Goal: Contribute content: Contribute content

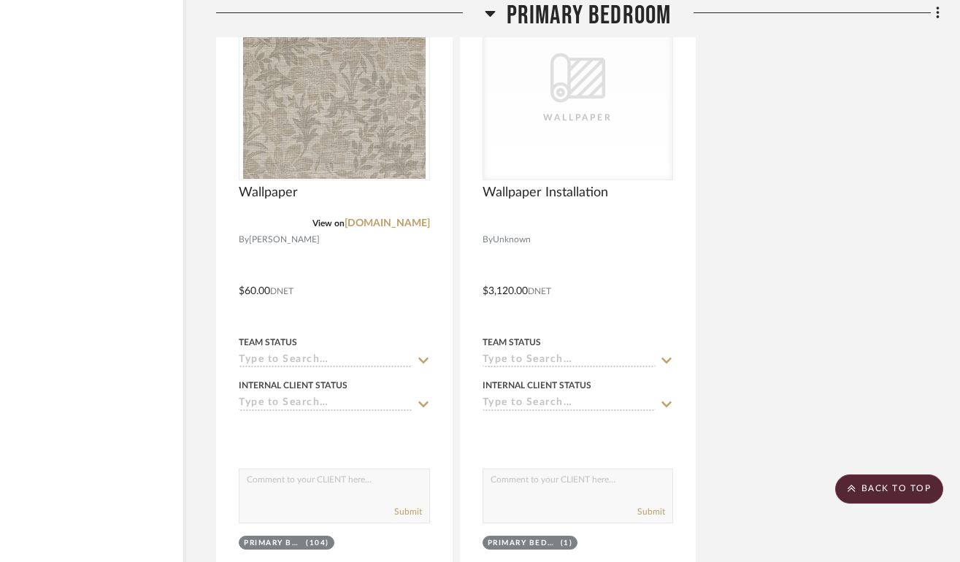
scroll to position [22299, 91]
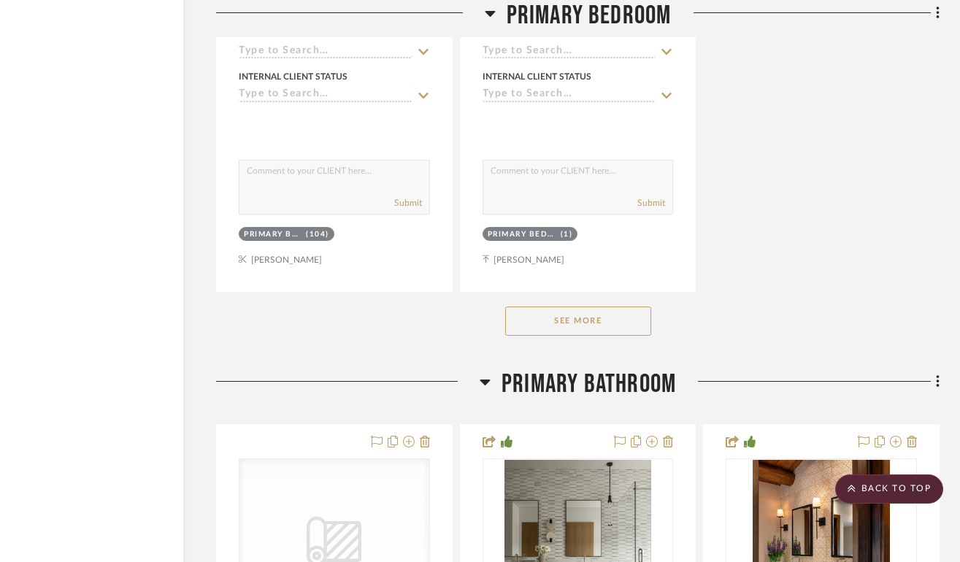
click at [558, 307] on button "See More" at bounding box center [578, 321] width 146 height 29
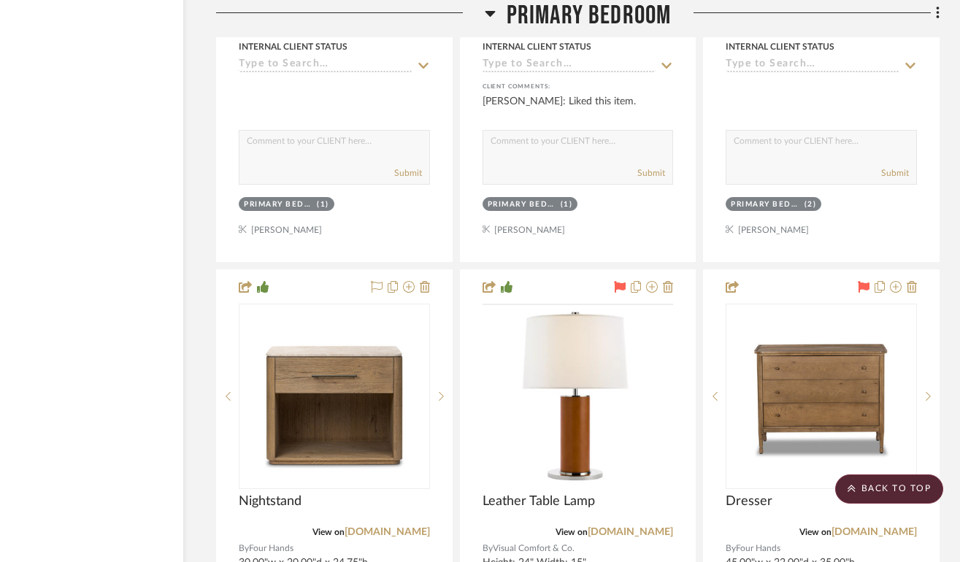
scroll to position [23713, 91]
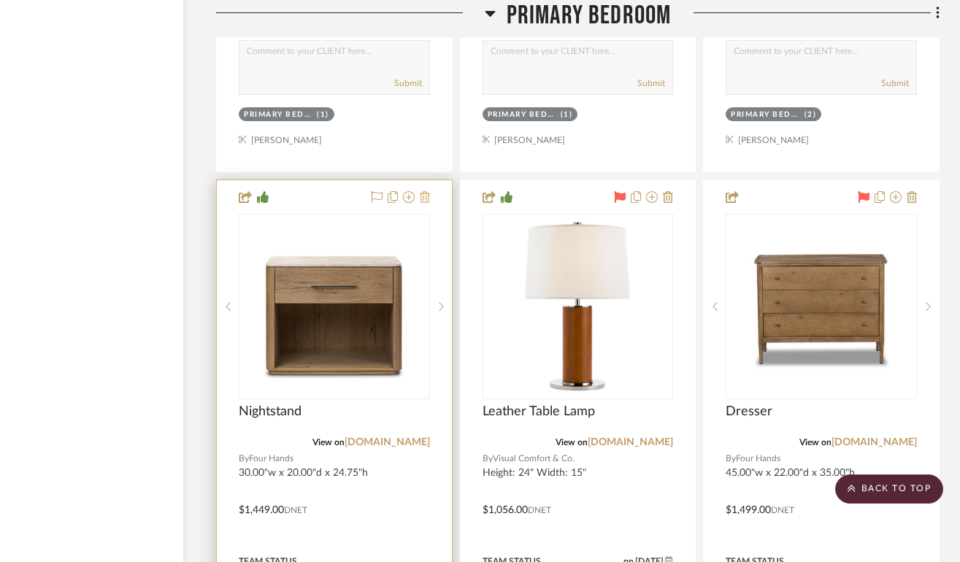
click at [424, 191] on icon at bounding box center [425, 197] width 10 height 12
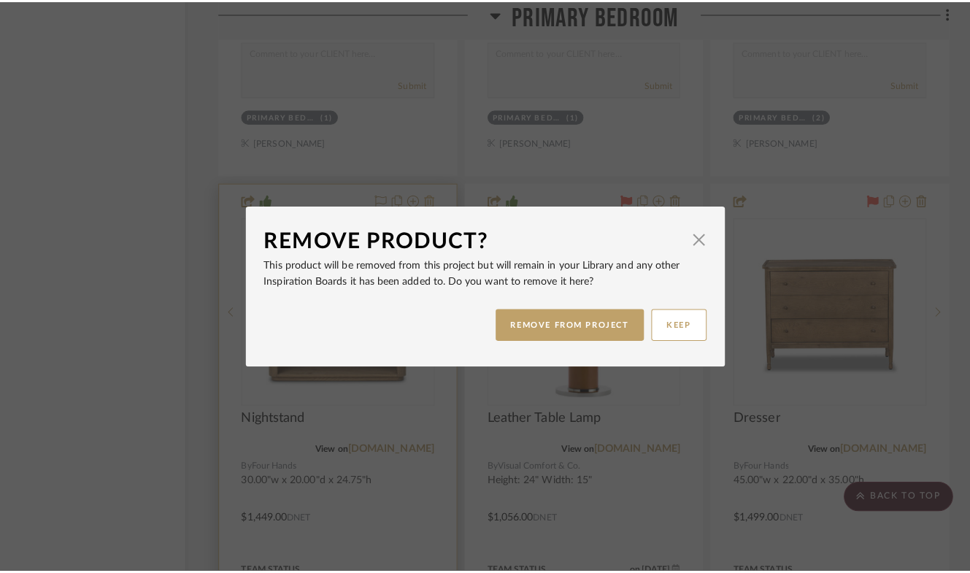
scroll to position [0, 0]
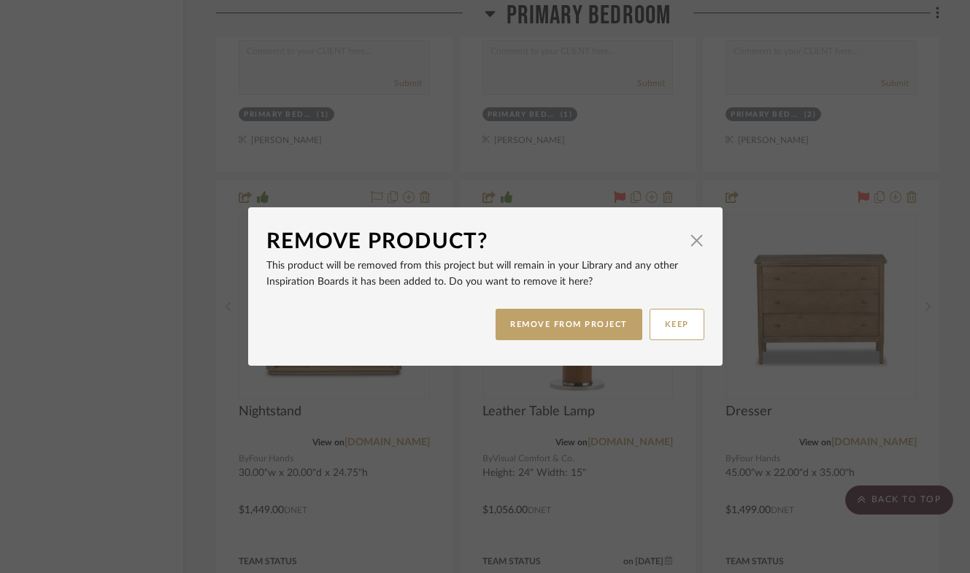
click at [531, 340] on div "REMOVE FROM PROJECT KEEP" at bounding box center [485, 324] width 438 height 46
click at [533, 323] on button "REMOVE FROM PROJECT" at bounding box center [569, 324] width 147 height 31
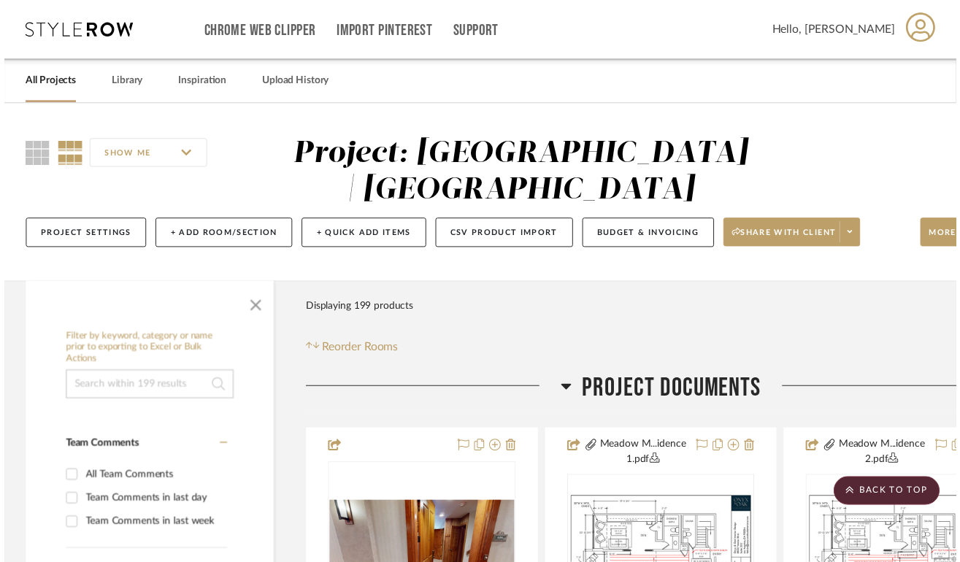
scroll to position [23713, 91]
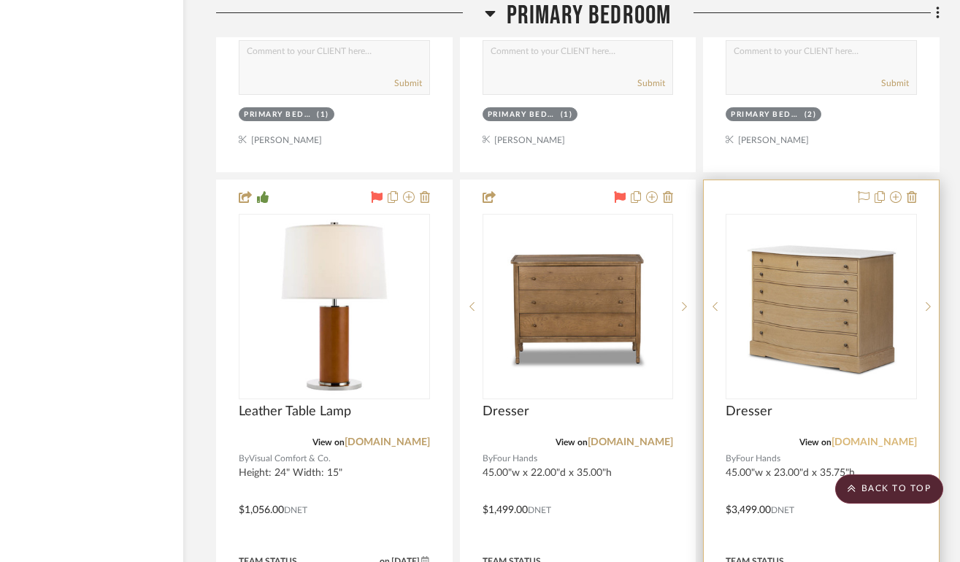
click at [884, 437] on link "[DOMAIN_NAME]" at bounding box center [873, 442] width 85 height 10
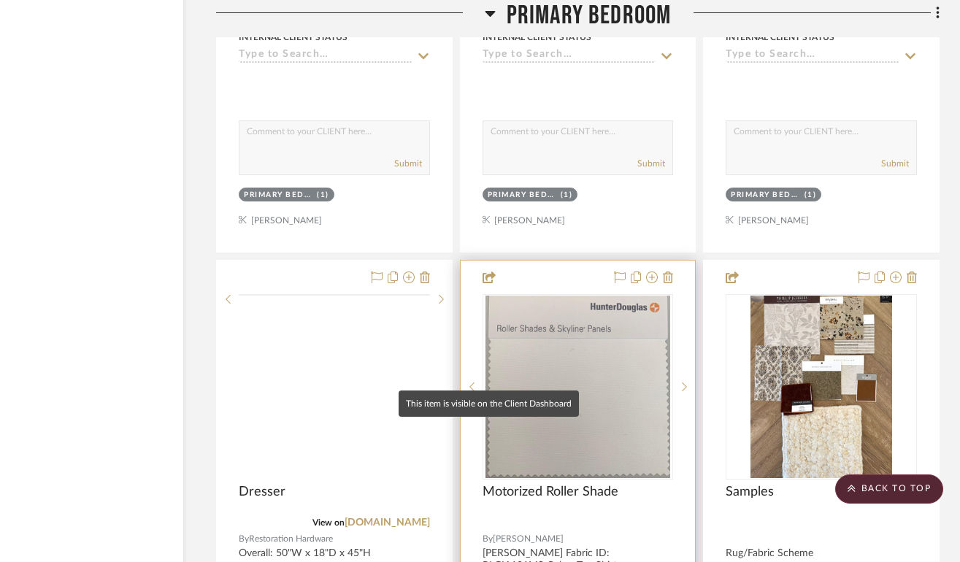
scroll to position [21226, 91]
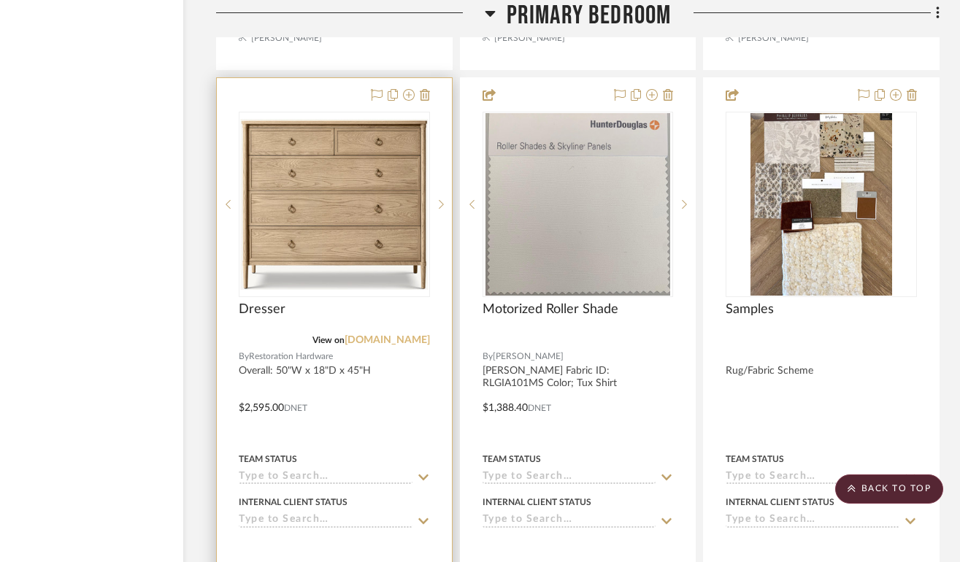
click at [418, 335] on link "[DOMAIN_NAME]" at bounding box center [386, 340] width 85 height 10
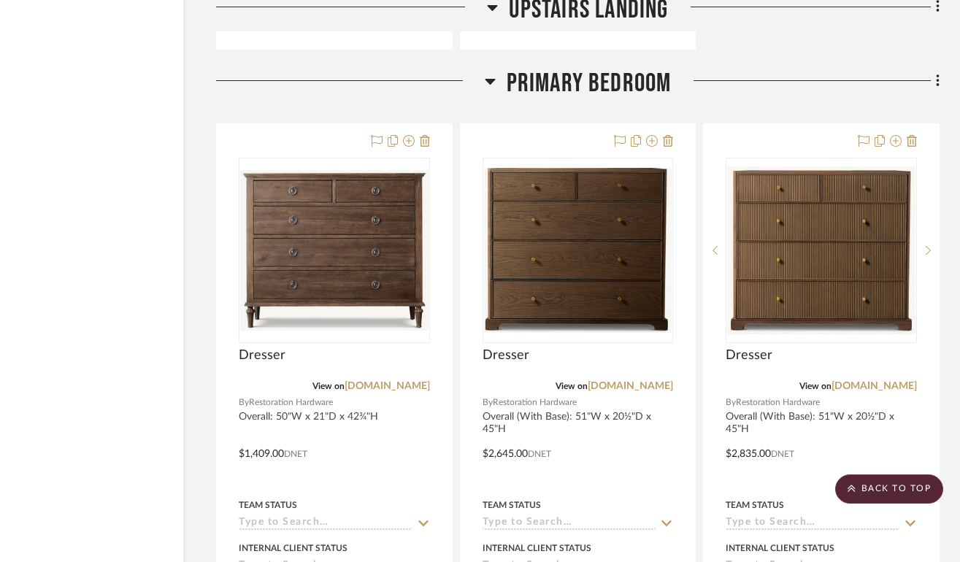
scroll to position [20572, 91]
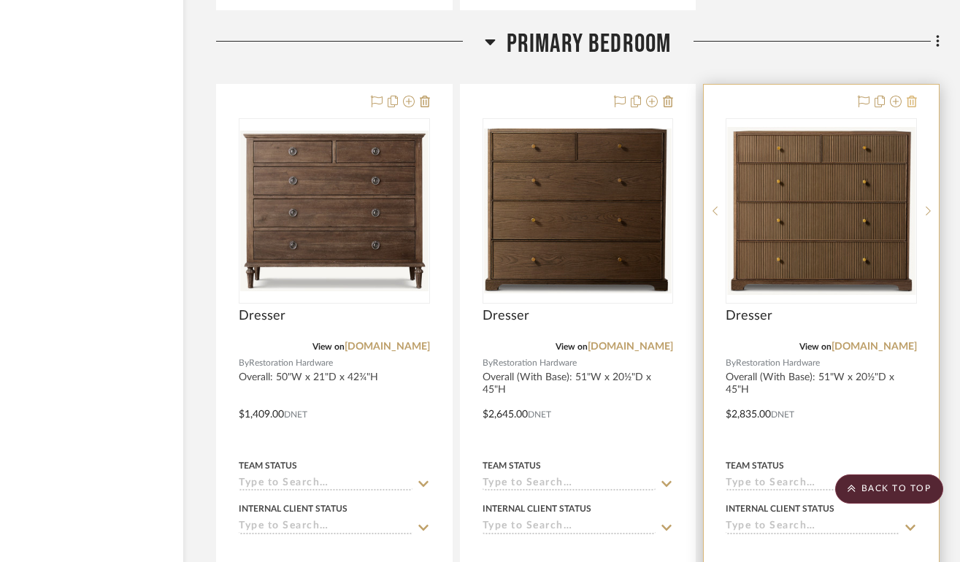
click at [909, 96] on icon at bounding box center [911, 102] width 10 height 12
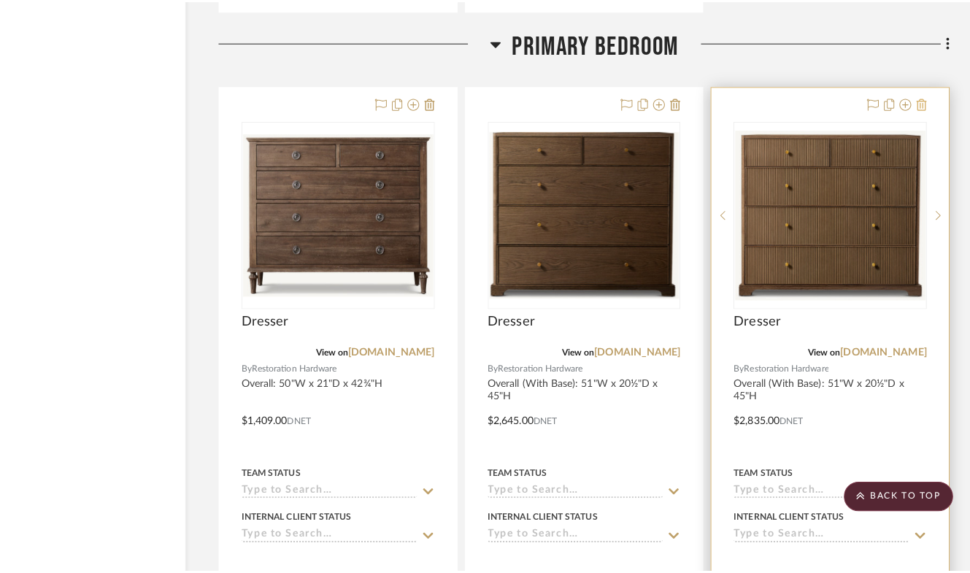
scroll to position [0, 0]
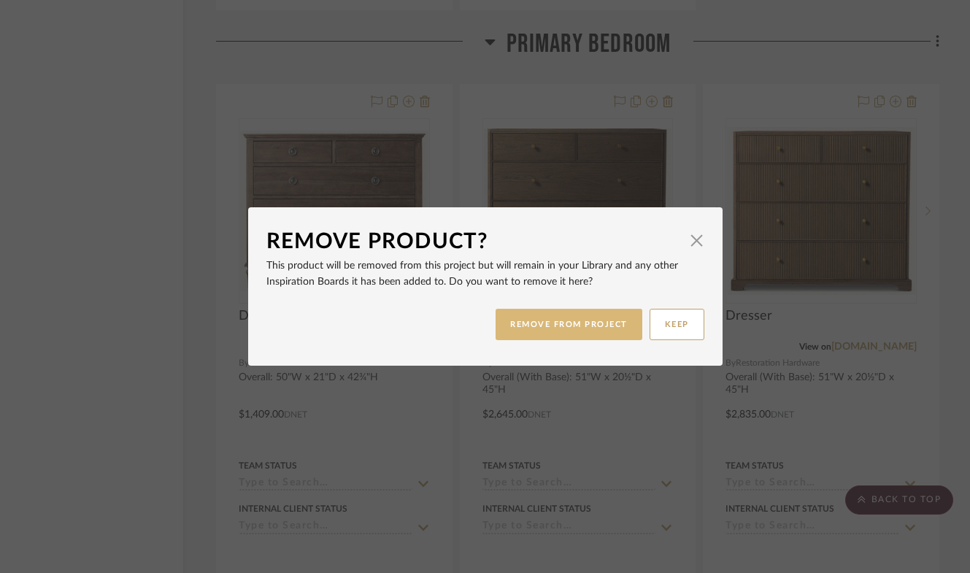
click at [570, 318] on button "REMOVE FROM PROJECT" at bounding box center [569, 324] width 147 height 31
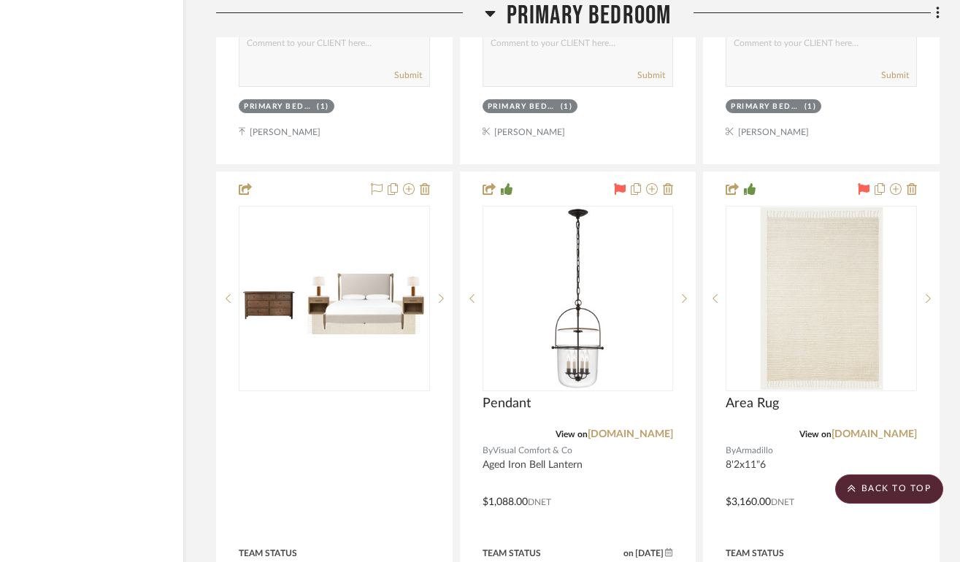
scroll to position [21753, 91]
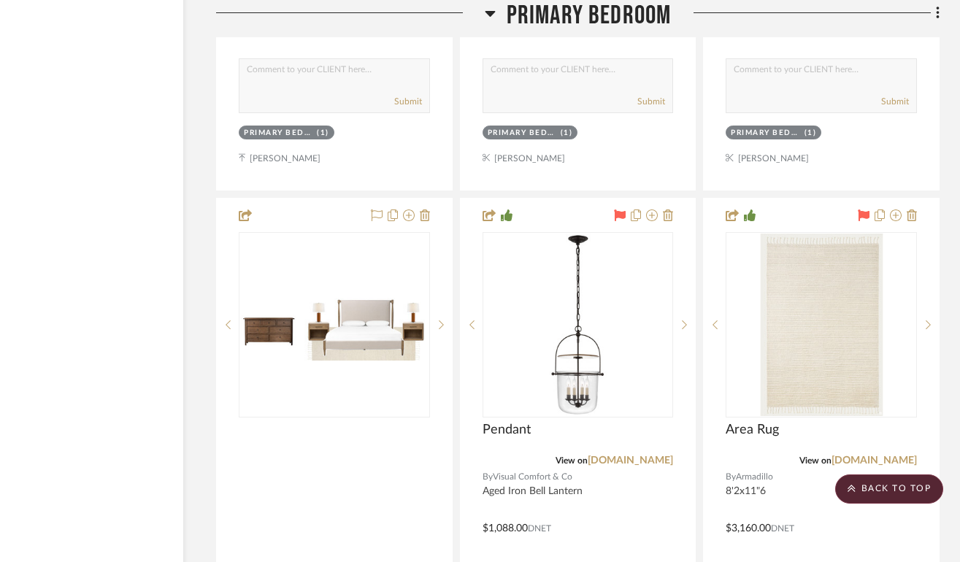
drag, startPoint x: 676, startPoint y: 142, endPoint x: 844, endPoint y: 350, distance: 267.3
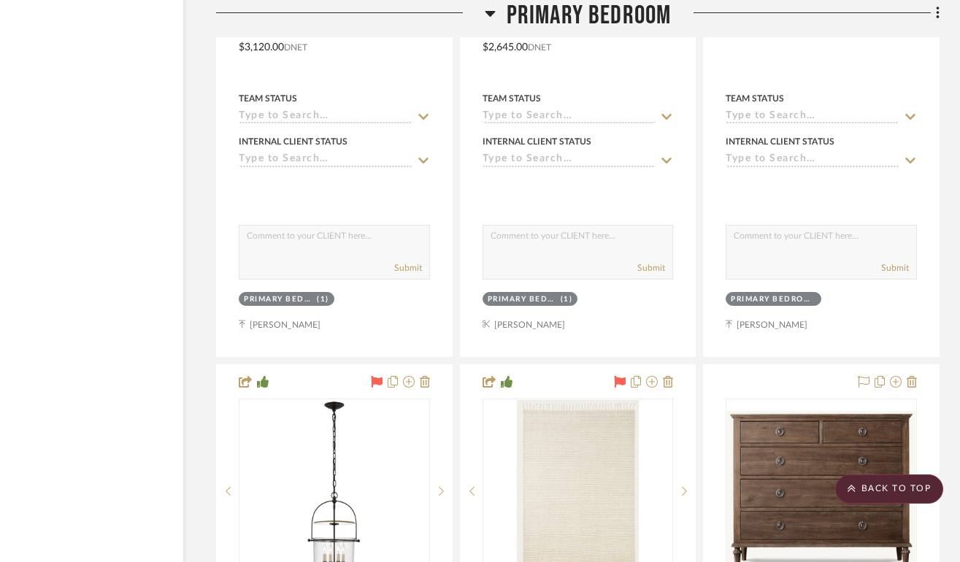
scroll to position [21662, 91]
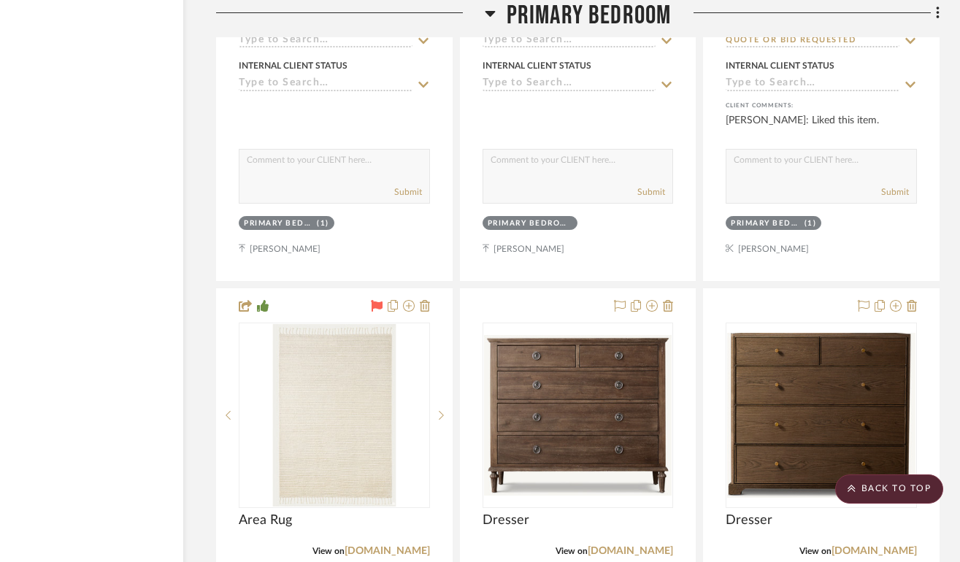
drag, startPoint x: 658, startPoint y: 226, endPoint x: 820, endPoint y: 390, distance: 229.6
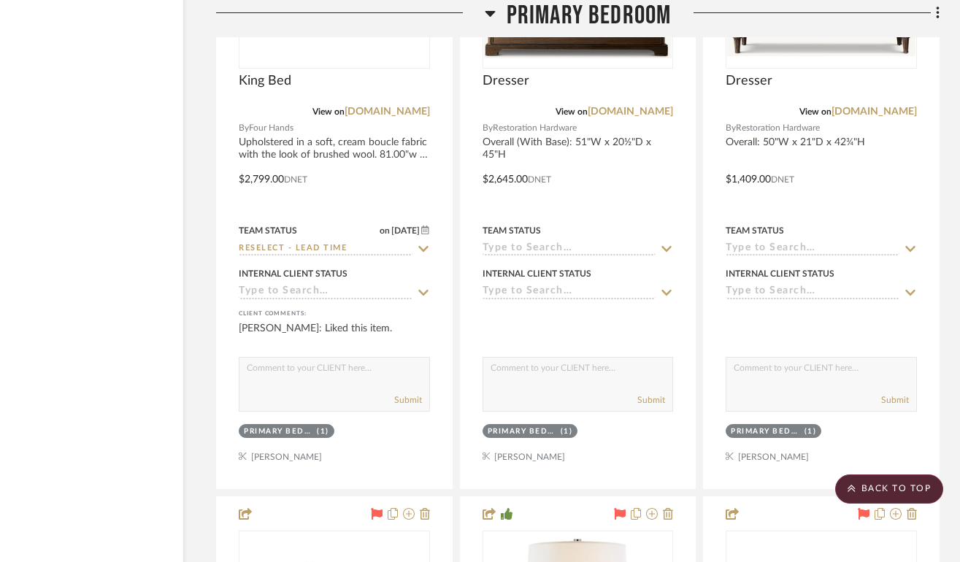
scroll to position [22938, 91]
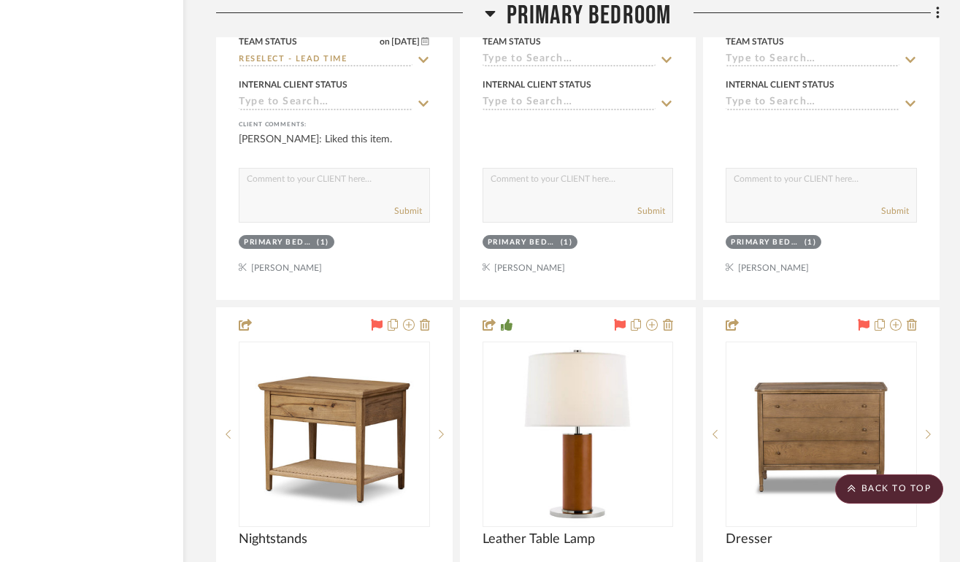
drag, startPoint x: 916, startPoint y: 247, endPoint x: 955, endPoint y: 379, distance: 138.3
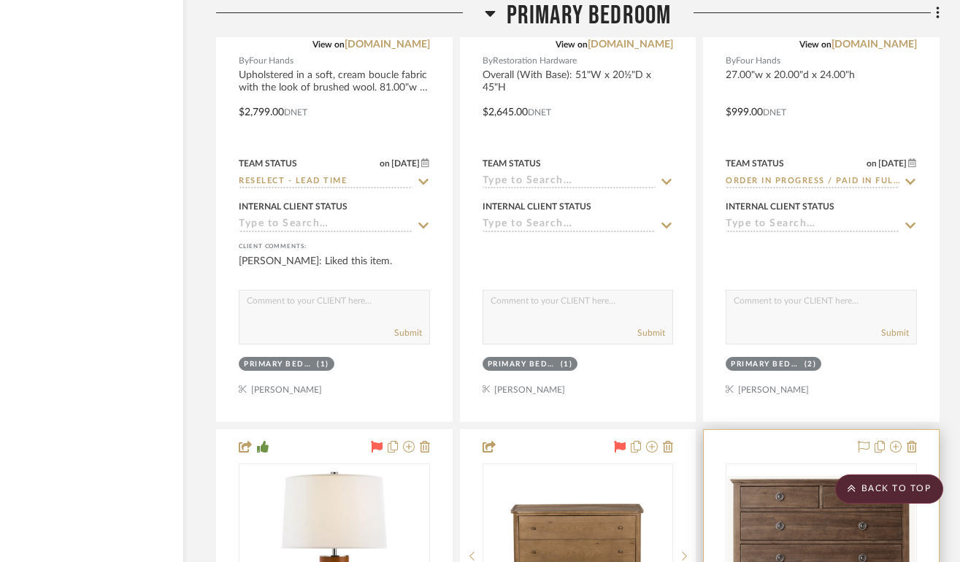
scroll to position [22905, 91]
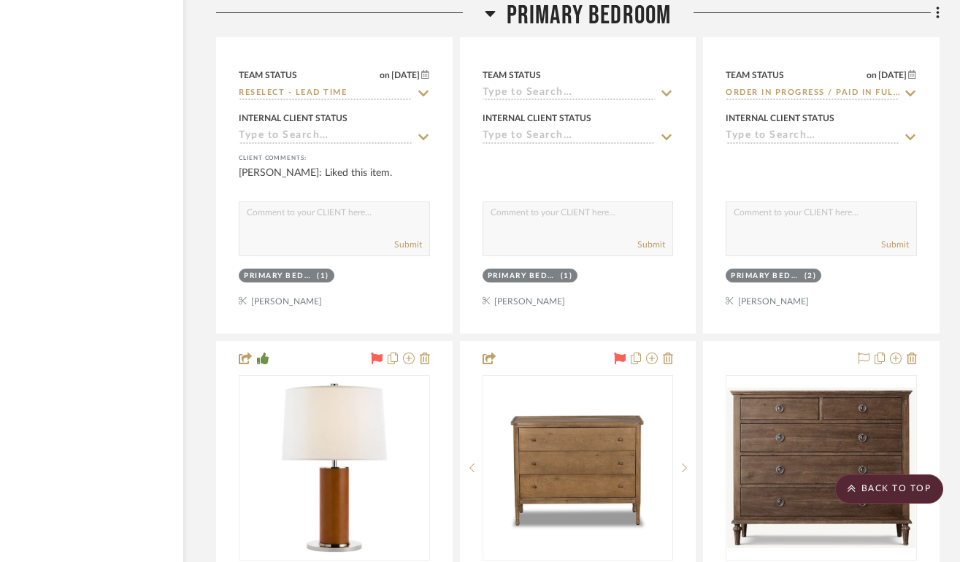
drag, startPoint x: 639, startPoint y: 270, endPoint x: 792, endPoint y: 438, distance: 227.3
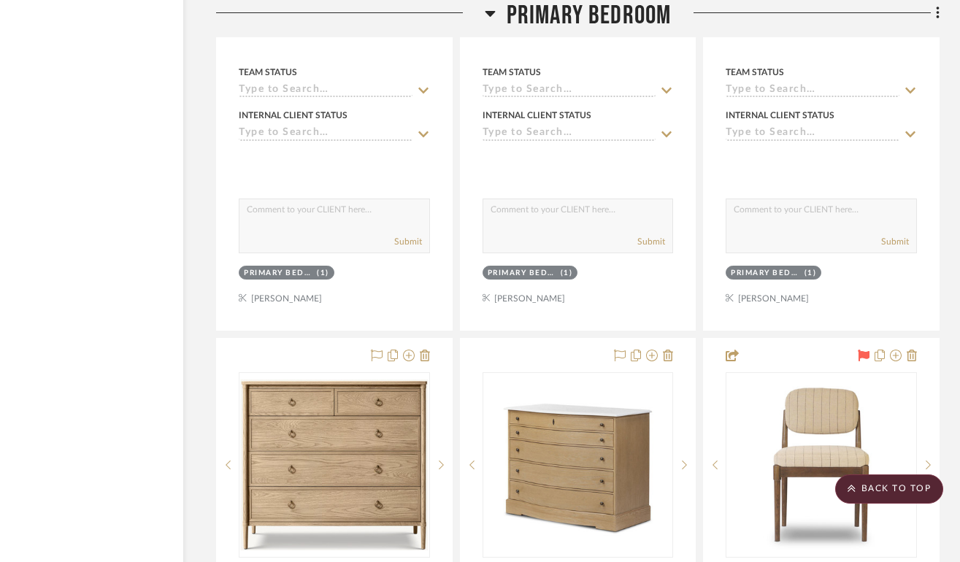
scroll to position [23640, 91]
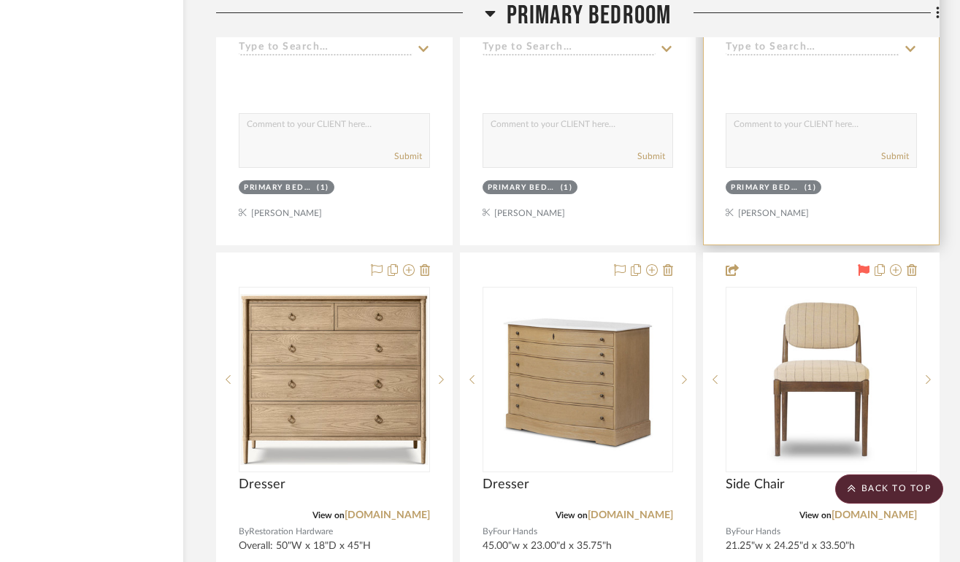
drag, startPoint x: 892, startPoint y: 159, endPoint x: 925, endPoint y: 287, distance: 131.9
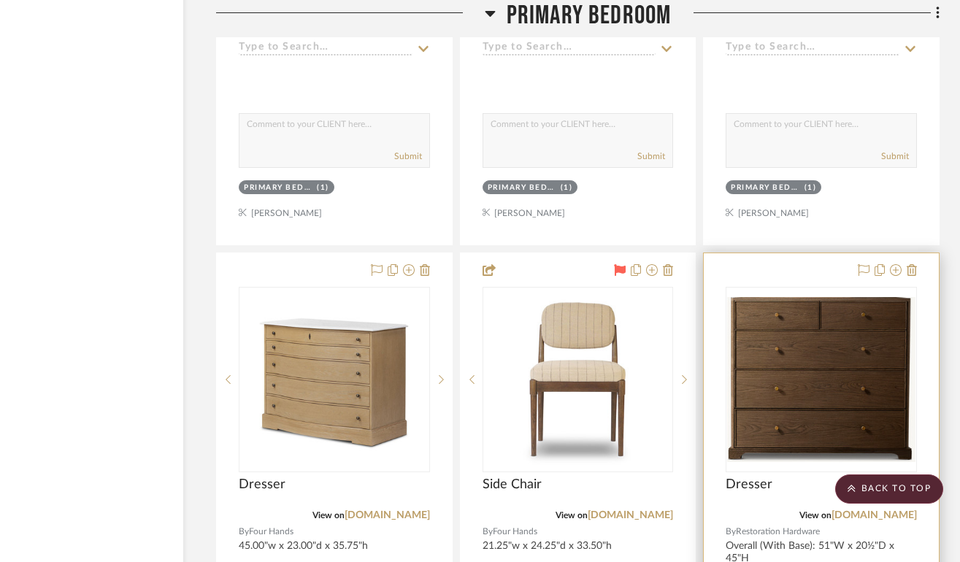
drag, startPoint x: 807, startPoint y: 234, endPoint x: 604, endPoint y: 234, distance: 203.6
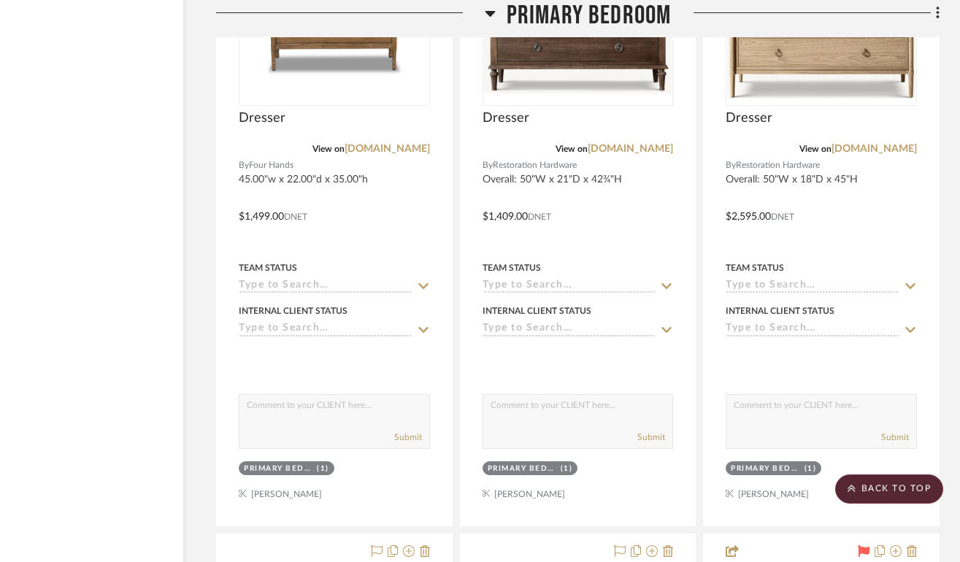
scroll to position [23522, 91]
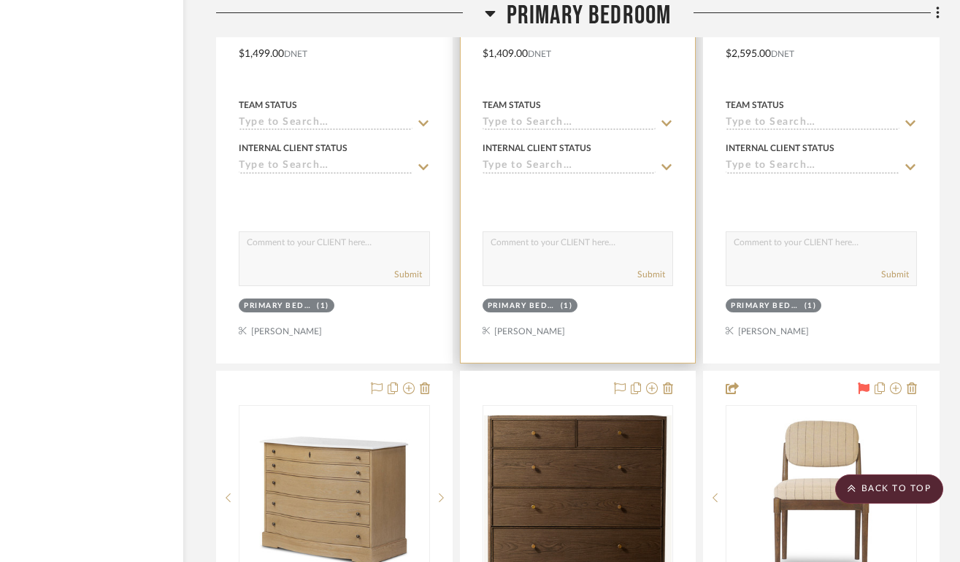
drag, startPoint x: 615, startPoint y: 311, endPoint x: 621, endPoint y: 389, distance: 78.3
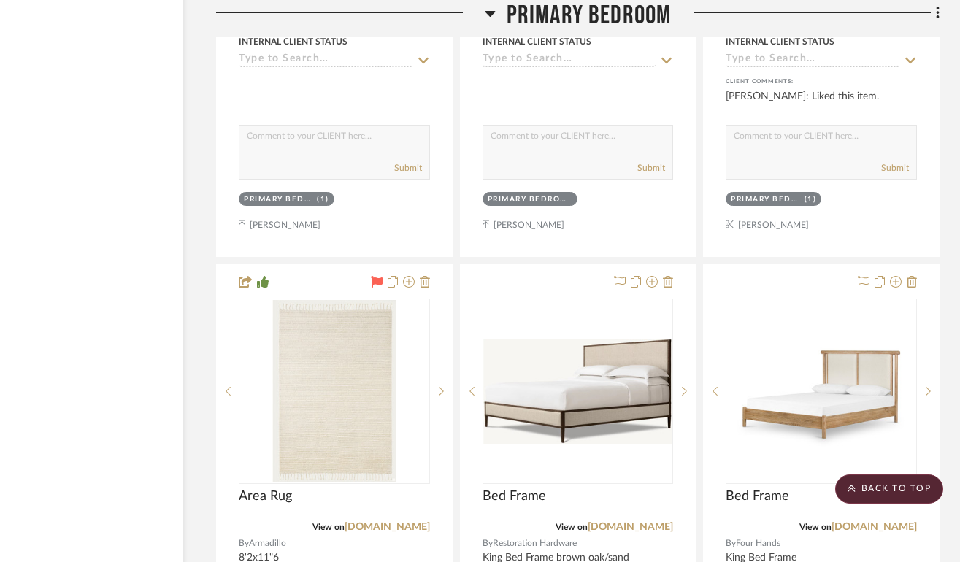
scroll to position [21685, 91]
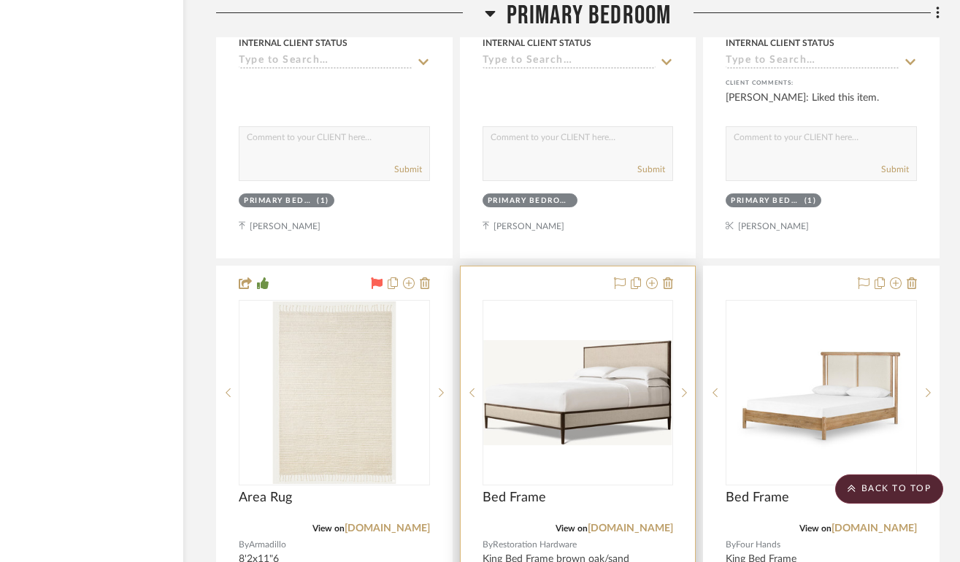
click at [536, 301] on div "0" at bounding box center [578, 393] width 190 height 184
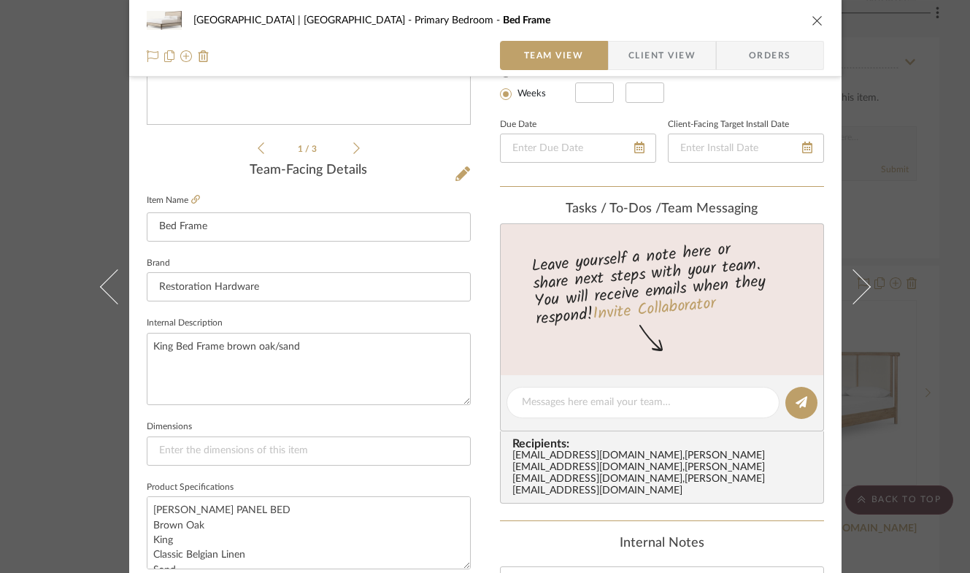
scroll to position [0, 0]
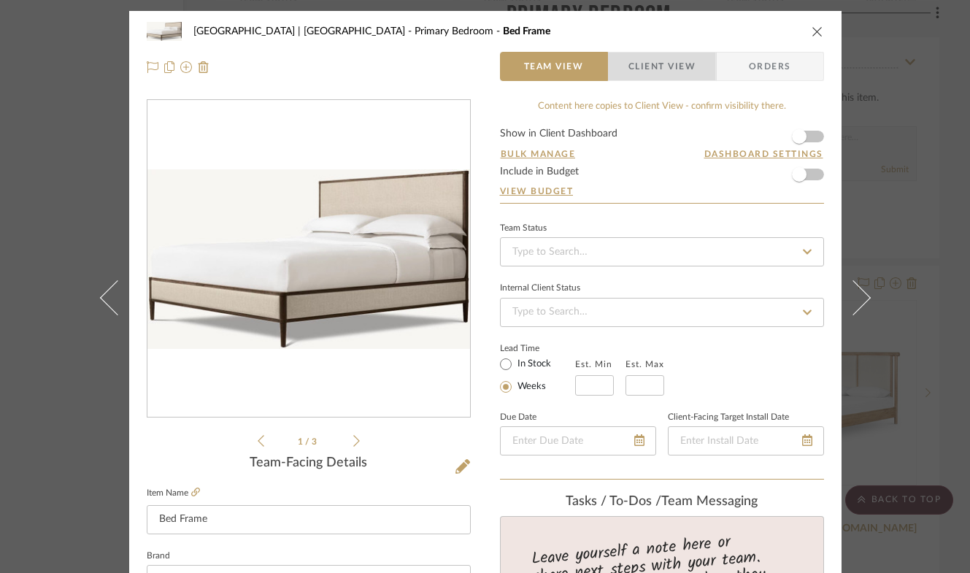
click at [671, 63] on span "Client View" at bounding box center [661, 66] width 67 height 29
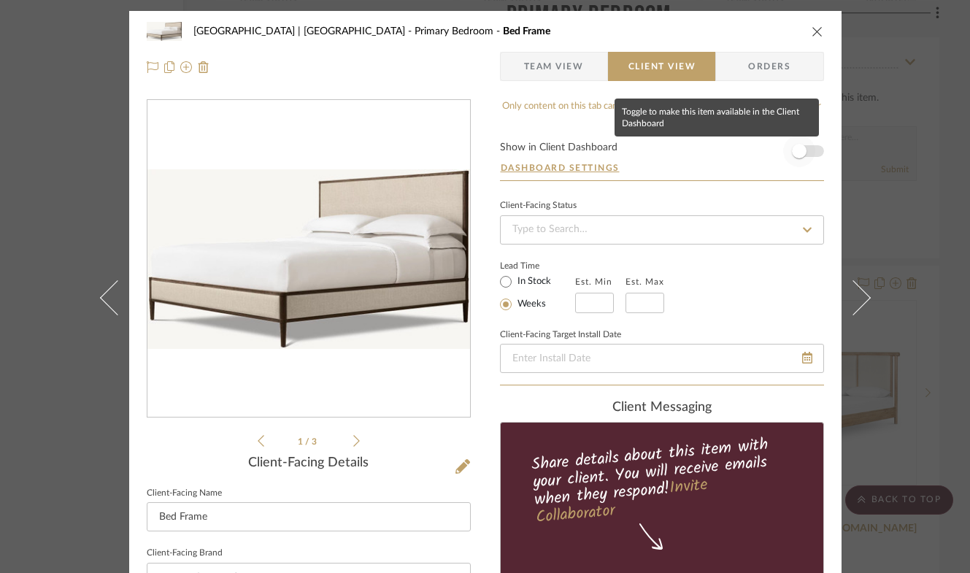
click at [801, 149] on span "button" at bounding box center [799, 151] width 32 height 32
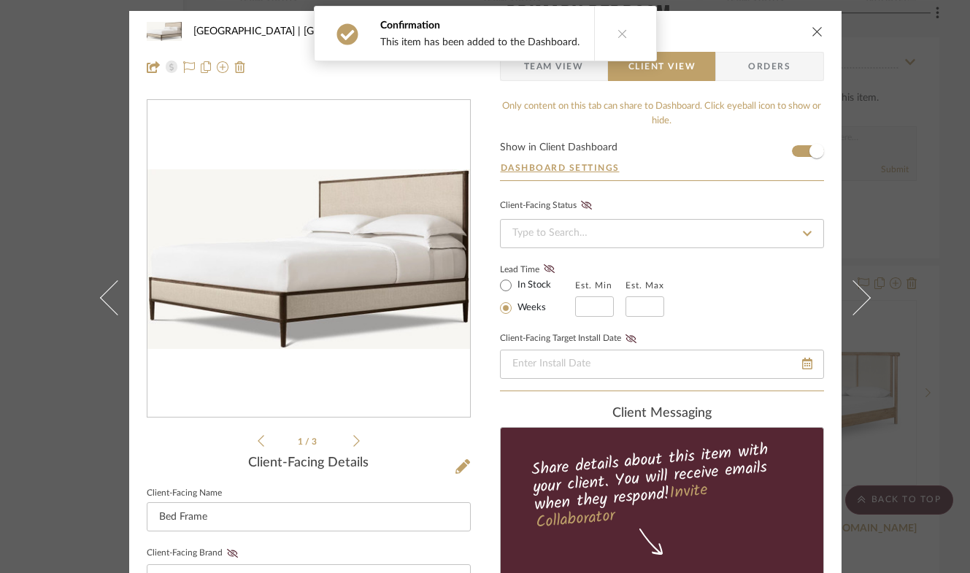
click at [812, 28] on icon "close" at bounding box center [818, 32] width 12 height 12
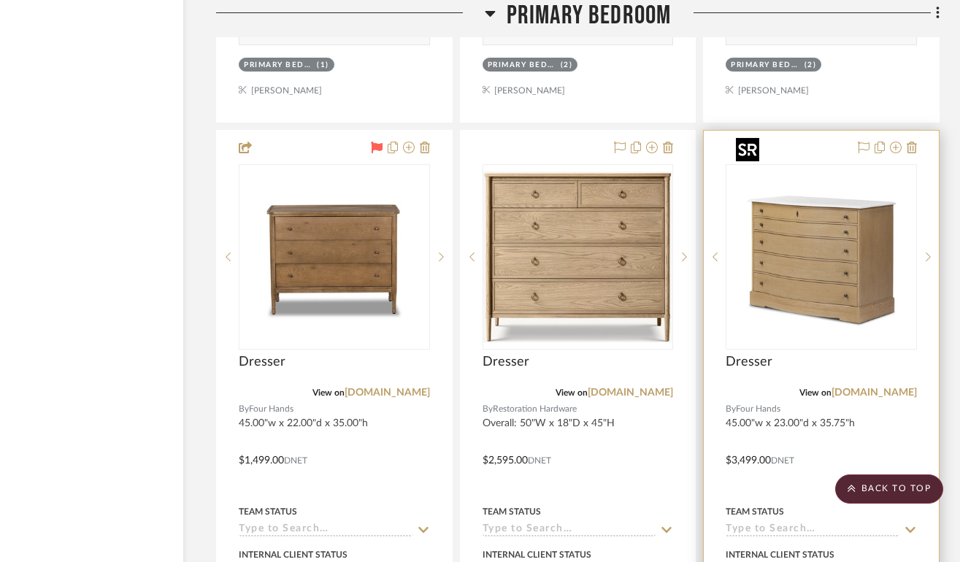
scroll to position [23122, 91]
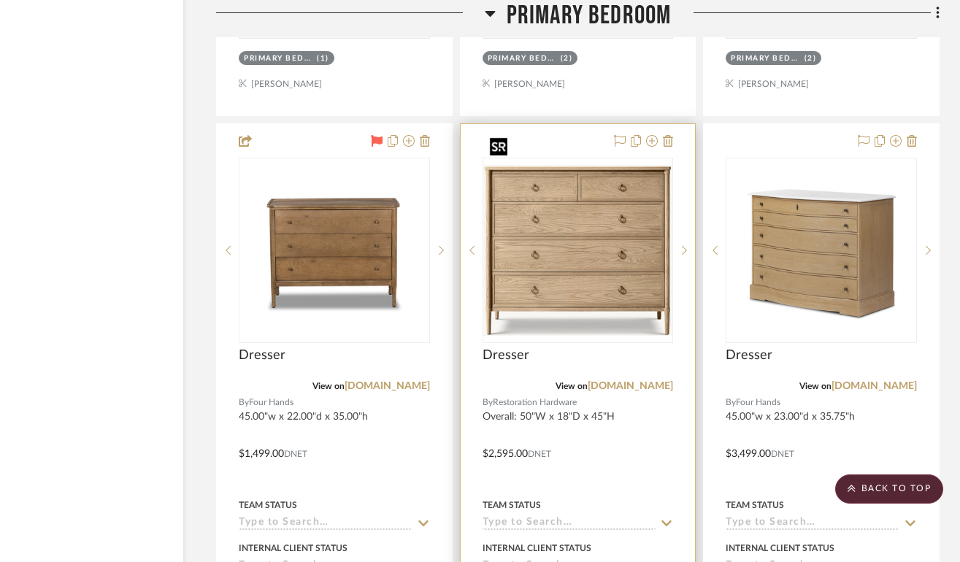
click at [576, 204] on img "0" at bounding box center [578, 250] width 188 height 171
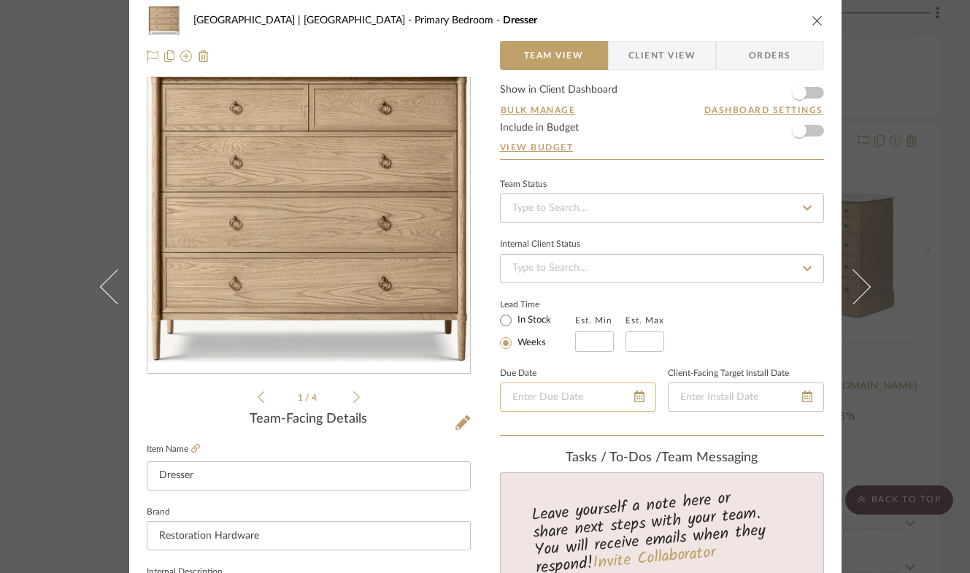
scroll to position [0, 0]
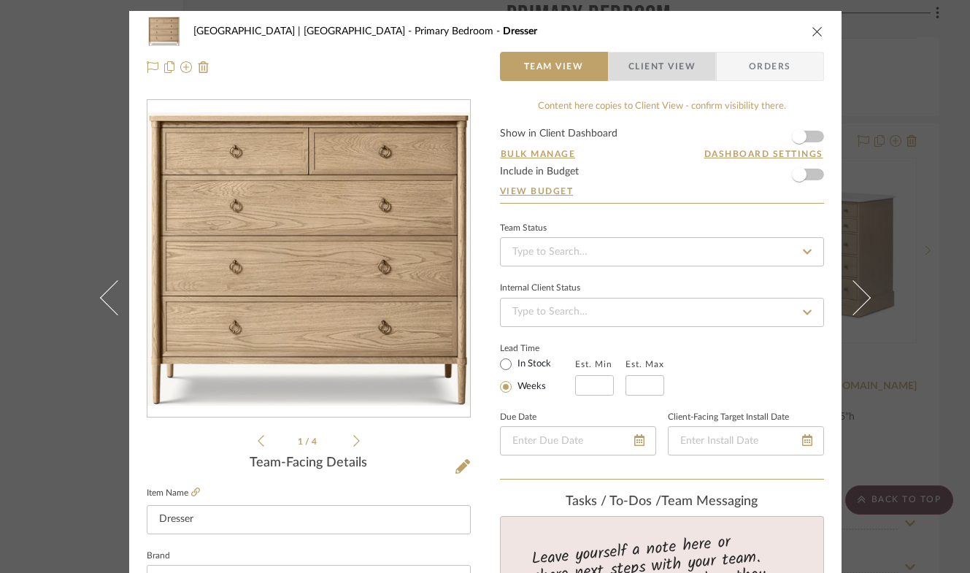
click at [652, 63] on span "Client View" at bounding box center [661, 66] width 67 height 29
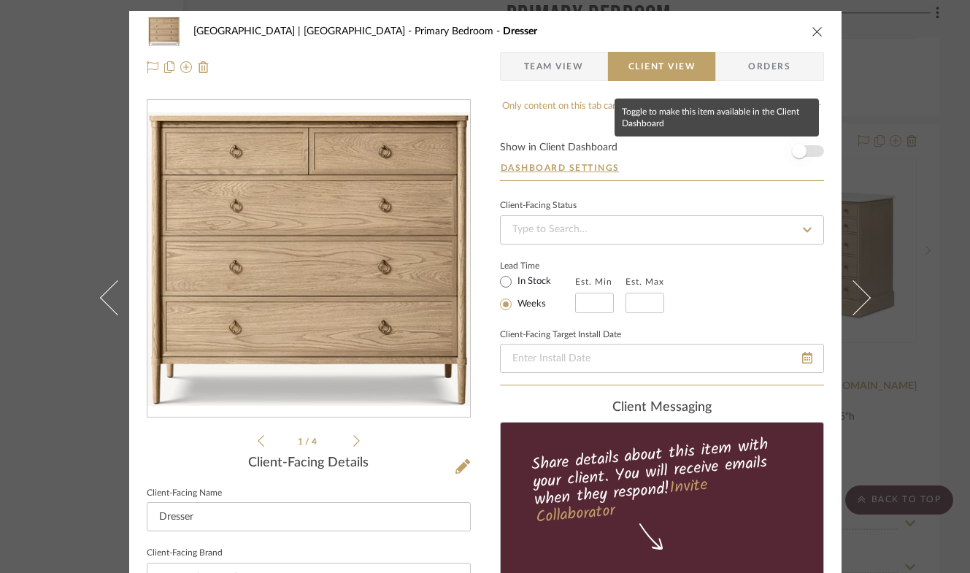
click at [802, 151] on span "button" at bounding box center [799, 151] width 32 height 32
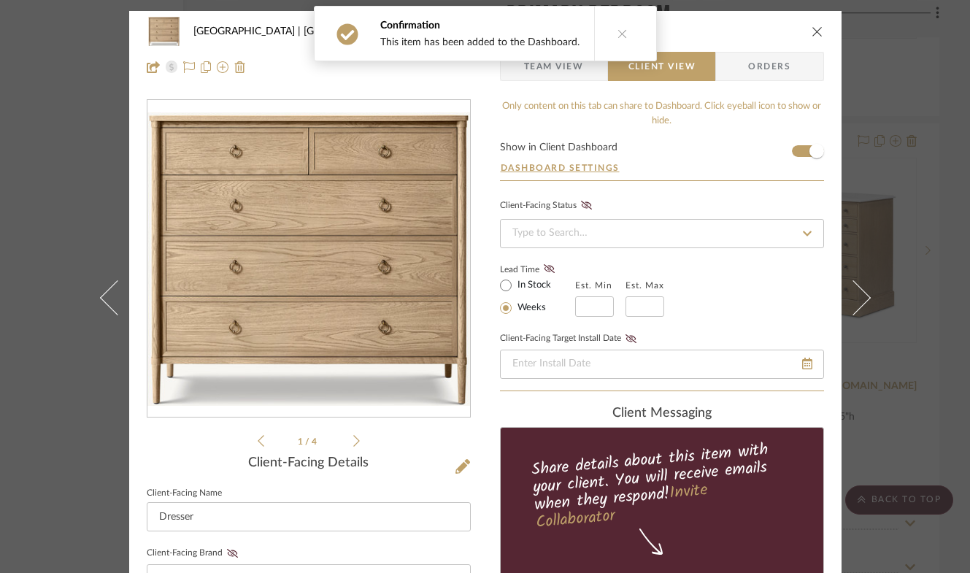
click at [812, 30] on icon "close" at bounding box center [818, 32] width 12 height 12
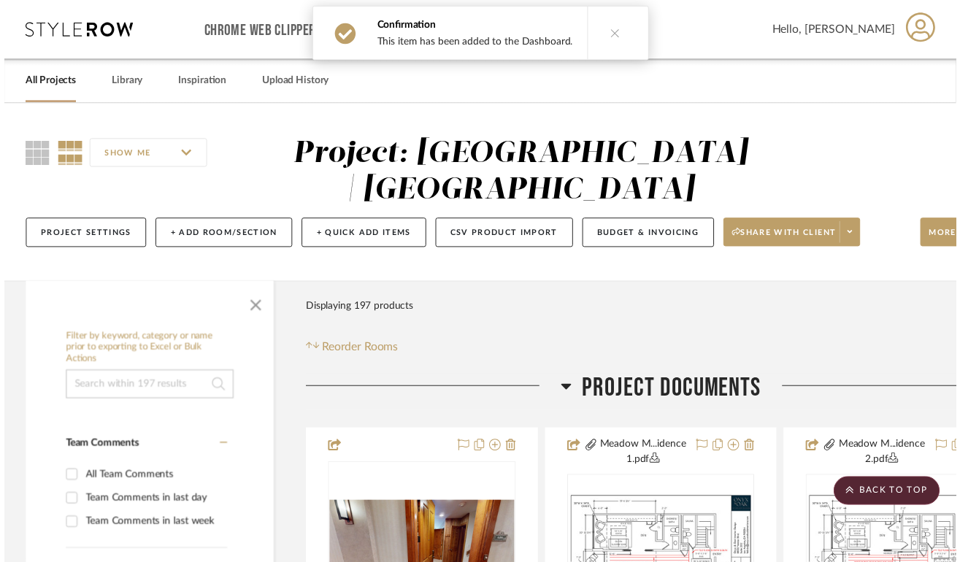
scroll to position [23122, 91]
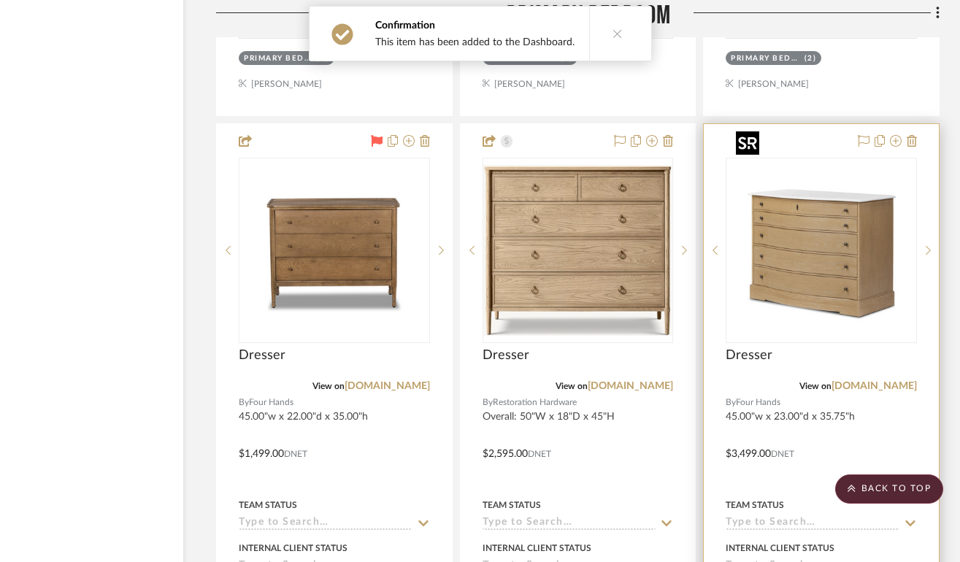
click at [805, 183] on img "0" at bounding box center [821, 250] width 182 height 182
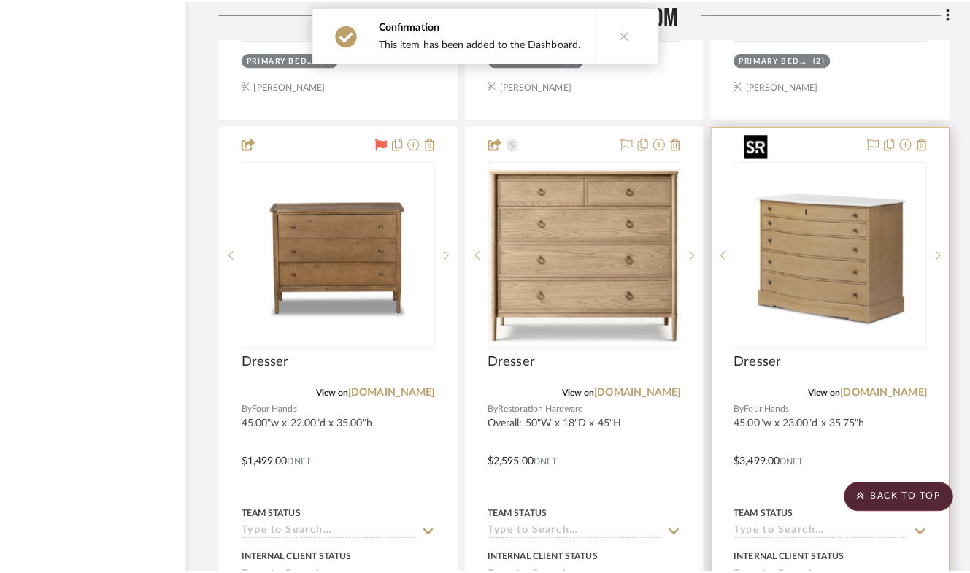
scroll to position [0, 0]
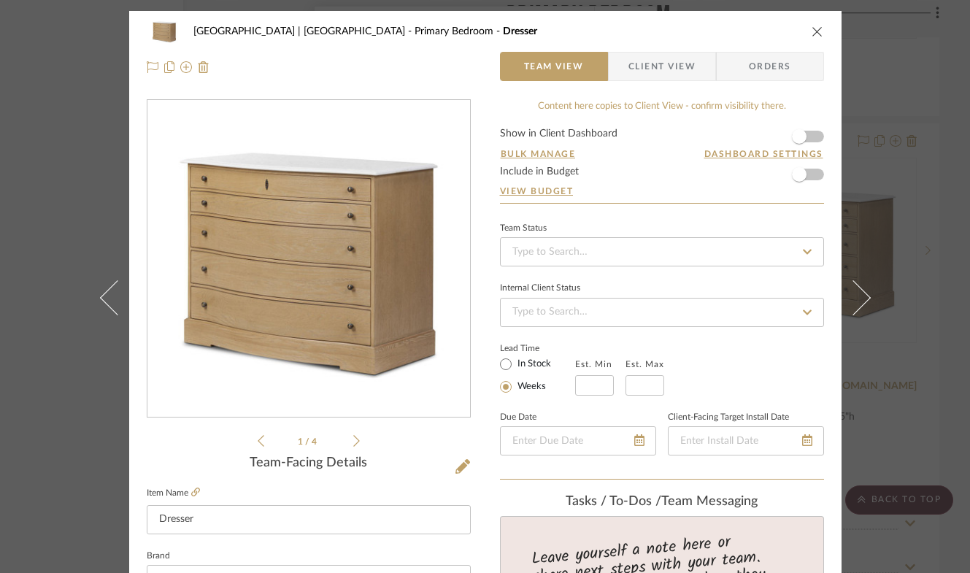
click at [659, 66] on span "Client View" at bounding box center [661, 66] width 67 height 29
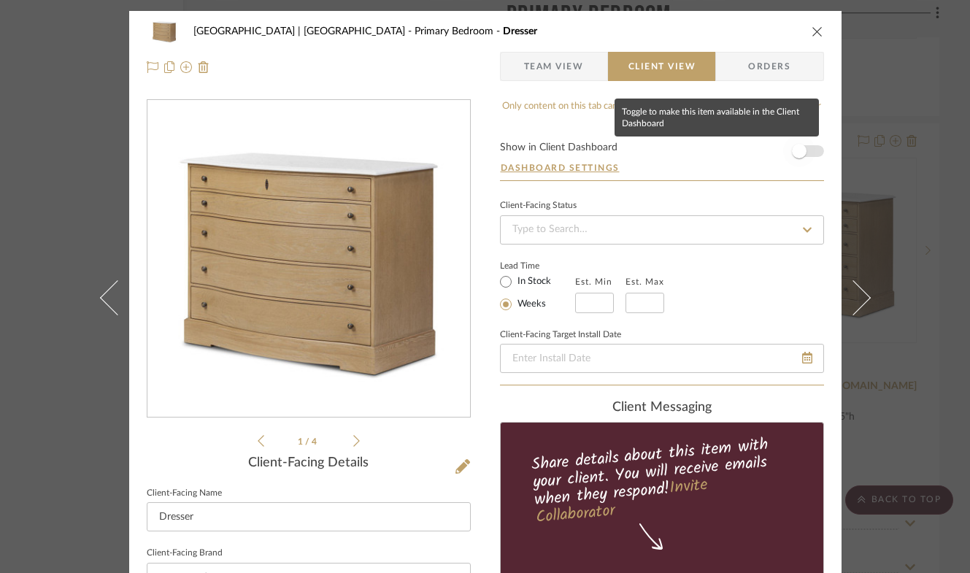
click at [795, 155] on span "button" at bounding box center [799, 151] width 15 height 15
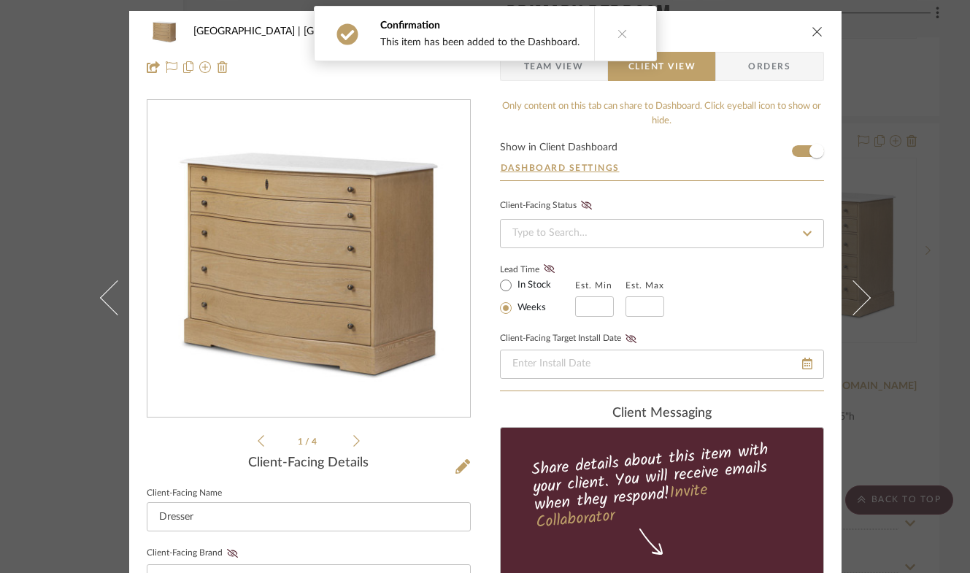
click at [812, 31] on icon "close" at bounding box center [818, 32] width 12 height 12
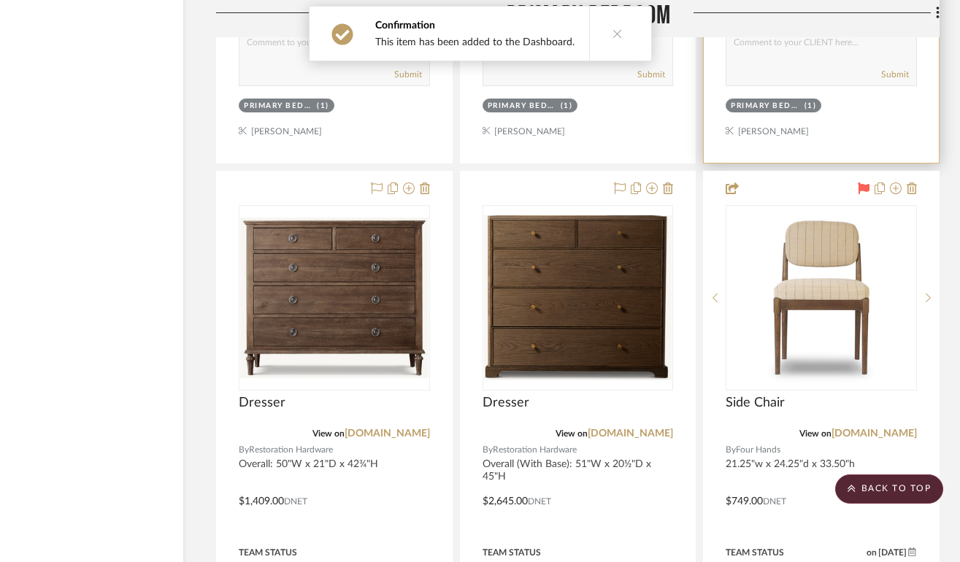
scroll to position [23761, 91]
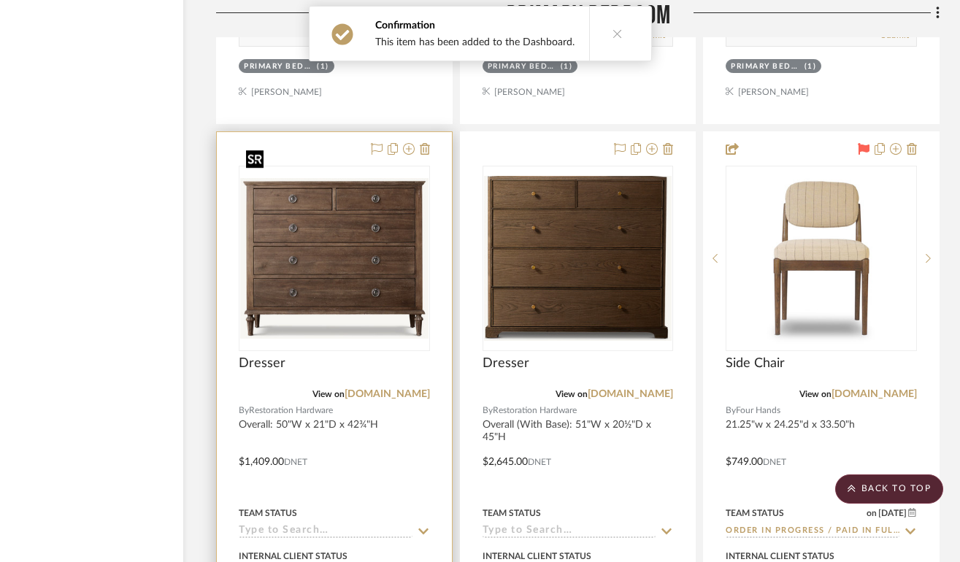
click at [321, 257] on img "0" at bounding box center [334, 258] width 188 height 160
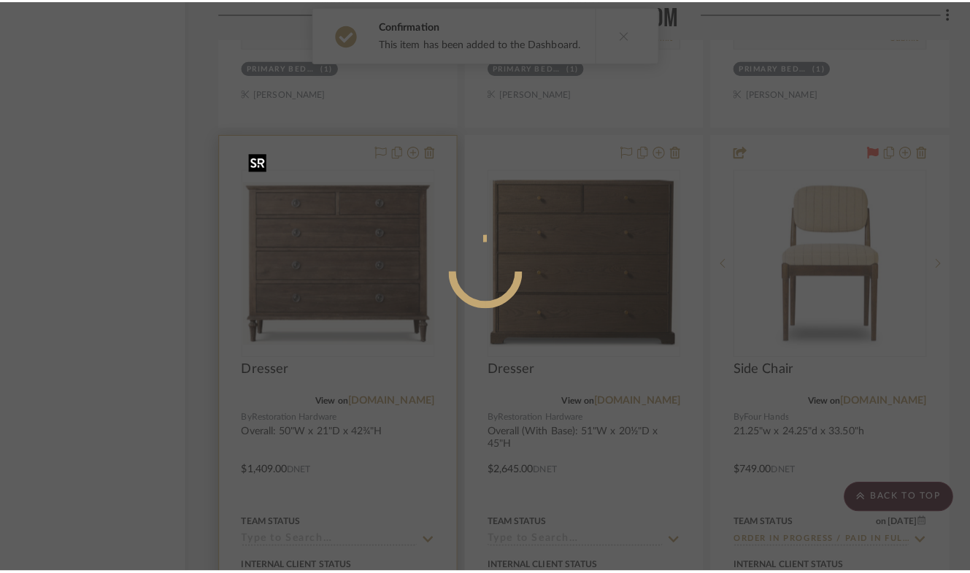
scroll to position [0, 0]
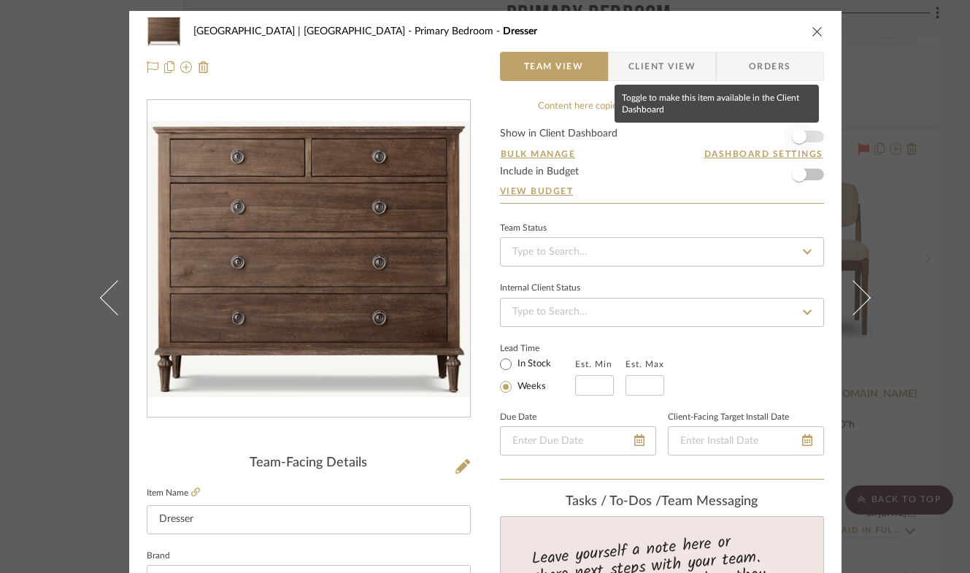
click at [802, 139] on span "button" at bounding box center [799, 136] width 32 height 32
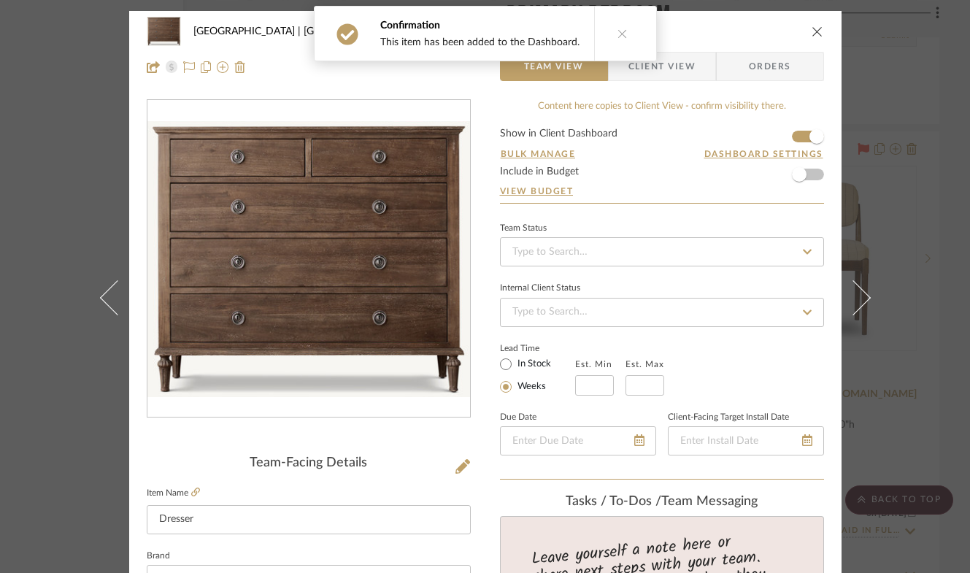
click at [812, 28] on icon "close" at bounding box center [818, 32] width 12 height 12
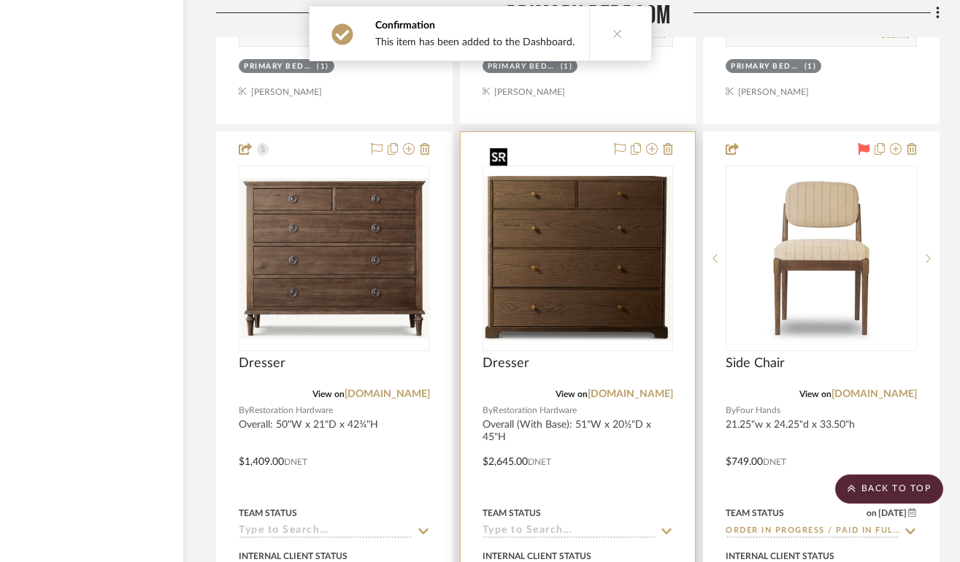
click at [604, 217] on img "0" at bounding box center [578, 258] width 188 height 164
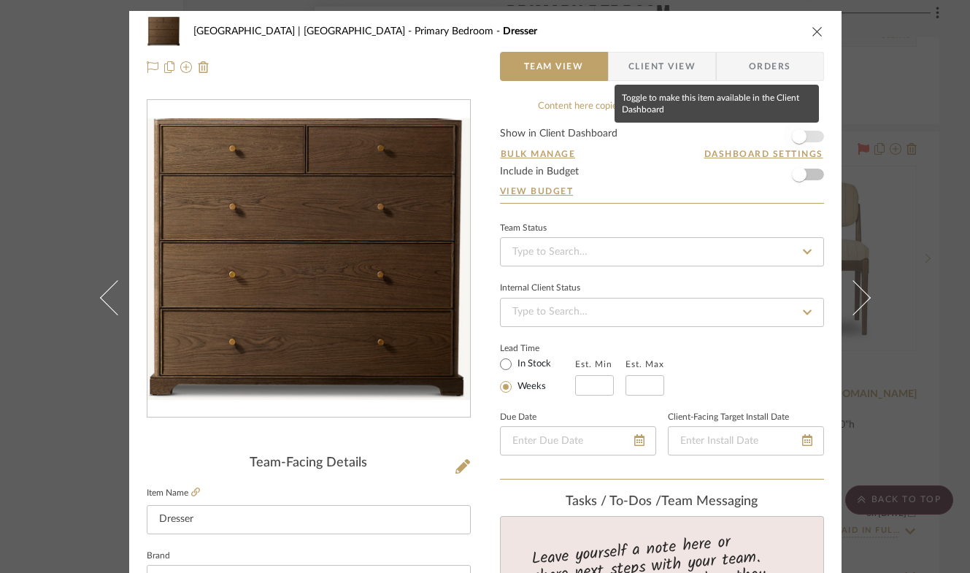
click at [795, 138] on span "button" at bounding box center [799, 136] width 15 height 15
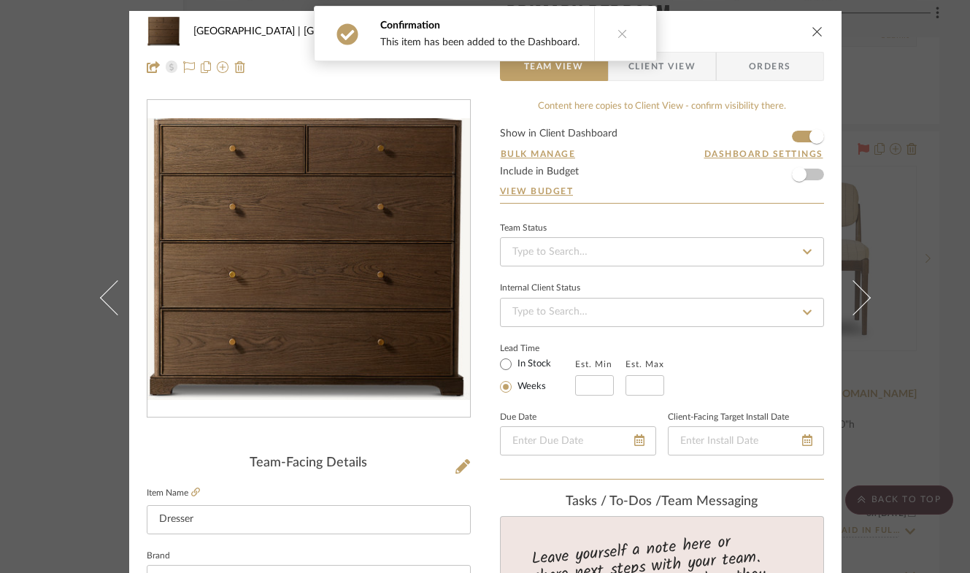
click at [812, 28] on icon "close" at bounding box center [818, 32] width 12 height 12
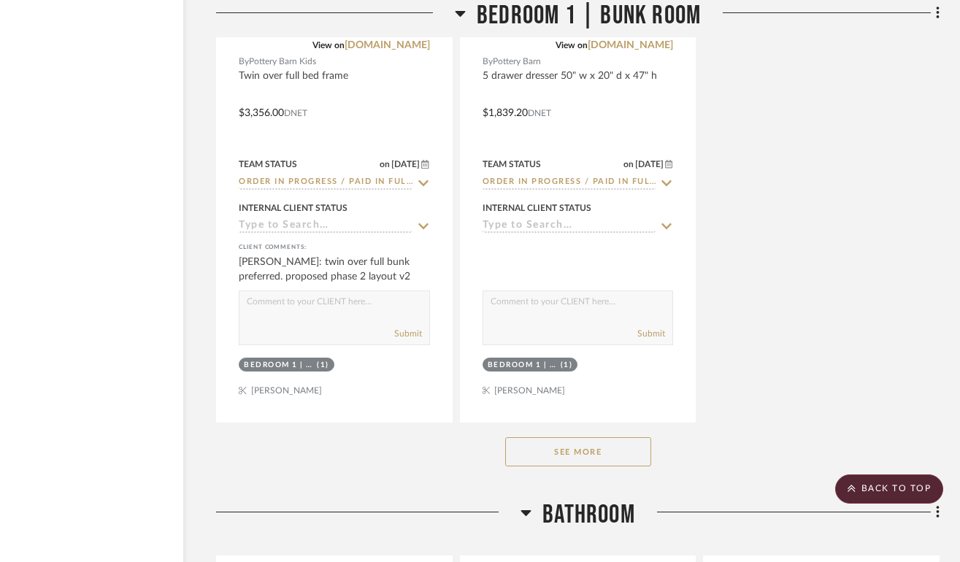
scroll to position [28214, 91]
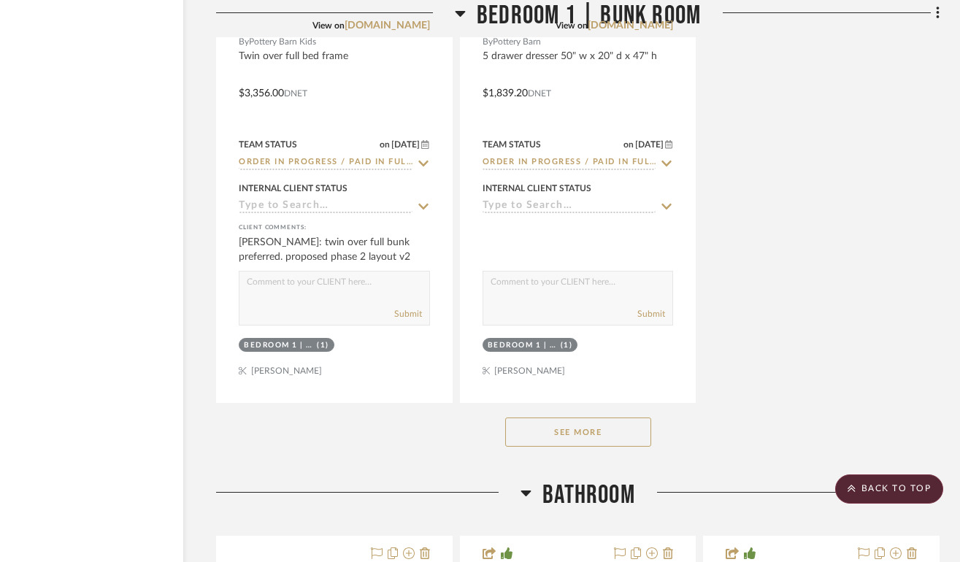
click at [593, 417] on button "See More" at bounding box center [578, 431] width 146 height 29
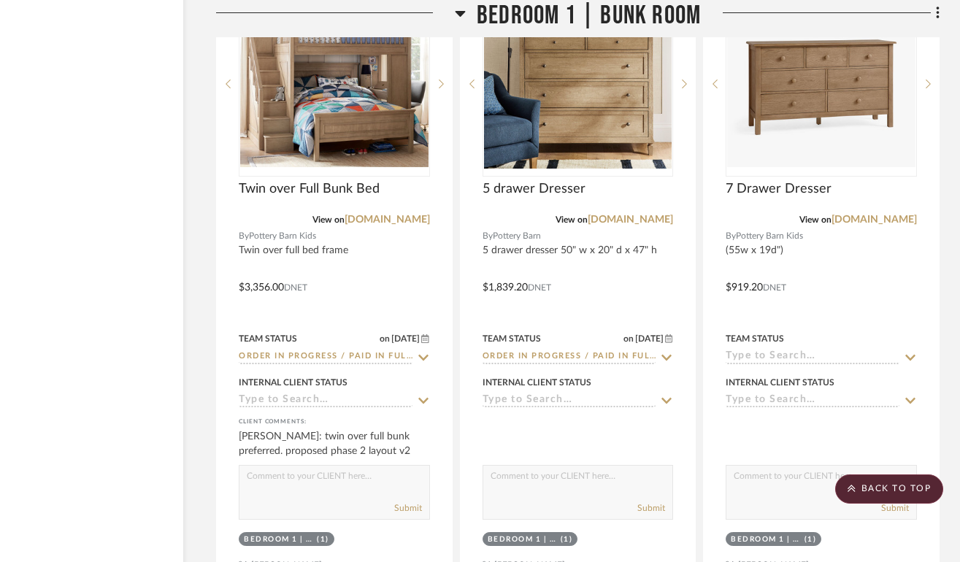
scroll to position [27890, 91]
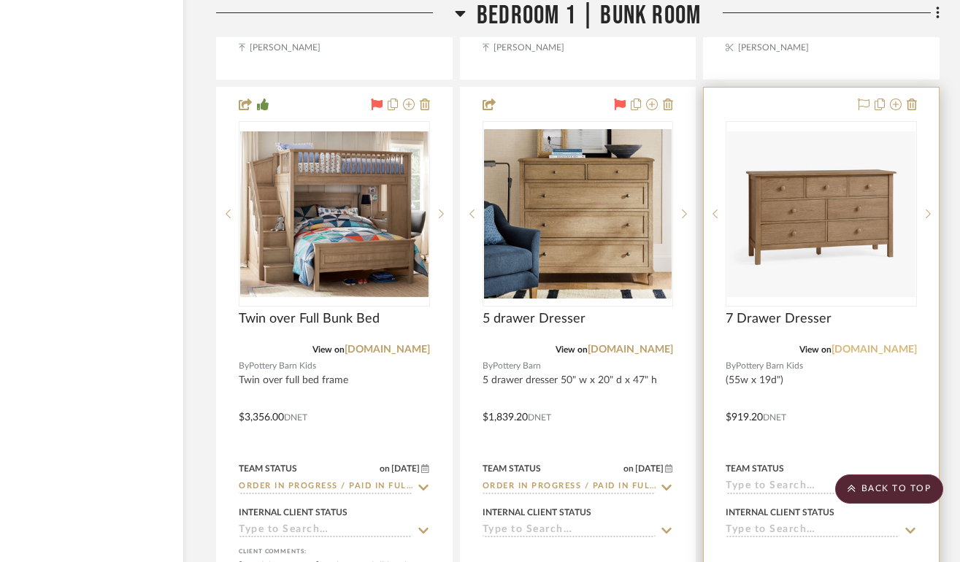
click at [890, 344] on link "potterybarnkids.com" at bounding box center [873, 349] width 85 height 10
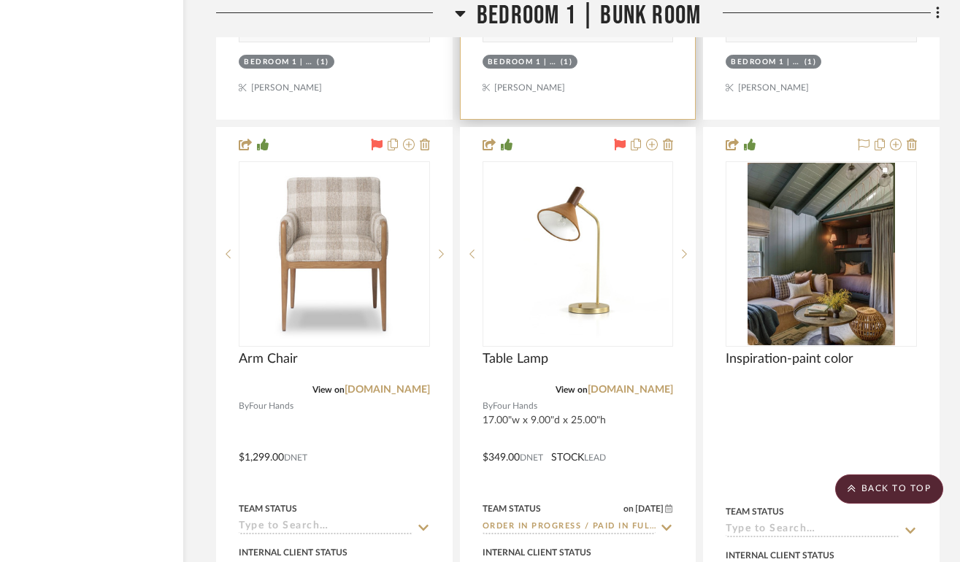
scroll to position [28508, 91]
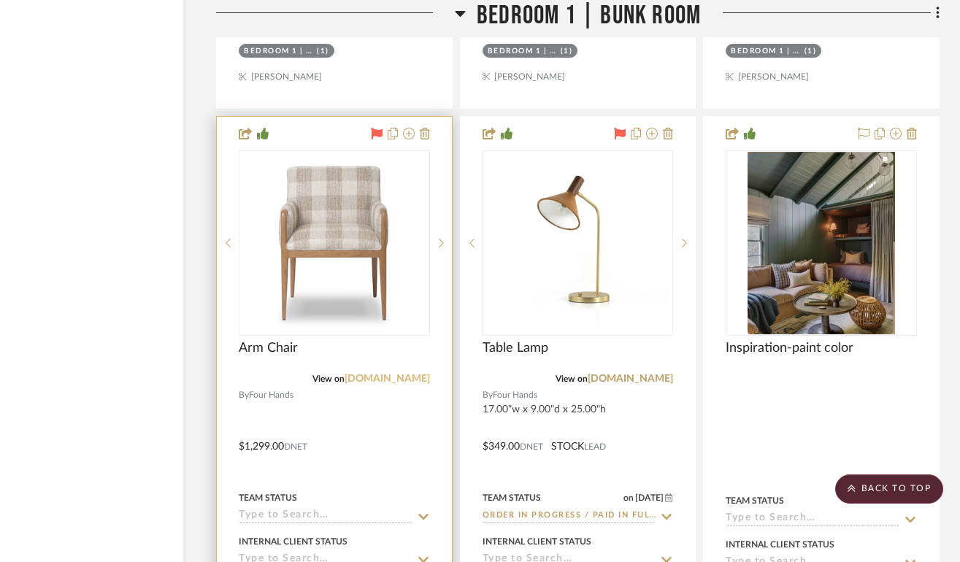
click at [393, 374] on link "[DOMAIN_NAME]" at bounding box center [386, 379] width 85 height 10
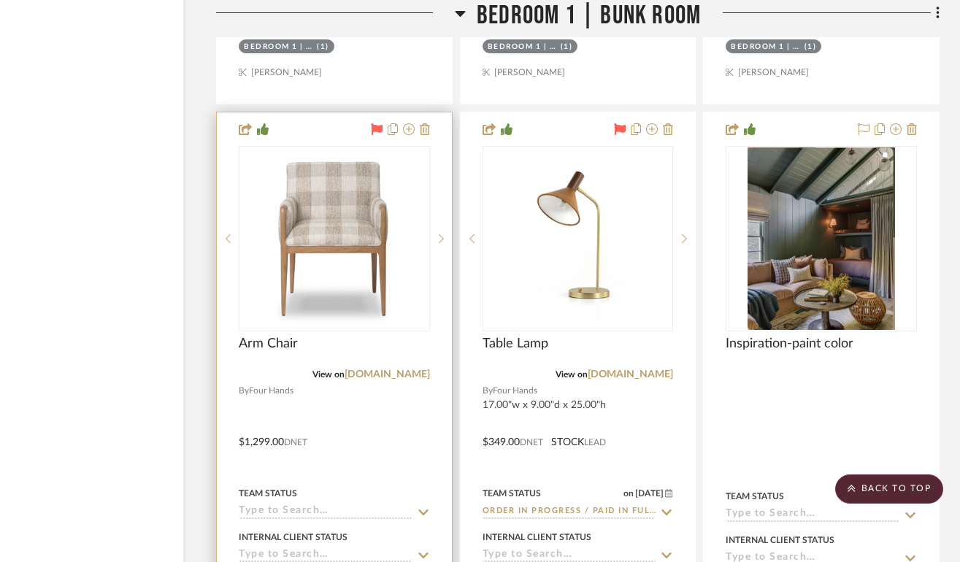
scroll to position [28721, 91]
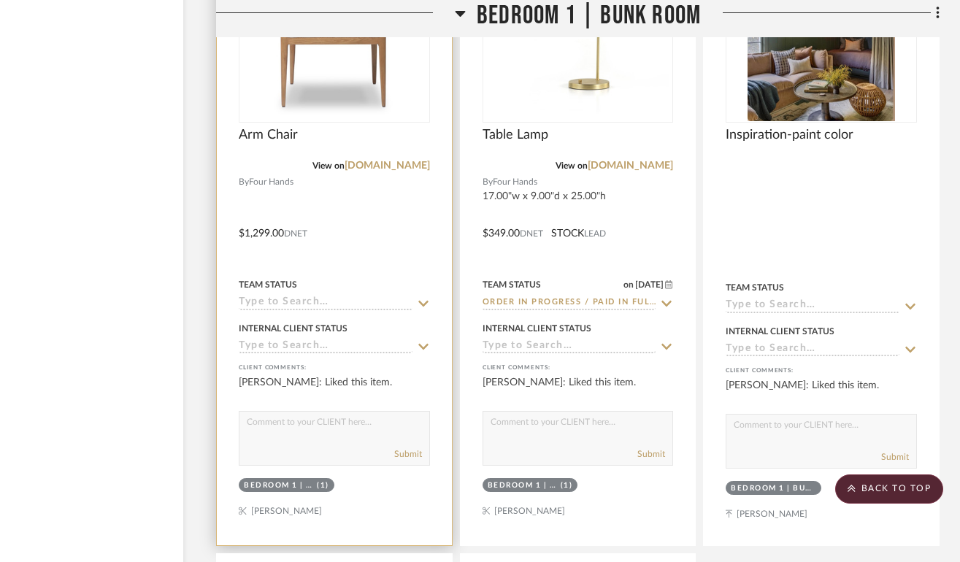
click at [355, 50] on img "0" at bounding box center [334, 30] width 182 height 182
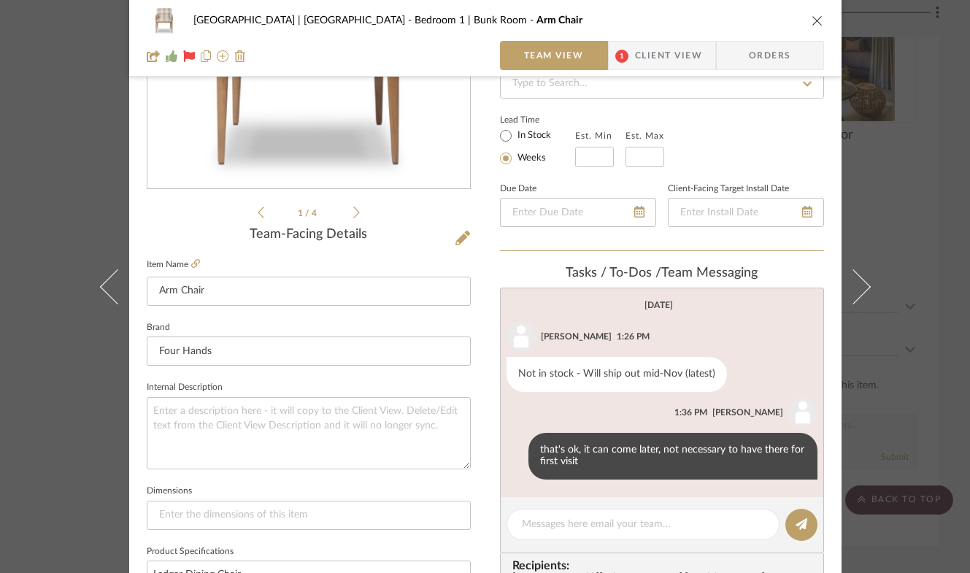
scroll to position [354, 0]
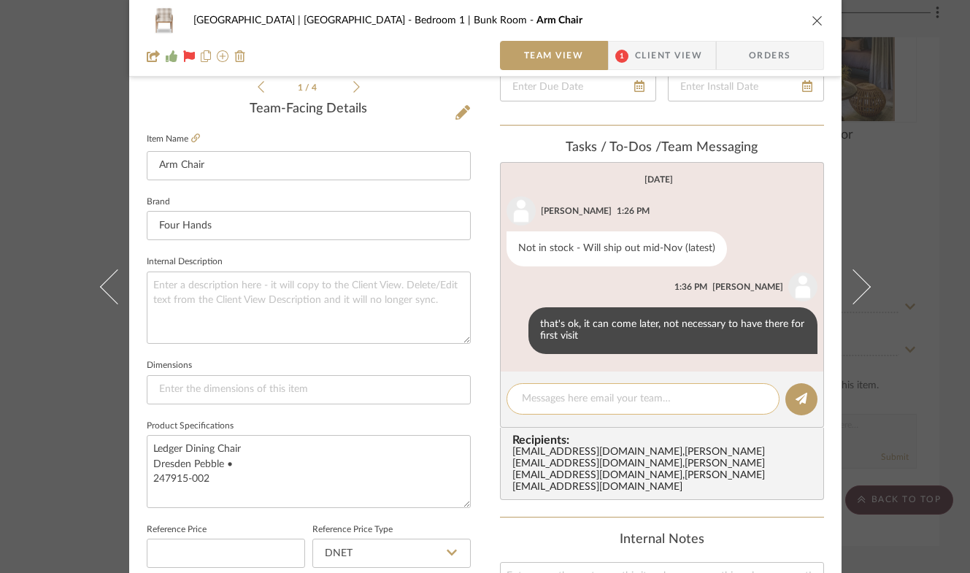
click at [579, 398] on textarea at bounding box center [643, 398] width 242 height 15
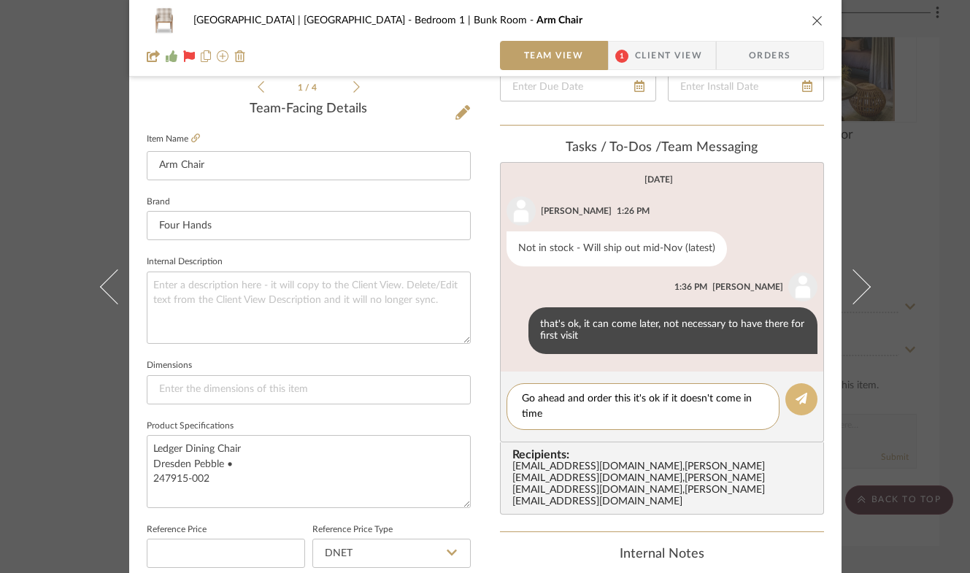
type textarea "Go ahead and order this it's ok if it doesn't come in time"
click at [804, 396] on button at bounding box center [801, 399] width 32 height 32
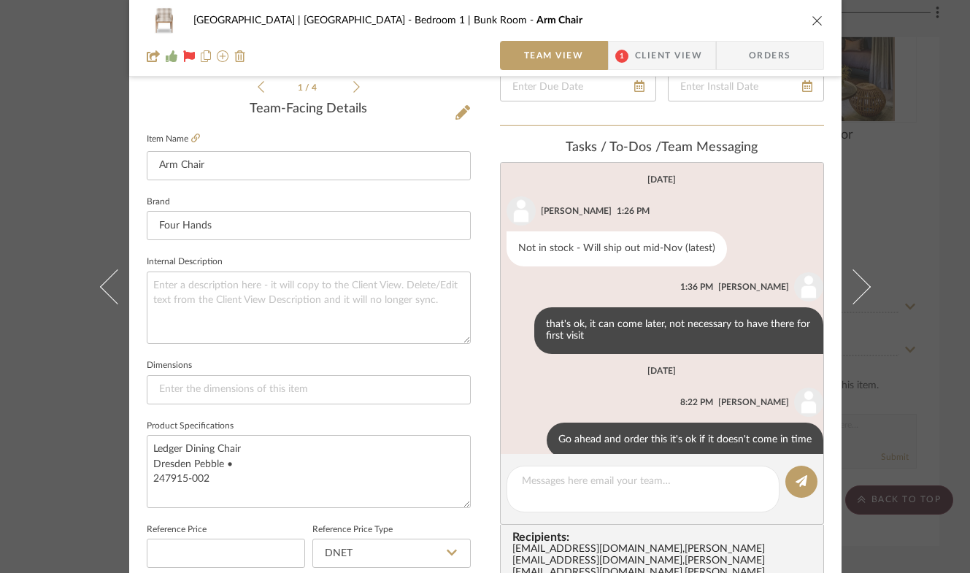
scroll to position [21, 0]
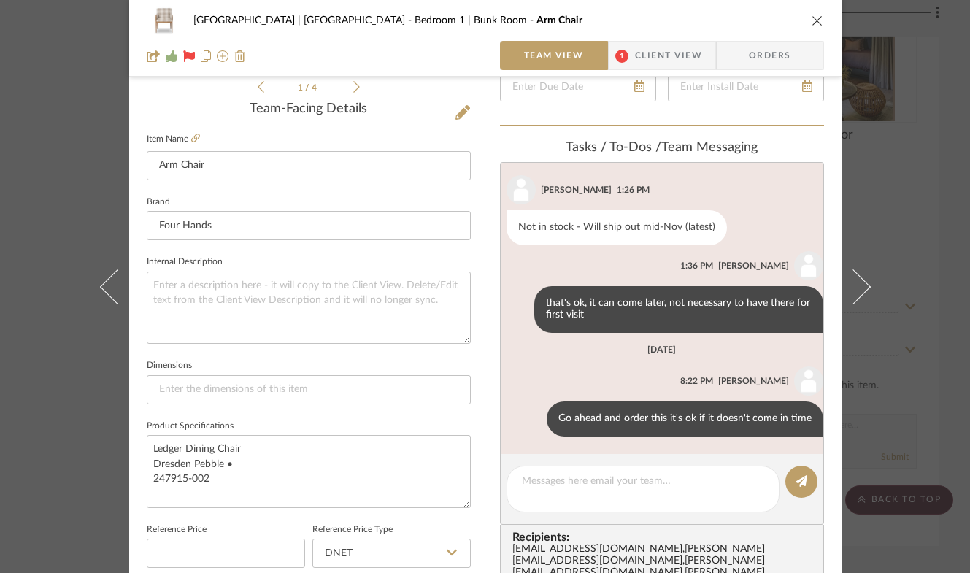
click at [812, 19] on icon "close" at bounding box center [818, 21] width 12 height 12
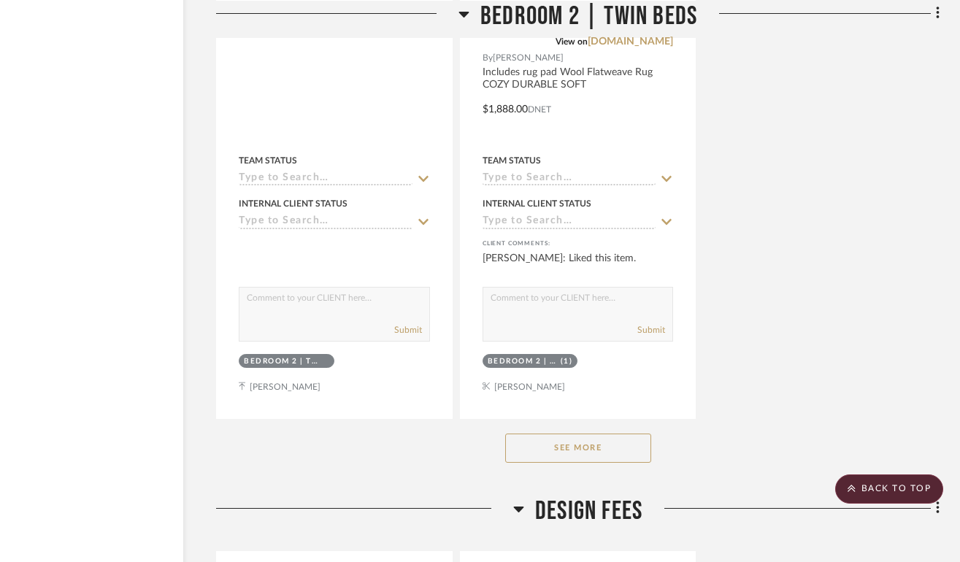
scroll to position [32967, 91]
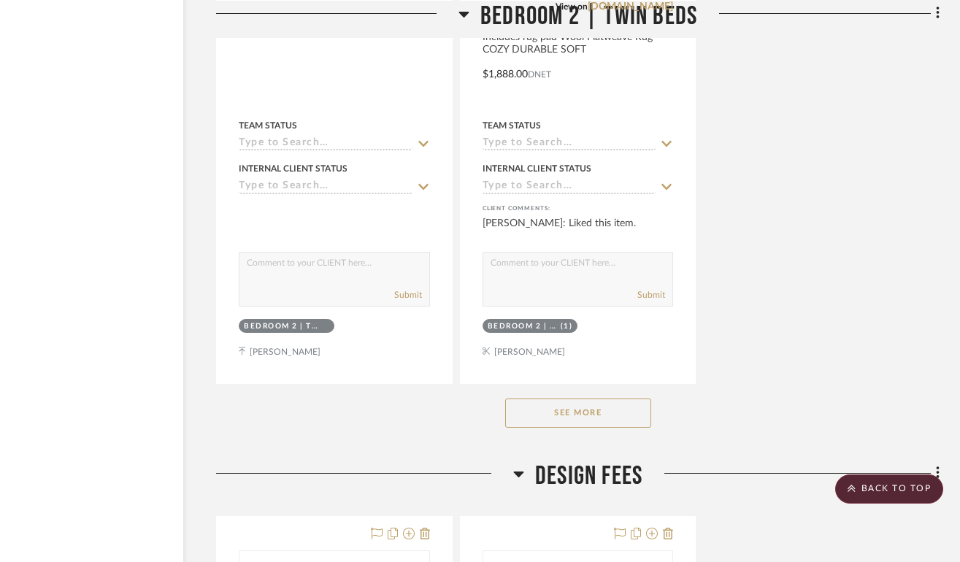
click at [615, 398] on button "See More" at bounding box center [578, 412] width 146 height 29
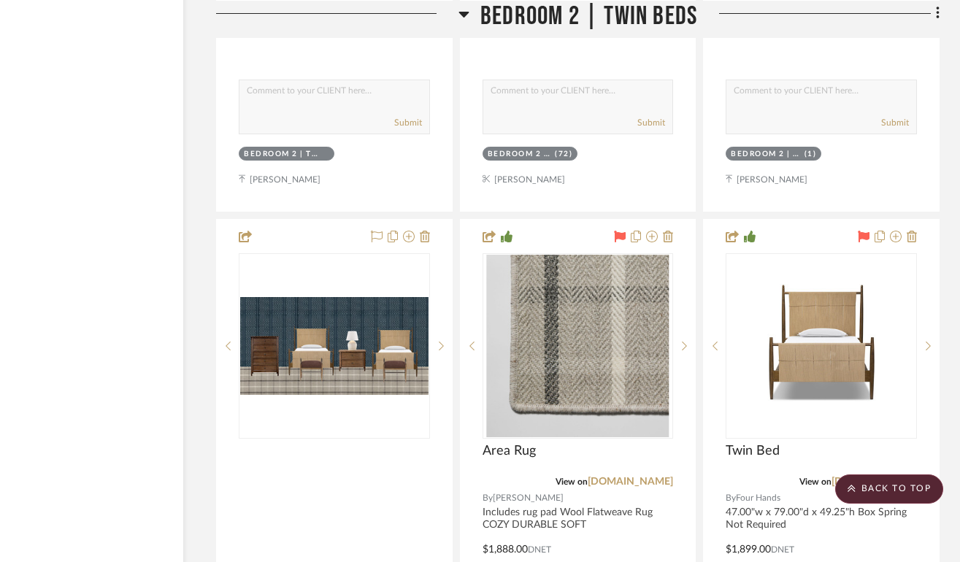
scroll to position [32519, 91]
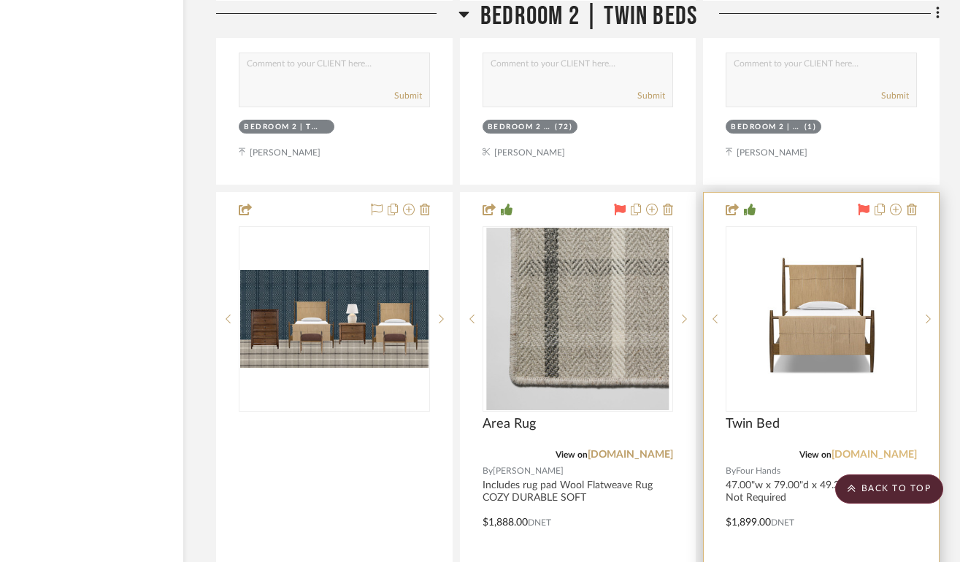
click at [880, 450] on link "[DOMAIN_NAME]" at bounding box center [873, 455] width 85 height 10
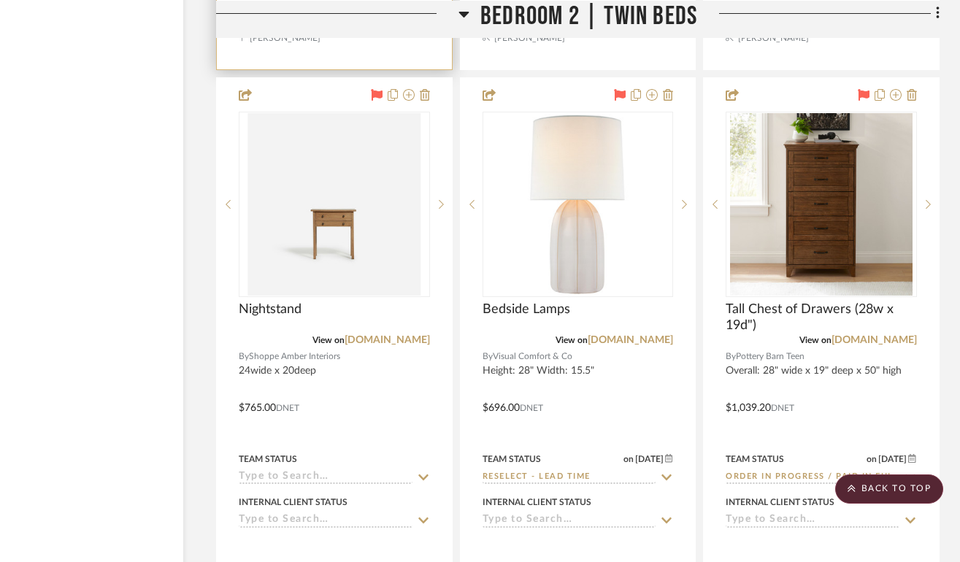
scroll to position [33317, 91]
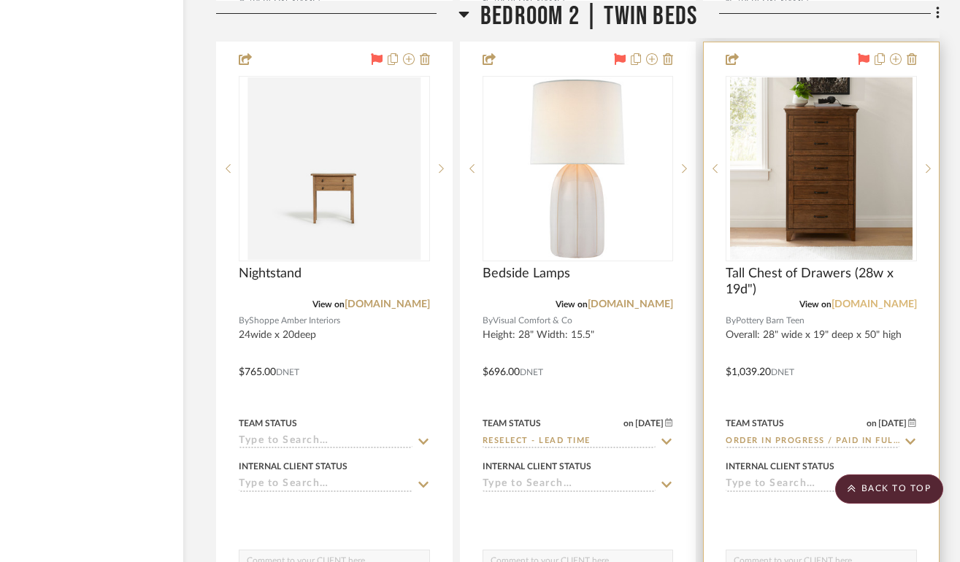
click at [887, 299] on link "pbteen.com" at bounding box center [873, 304] width 85 height 10
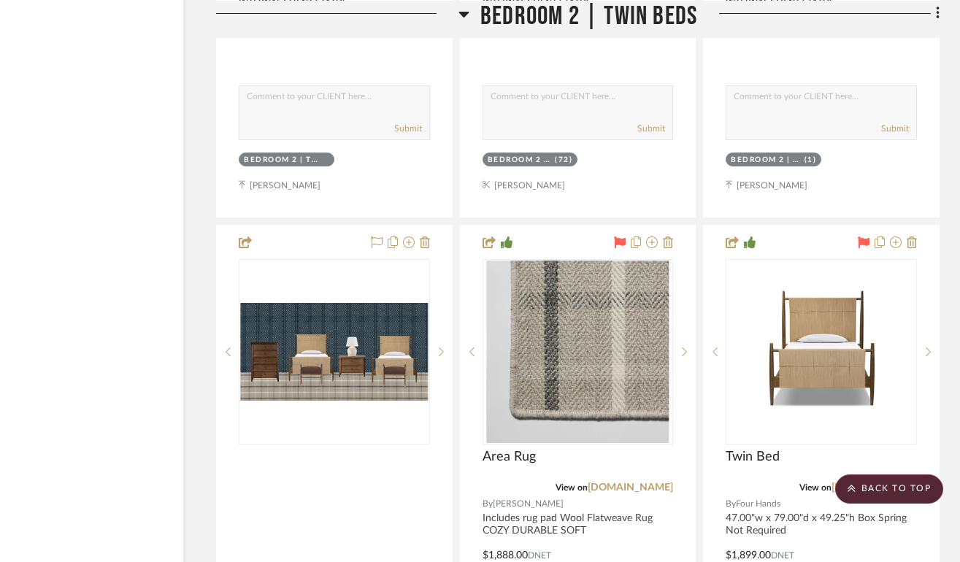
scroll to position [32601, 91]
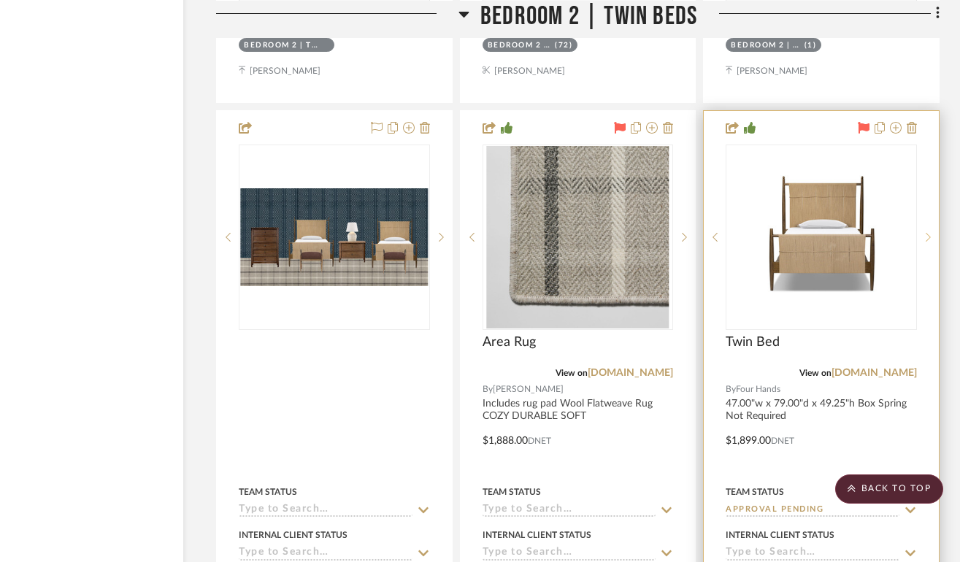
click at [926, 232] on icon at bounding box center [927, 237] width 5 height 10
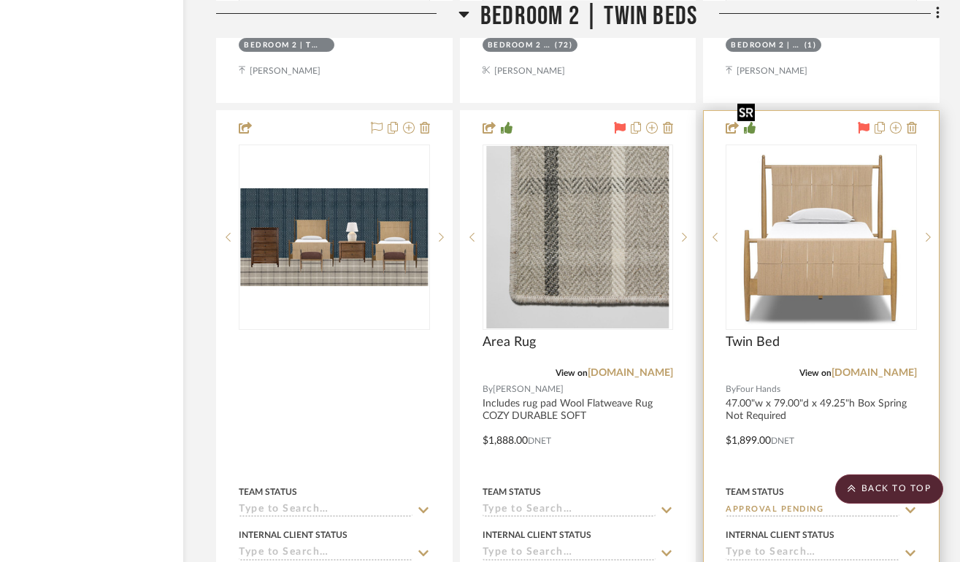
click at [850, 200] on img "1" at bounding box center [821, 237] width 180 height 182
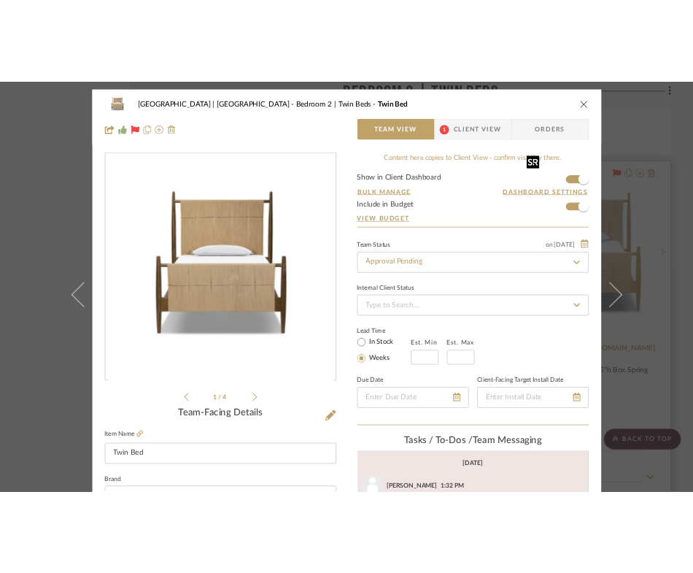
scroll to position [93, 0]
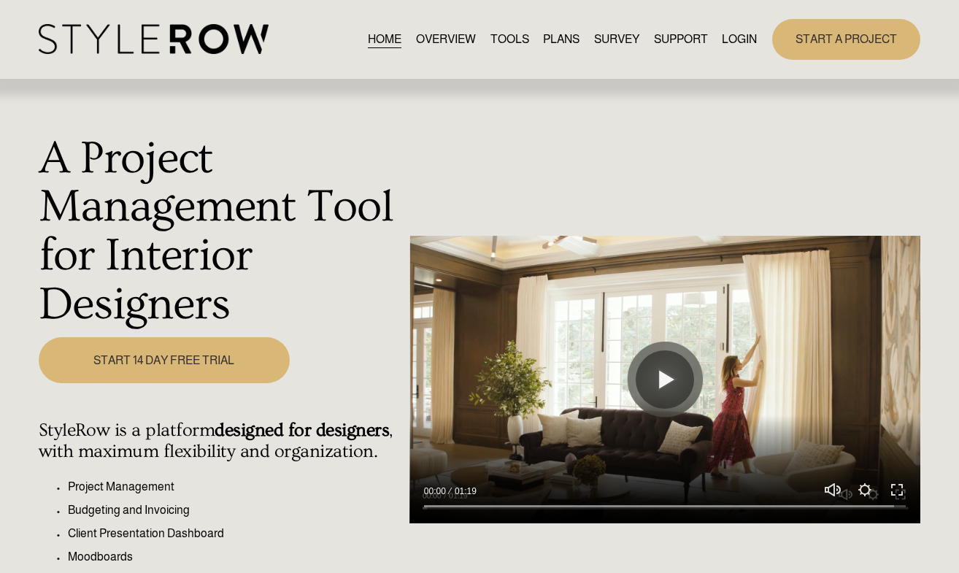
click at [747, 50] on div "HOME OVERVIEW TOOLS PLANS SURVEY SUPPORT QUESTIONS" at bounding box center [398, 39] width 719 height 30
click at [739, 36] on link "LOGIN" at bounding box center [739, 39] width 35 height 20
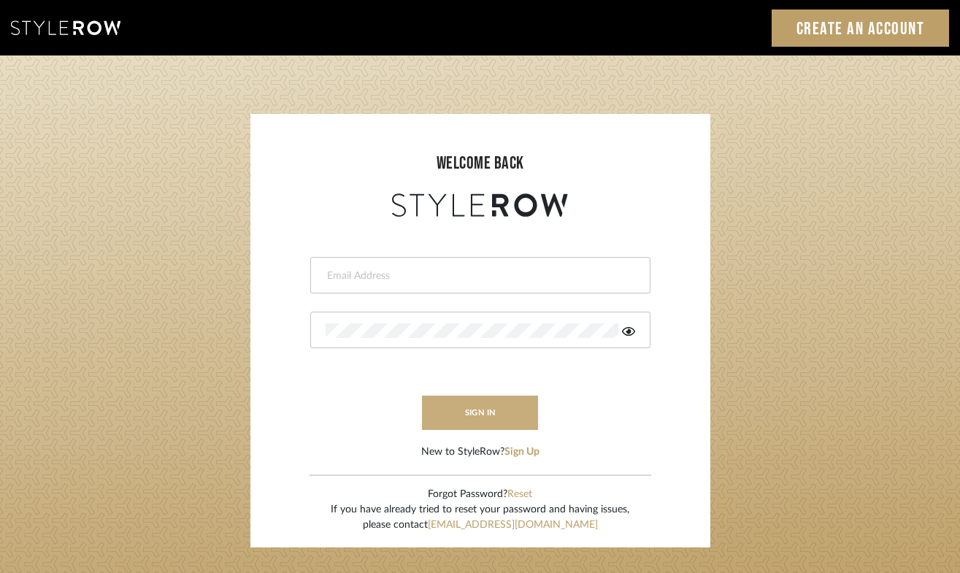
type input "[PERSON_NAME][EMAIL_ADDRESS][DOMAIN_NAME]"
click at [487, 417] on button "sign in" at bounding box center [480, 413] width 117 height 34
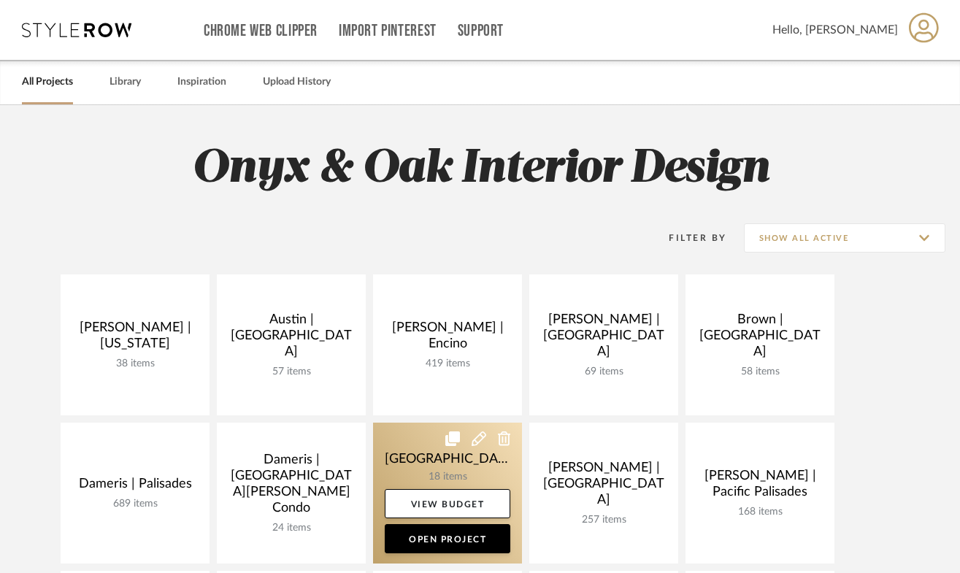
scroll to position [280, 0]
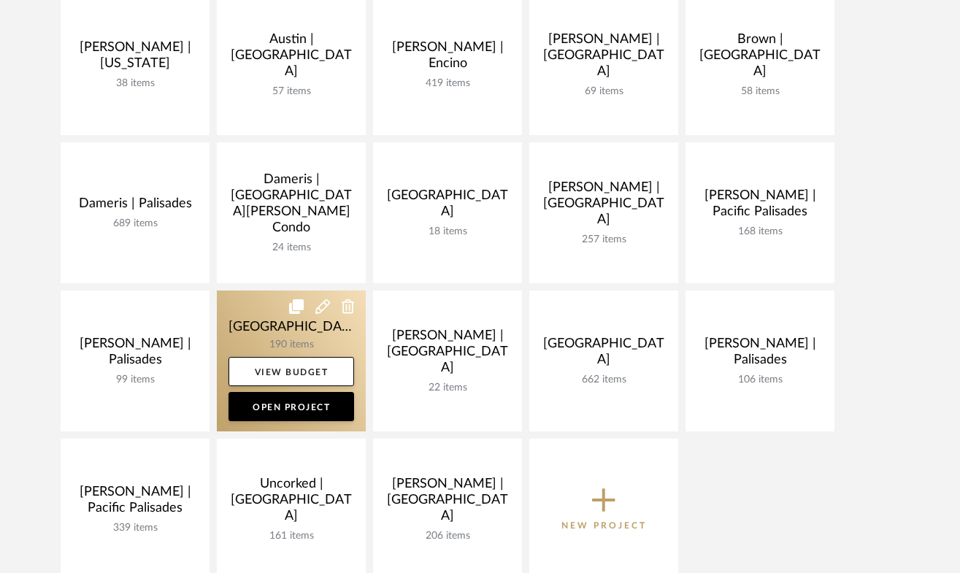
click at [250, 325] on link at bounding box center [291, 360] width 149 height 141
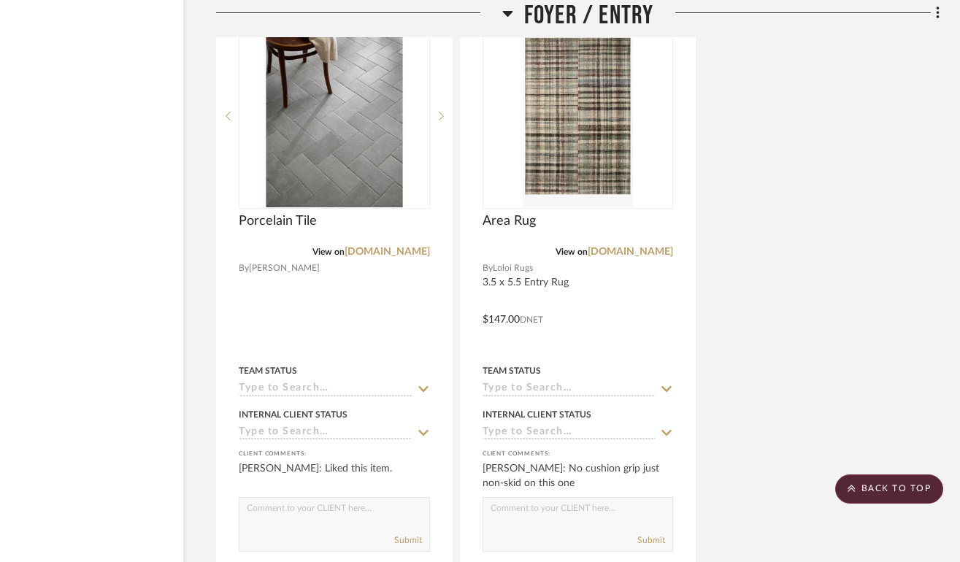
scroll to position [6051, 91]
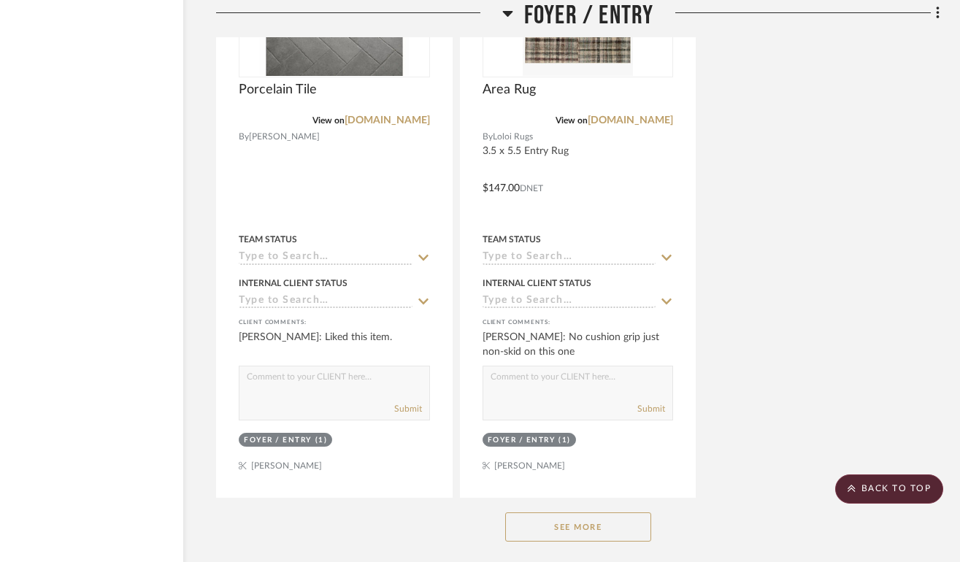
click at [557, 514] on button "See More" at bounding box center [578, 526] width 146 height 29
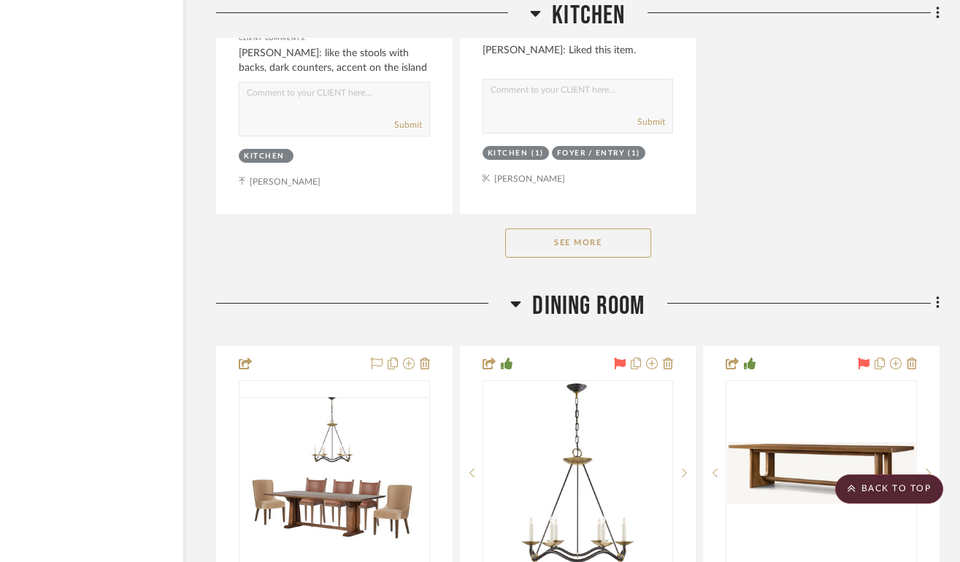
scroll to position [11265, 91]
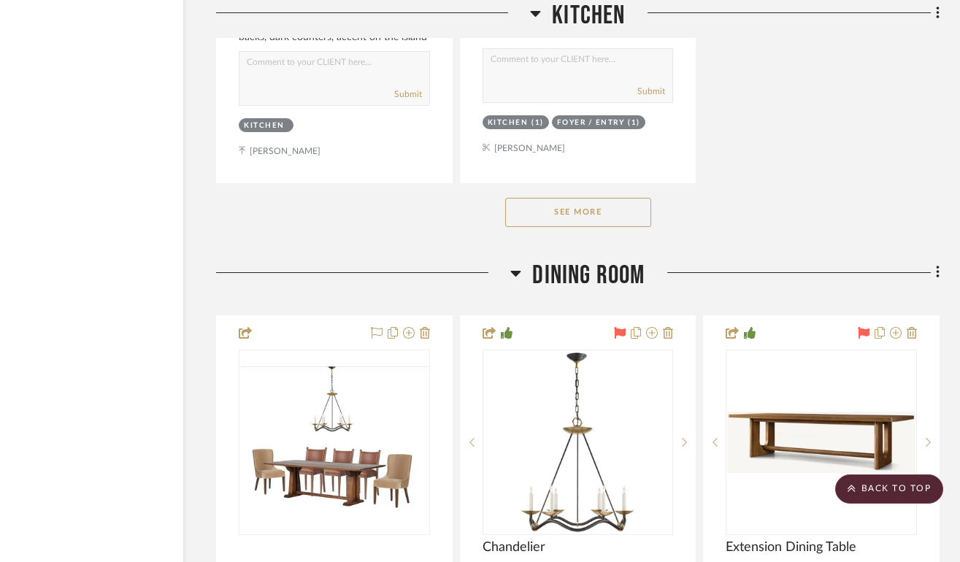
click at [601, 198] on button "See More" at bounding box center [578, 212] width 146 height 29
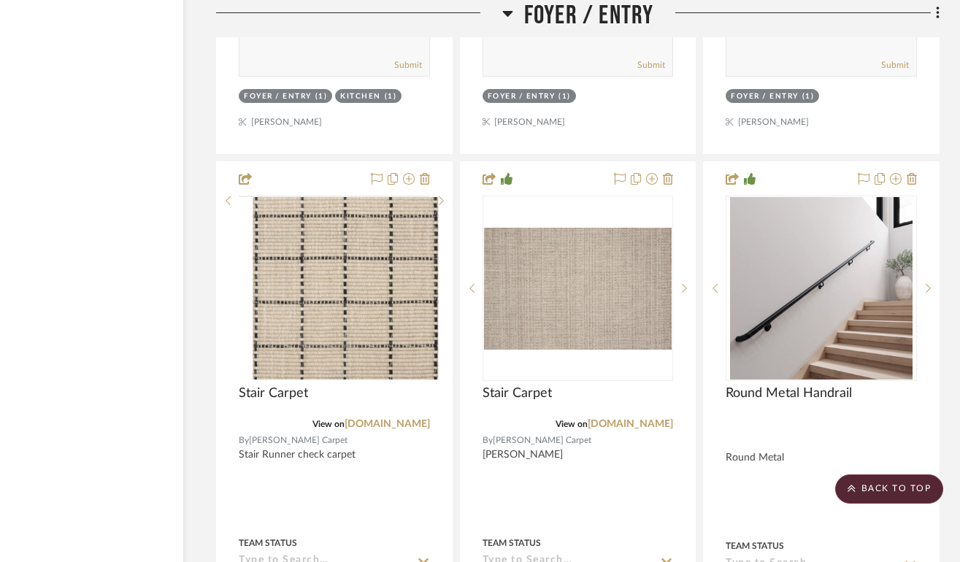
scroll to position [5113, 91]
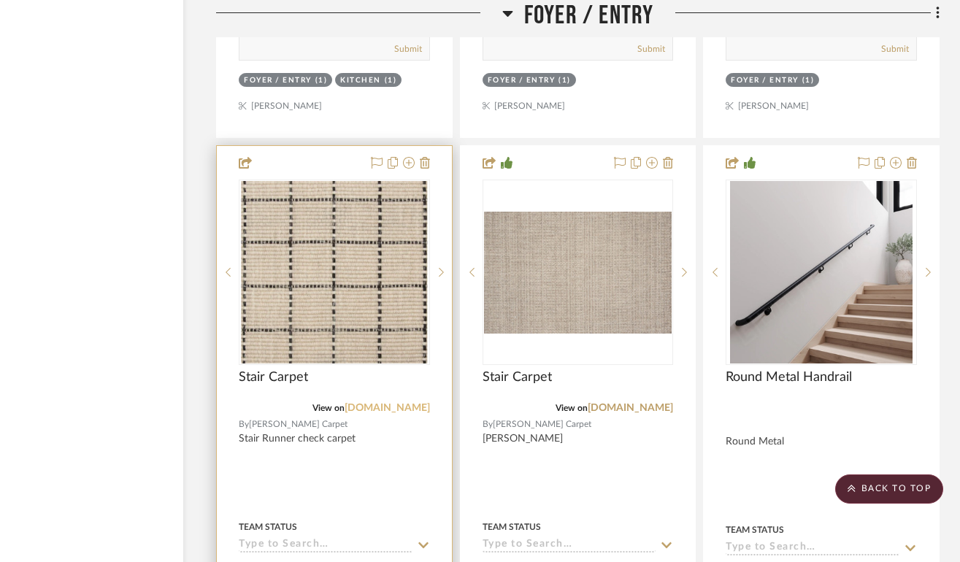
click at [377, 404] on link "[DOMAIN_NAME]" at bounding box center [386, 408] width 85 height 10
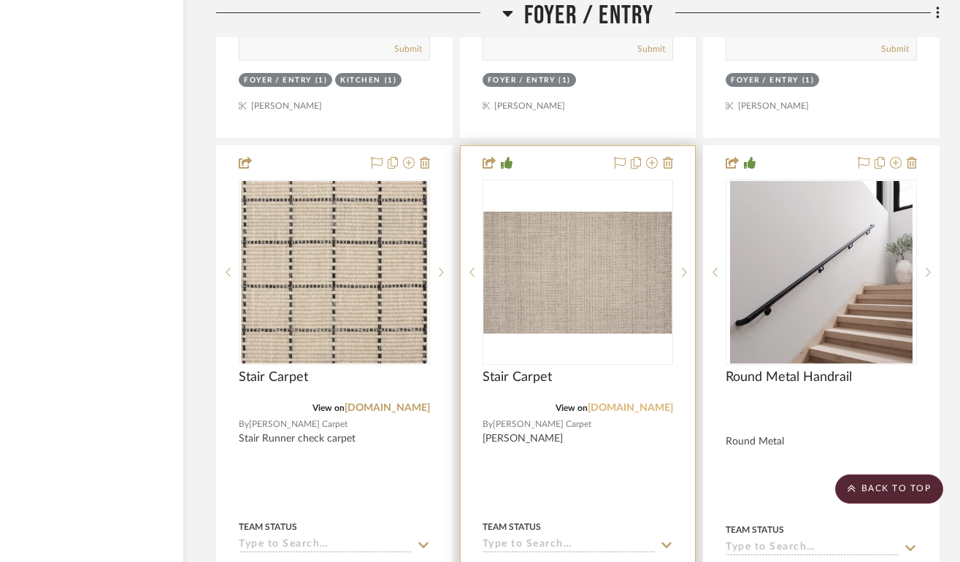
click at [616, 403] on link "[DOMAIN_NAME]" at bounding box center [629, 408] width 85 height 10
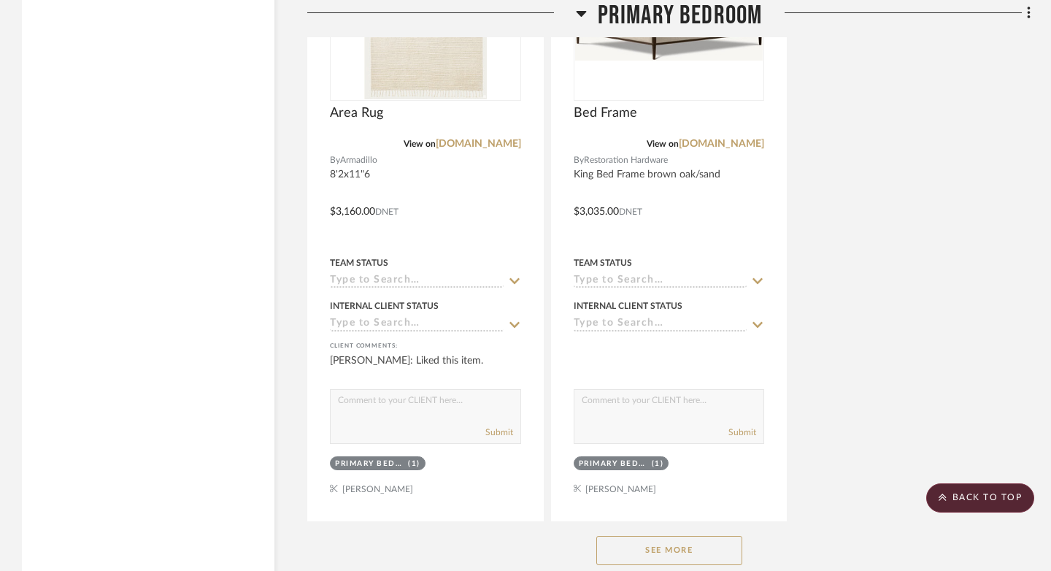
scroll to position [24130, 0]
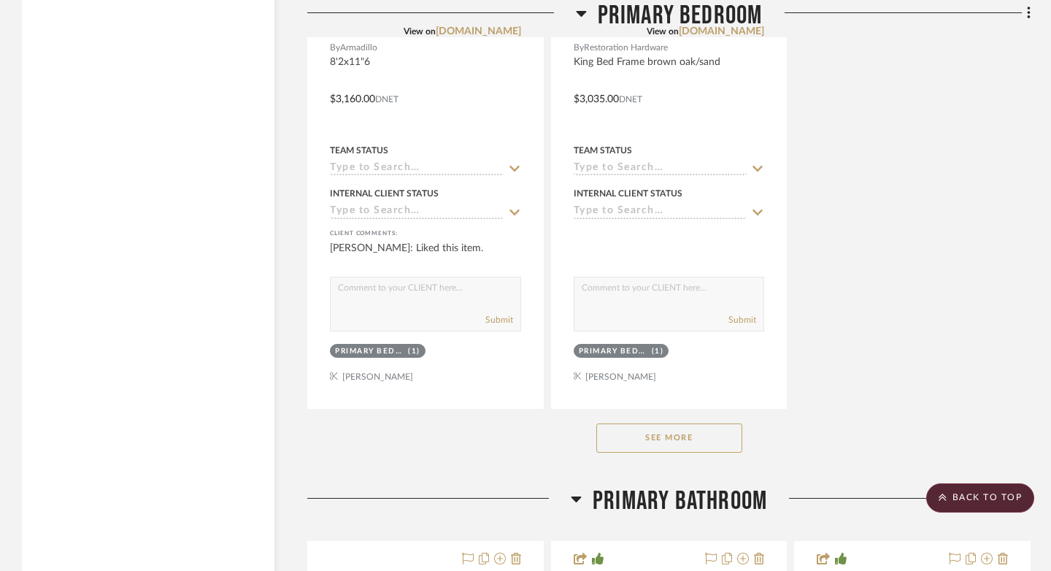
click at [706, 423] on button "See More" at bounding box center [669, 437] width 146 height 29
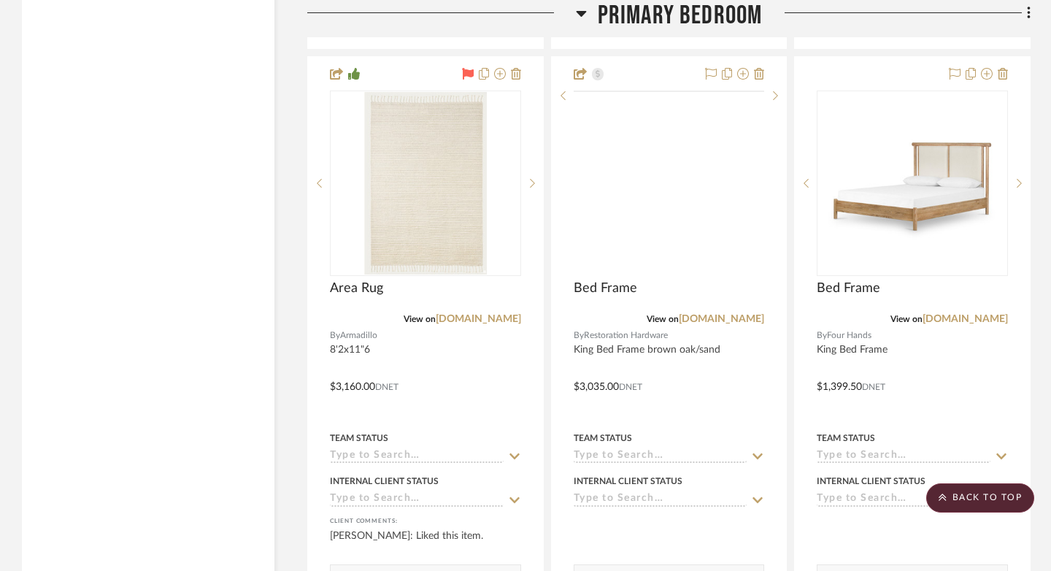
scroll to position [23691, 0]
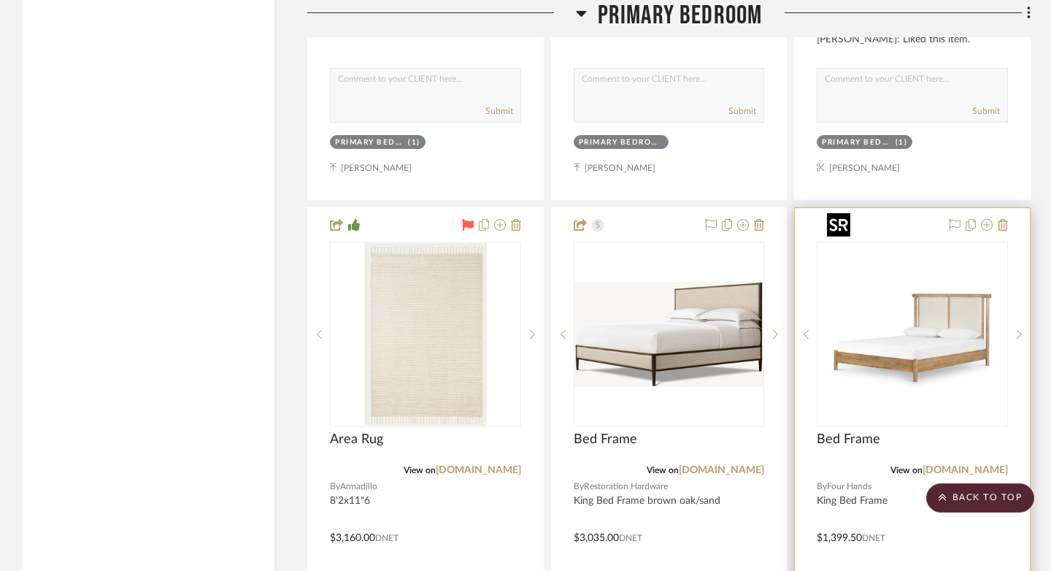
click at [889, 267] on img "0" at bounding box center [912, 334] width 182 height 182
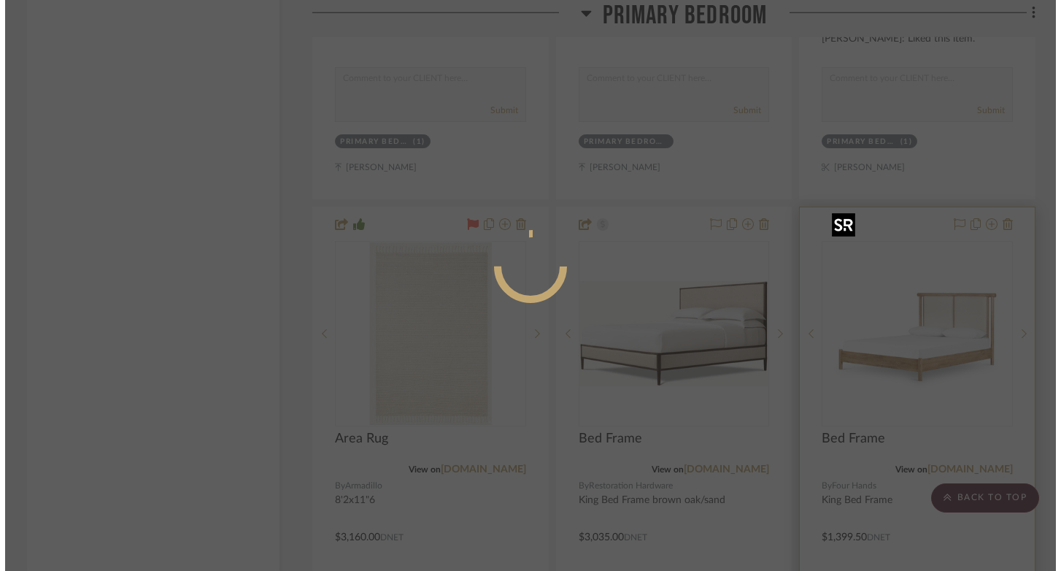
scroll to position [0, 0]
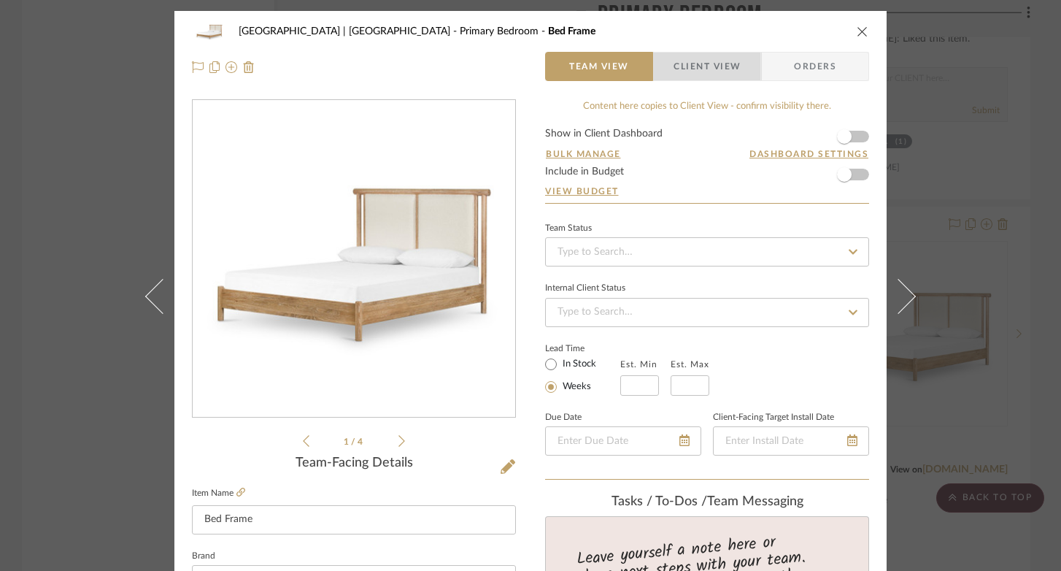
click at [692, 69] on span "Client View" at bounding box center [707, 66] width 67 height 29
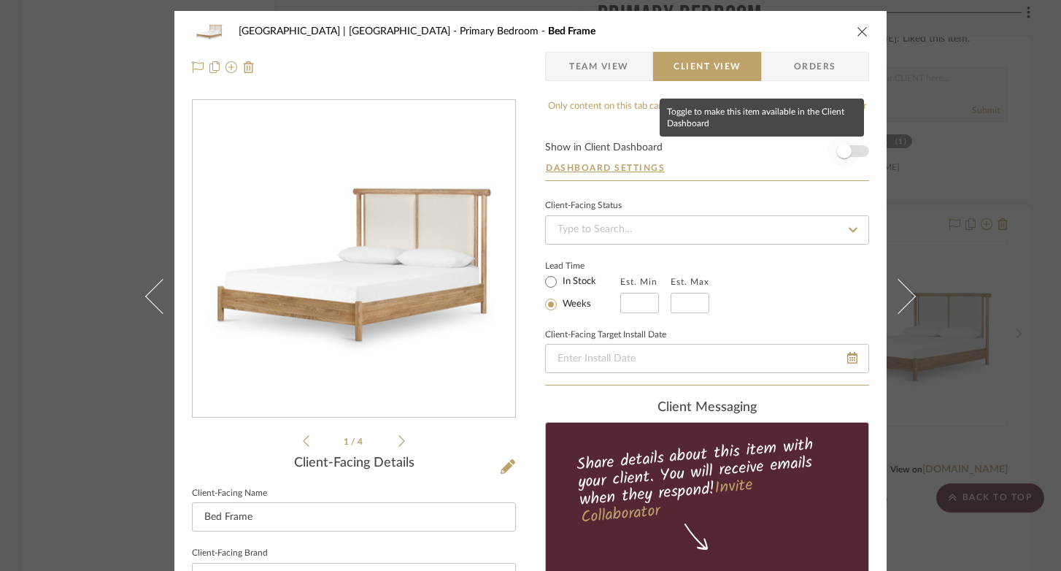
click at [847, 151] on span "button" at bounding box center [844, 151] width 32 height 32
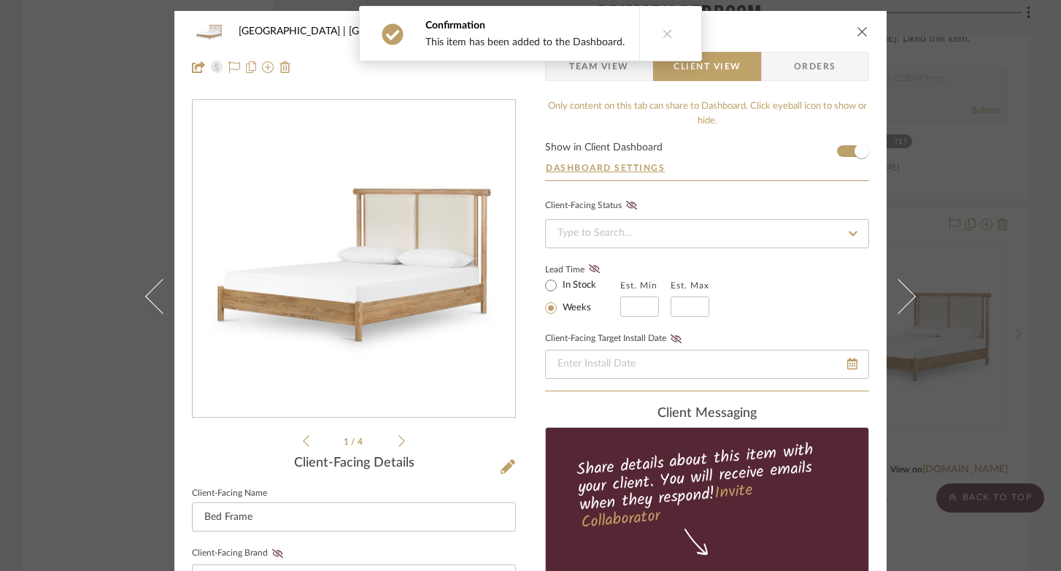
click at [858, 28] on icon "close" at bounding box center [863, 32] width 12 height 12
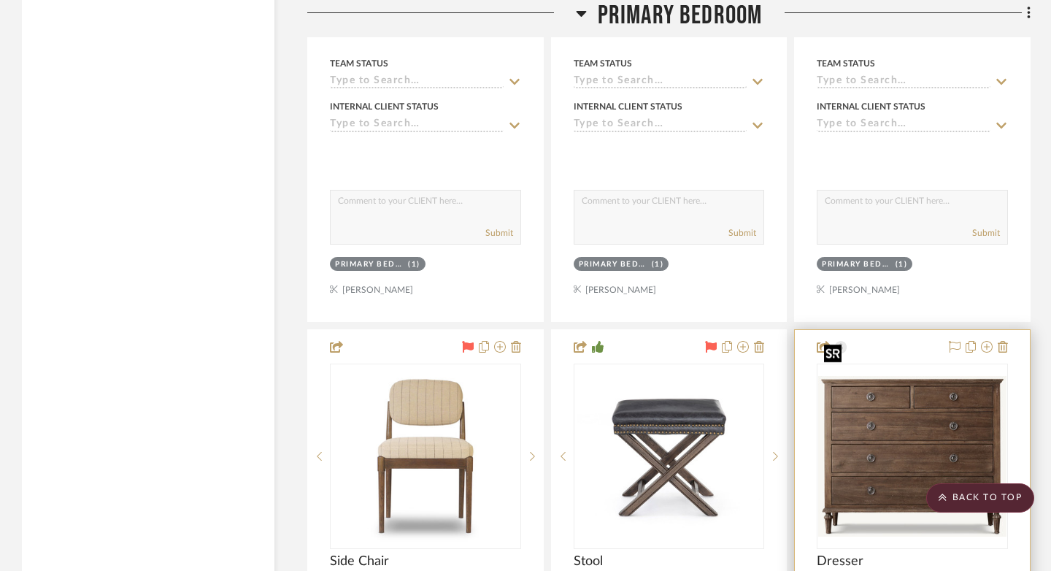
scroll to position [25521, 0]
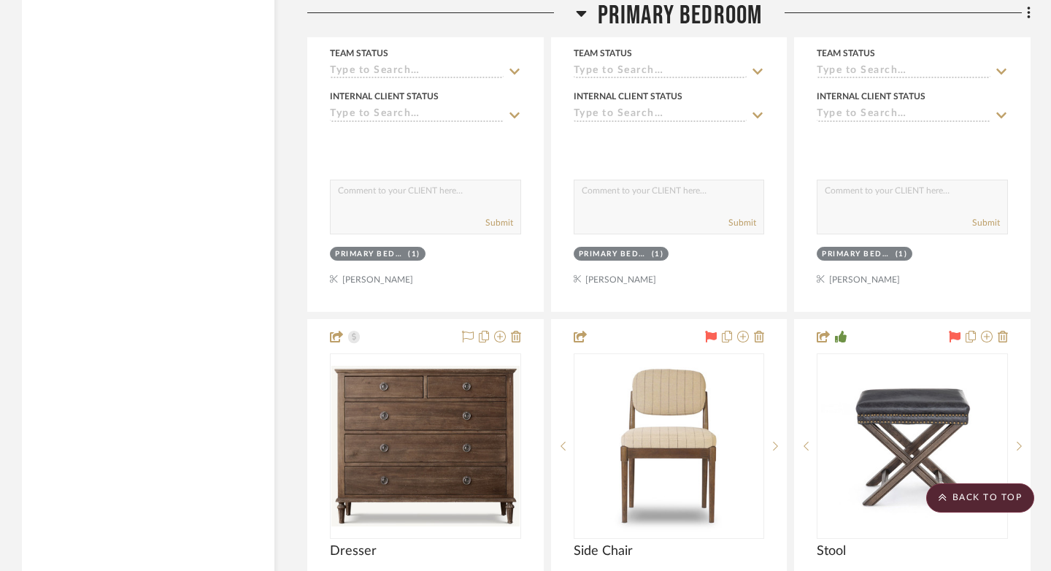
drag, startPoint x: 638, startPoint y: 306, endPoint x: 477, endPoint y: 306, distance: 160.5
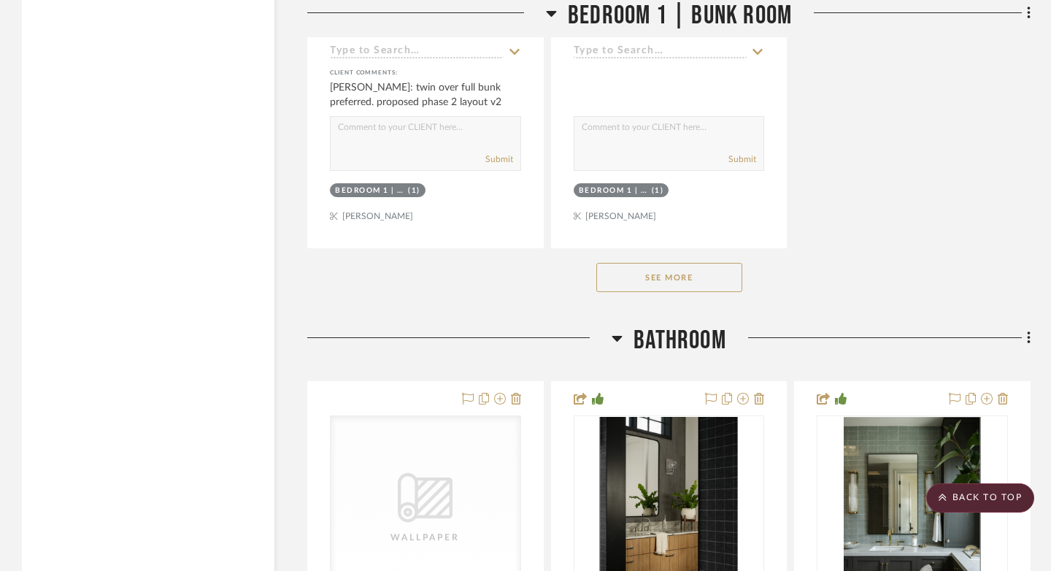
scroll to position [30345, 0]
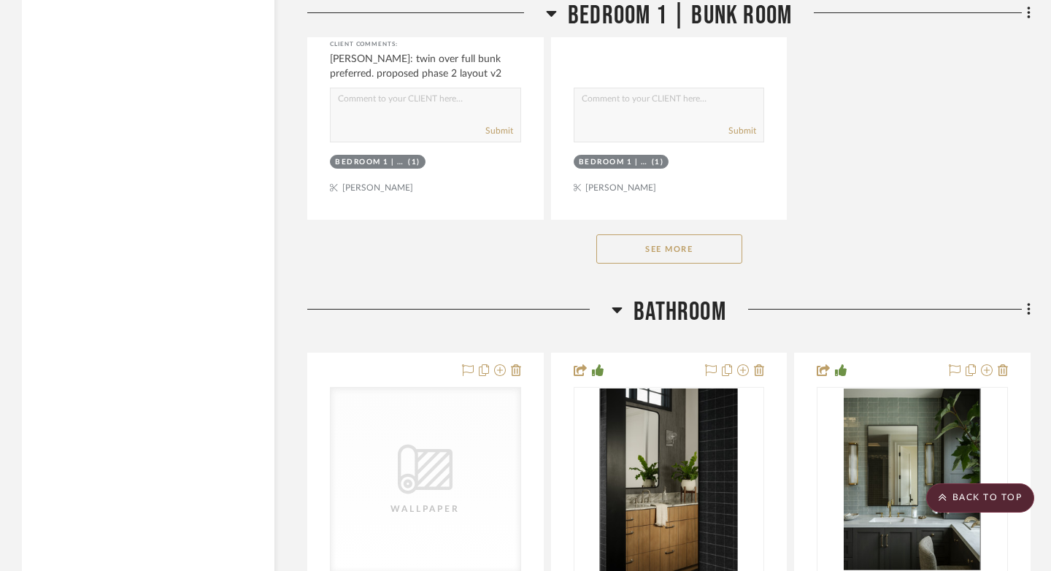
click at [674, 234] on button "See More" at bounding box center [669, 248] width 146 height 29
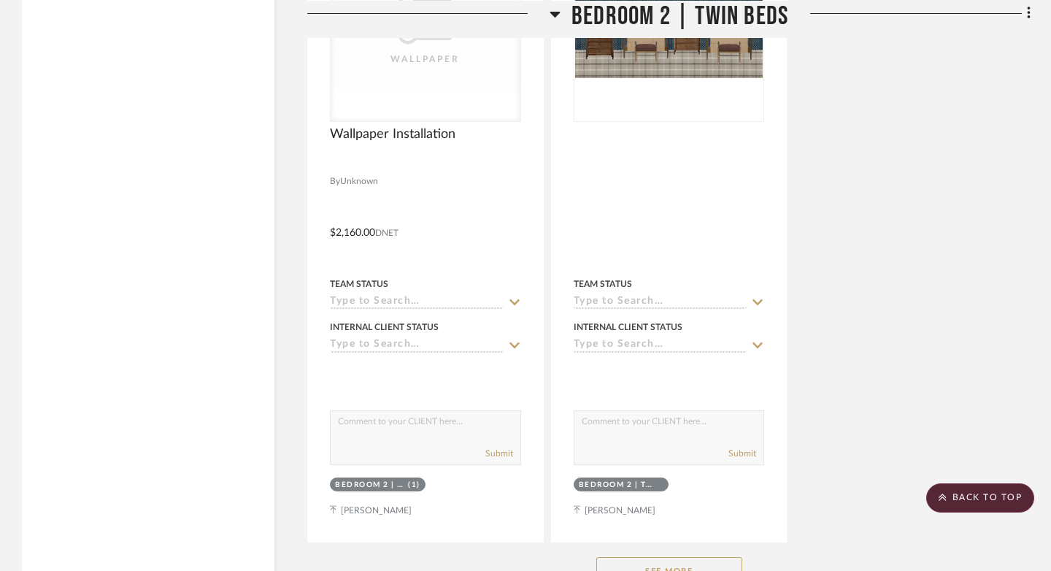
scroll to position [34925, 0]
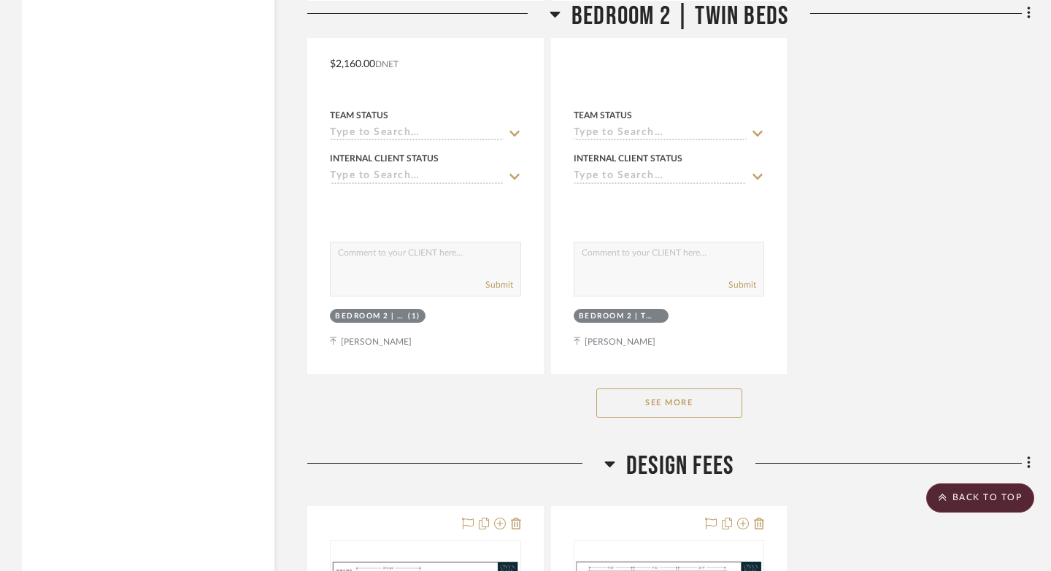
click at [679, 388] on button "See More" at bounding box center [669, 402] width 146 height 29
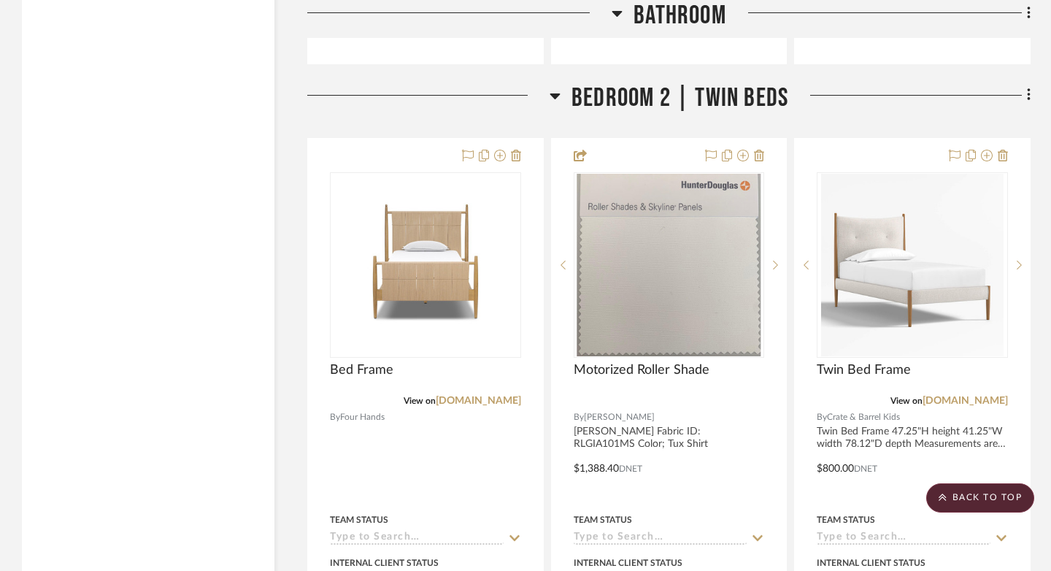
scroll to position [33228, 0]
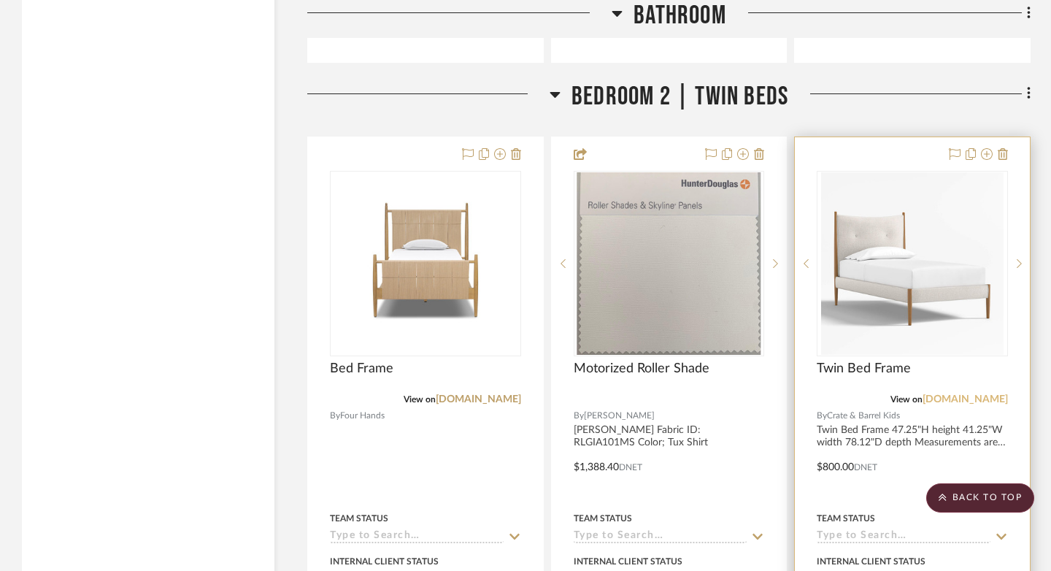
click at [947, 394] on link "[DOMAIN_NAME]" at bounding box center [964, 399] width 85 height 10
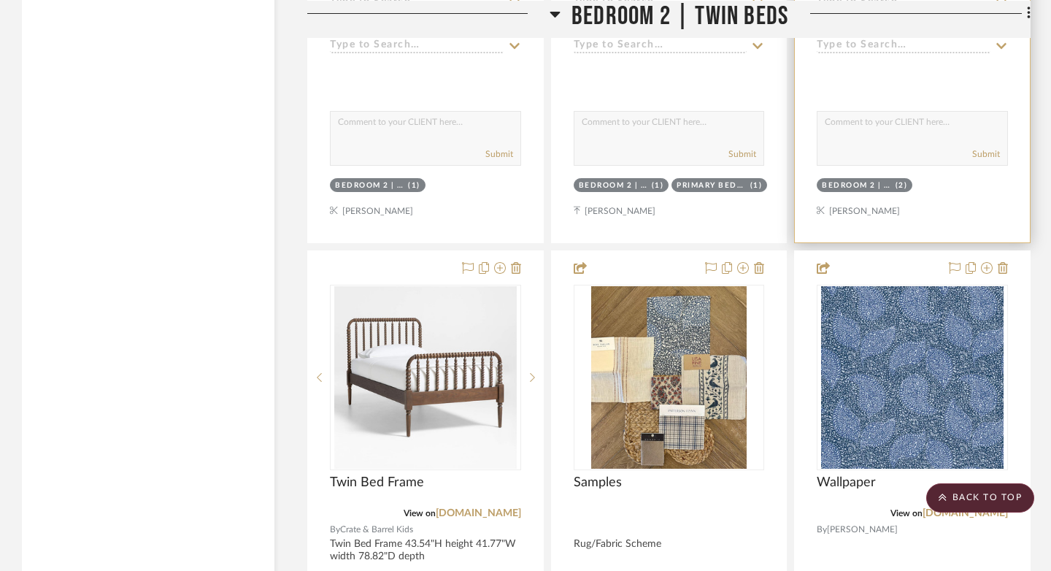
scroll to position [33762, 0]
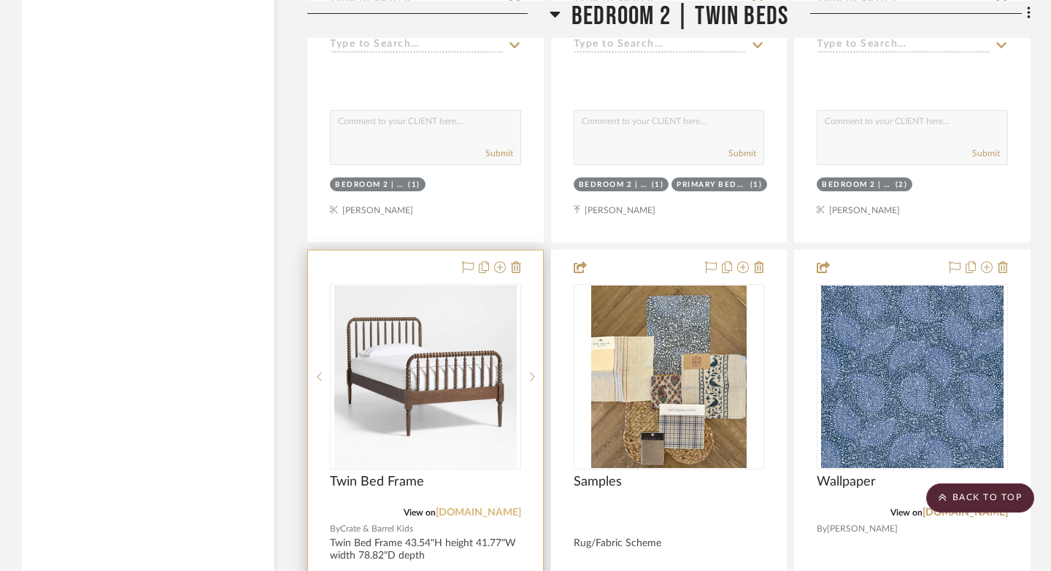
click at [473, 507] on link "[DOMAIN_NAME]" at bounding box center [478, 512] width 85 height 10
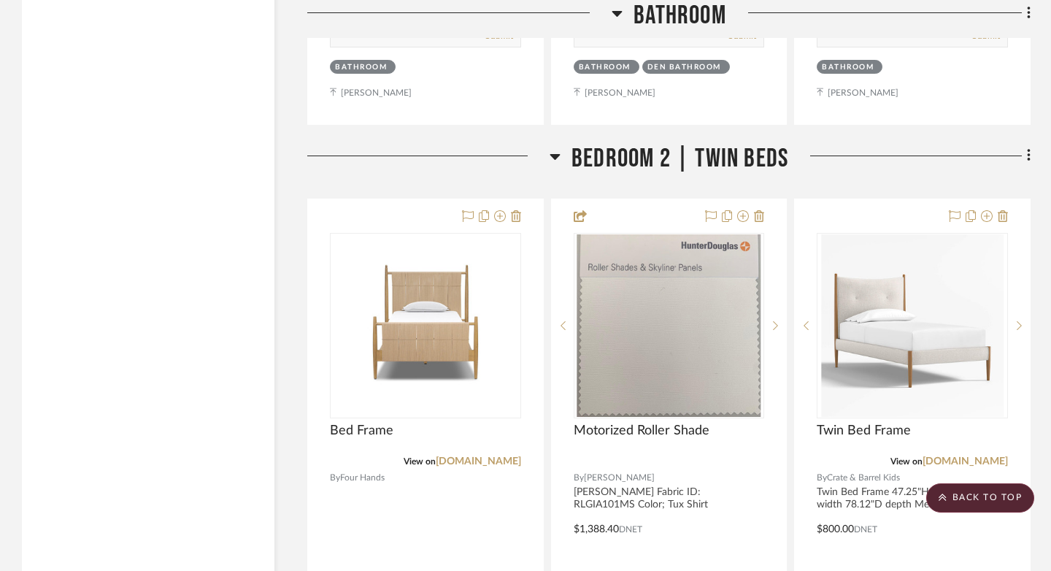
scroll to position [33171, 0]
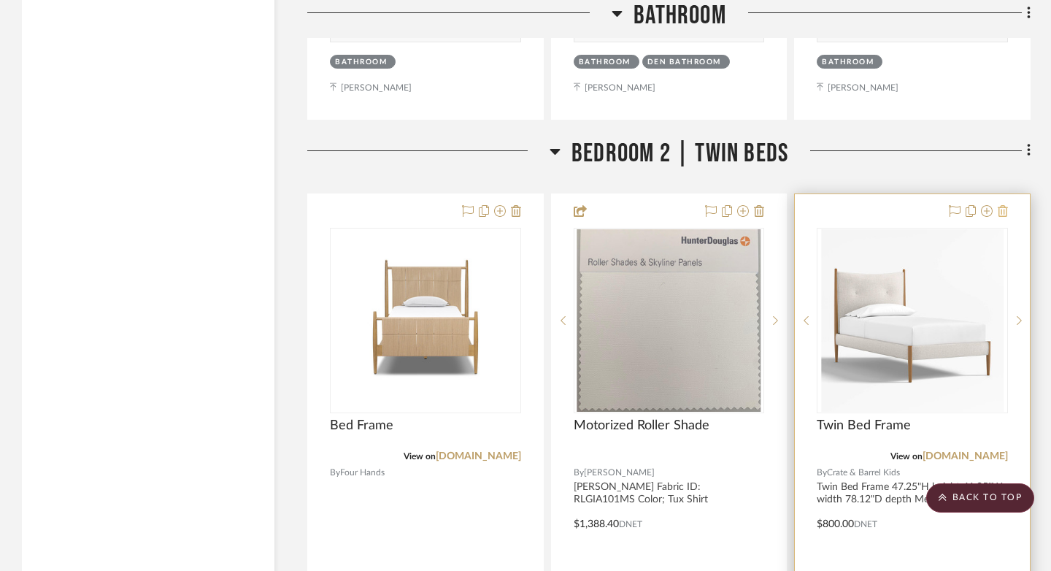
click at [969, 205] on icon at bounding box center [1003, 211] width 10 height 12
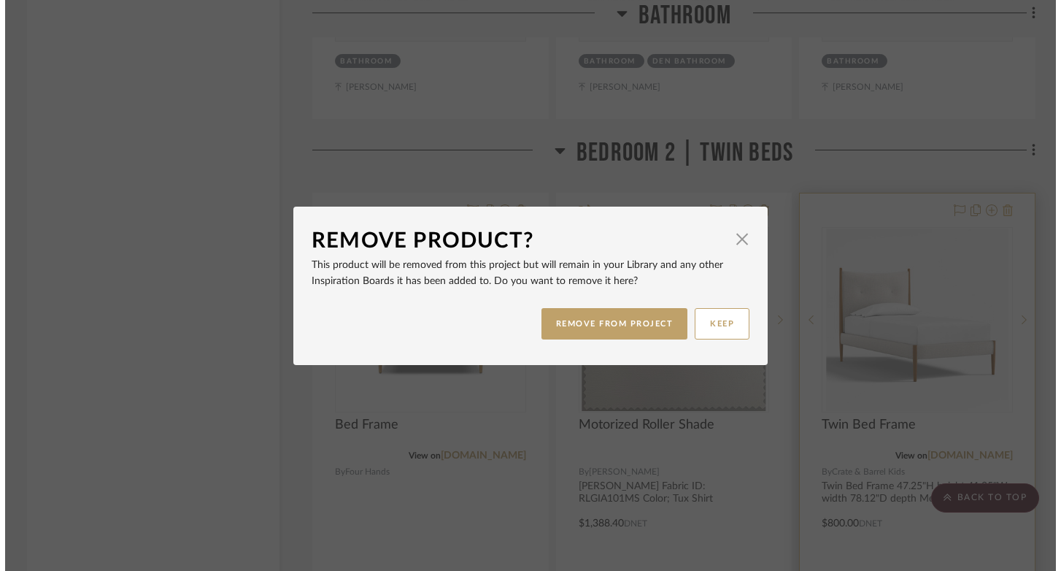
scroll to position [0, 0]
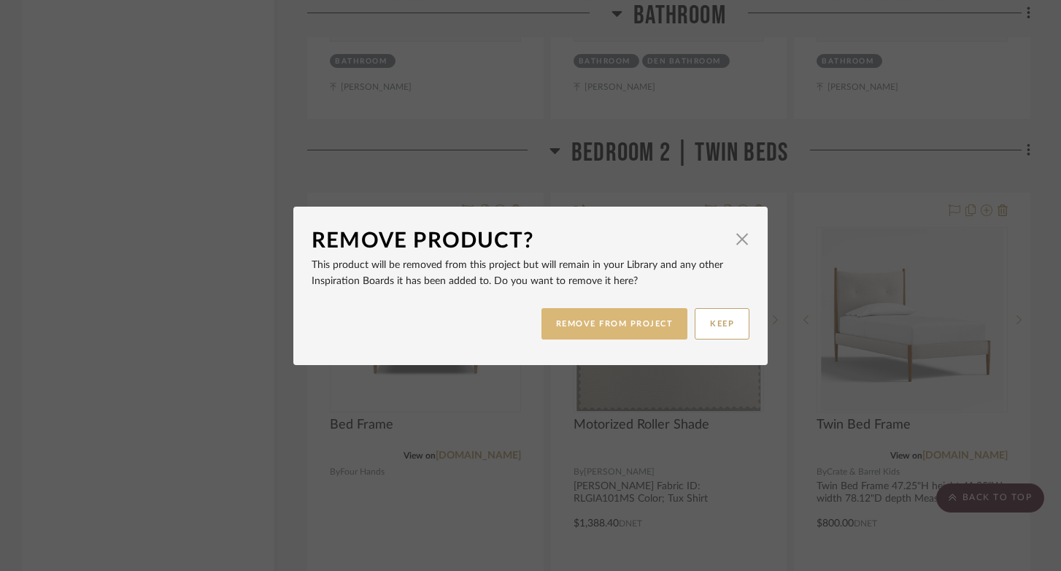
click at [622, 325] on button "REMOVE FROM PROJECT" at bounding box center [614, 323] width 147 height 31
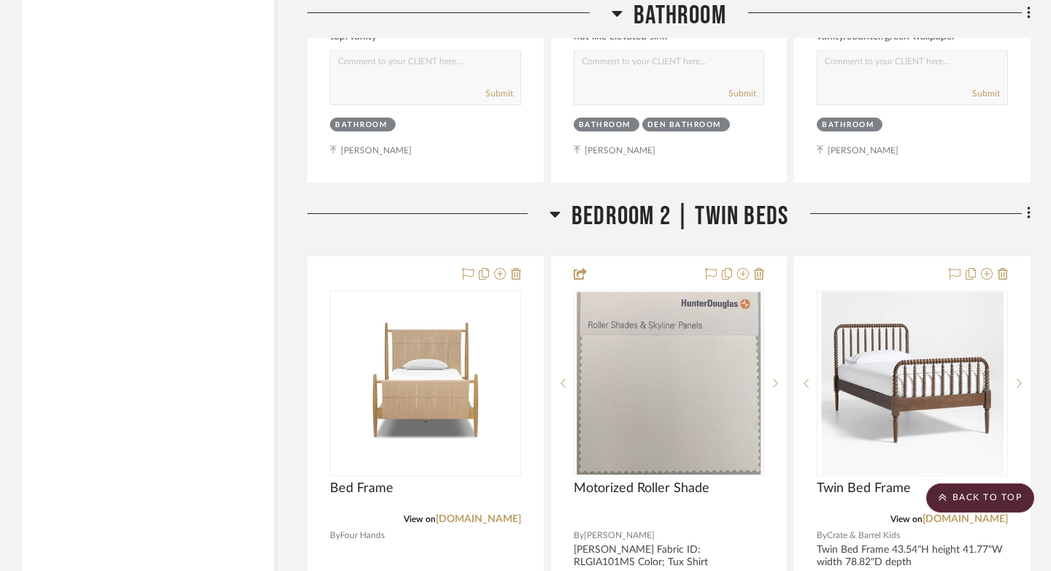
scroll to position [33145, 0]
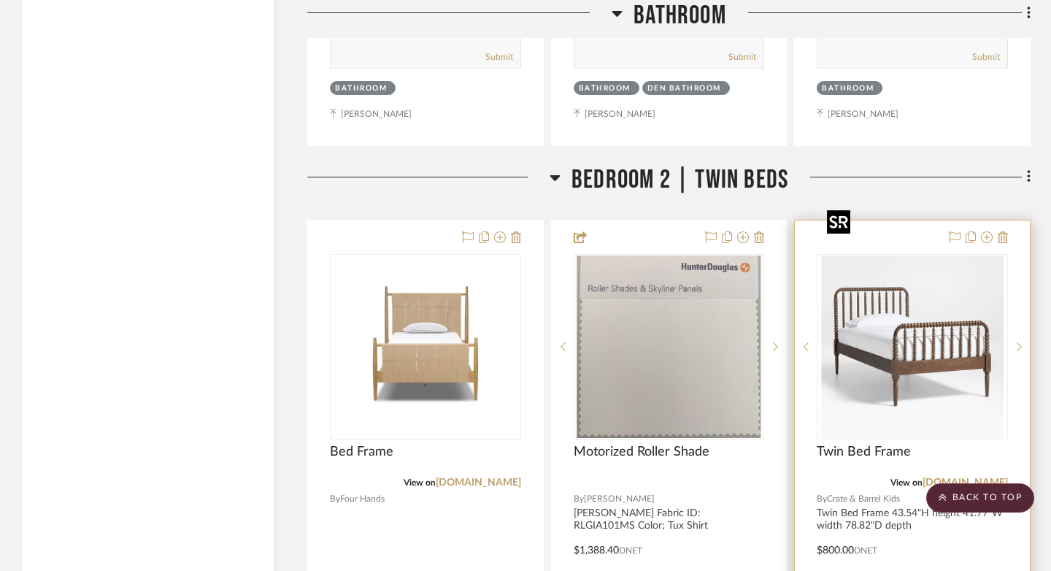
click at [969, 326] on img "0" at bounding box center [912, 346] width 182 height 182
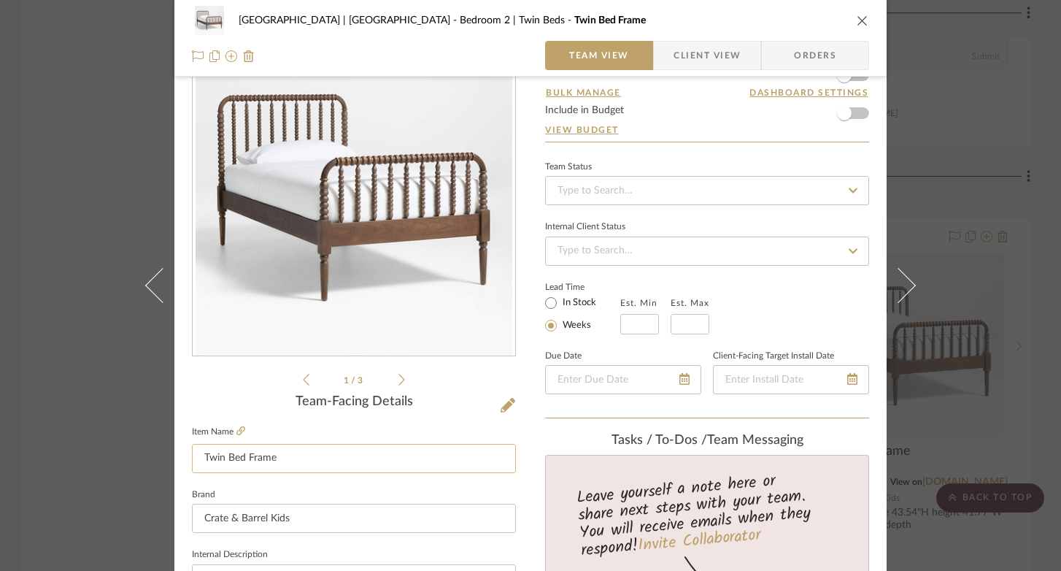
scroll to position [60, 0]
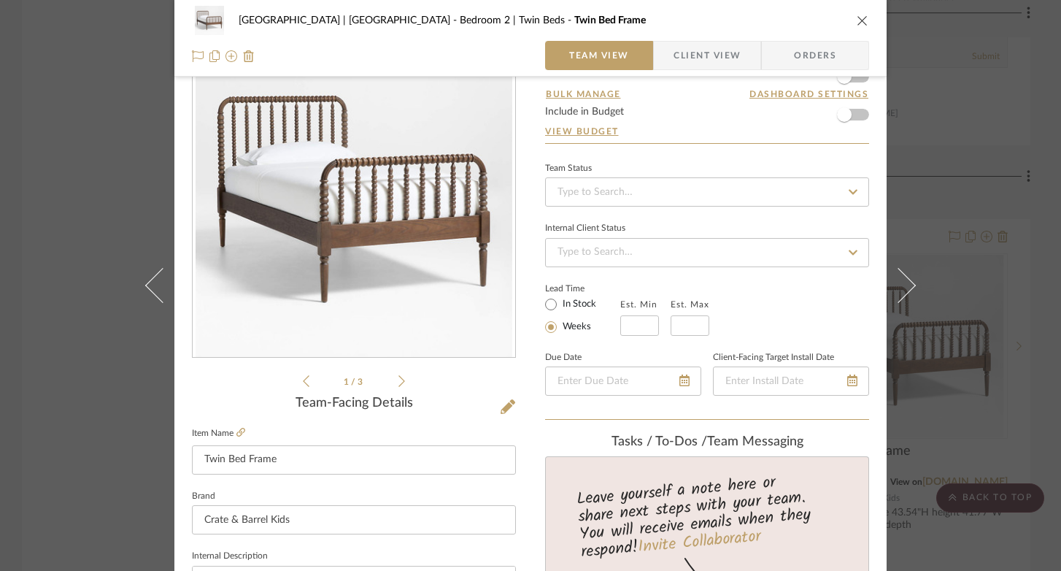
click at [398, 378] on icon at bounding box center [401, 380] width 7 height 13
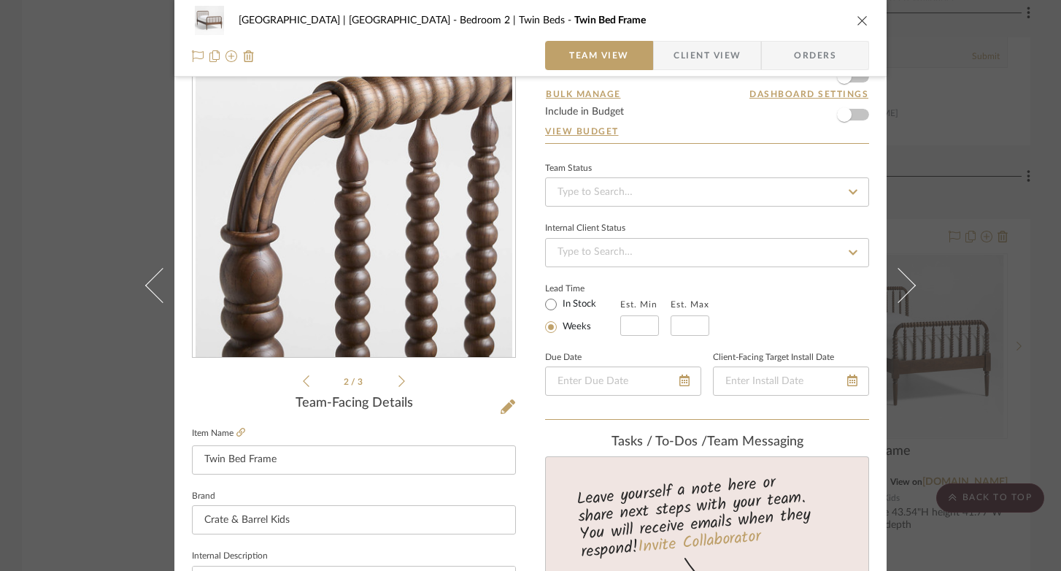
click at [398, 378] on icon at bounding box center [401, 380] width 7 height 13
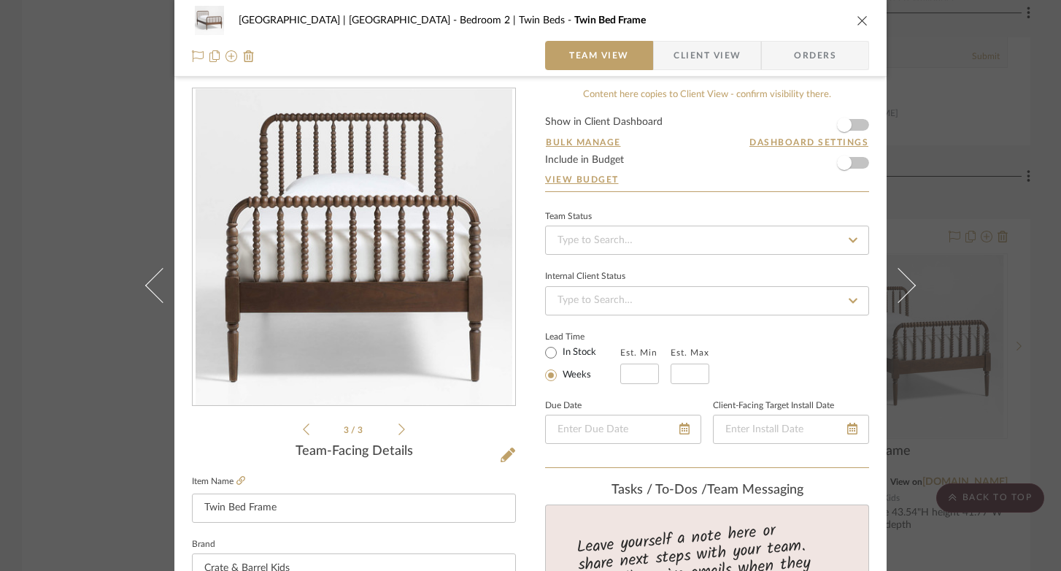
scroll to position [0, 0]
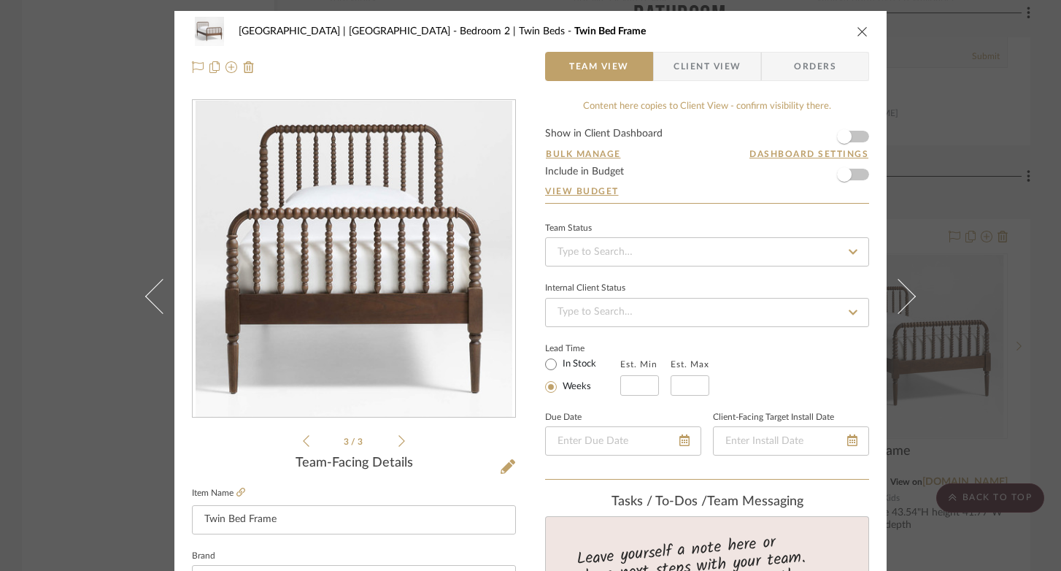
click at [857, 30] on icon "close" at bounding box center [863, 32] width 12 height 12
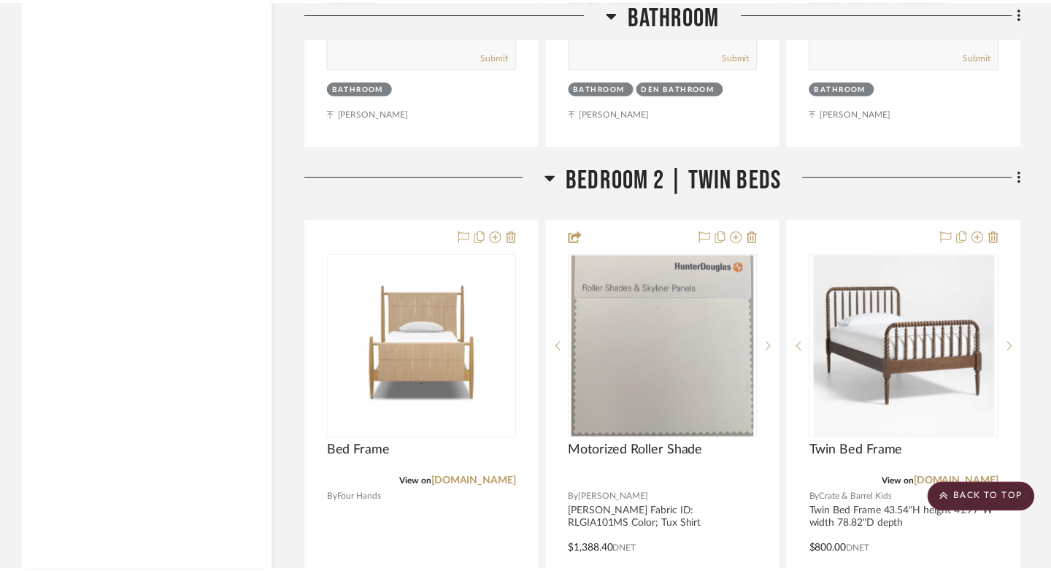
scroll to position [33145, 0]
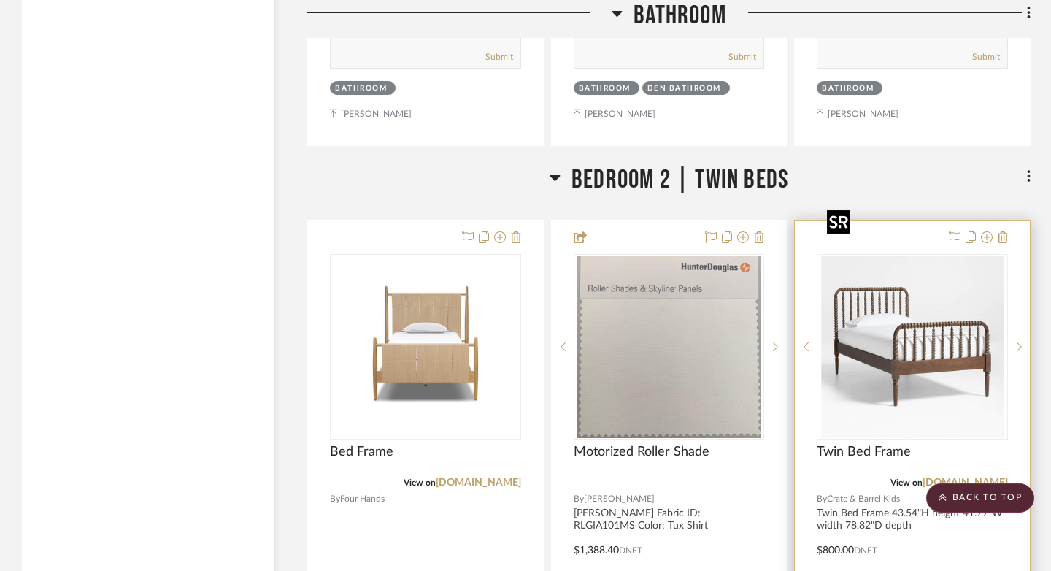
click at [900, 261] on img "0" at bounding box center [912, 346] width 182 height 182
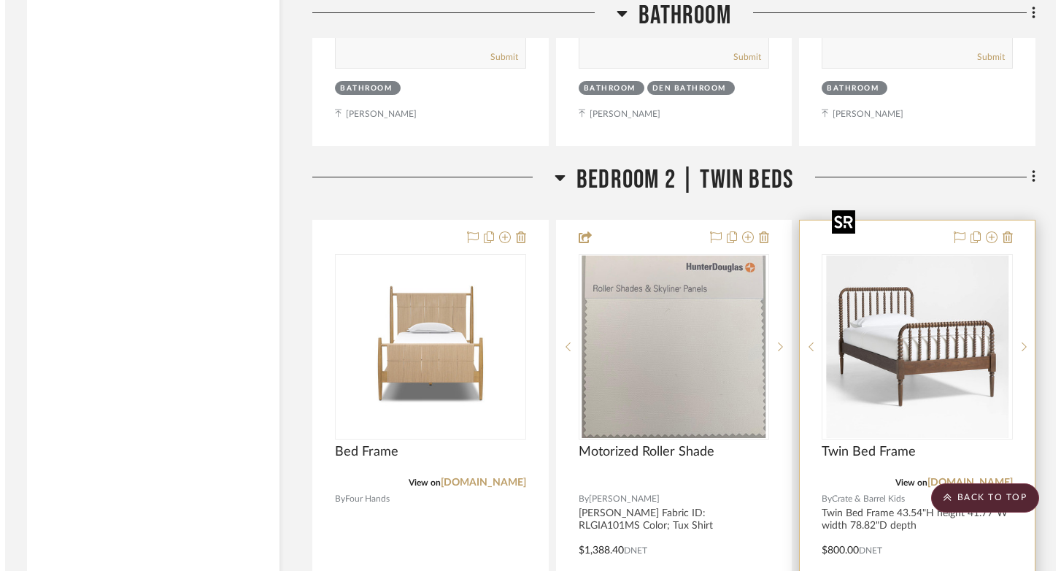
scroll to position [0, 0]
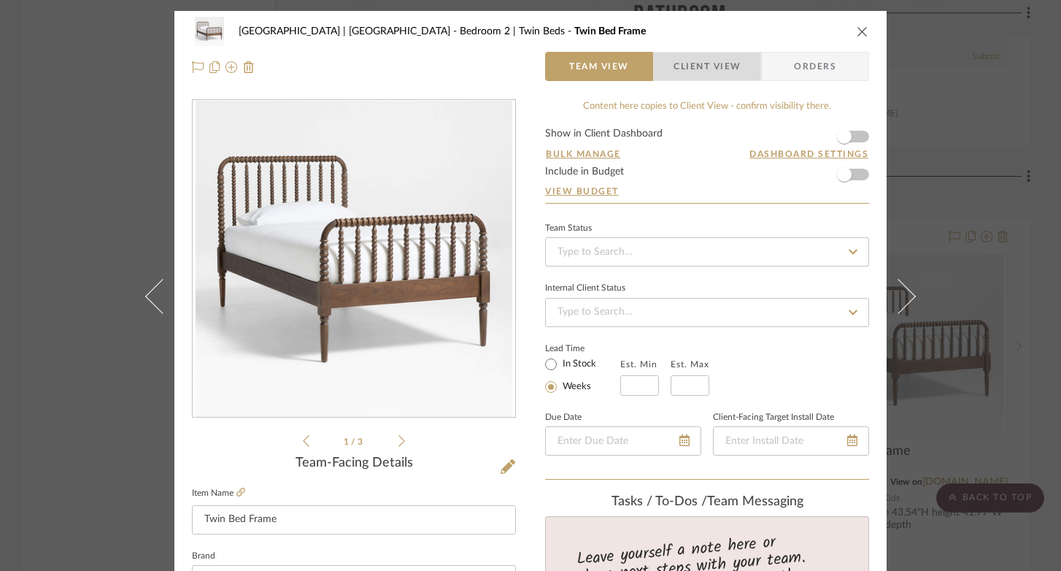
click at [706, 66] on span "Client View" at bounding box center [707, 66] width 67 height 29
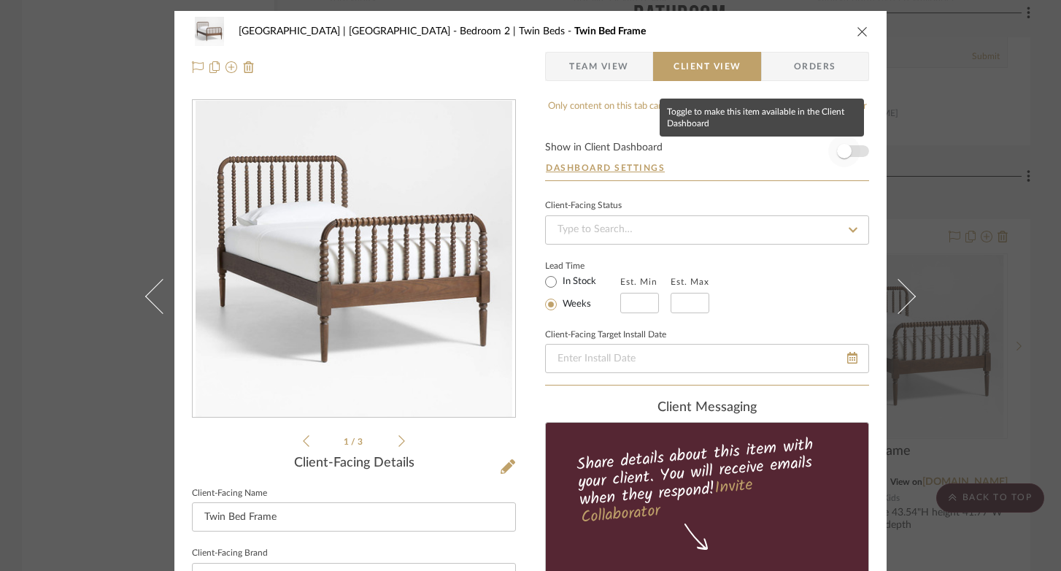
click at [849, 147] on span "button" at bounding box center [844, 151] width 32 height 32
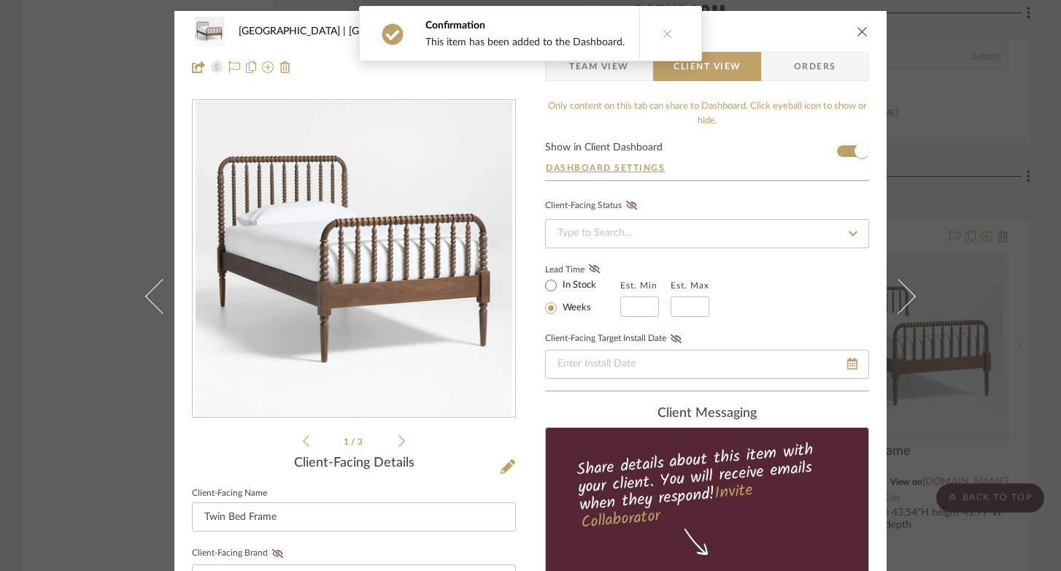
click at [857, 34] on icon "close" at bounding box center [863, 32] width 12 height 12
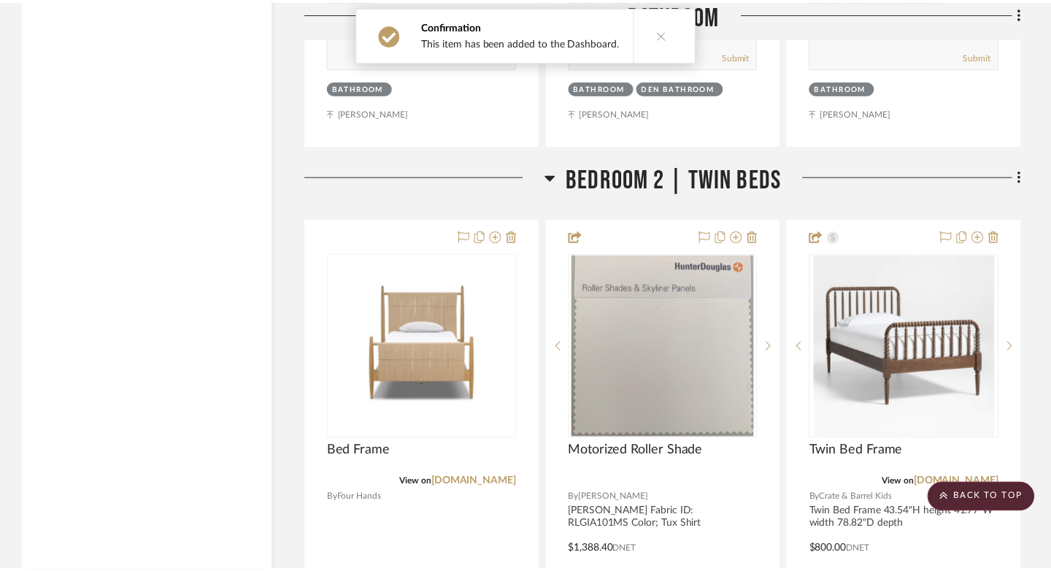
scroll to position [33145, 0]
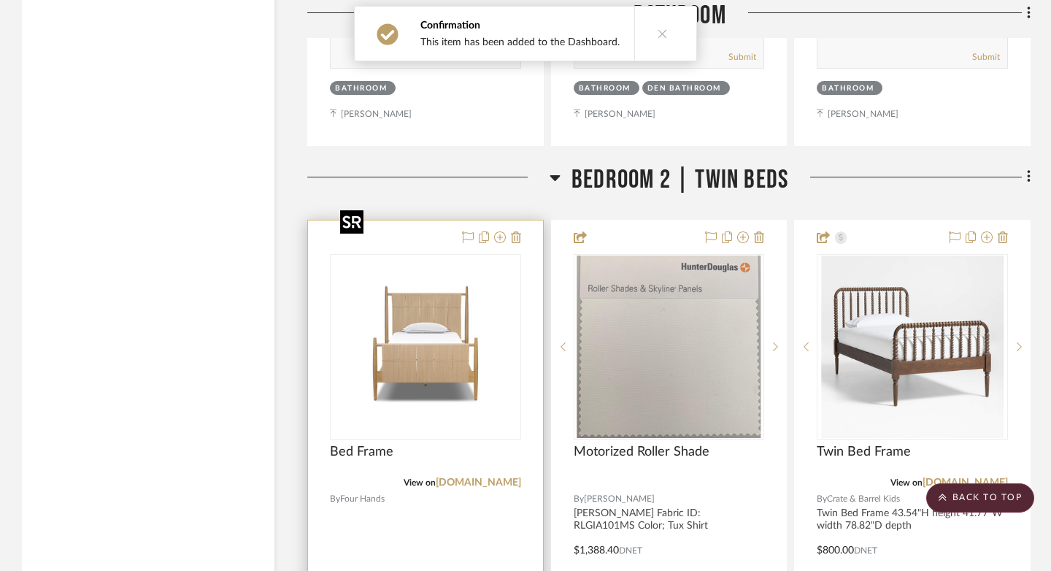
click at [469, 311] on img "0" at bounding box center [425, 346] width 182 height 182
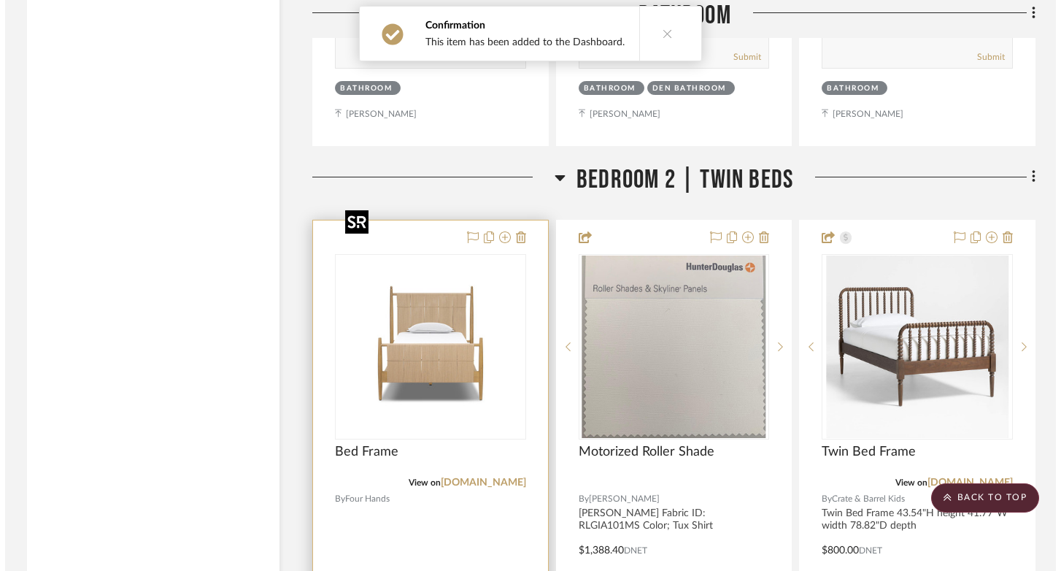
scroll to position [0, 0]
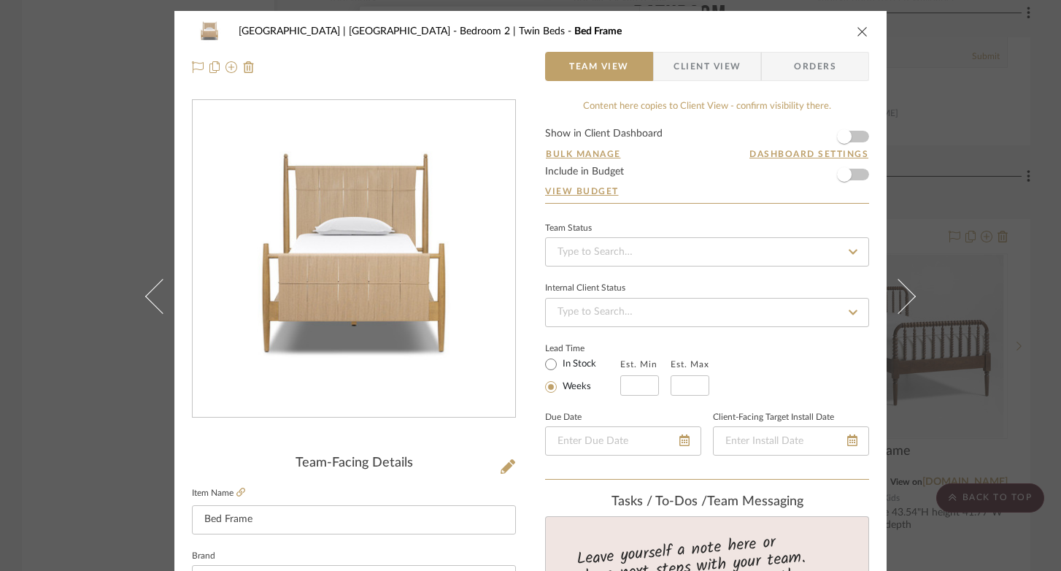
click at [702, 61] on span "Client View" at bounding box center [707, 66] width 67 height 29
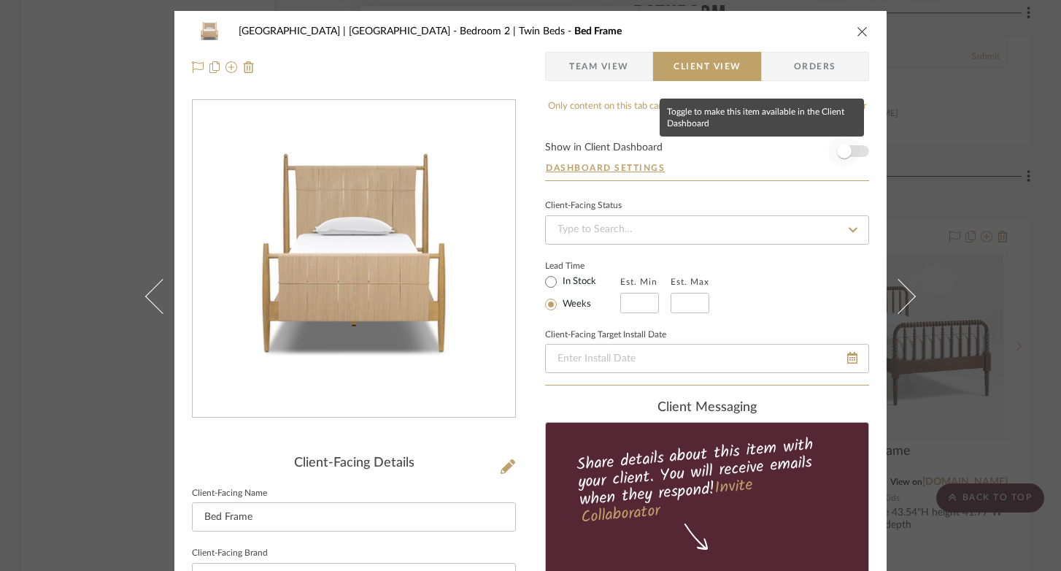
click at [851, 145] on span "button" at bounding box center [844, 151] width 32 height 32
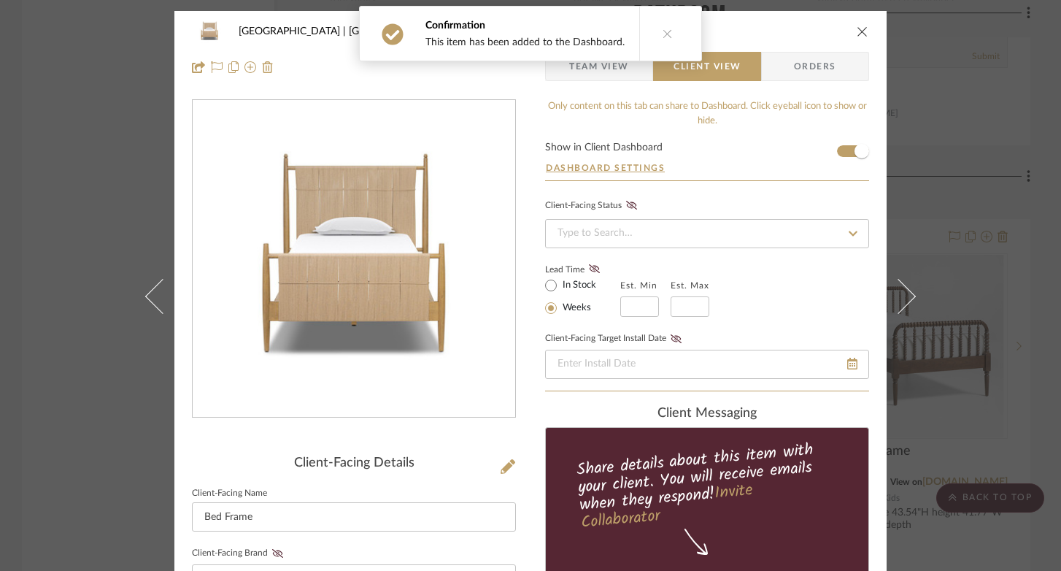
click at [857, 32] on icon "close" at bounding box center [863, 32] width 12 height 12
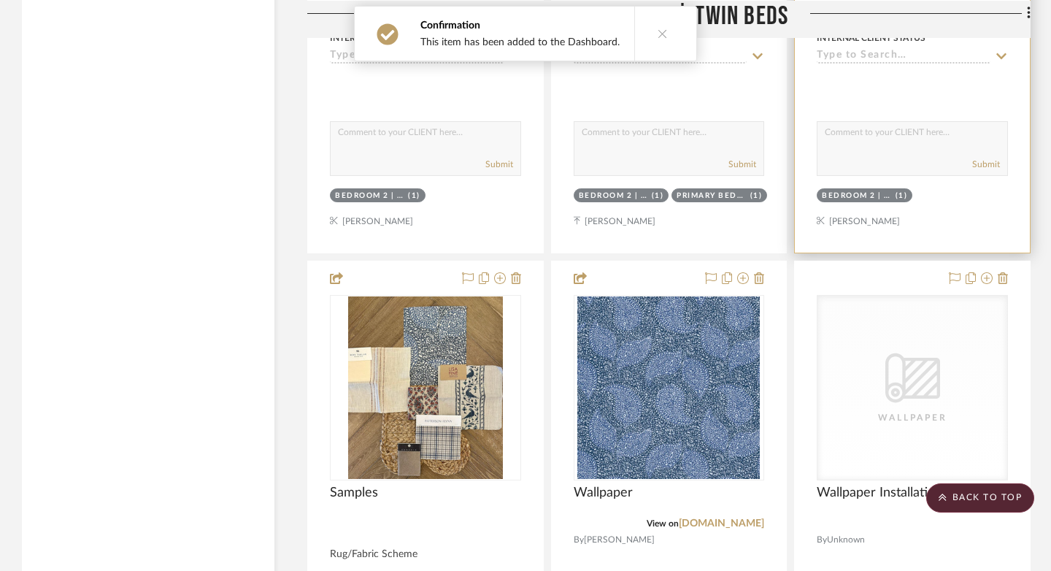
scroll to position [33774, 0]
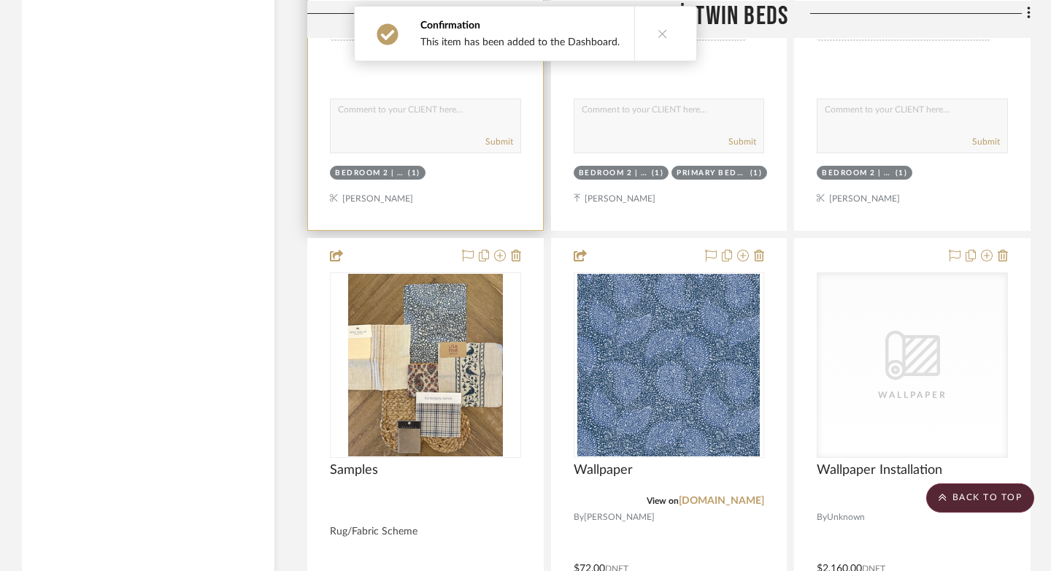
drag, startPoint x: 523, startPoint y: 164, endPoint x: 830, endPoint y: 328, distance: 347.7
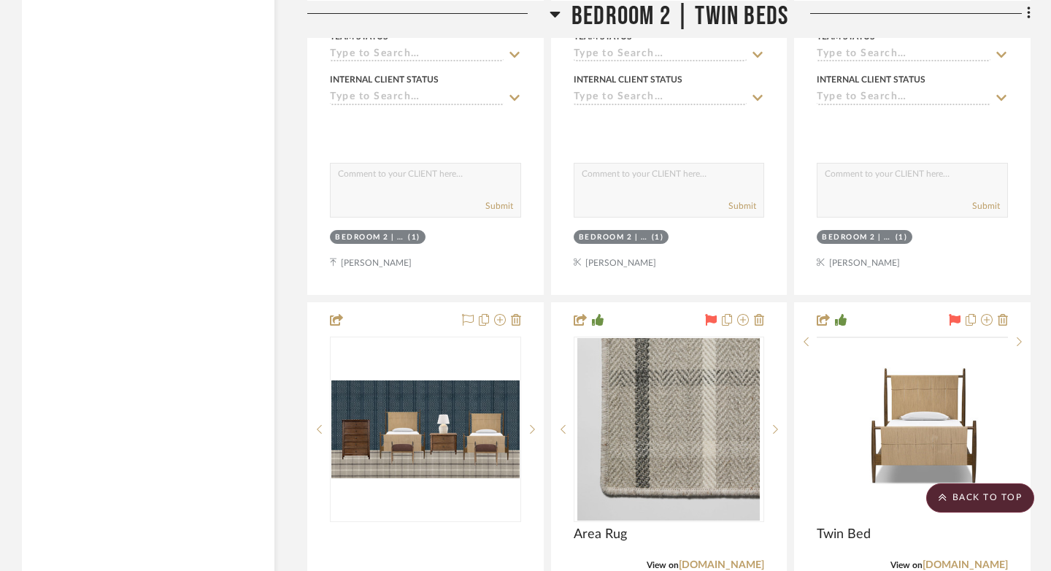
scroll to position [34393, 0]
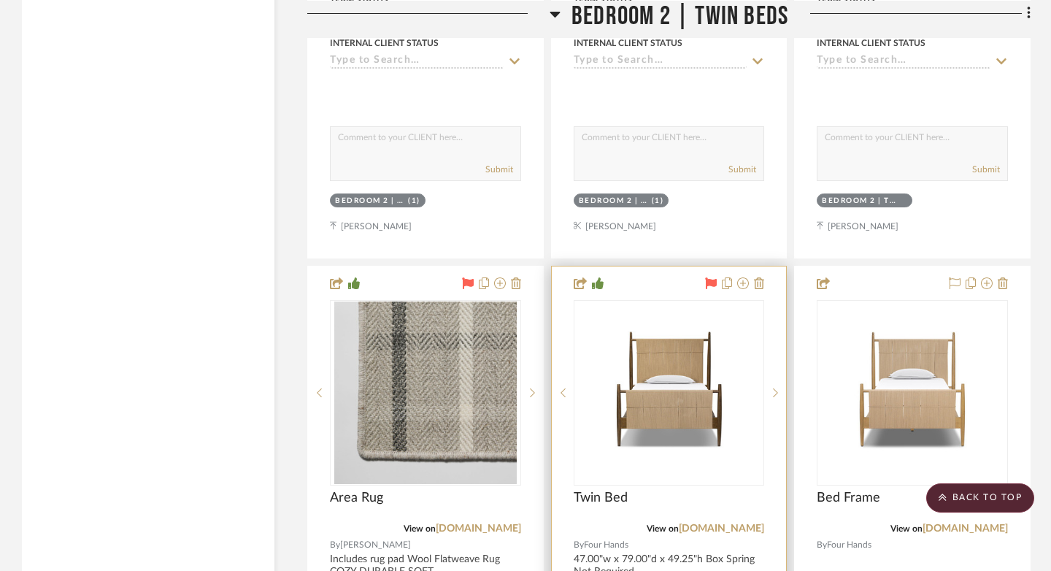
click at [666, 301] on img "0" at bounding box center [668, 392] width 182 height 182
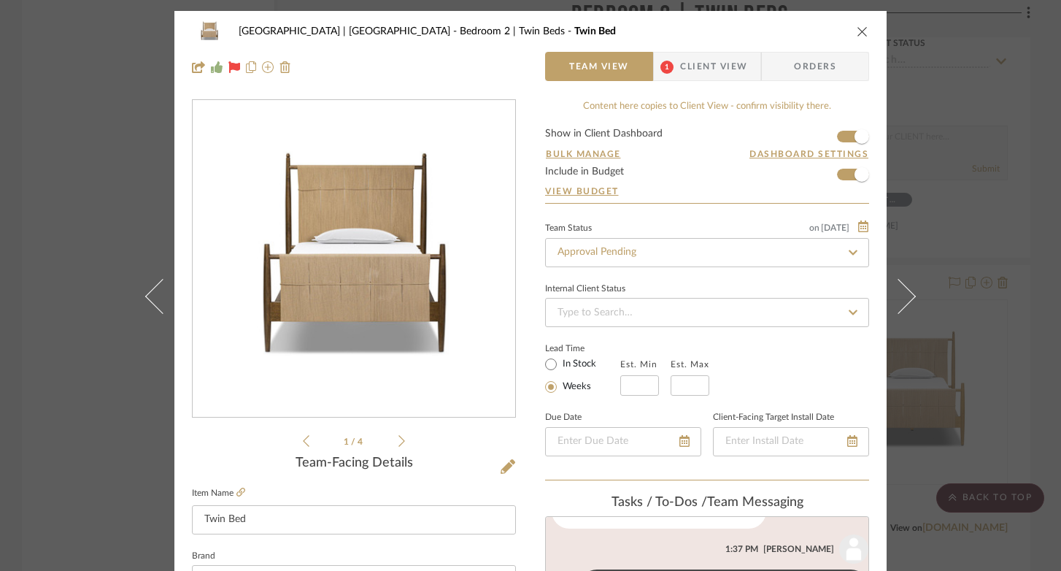
scroll to position [93, 0]
click at [857, 32] on icon "close" at bounding box center [863, 32] width 12 height 12
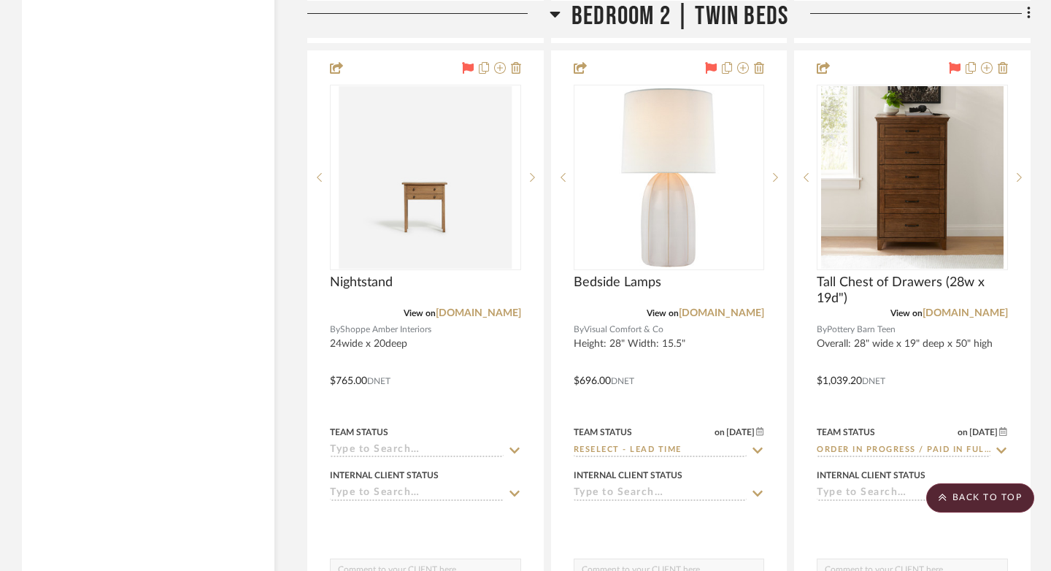
scroll to position [35245, 0]
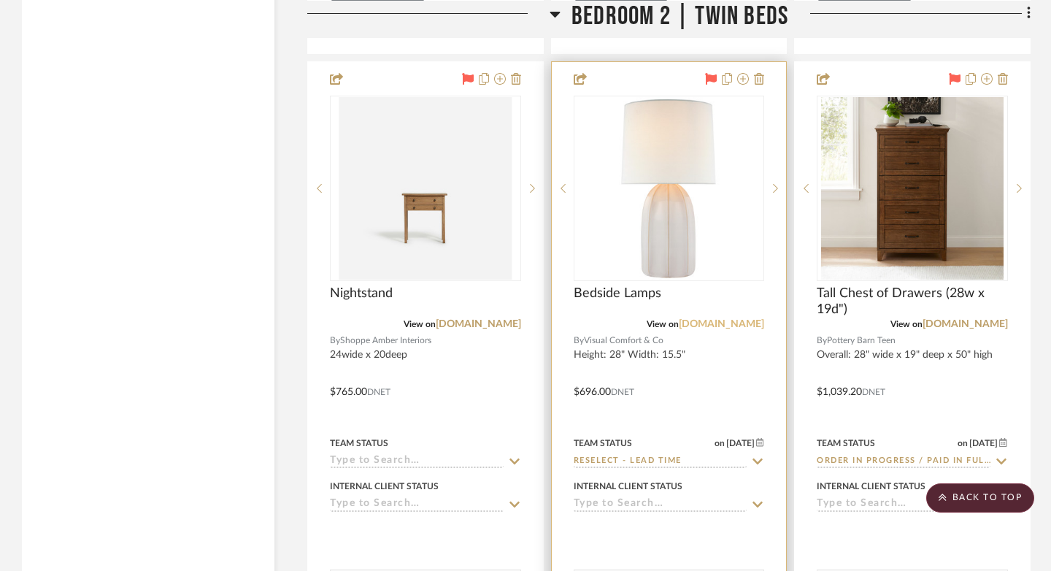
click at [729, 319] on link "[DOMAIN_NAME]" at bounding box center [721, 324] width 85 height 10
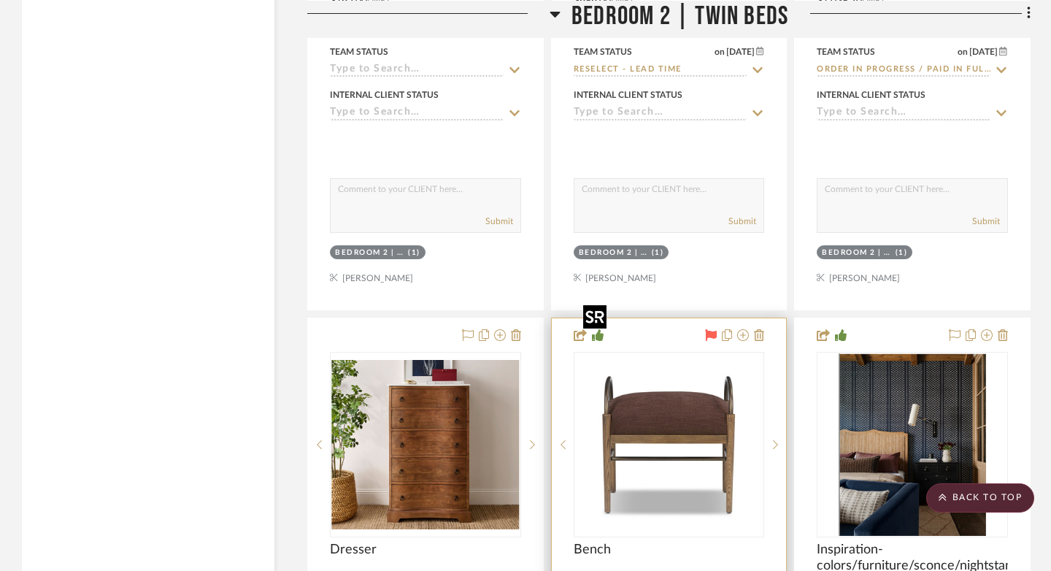
scroll to position [35648, 0]
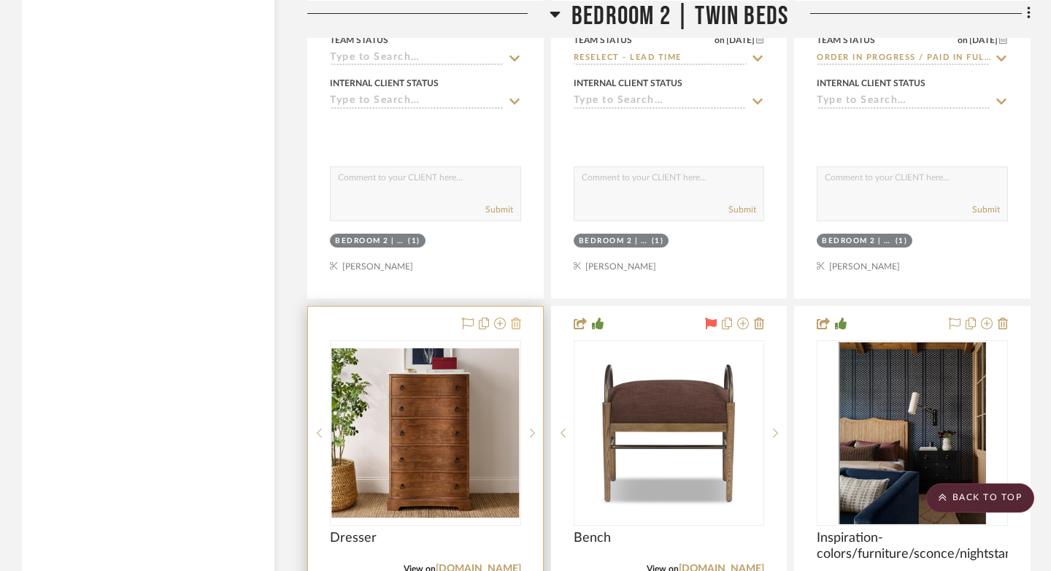
click at [514, 317] on icon at bounding box center [516, 323] width 10 height 12
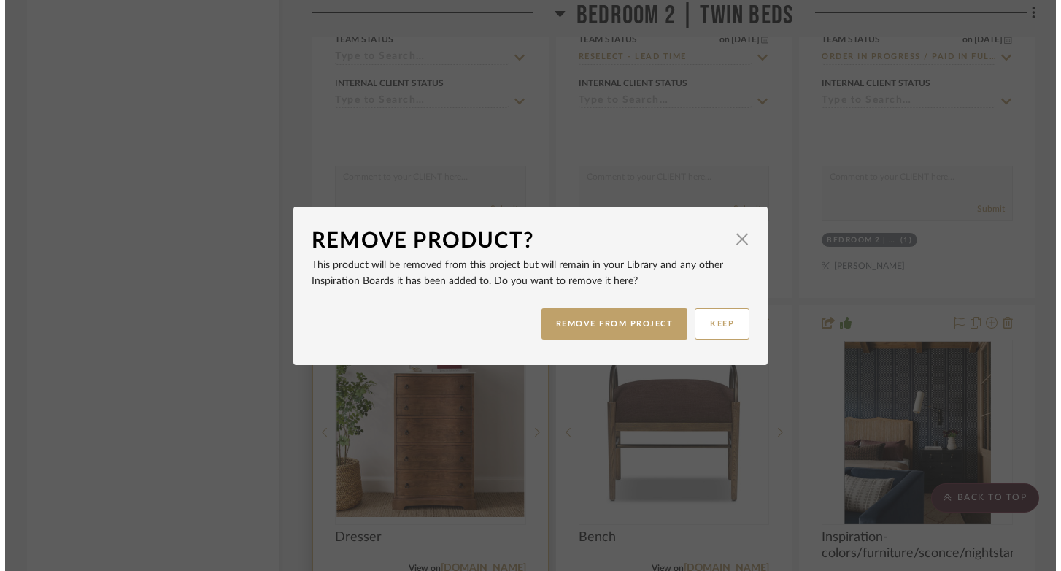
scroll to position [0, 0]
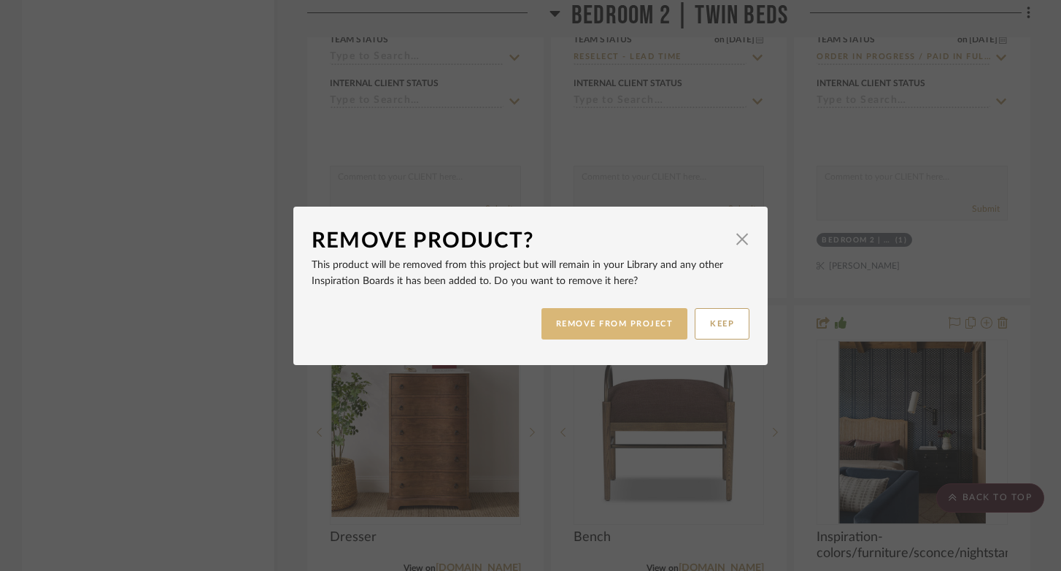
click at [564, 325] on button "REMOVE FROM PROJECT" at bounding box center [614, 323] width 147 height 31
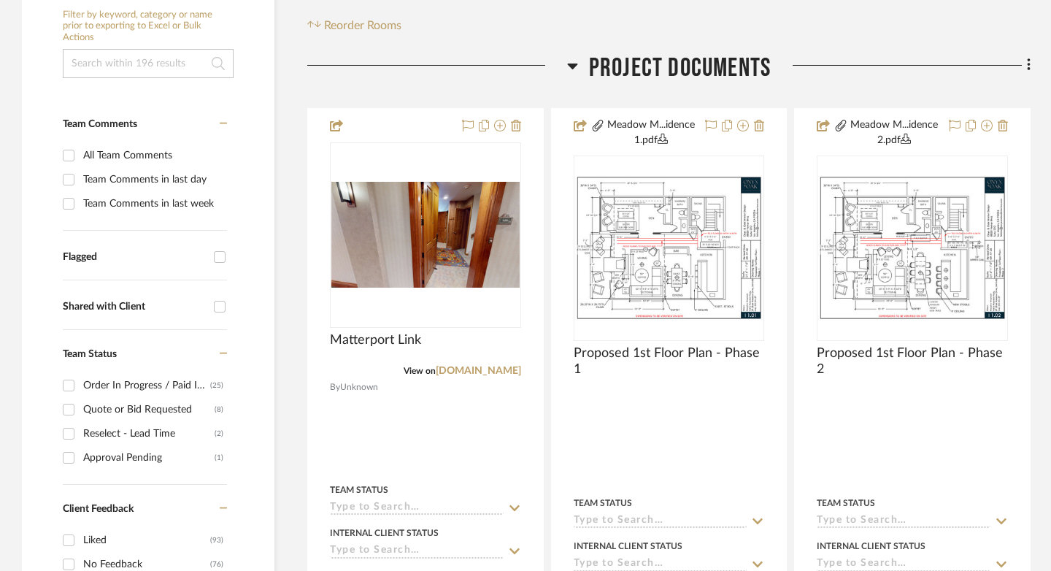
scroll to position [423, 0]
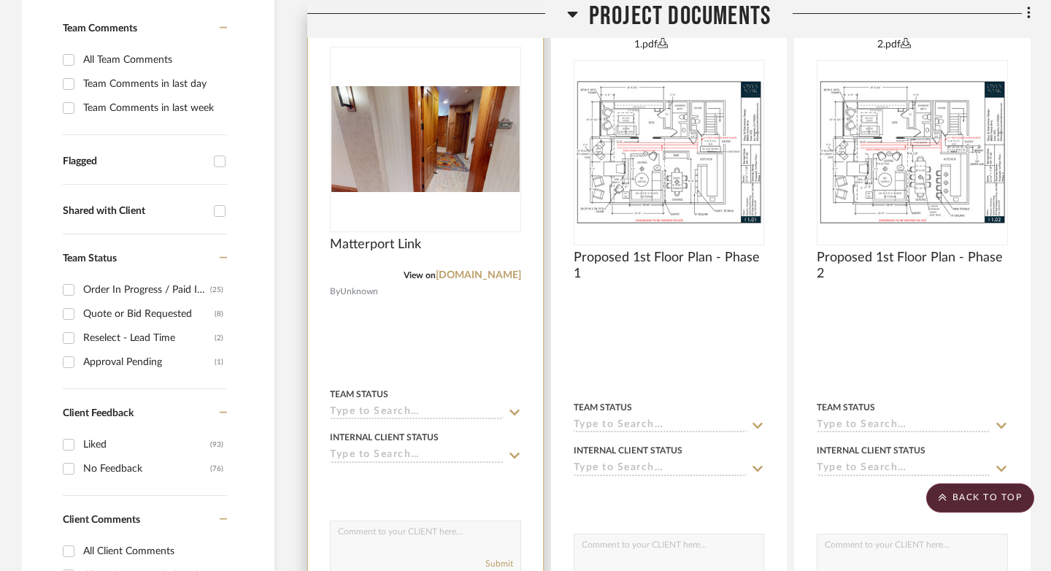
click at [479, 281] on div "View on my.matterport.com" at bounding box center [425, 275] width 191 height 13
click at [476, 274] on link "[DOMAIN_NAME]" at bounding box center [478, 275] width 85 height 10
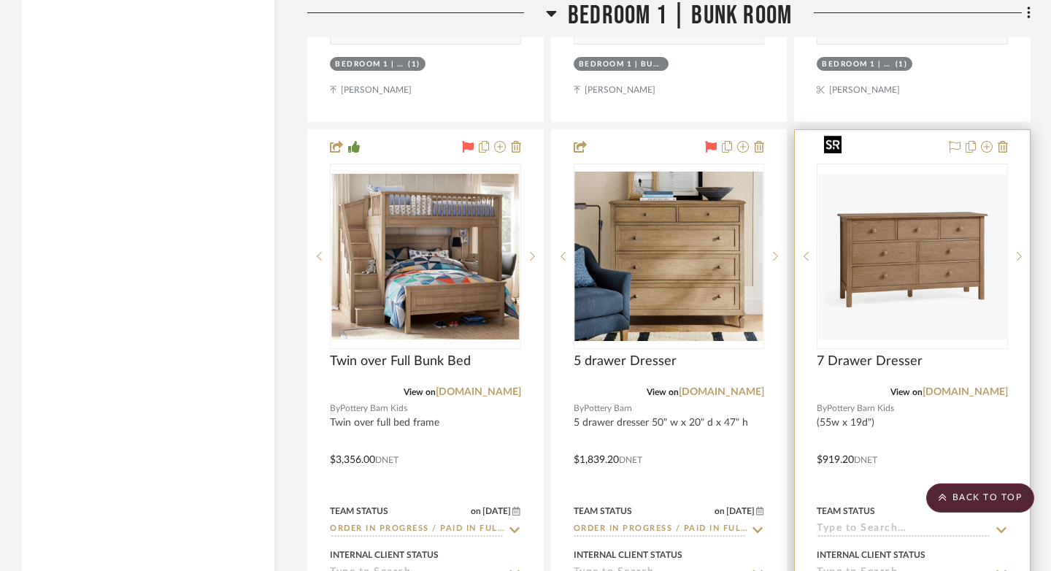
scroll to position [29796, 0]
click at [969, 140] on icon at bounding box center [1003, 146] width 10 height 12
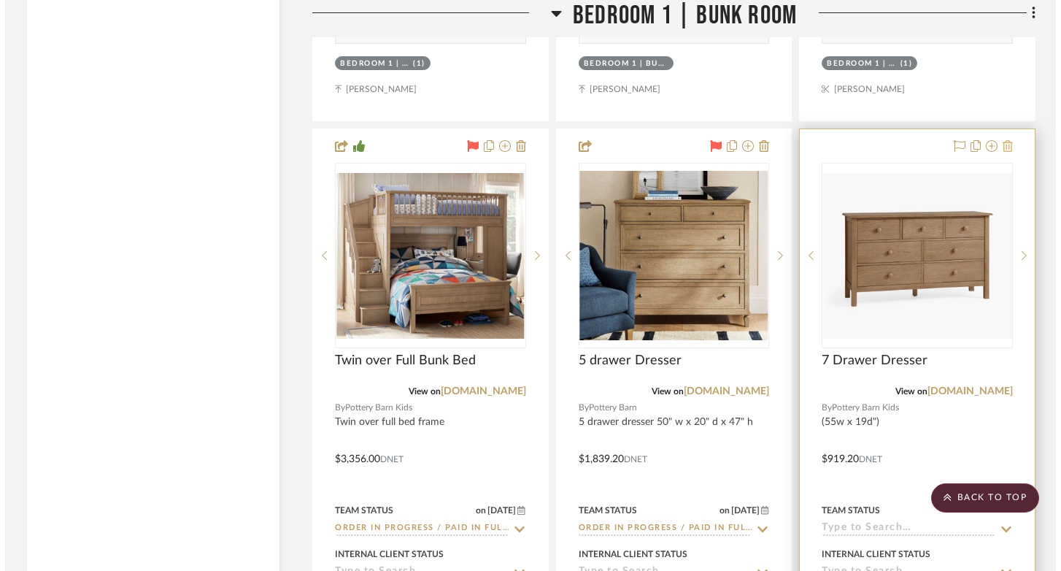
scroll to position [0, 0]
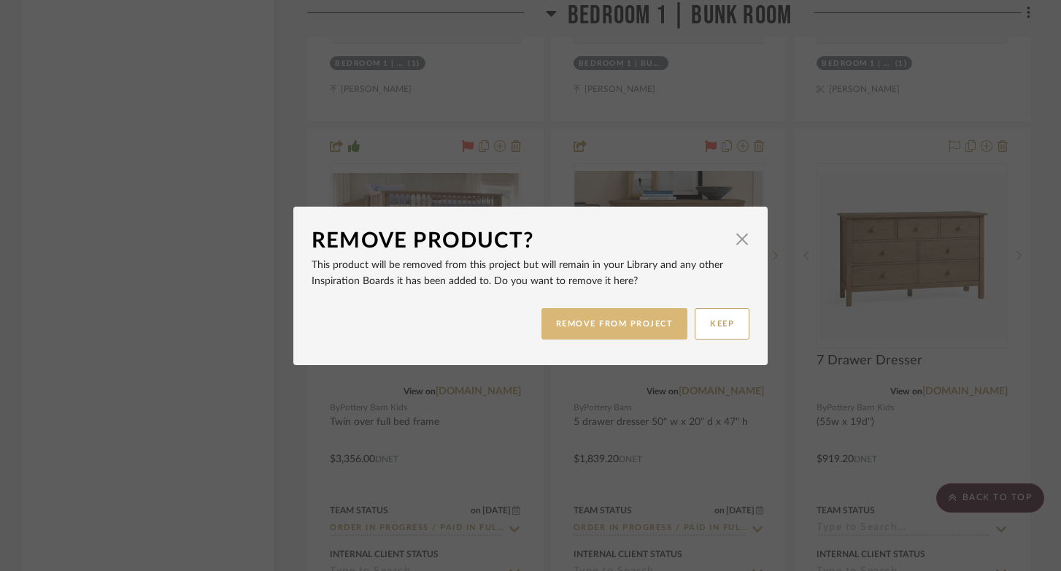
click at [623, 324] on button "REMOVE FROM PROJECT" at bounding box center [614, 323] width 147 height 31
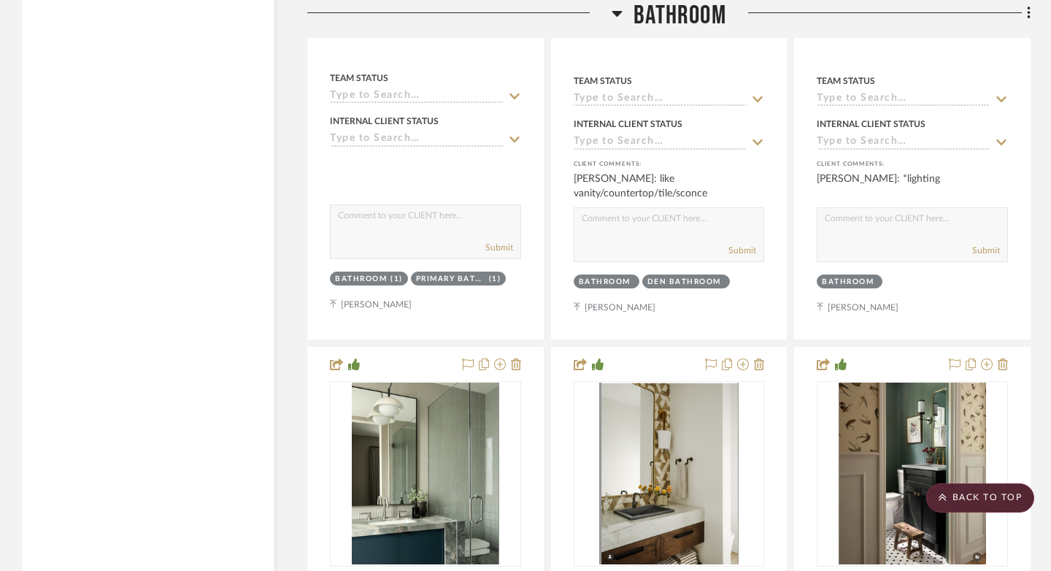
scroll to position [32521, 0]
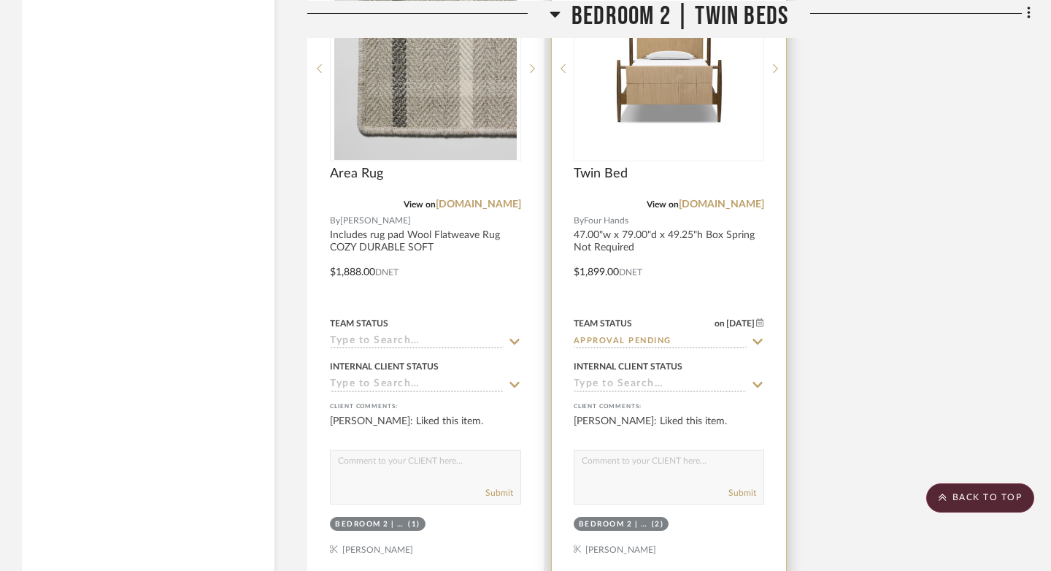
scroll to position [28492, 0]
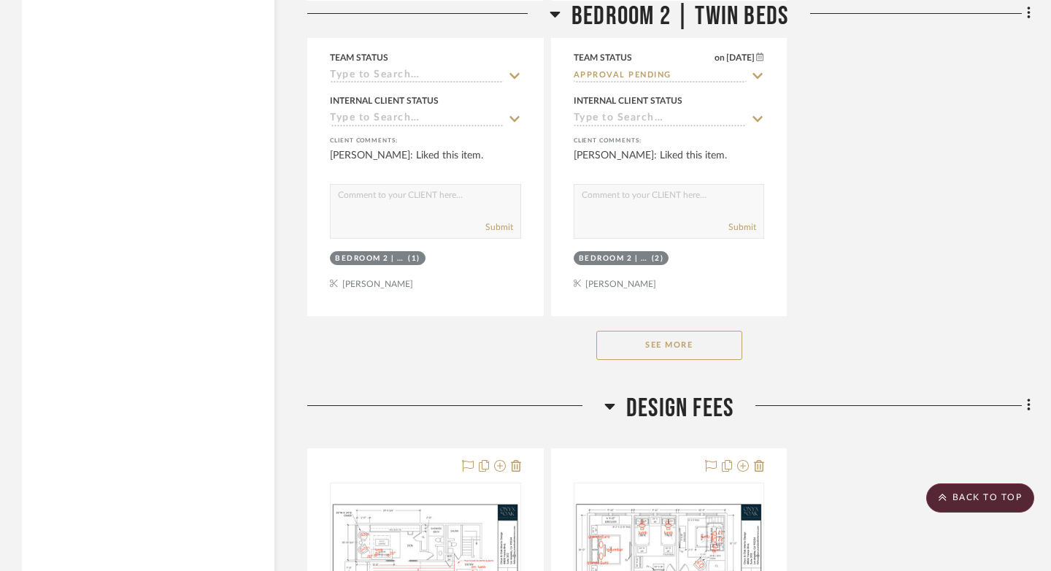
click at [685, 331] on button "See More" at bounding box center [669, 345] width 146 height 29
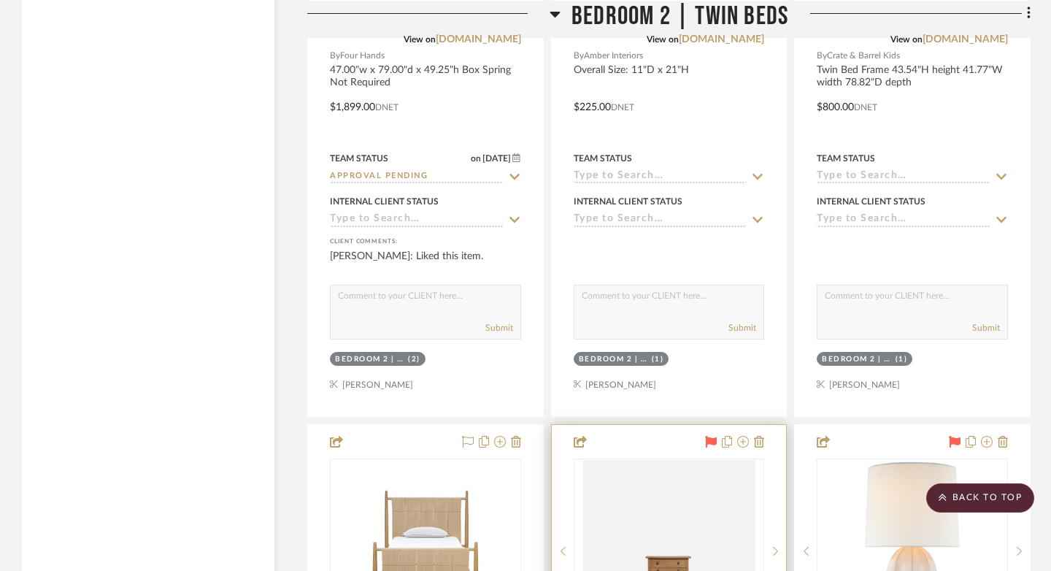
scroll to position [28486, 0]
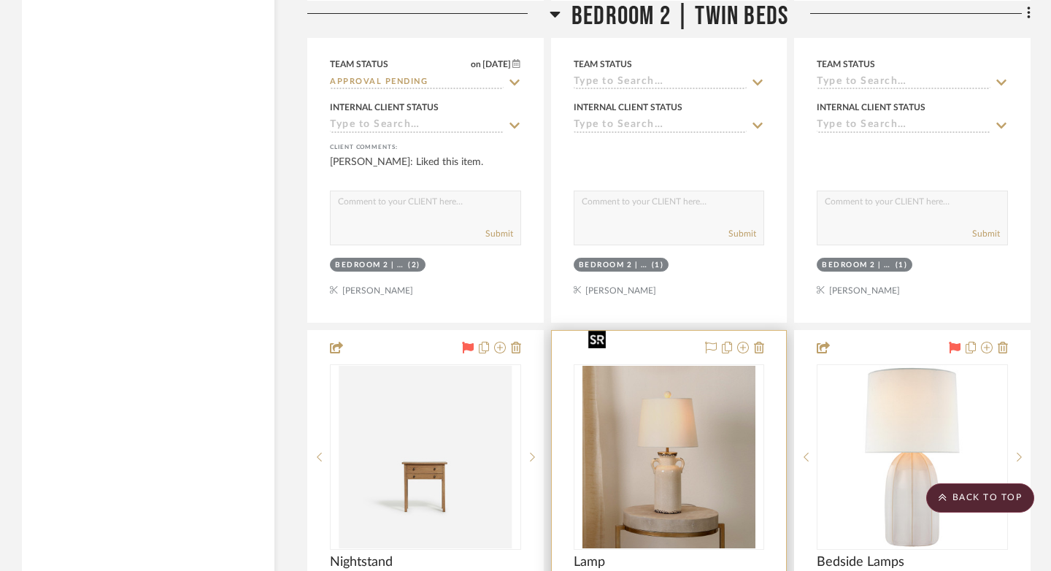
click at [0, 0] on img at bounding box center [0, 0] width 0 height 0
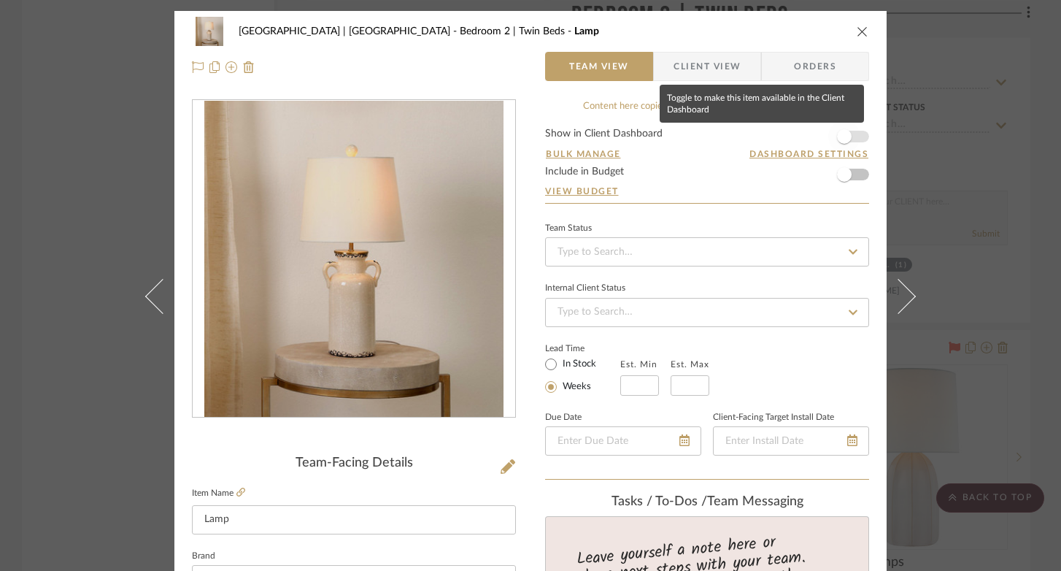
click at [843, 139] on span "button" at bounding box center [844, 136] width 15 height 15
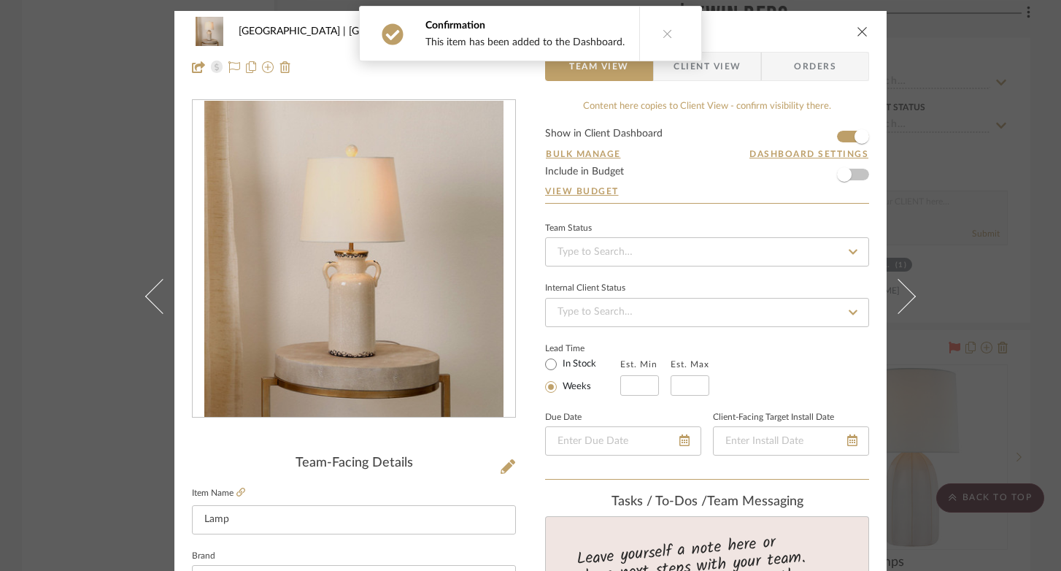
click at [857, 29] on icon "close" at bounding box center [863, 32] width 12 height 12
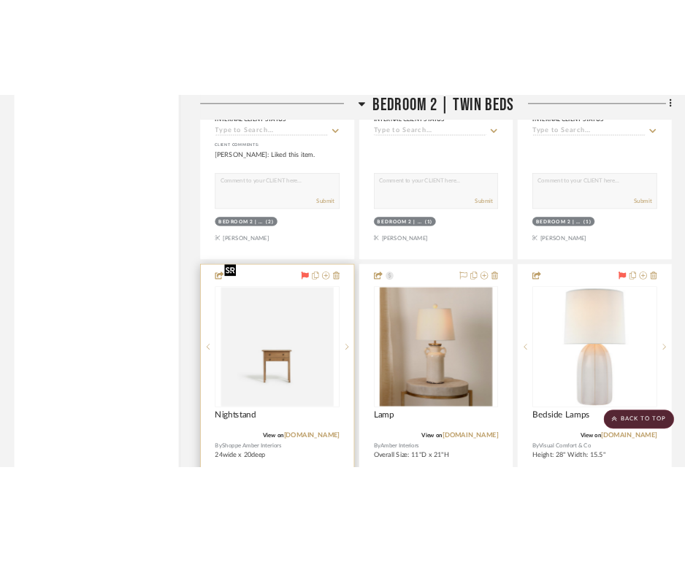
scroll to position [28592, 0]
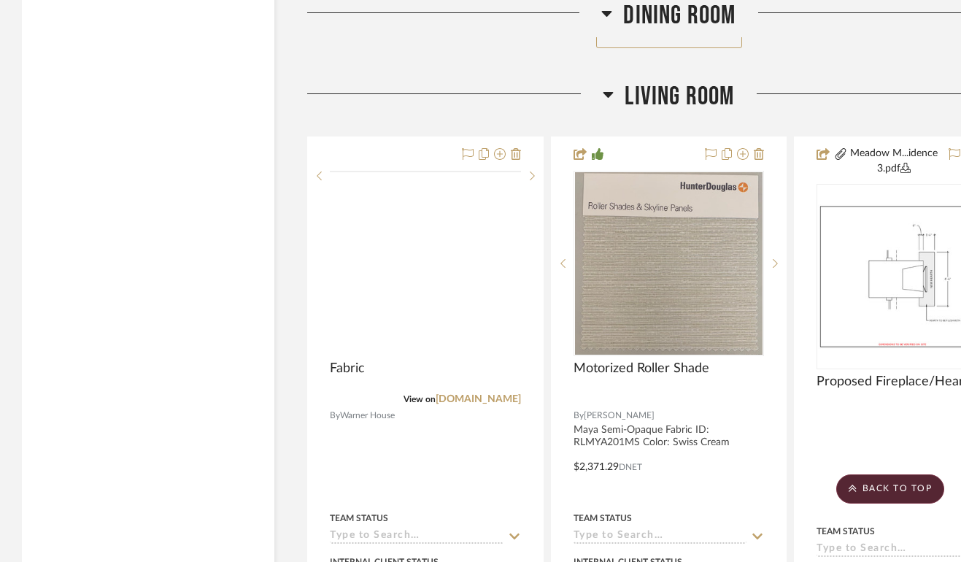
scroll to position [12214, 0]
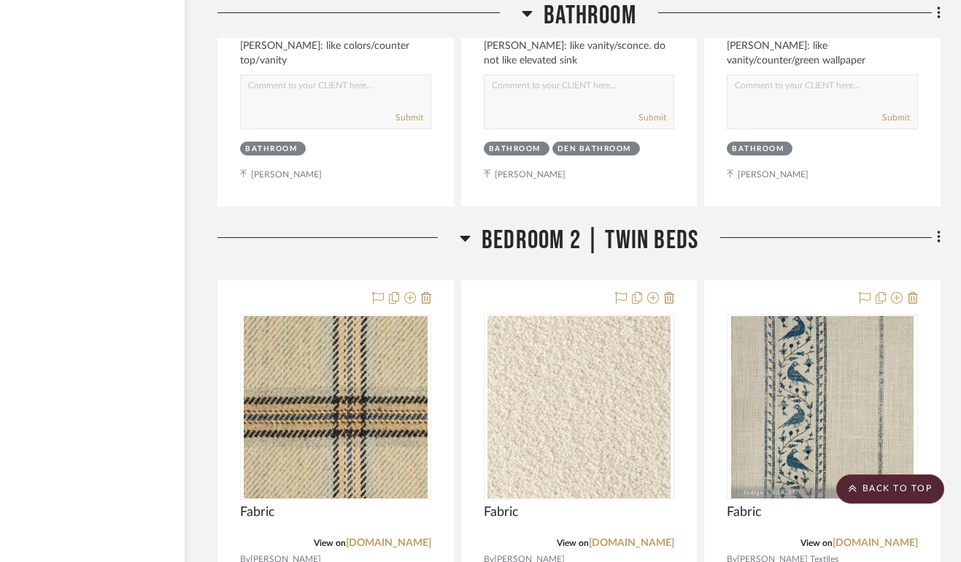
scroll to position [26637, 90]
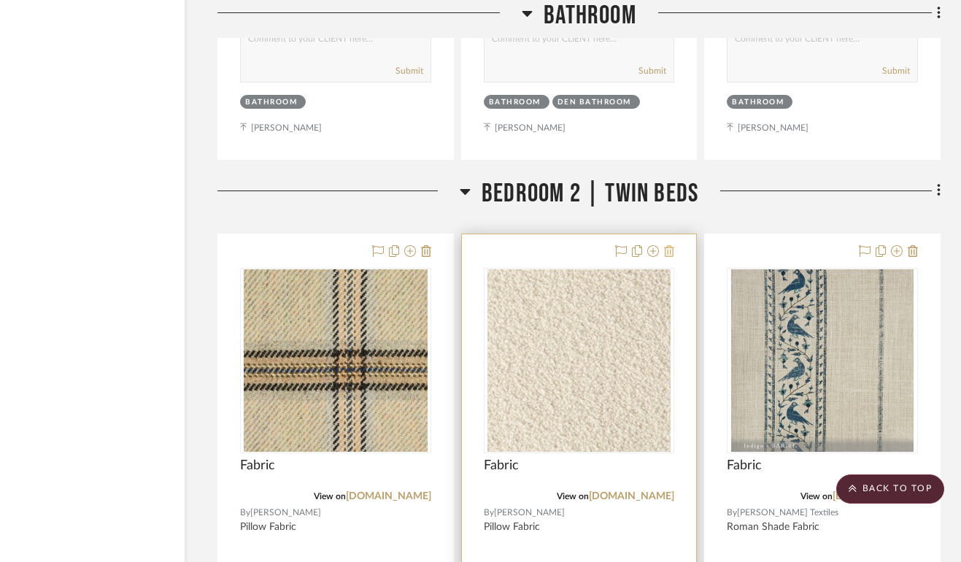
click at [668, 245] on icon at bounding box center [669, 251] width 10 height 12
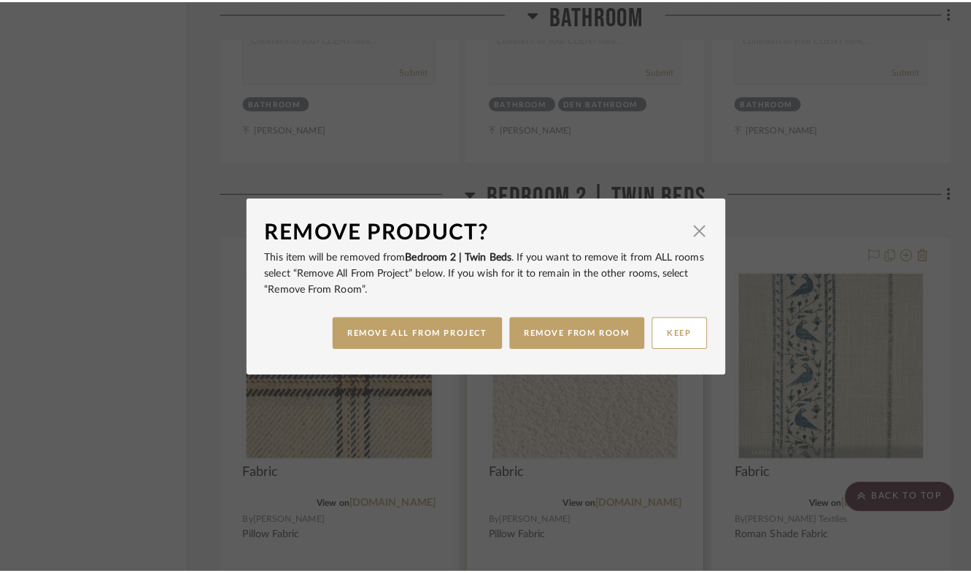
scroll to position [0, 0]
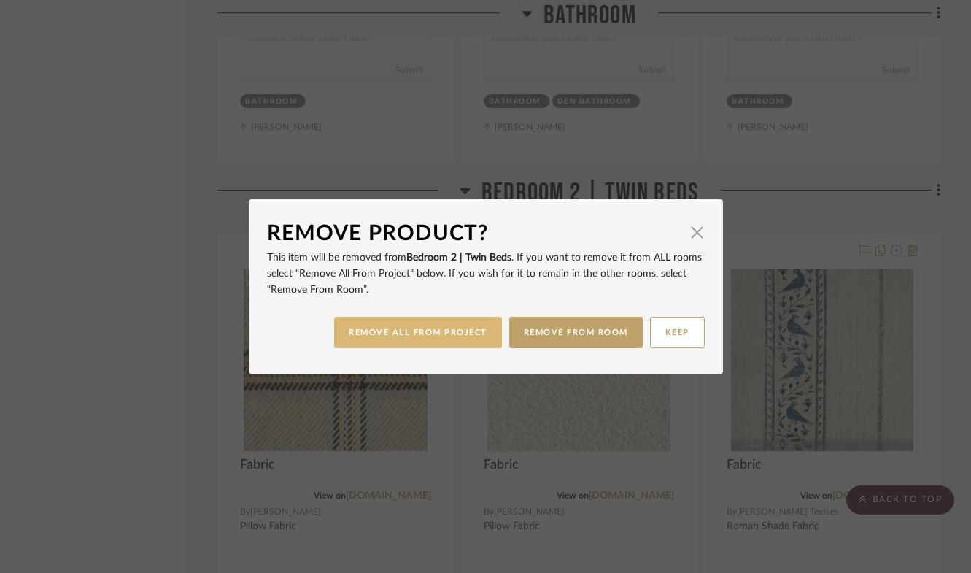
click at [441, 341] on button "REMOVE ALL FROM PROJECT" at bounding box center [418, 332] width 168 height 31
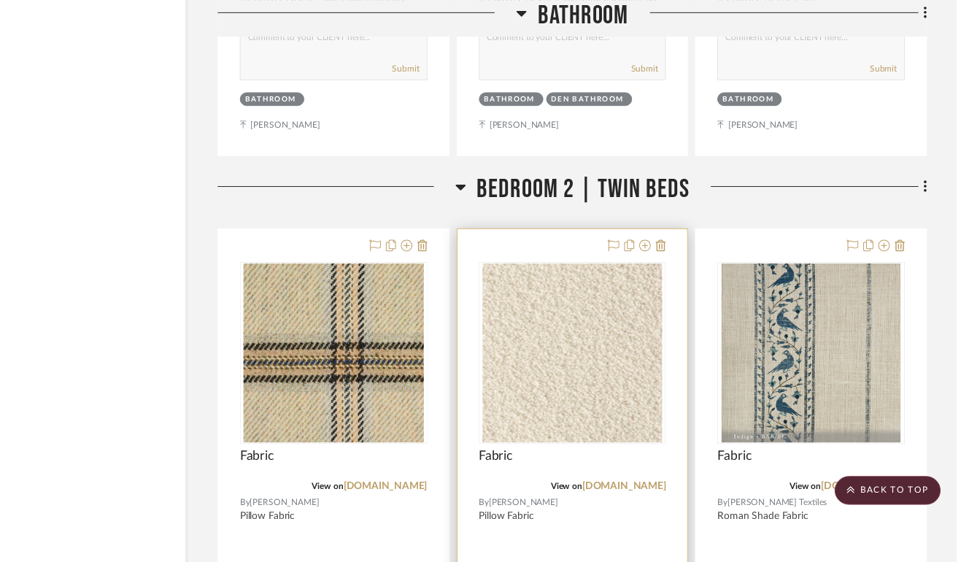
scroll to position [26637, 90]
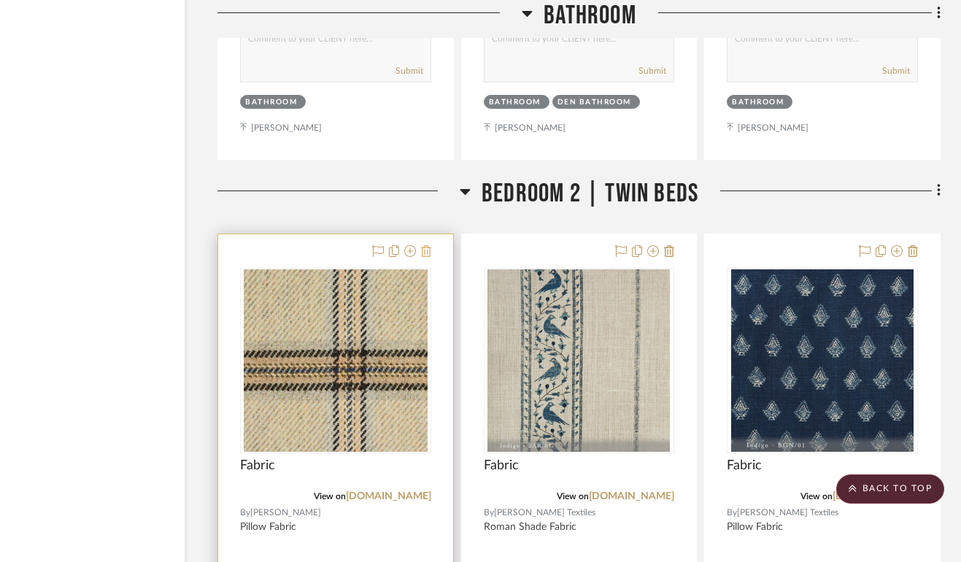
click at [426, 245] on icon at bounding box center [426, 251] width 10 height 12
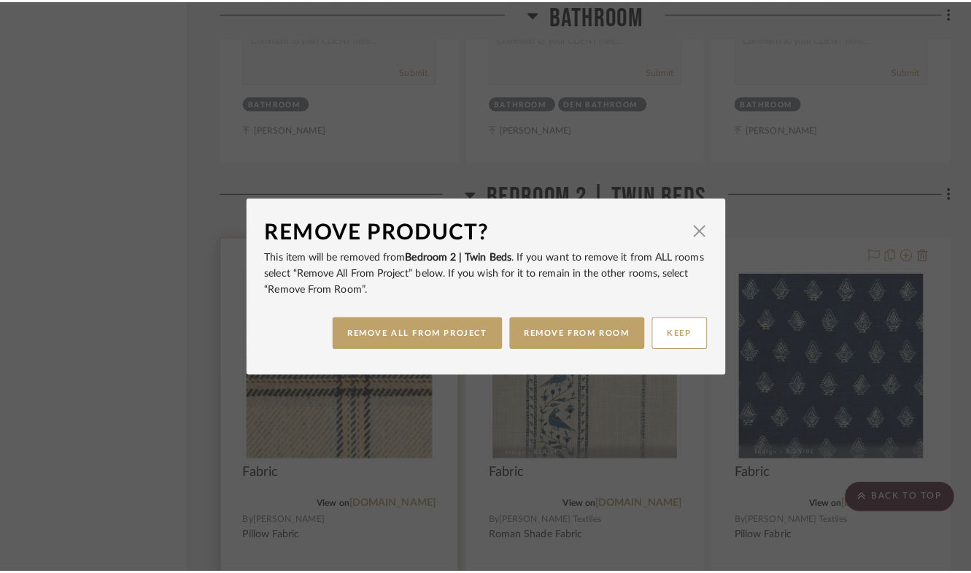
scroll to position [0, 0]
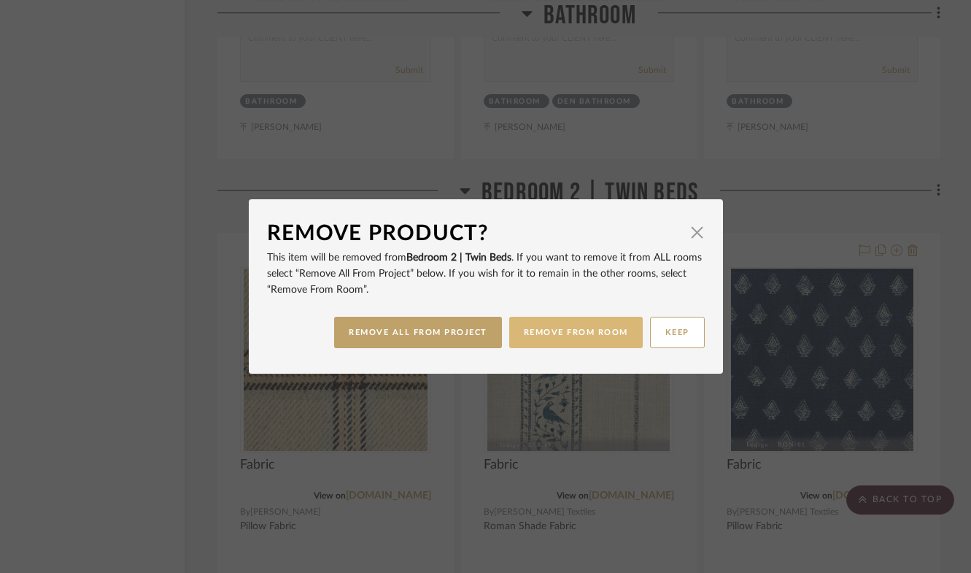
click at [579, 332] on button "REMOVE FROM ROOM" at bounding box center [576, 332] width 134 height 31
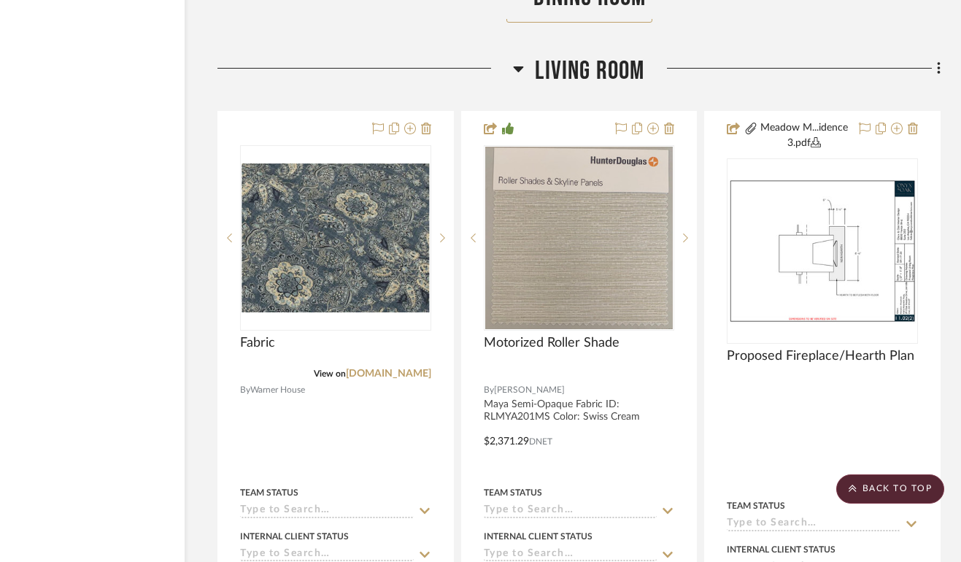
scroll to position [12116, 90]
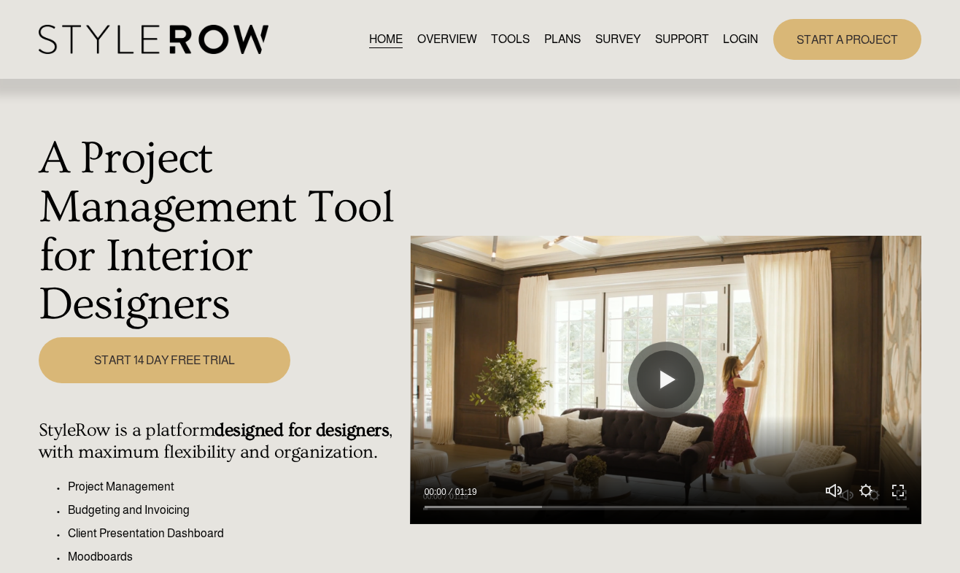
click at [733, 37] on link "LOGIN" at bounding box center [740, 39] width 35 height 20
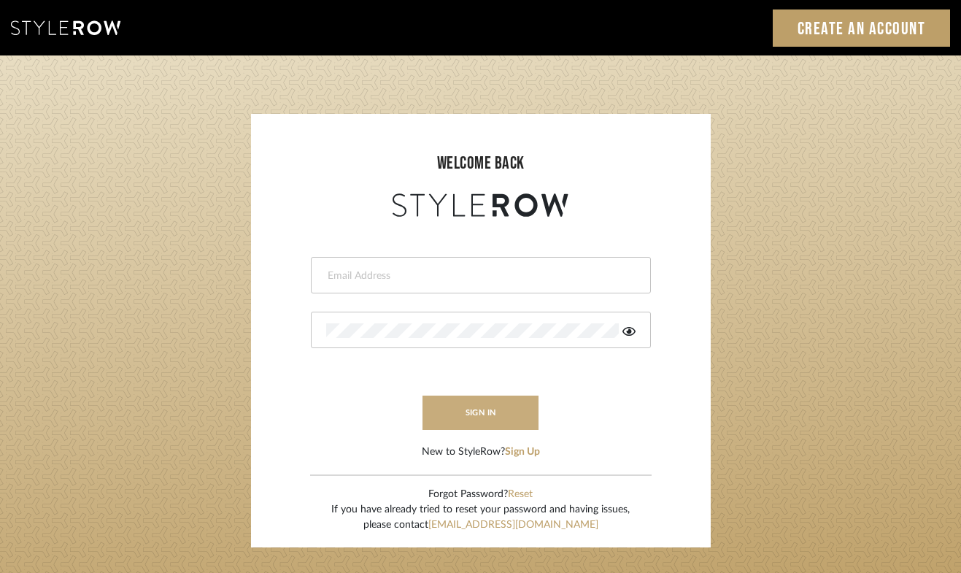
type input "[PERSON_NAME][EMAIL_ADDRESS][DOMAIN_NAME]"
click at [512, 406] on button "sign in" at bounding box center [481, 413] width 117 height 34
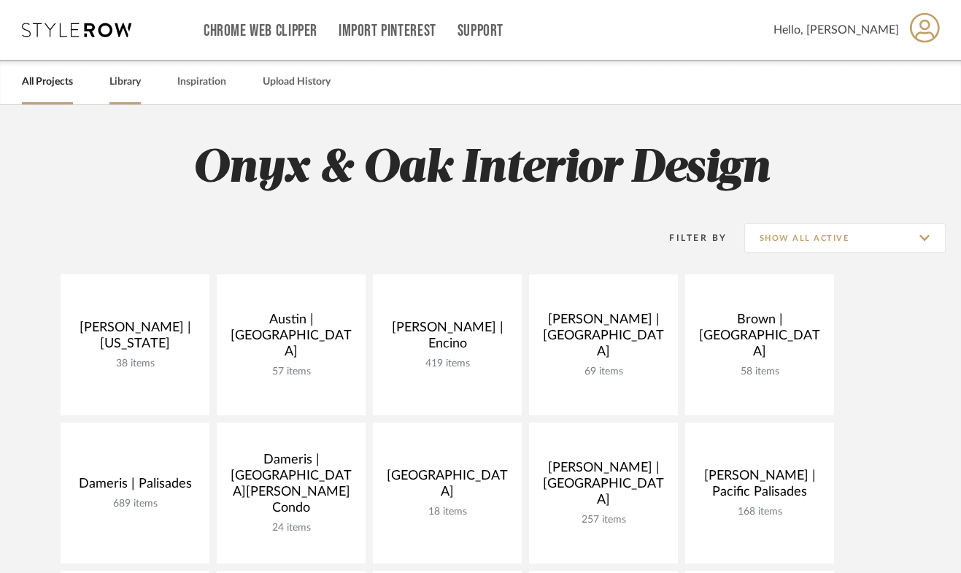
click at [139, 88] on link "Library" at bounding box center [124, 82] width 31 height 20
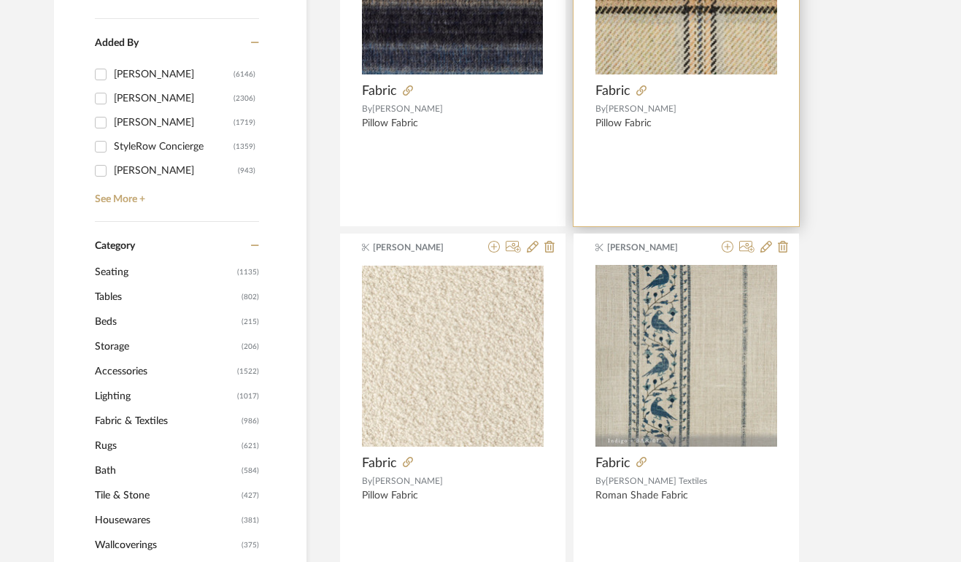
scroll to position [491, 0]
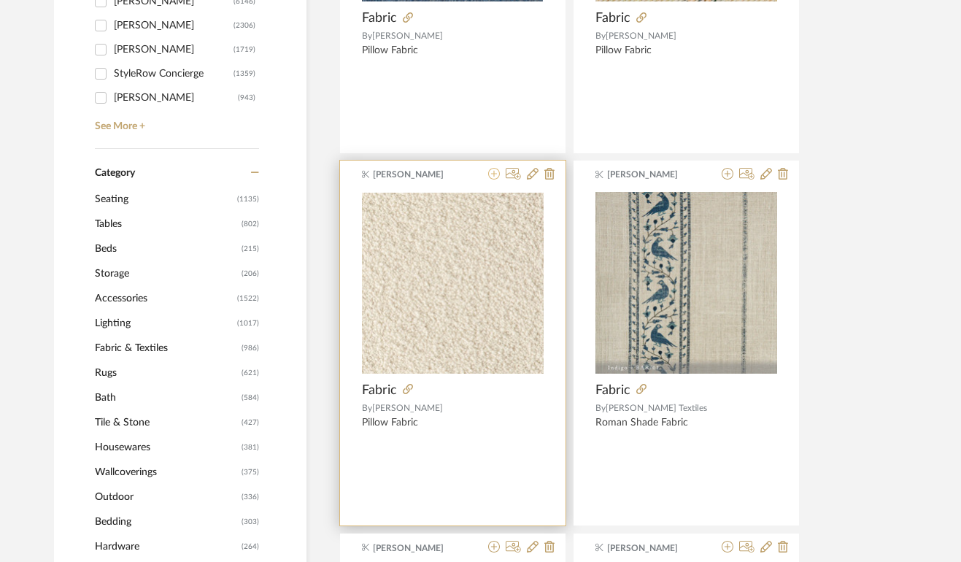
click at [491, 174] on icon at bounding box center [494, 174] width 12 height 12
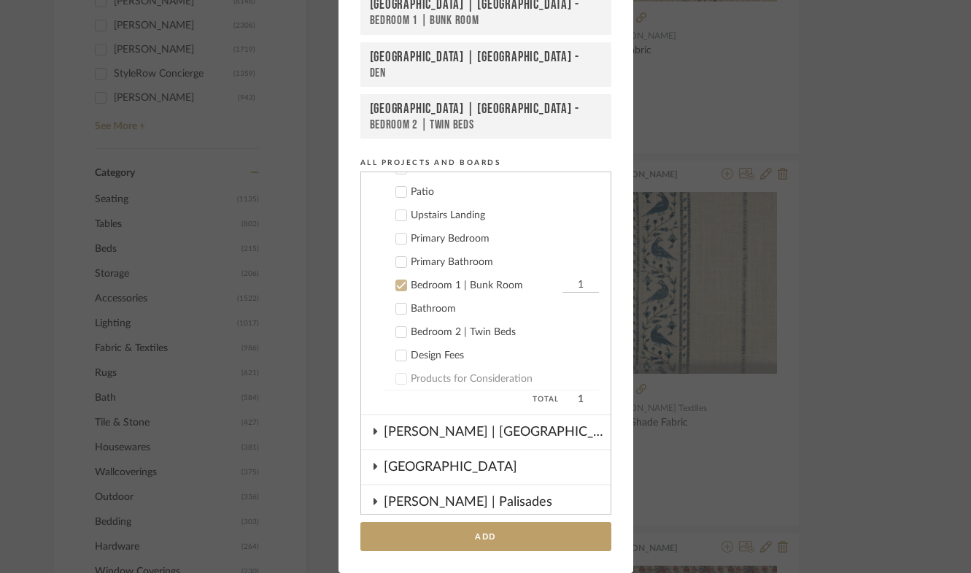
scroll to position [643, 0]
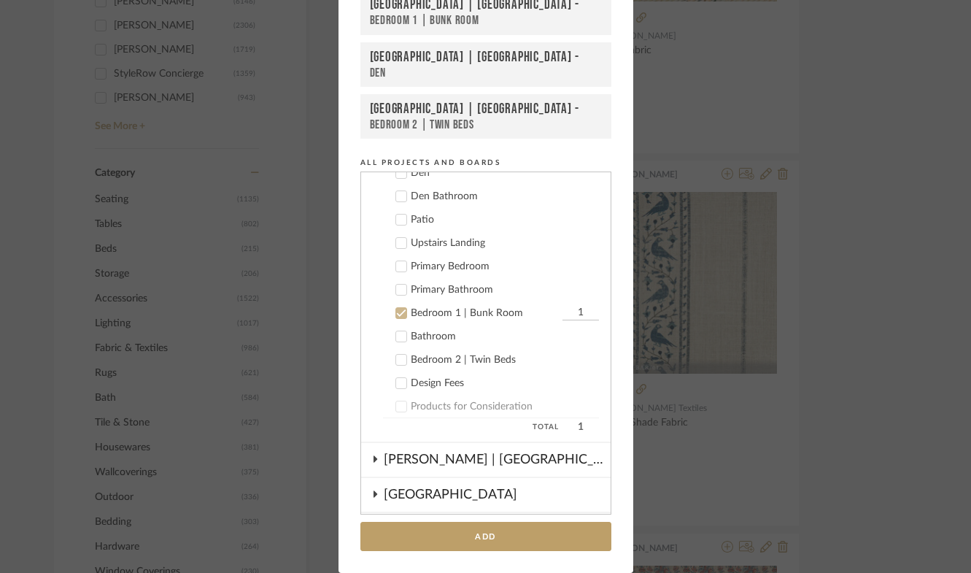
click at [403, 311] on label "Bedroom 1 | Bunk Room 1" at bounding box center [491, 313] width 216 height 15
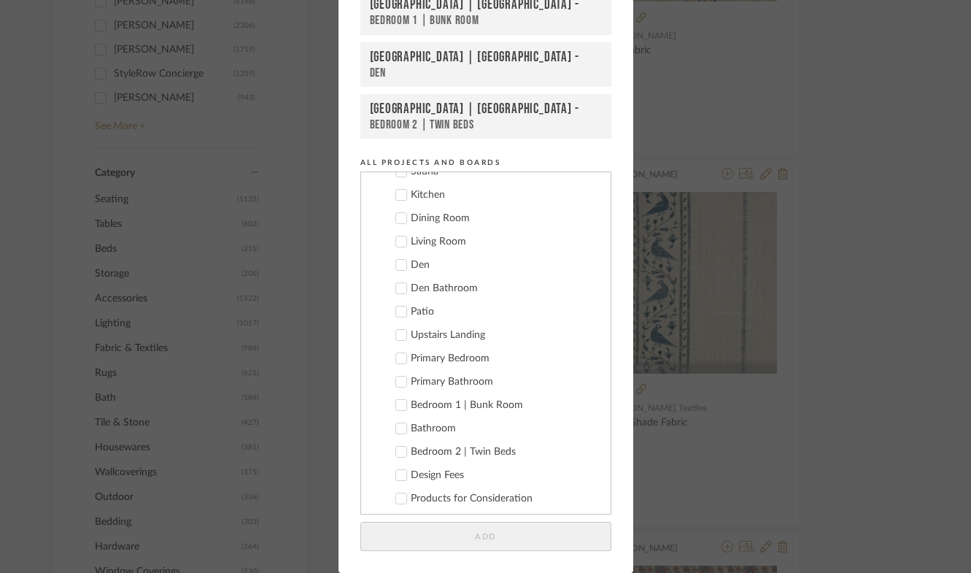
scroll to position [526, 0]
click at [404, 269] on label "Living Room" at bounding box center [491, 266] width 216 height 15
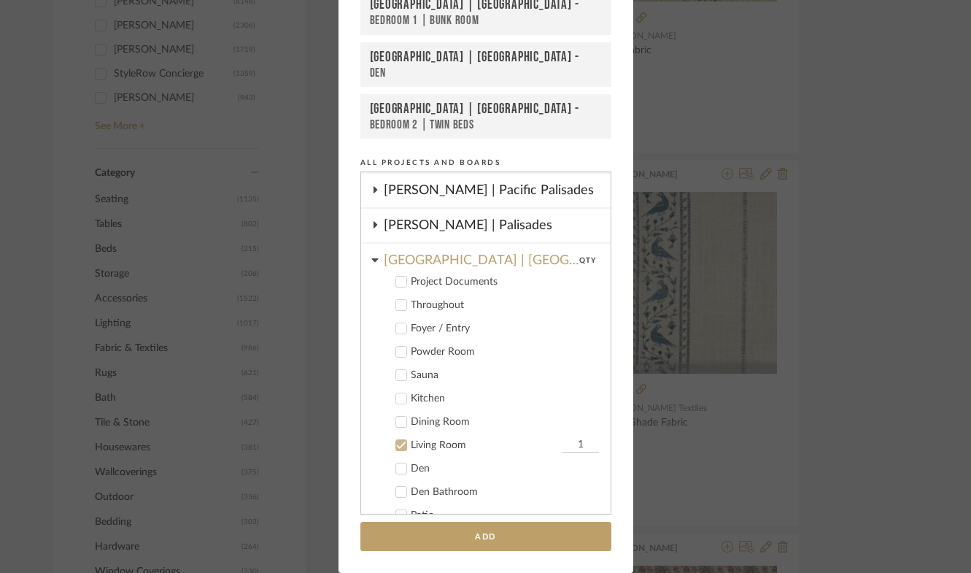
scroll to position [309, 0]
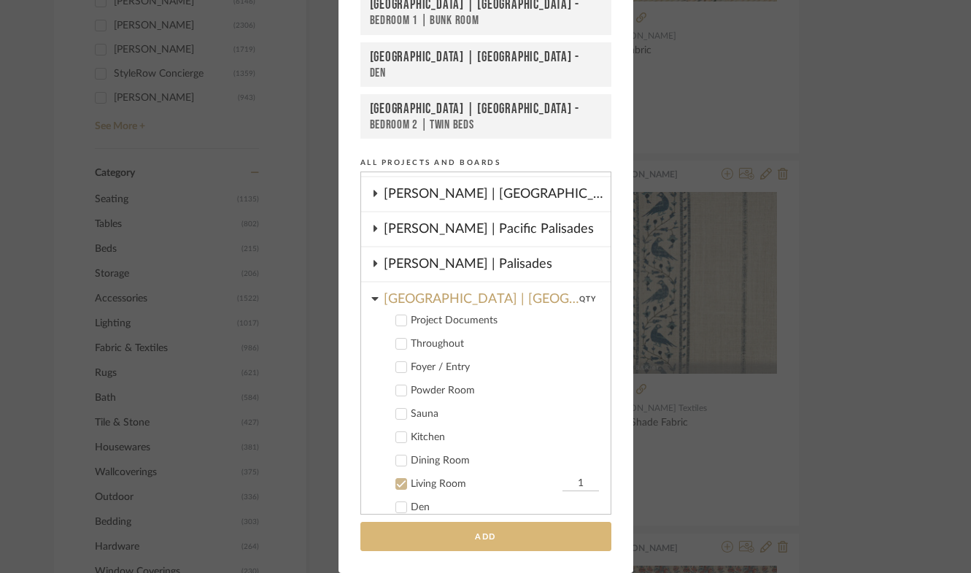
click at [544, 533] on button "Add" at bounding box center [486, 537] width 251 height 30
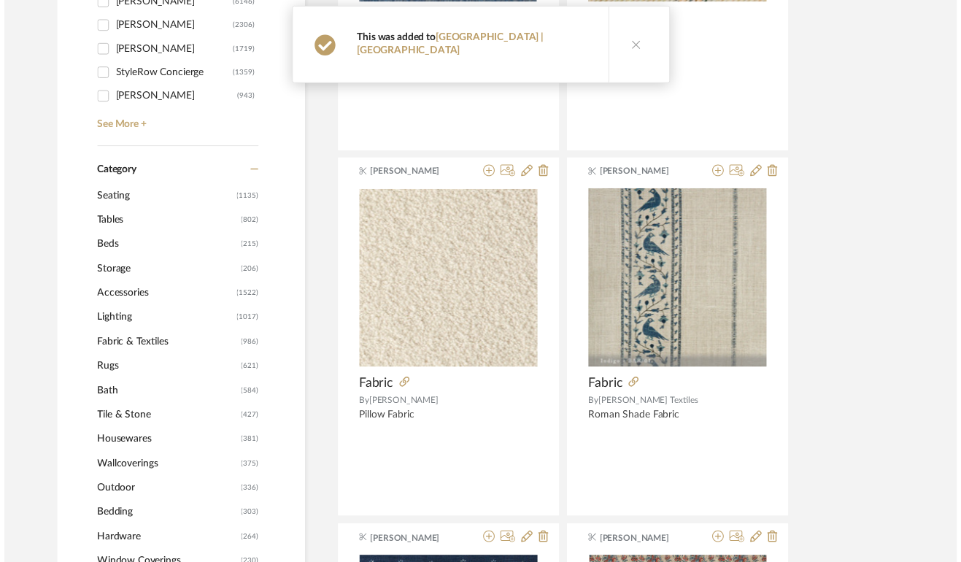
scroll to position [491, 0]
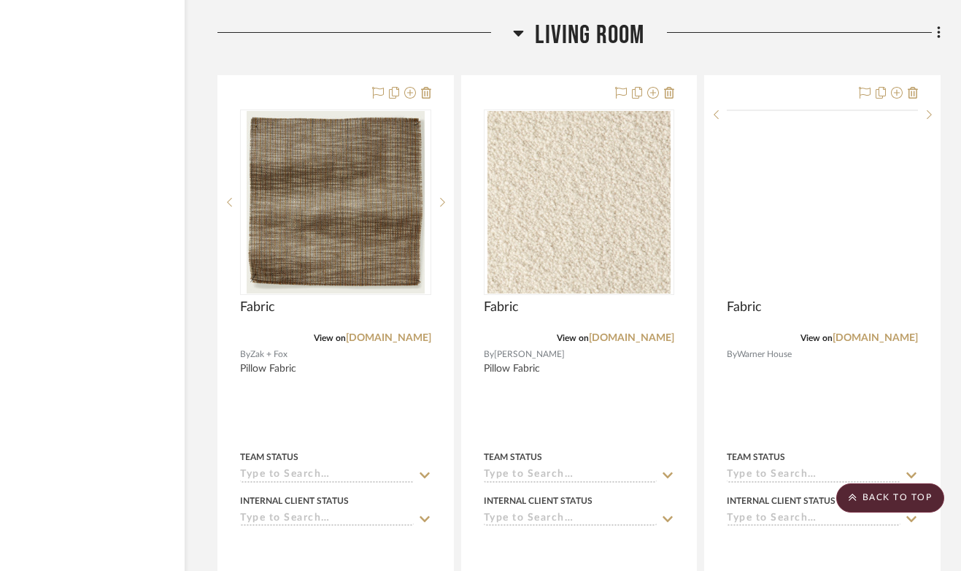
scroll to position [12283, 90]
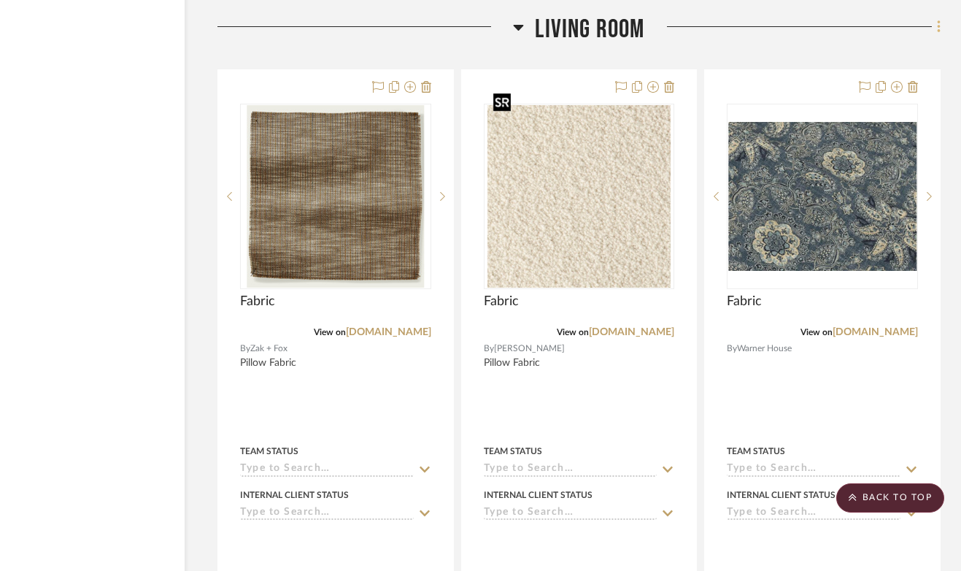
click at [936, 18] on fa-icon at bounding box center [936, 28] width 9 height 24
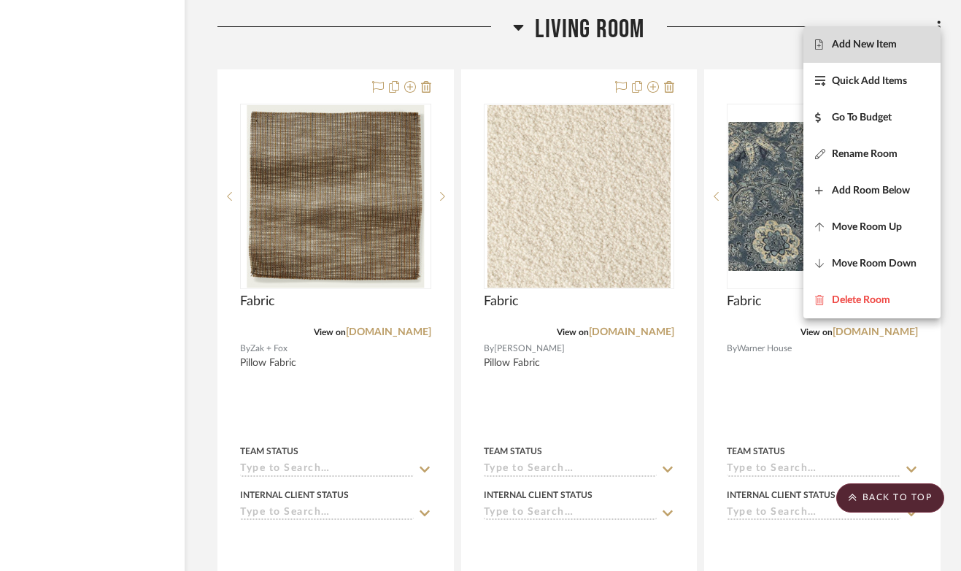
click at [879, 48] on span "Add New Item" at bounding box center [864, 45] width 65 height 12
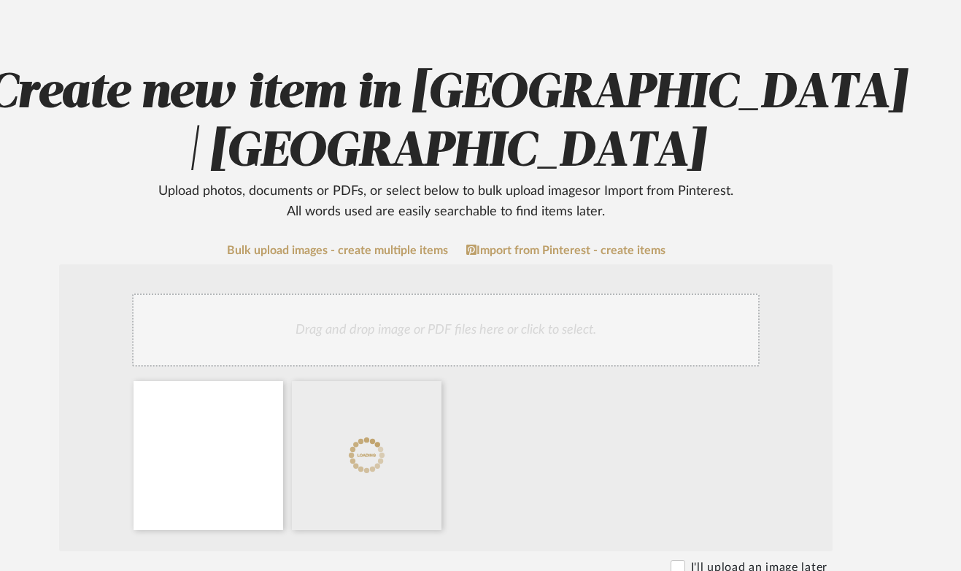
scroll to position [236, 80]
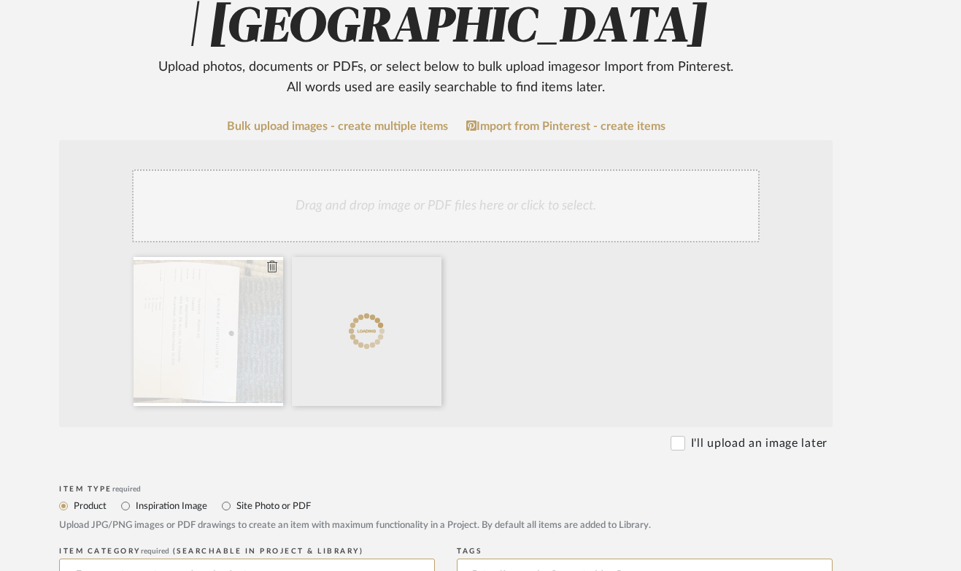
click at [272, 267] on icon at bounding box center [272, 267] width 10 height 12
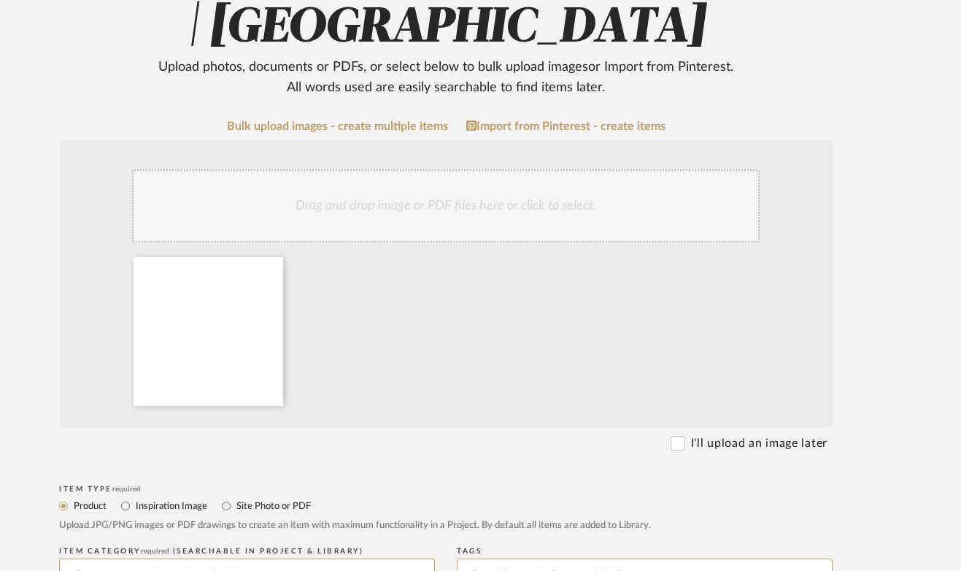
scroll to position [377, 80]
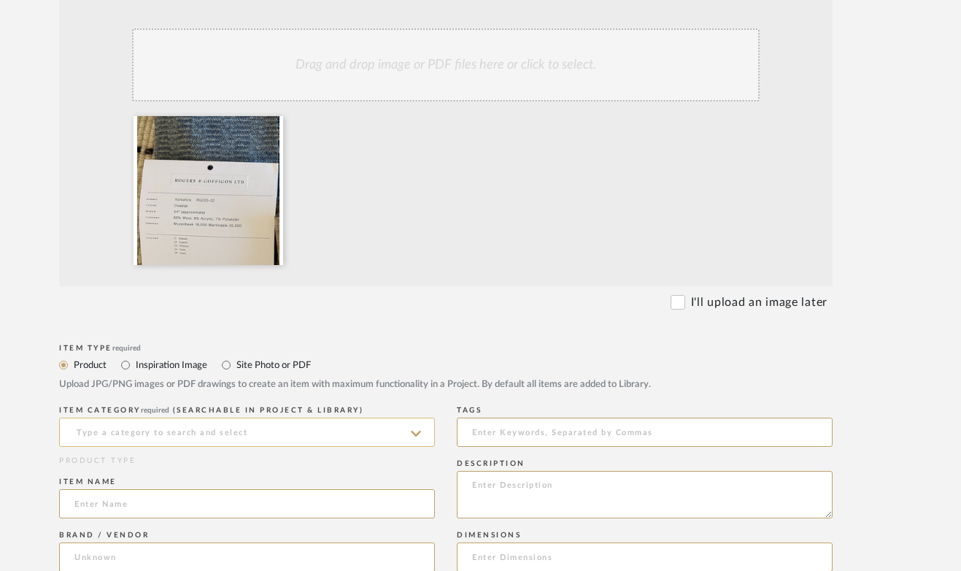
click at [217, 425] on input at bounding box center [247, 431] width 376 height 29
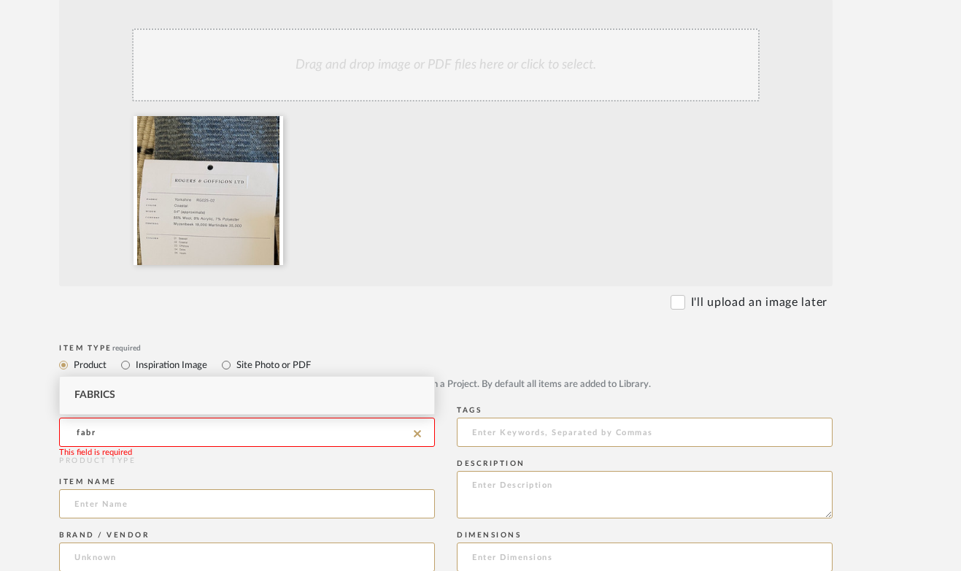
click at [145, 400] on div "Fabrics" at bounding box center [247, 395] width 374 height 37
type input "Fabrics"
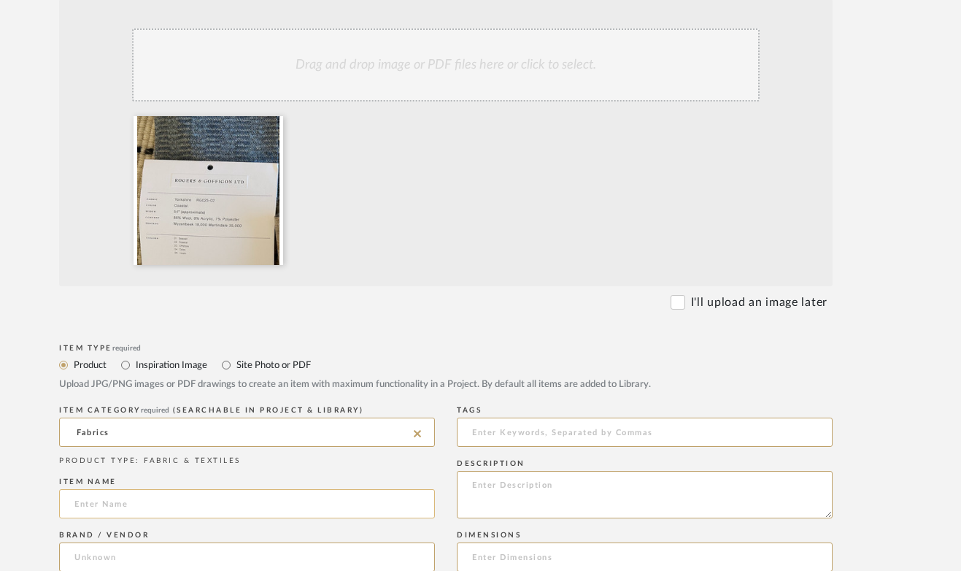
click at [145, 514] on input at bounding box center [247, 503] width 376 height 29
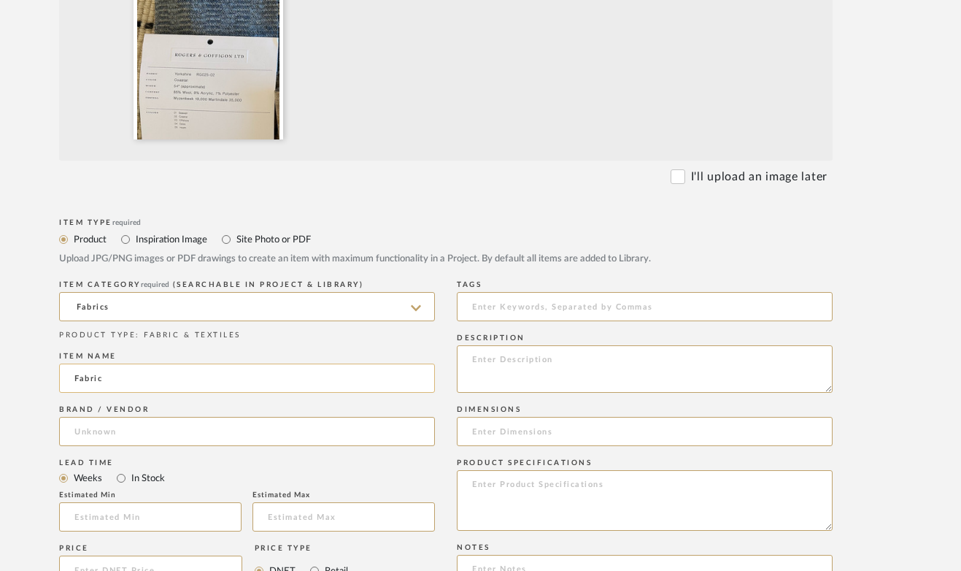
scroll to position [562, 80]
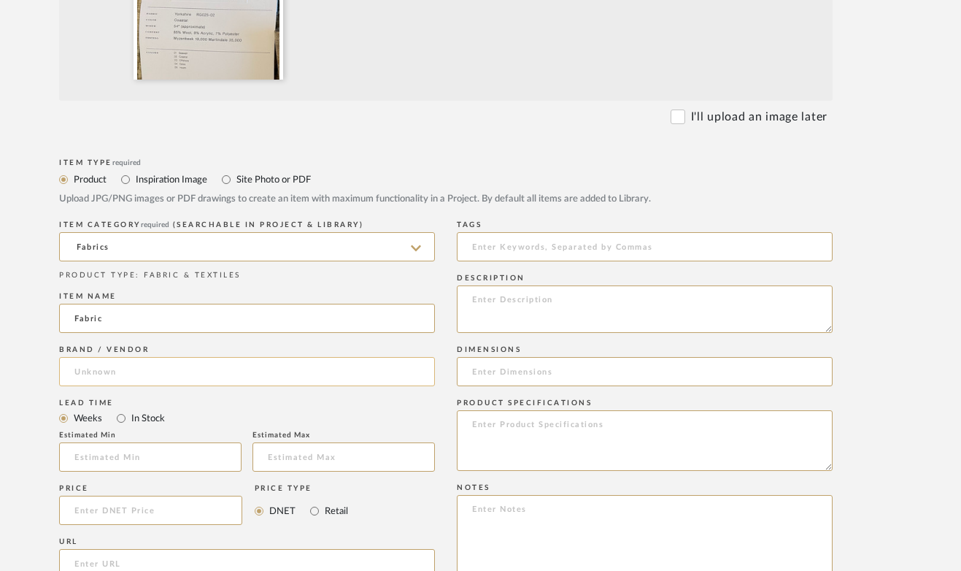
type input "Fabric"
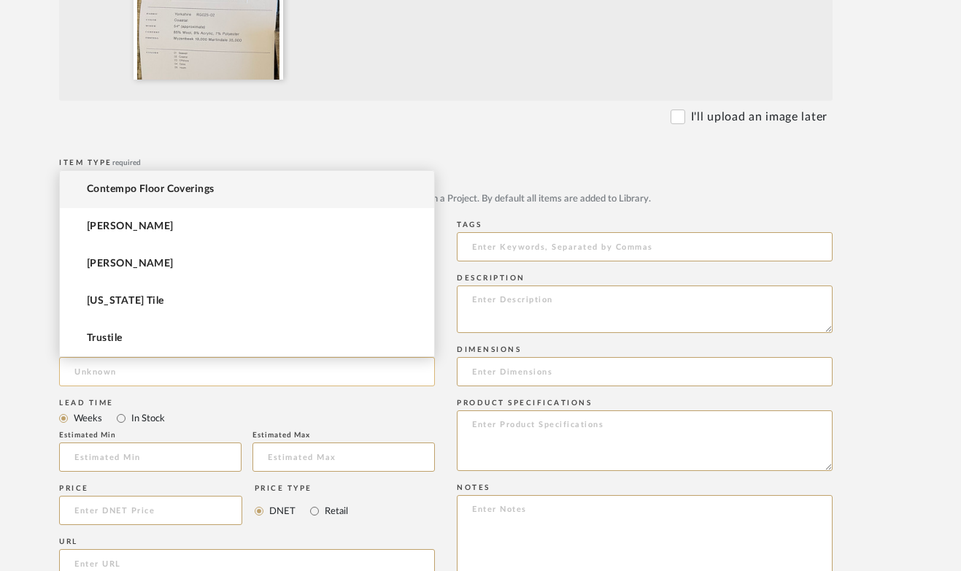
click at [120, 372] on input at bounding box center [247, 371] width 376 height 29
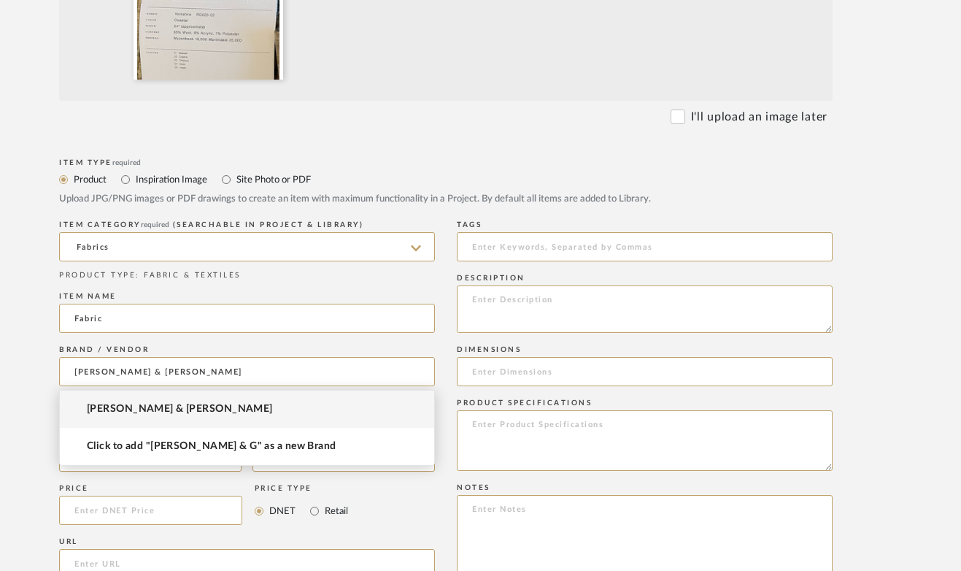
type input "[PERSON_NAME] & [PERSON_NAME]"
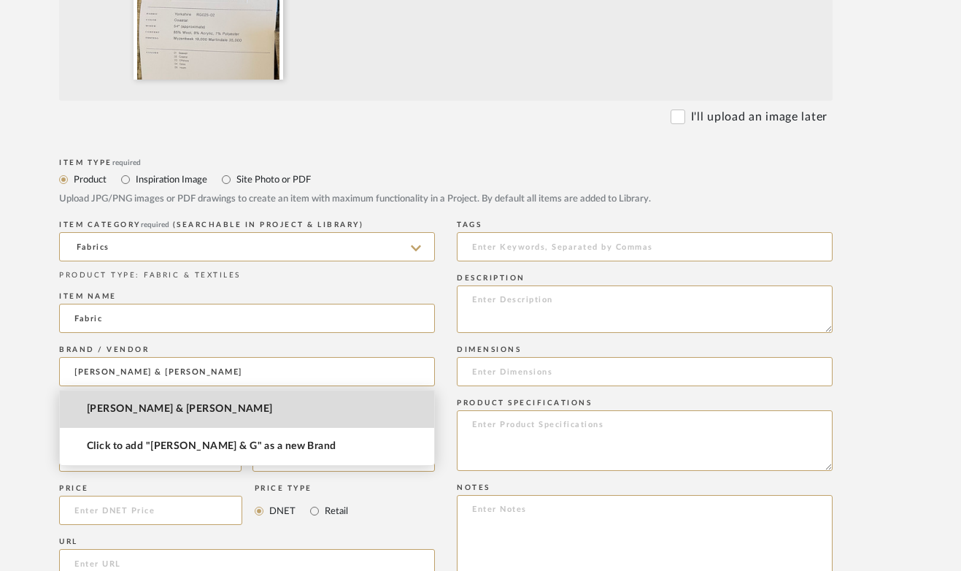
click at [127, 413] on span "[PERSON_NAME] & [PERSON_NAME]" at bounding box center [180, 409] width 186 height 12
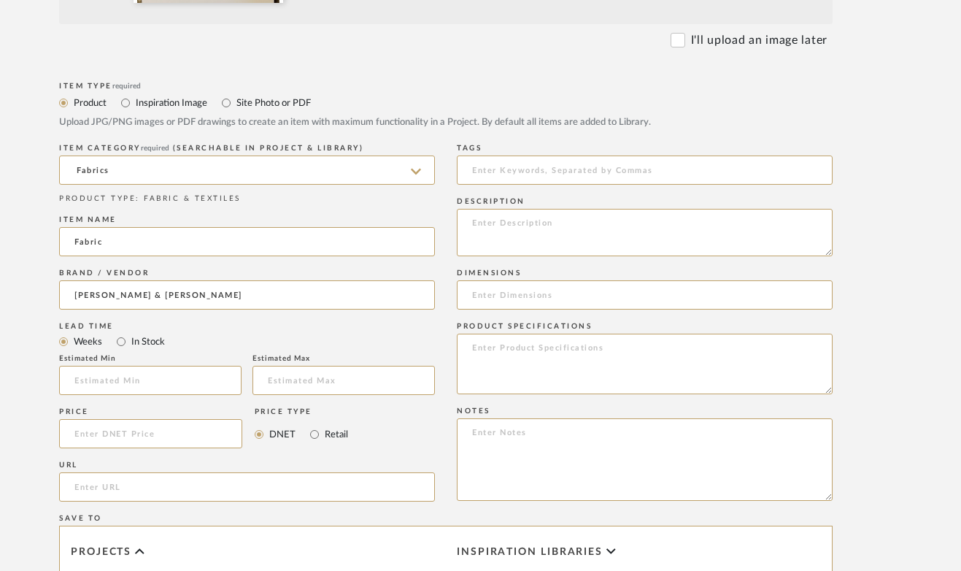
scroll to position [586, 80]
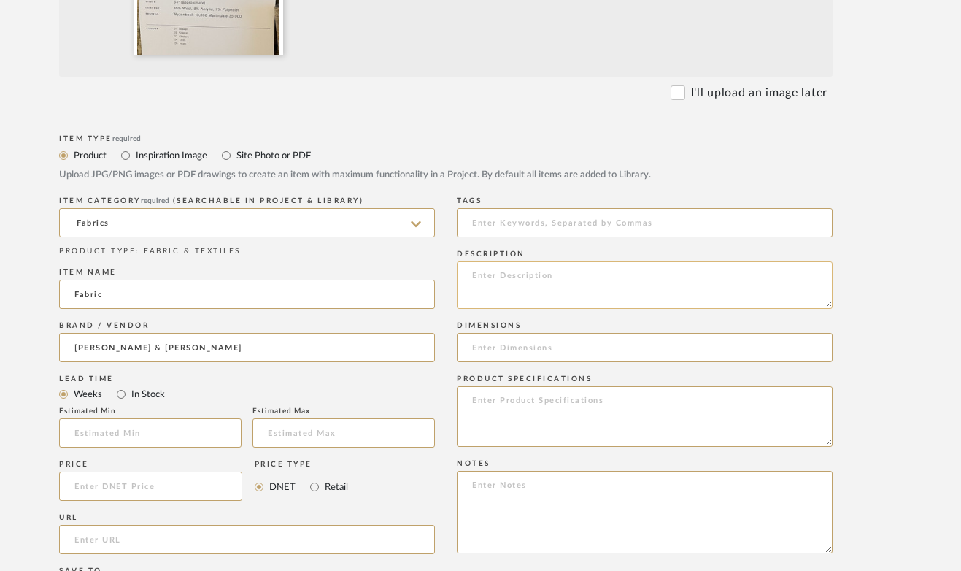
click at [480, 271] on textarea at bounding box center [645, 284] width 376 height 47
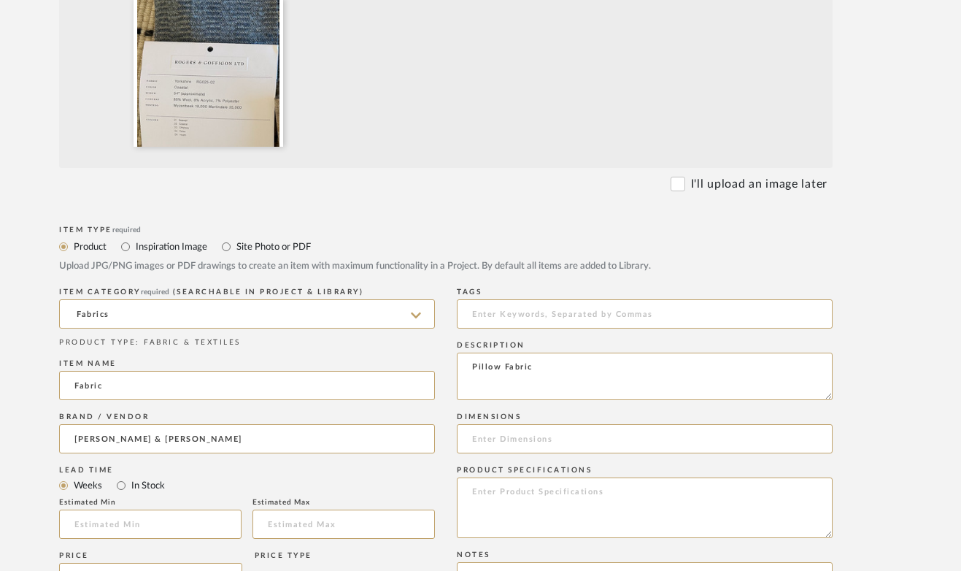
scroll to position [494, 80]
type textarea "Pillow Fabric"
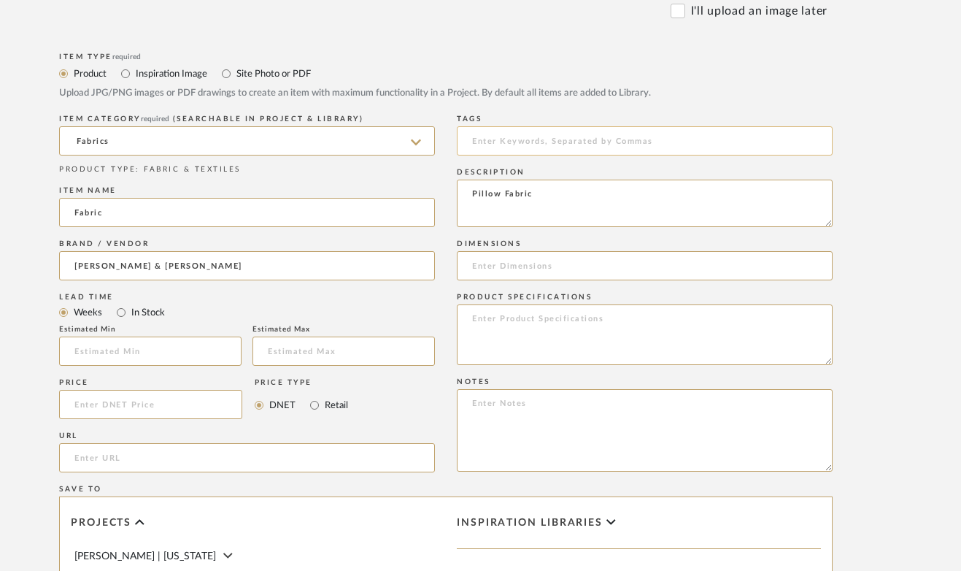
scroll to position [693, 80]
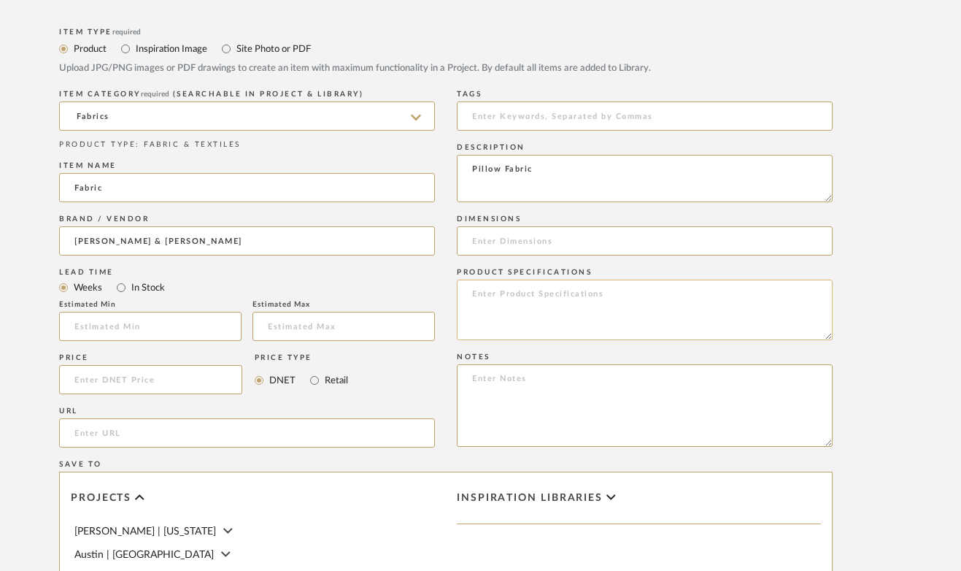
click at [636, 296] on textarea at bounding box center [645, 310] width 376 height 61
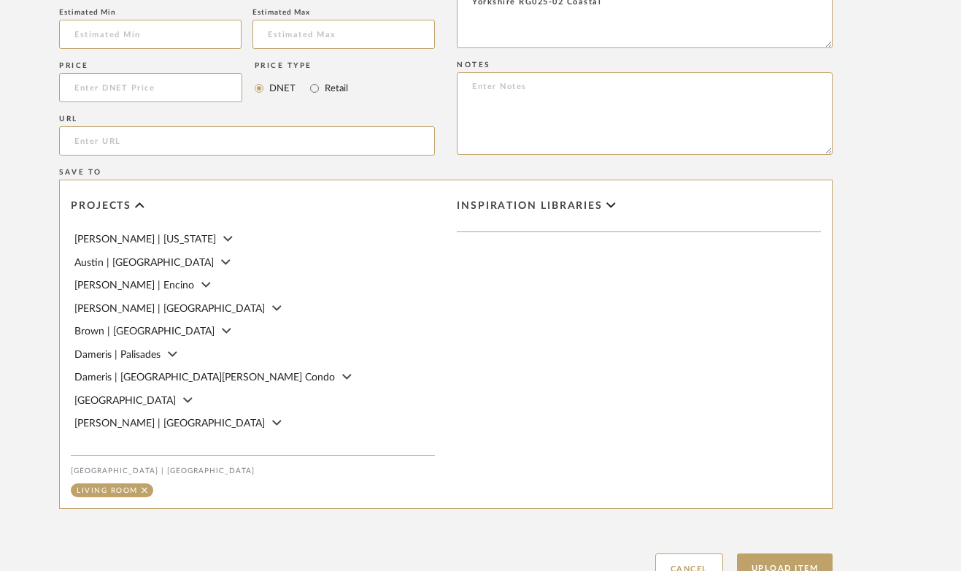
scroll to position [1103, 80]
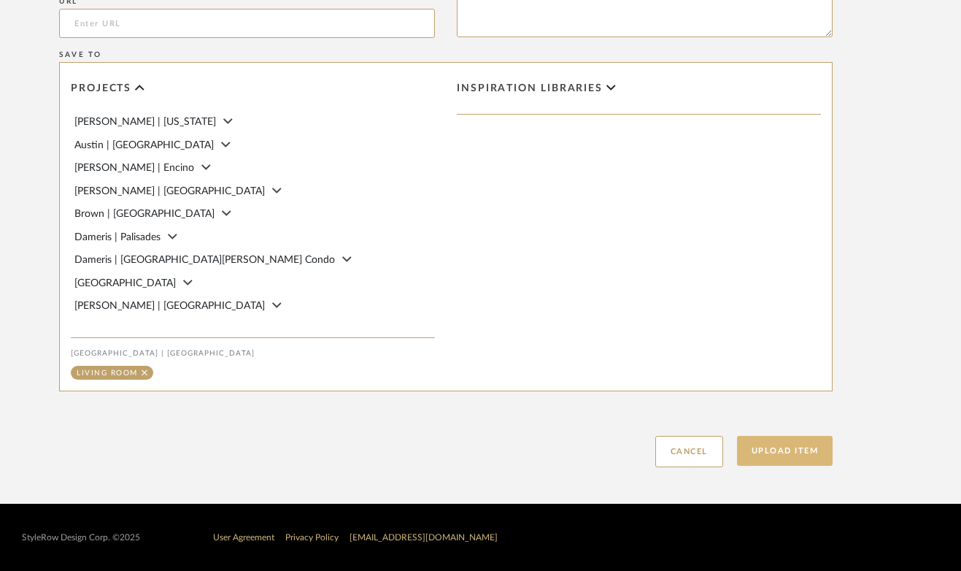
type textarea "Yorkshire RG025-02 Coastal"
click at [793, 450] on button "Upload Item" at bounding box center [785, 451] width 96 height 30
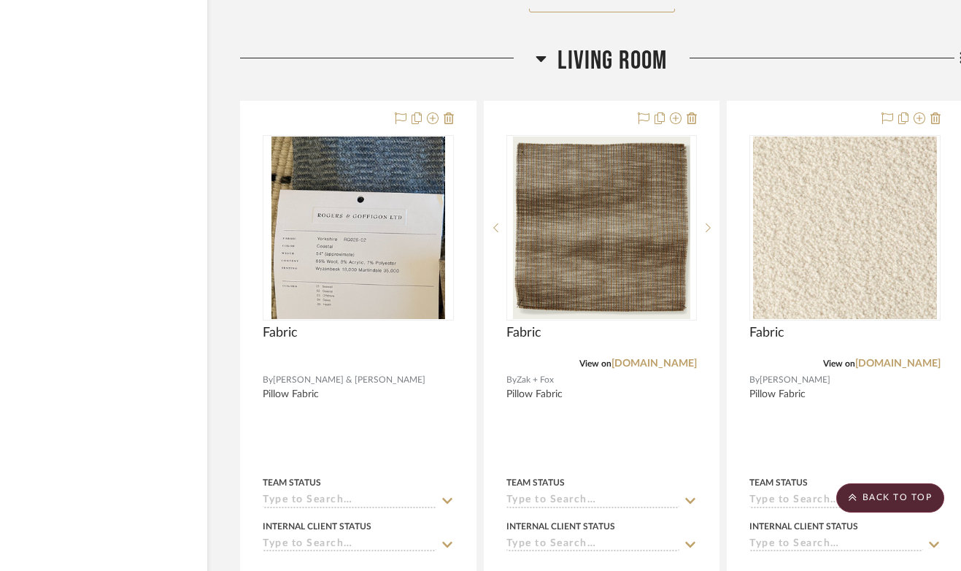
scroll to position [12246, 90]
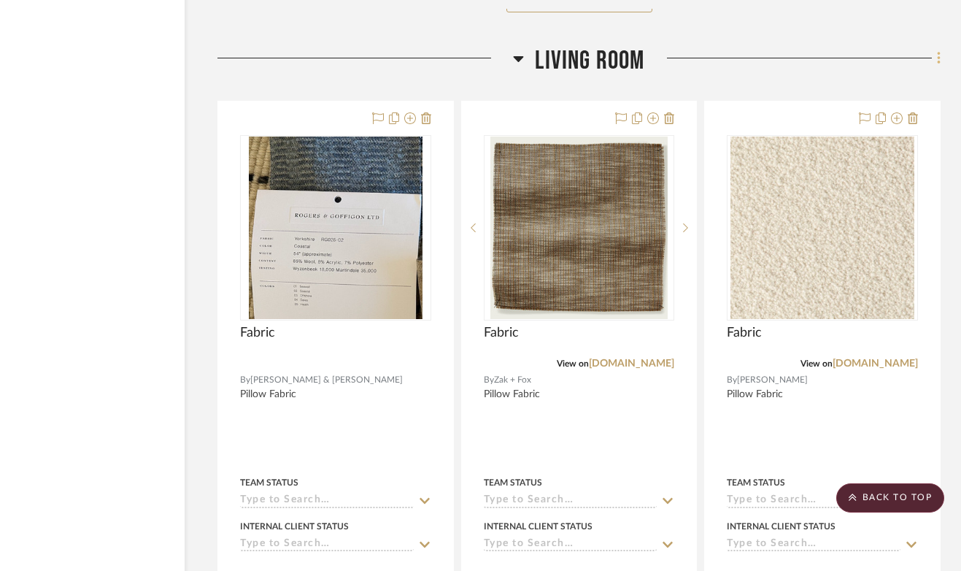
click at [937, 50] on icon at bounding box center [939, 58] width 4 height 16
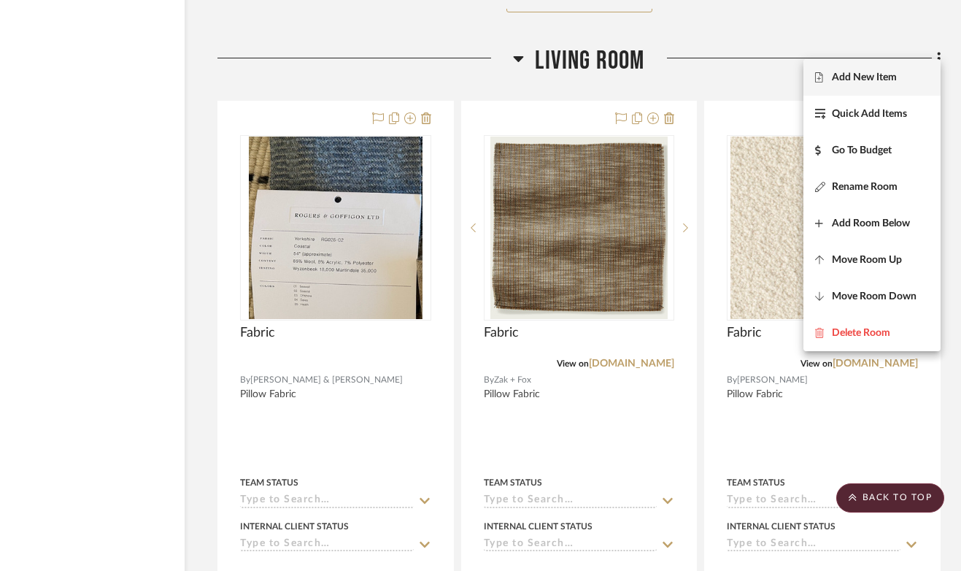
click at [885, 79] on span "Add New Item" at bounding box center [864, 77] width 65 height 12
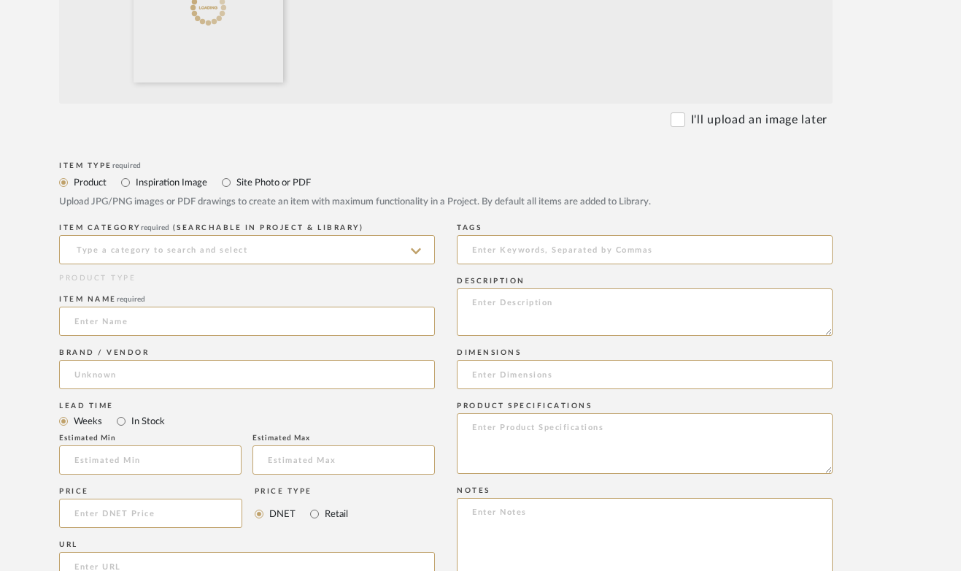
scroll to position [501, 80]
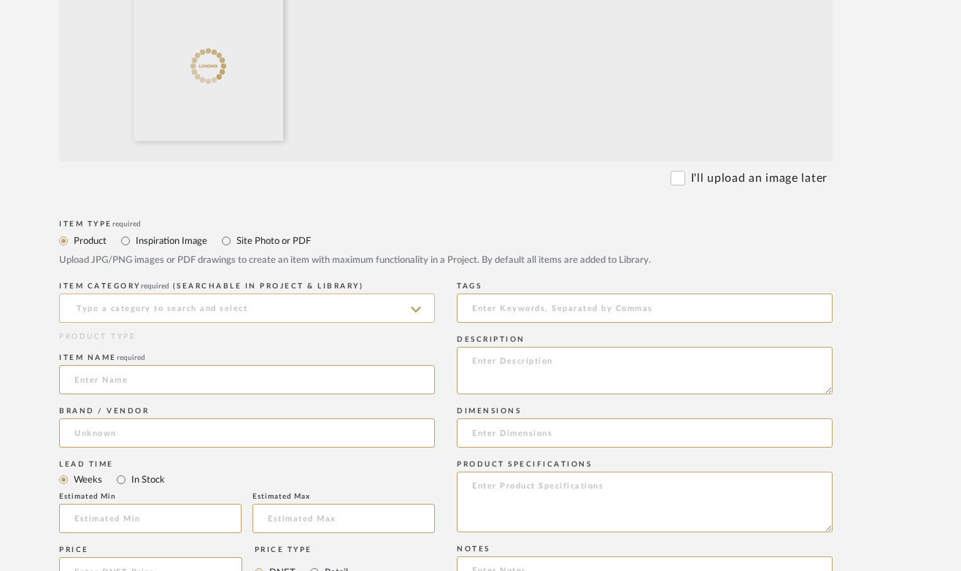
click at [244, 309] on input at bounding box center [247, 307] width 376 height 29
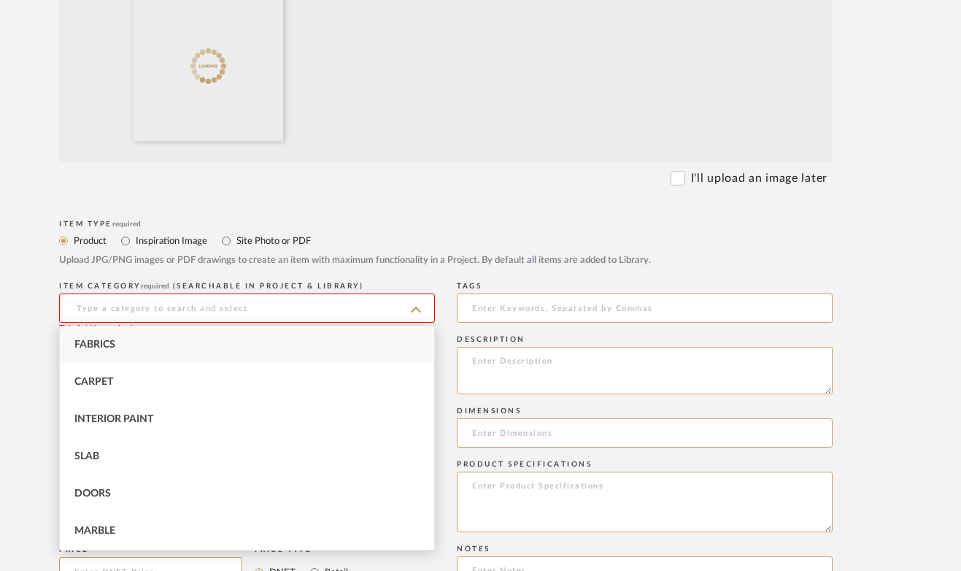
click at [135, 343] on div "Fabrics" at bounding box center [247, 344] width 374 height 37
type input "Fabrics"
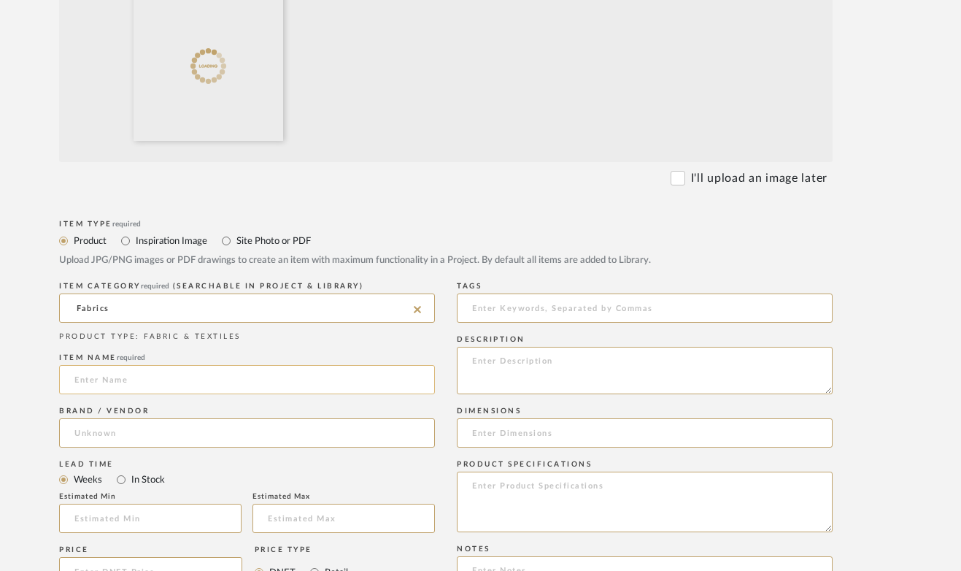
click at [149, 390] on input at bounding box center [247, 379] width 376 height 29
type input "Fabric"
click at [140, 419] on input at bounding box center [247, 432] width 376 height 29
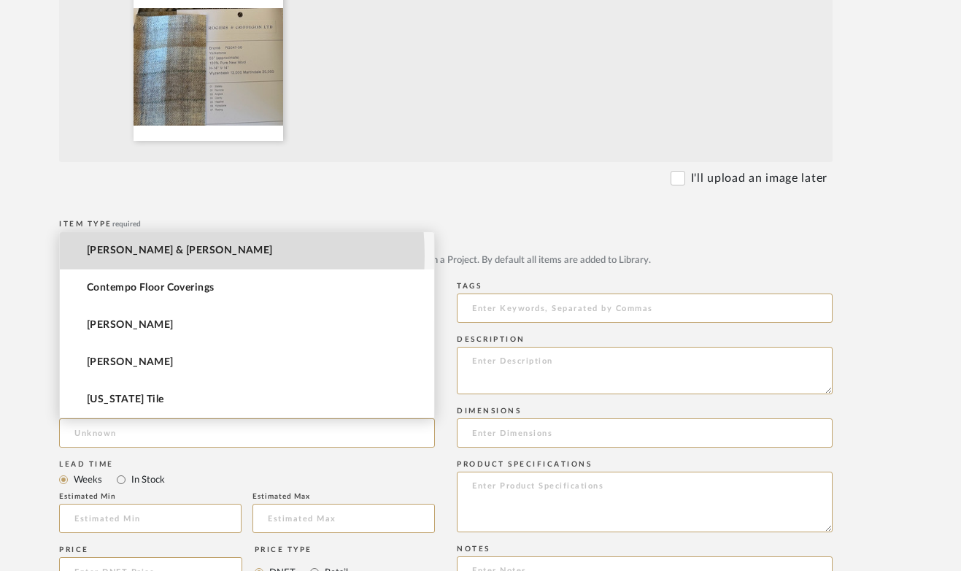
click at [142, 255] on span "[PERSON_NAME] & [PERSON_NAME]" at bounding box center [180, 250] width 186 height 12
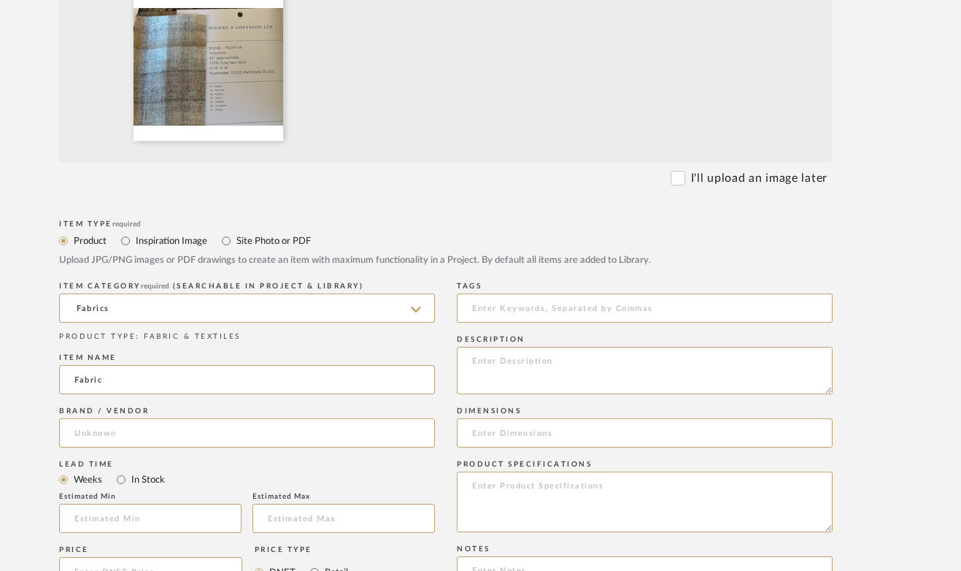
type input "[PERSON_NAME] & [PERSON_NAME]"
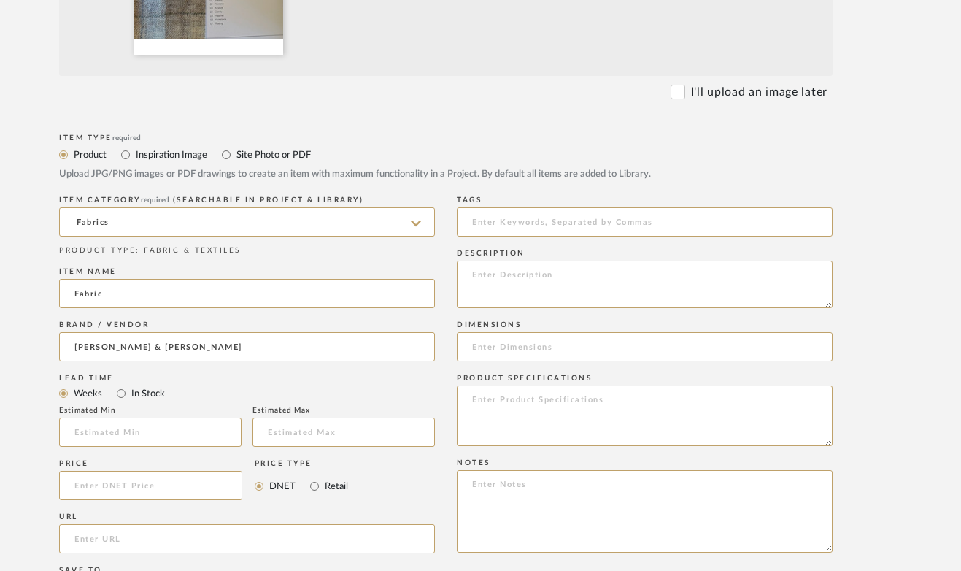
scroll to position [717, 80]
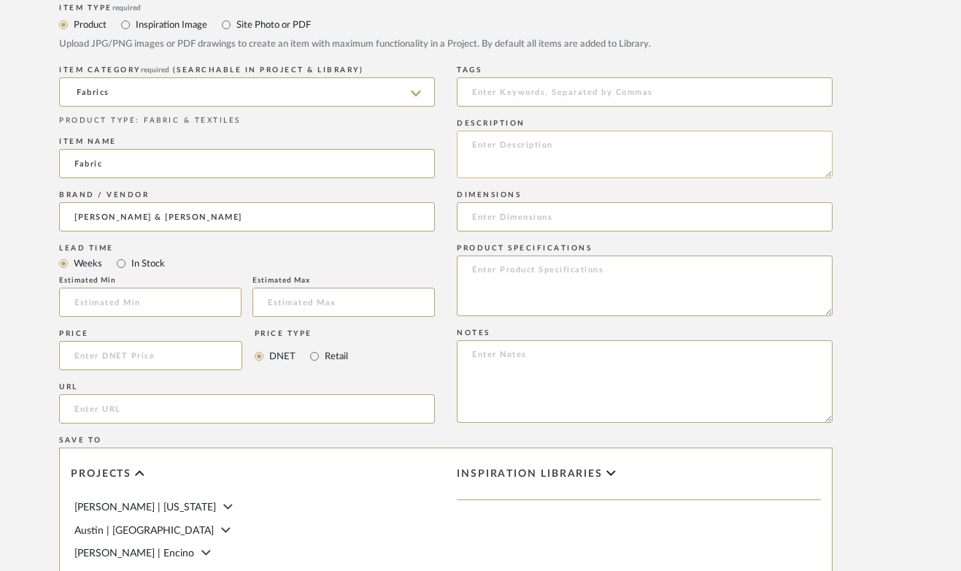
click at [550, 142] on textarea at bounding box center [645, 154] width 376 height 47
type textarea "Pillow Fabric"
click at [542, 272] on textarea at bounding box center [645, 285] width 376 height 61
click at [512, 269] on textarea at bounding box center [645, 285] width 376 height 61
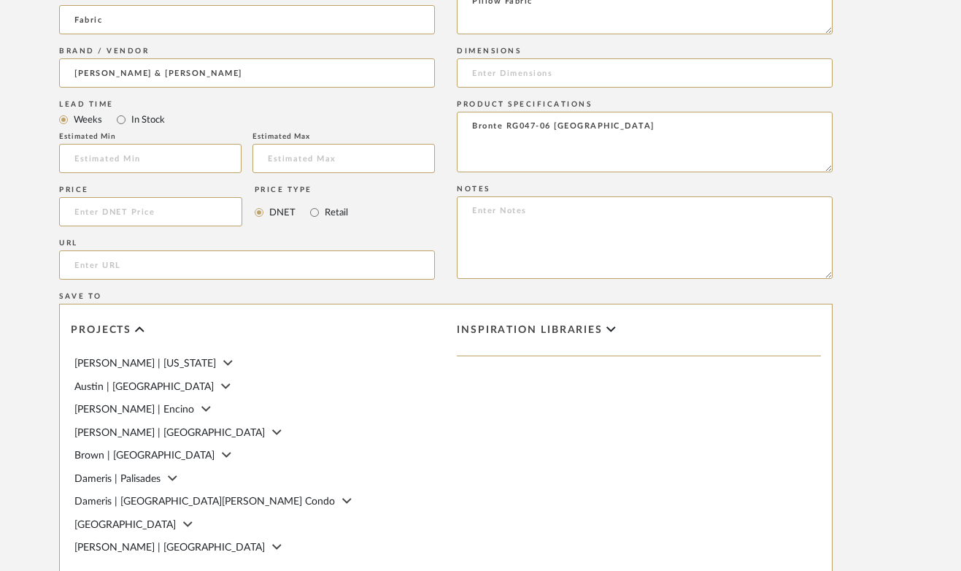
scroll to position [1103, 80]
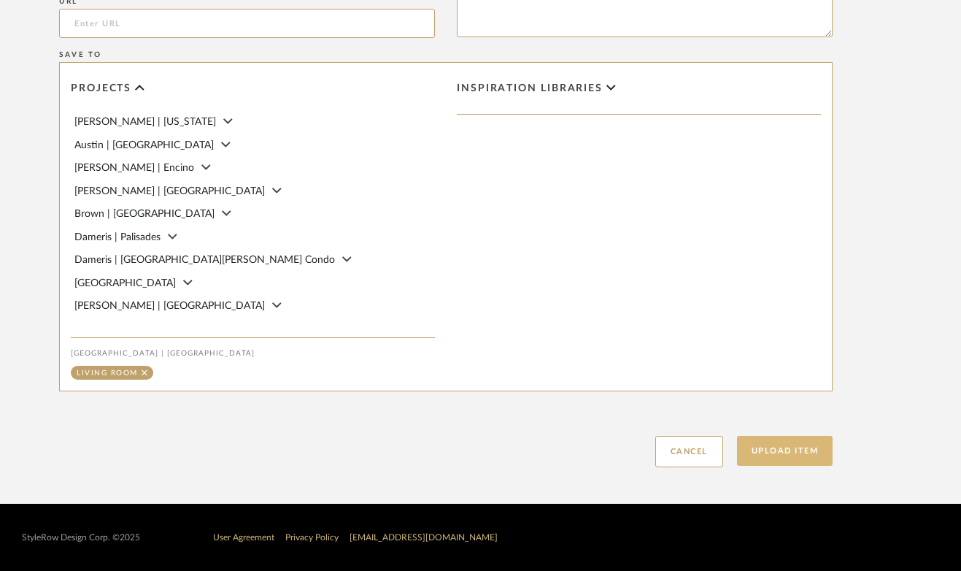
type textarea "Bronte RG047-06 [GEOGRAPHIC_DATA]"
click at [798, 446] on button "Upload Item" at bounding box center [785, 451] width 96 height 30
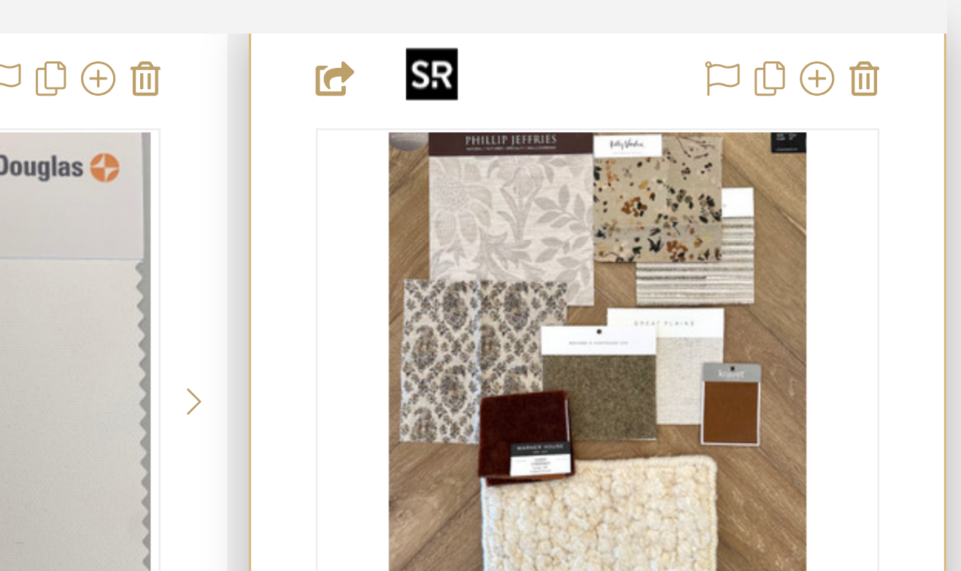
scroll to position [27100, 89]
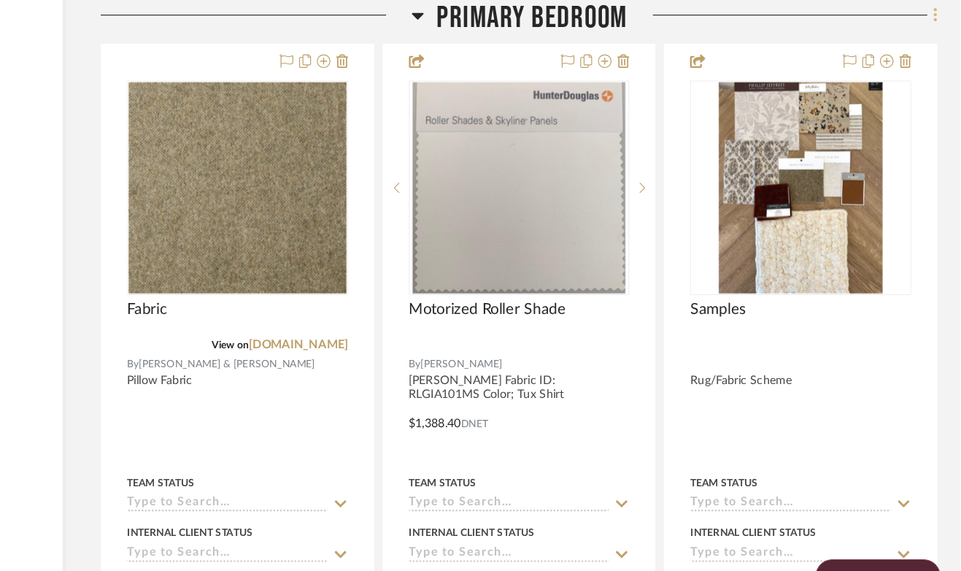
click at [940, 13] on icon at bounding box center [939, 13] width 3 height 12
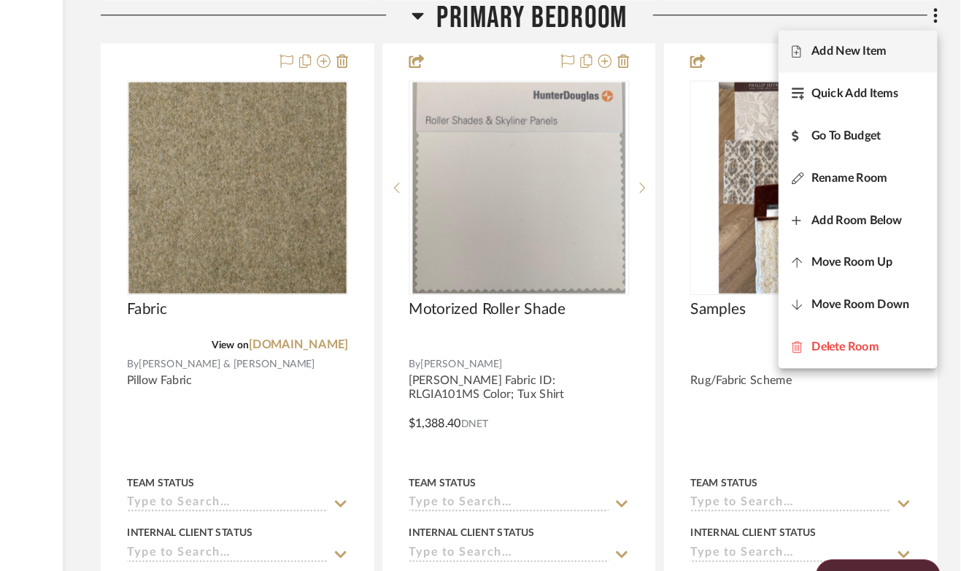
click at [882, 46] on span "Add New Item" at bounding box center [865, 45] width 65 height 12
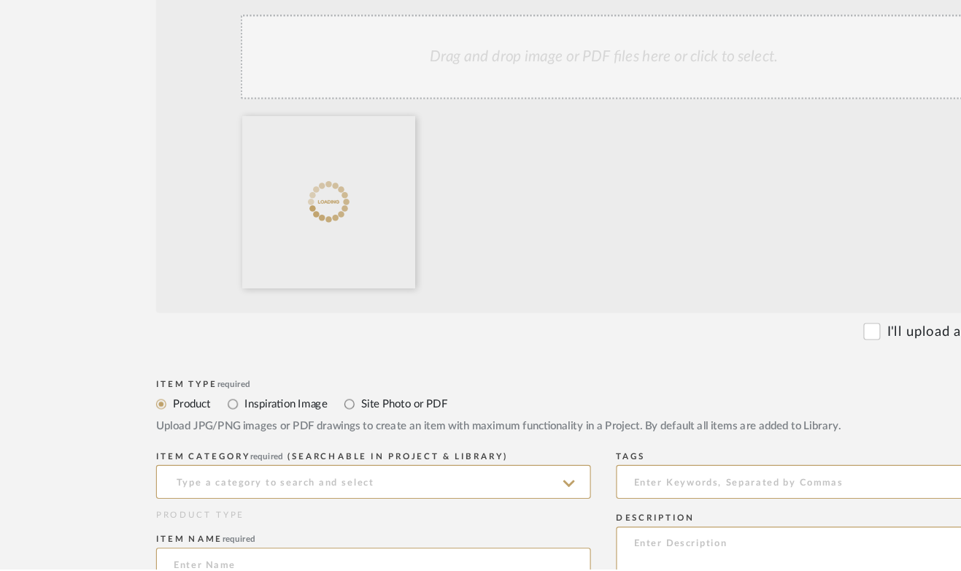
scroll to position [314, 1]
click at [255, 485] on input at bounding box center [326, 494] width 376 height 29
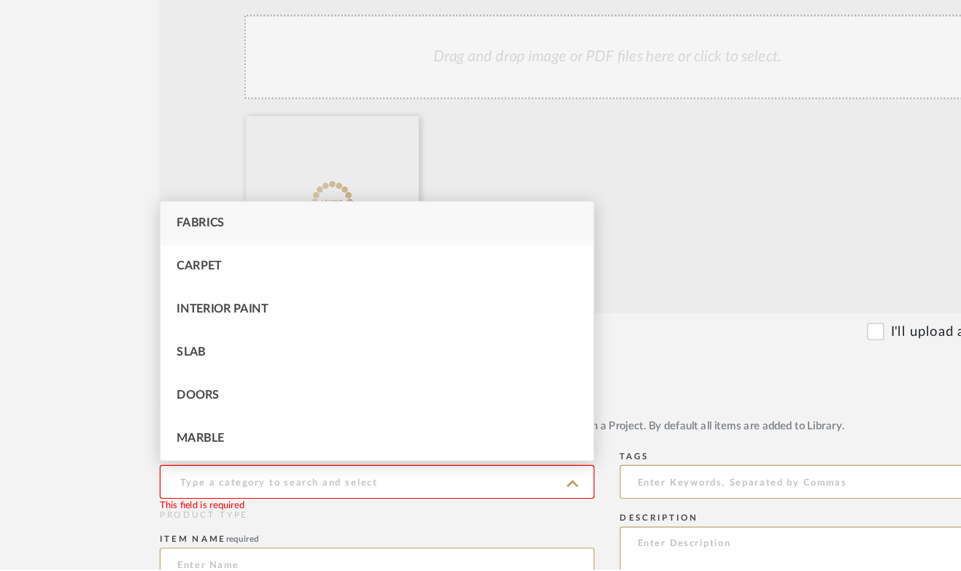
click at [214, 271] on div "Fabrics" at bounding box center [326, 271] width 374 height 37
type input "Fabrics"
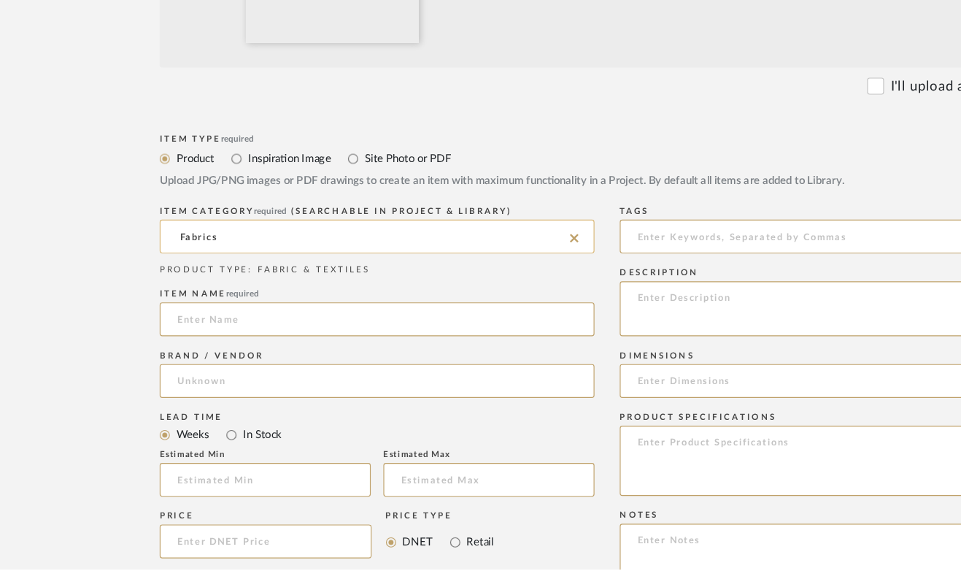
scroll to position [573, 1]
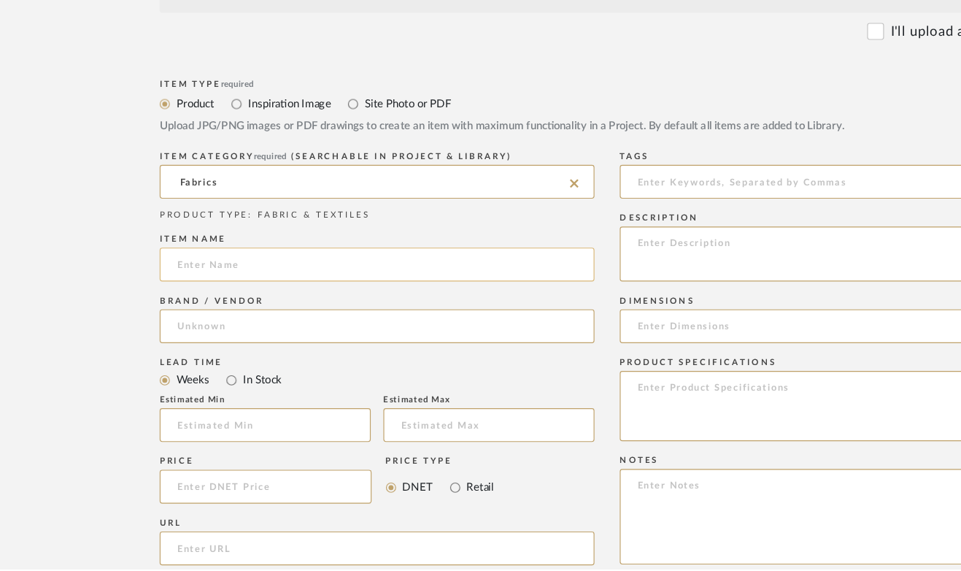
click at [245, 309] on input at bounding box center [326, 307] width 376 height 29
type input "Fabric"
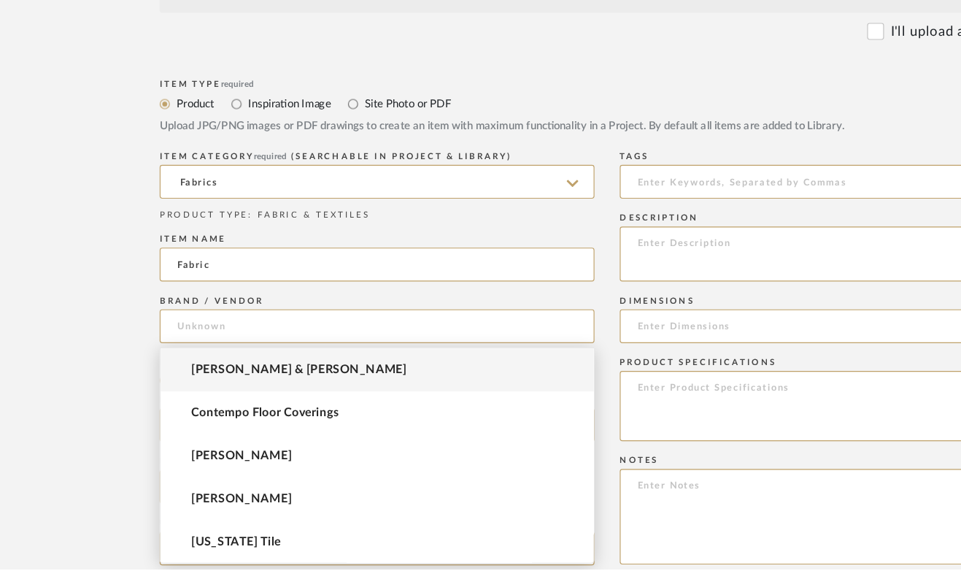
click at [228, 398] on span "[PERSON_NAME] & [PERSON_NAME]" at bounding box center [259, 398] width 186 height 12
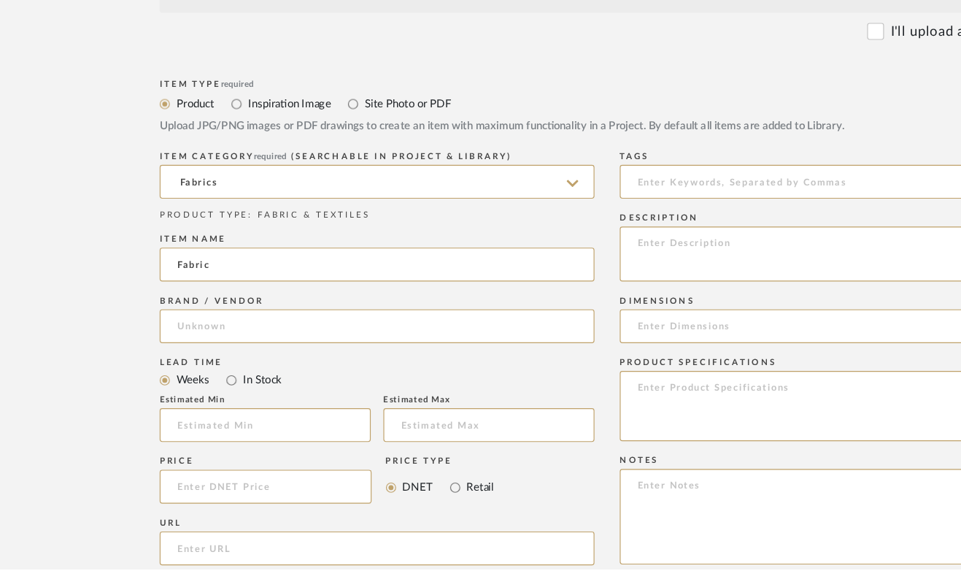
type input "[PERSON_NAME] & [PERSON_NAME]"
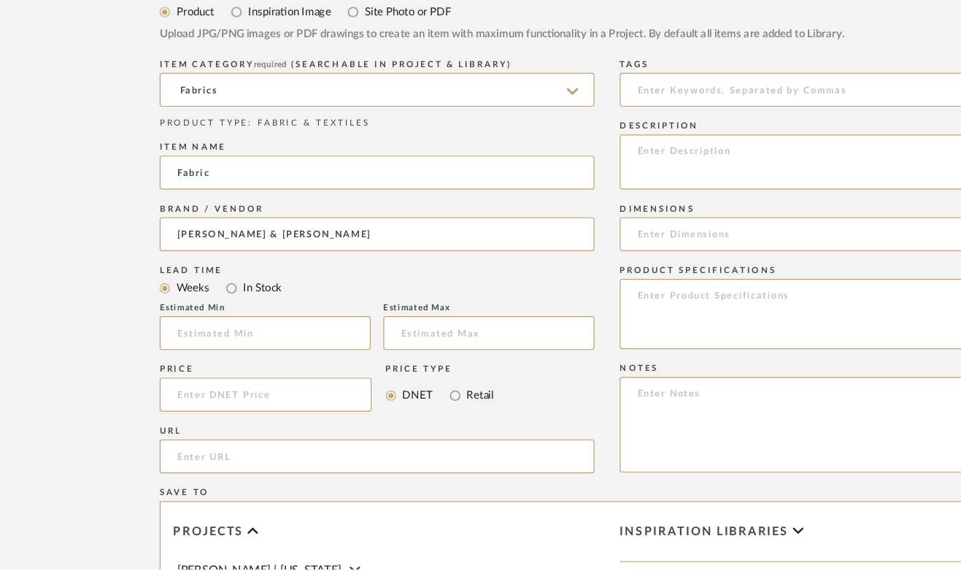
scroll to position [653, 1]
click at [679, 203] on textarea at bounding box center [724, 217] width 376 height 47
type textarea "Pillow Fabric"
click at [663, 334] on textarea at bounding box center [724, 349] width 376 height 61
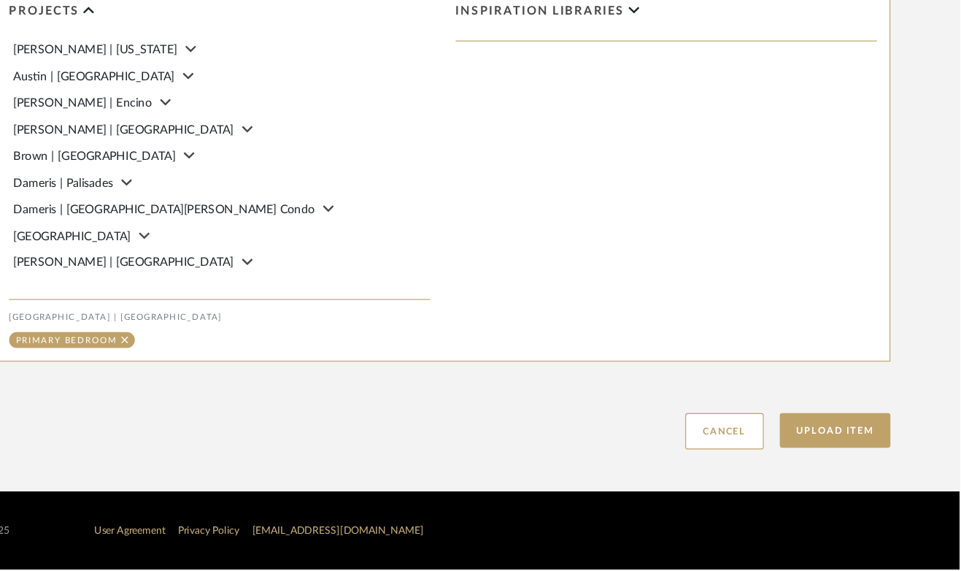
scroll to position [1103, 90]
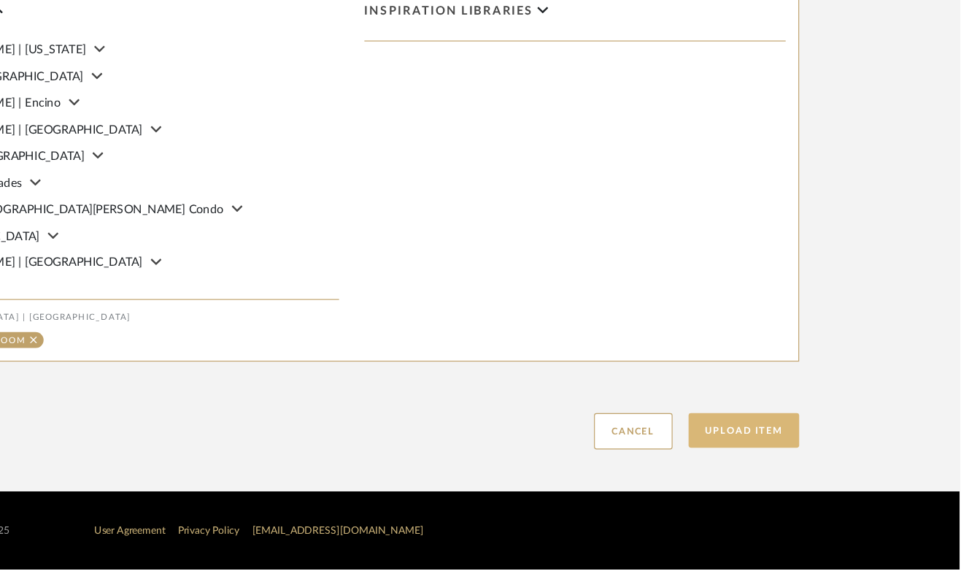
click at [788, 452] on button "Upload Item" at bounding box center [775, 451] width 96 height 30
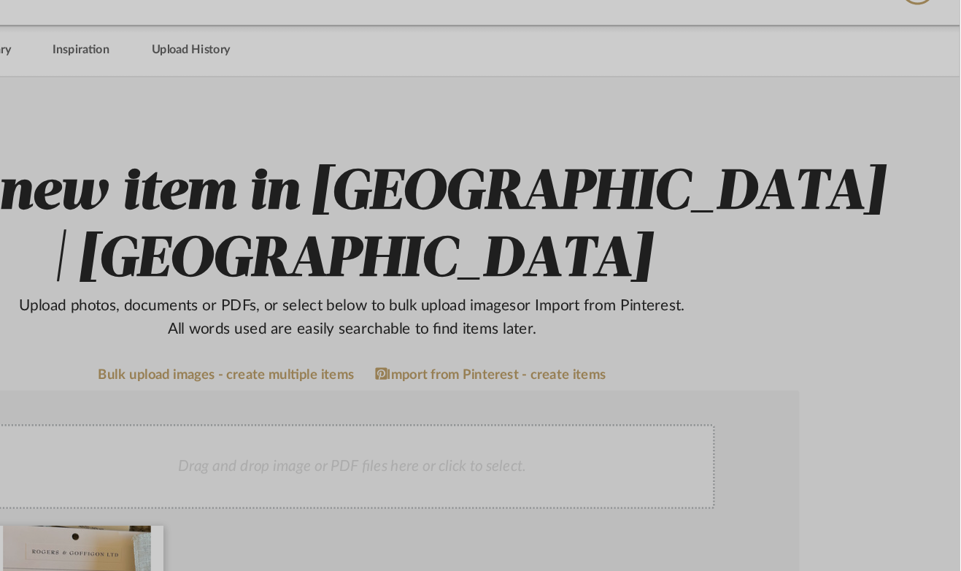
scroll to position [0, 90]
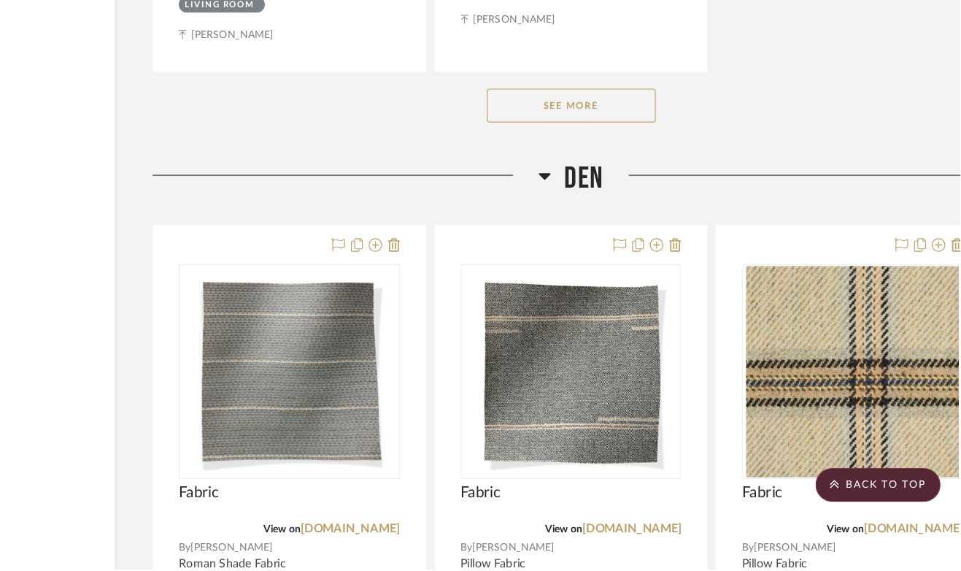
scroll to position [14123, 90]
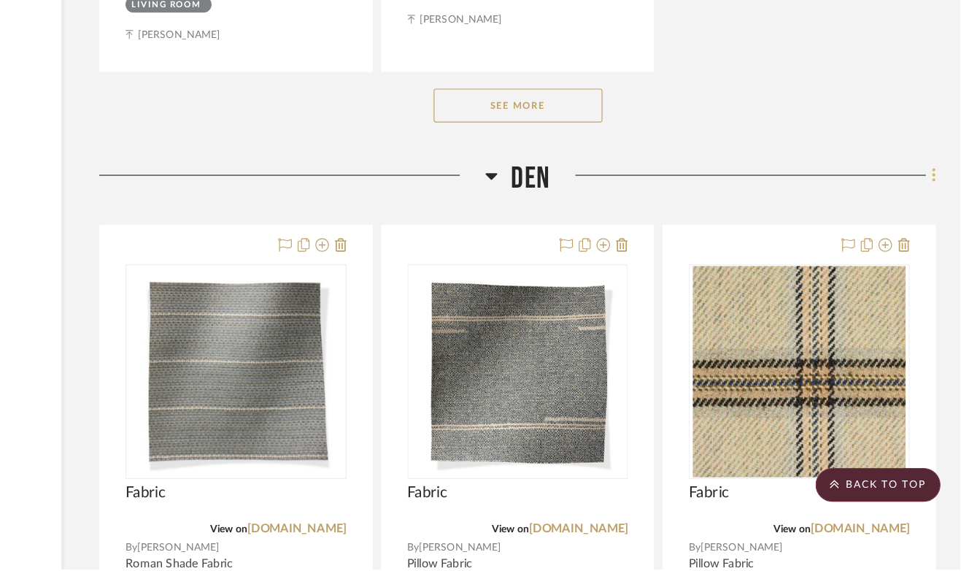
click at [937, 226] on icon at bounding box center [939, 231] width 4 height 16
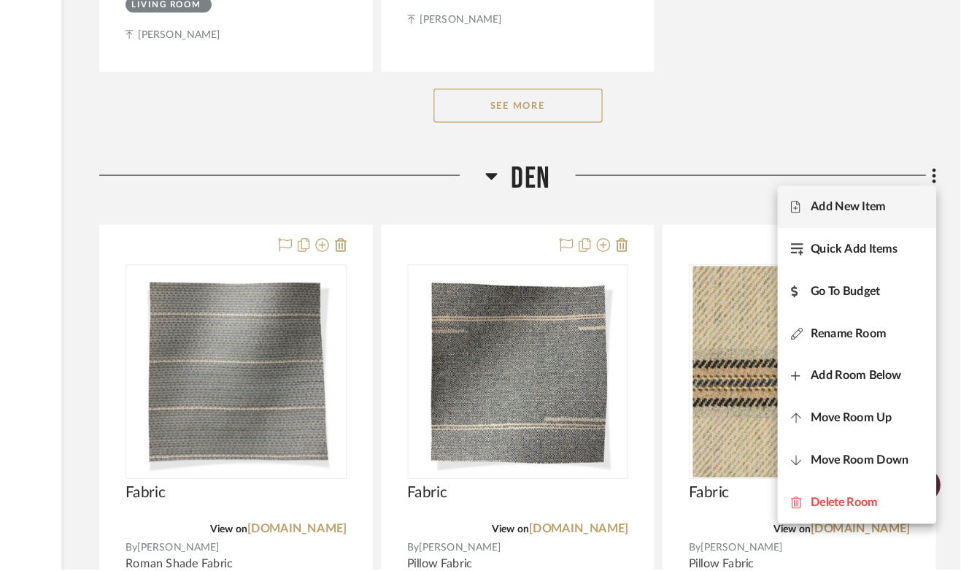
click at [877, 261] on span "Add New Item" at bounding box center [864, 258] width 65 height 12
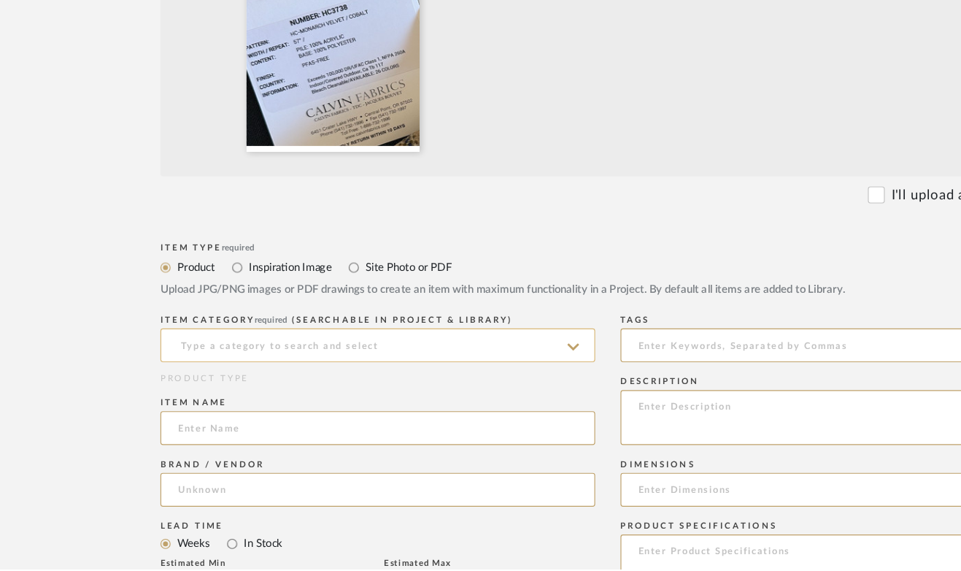
scroll to position [433, 0]
click at [201, 380] on input at bounding box center [327, 375] width 376 height 29
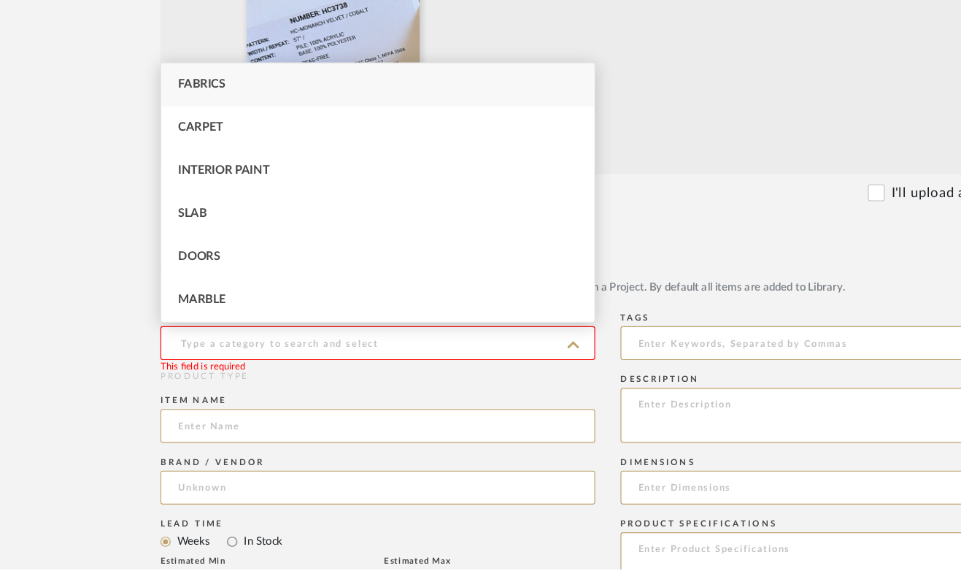
type input "c"
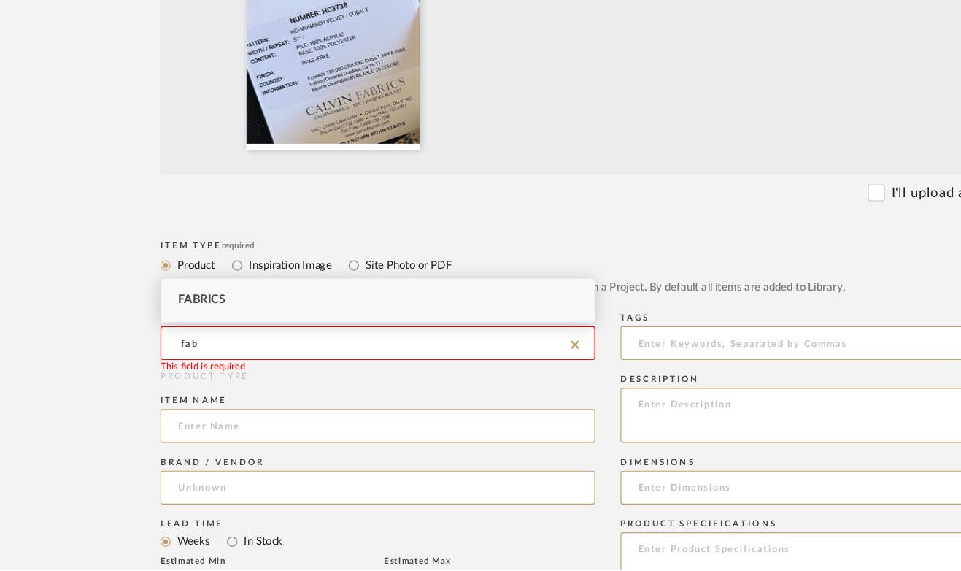
click at [180, 334] on span "Fabrics" at bounding box center [174, 338] width 41 height 10
type input "Fabrics"
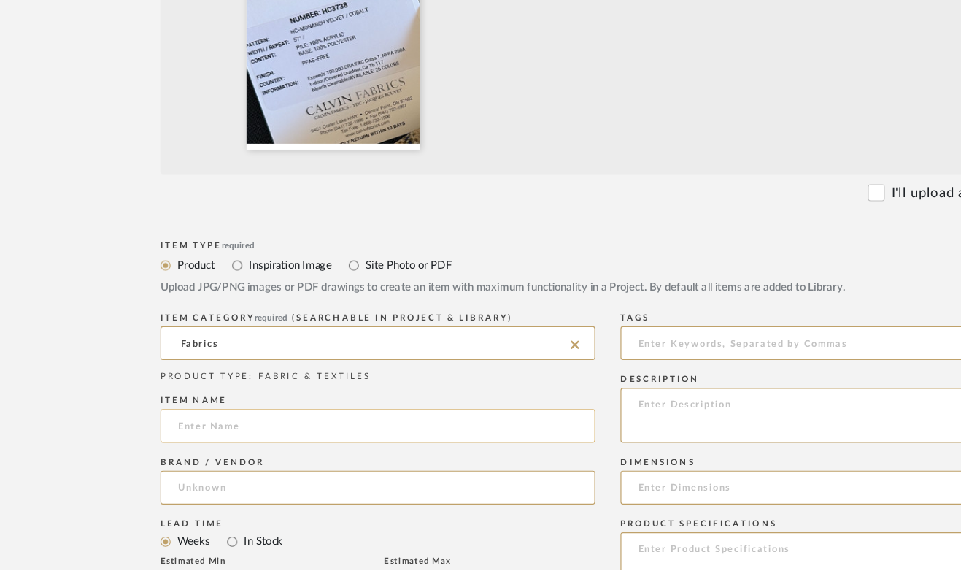
click at [175, 447] on input at bounding box center [327, 446] width 376 height 29
type input "Fabric"
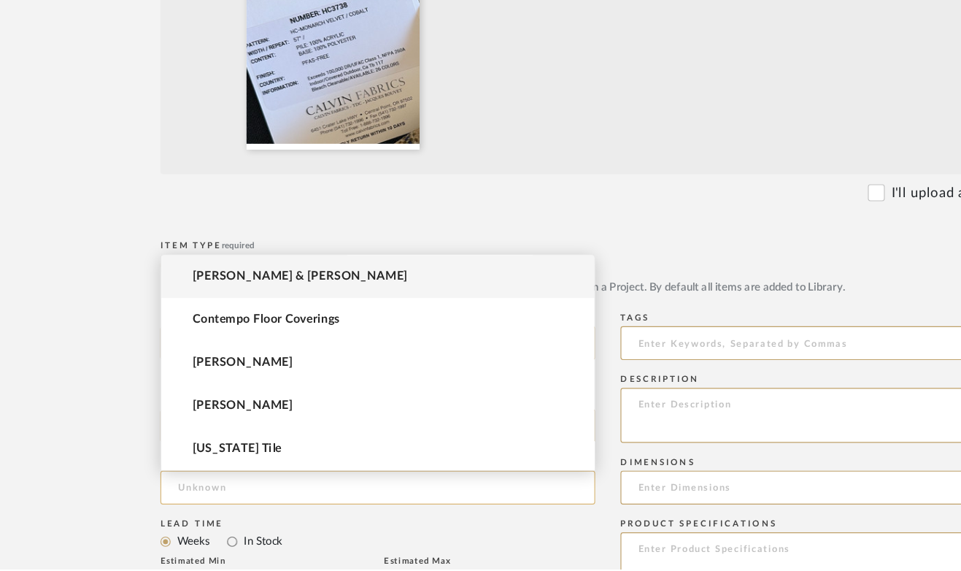
click at [172, 500] on input at bounding box center [327, 499] width 376 height 29
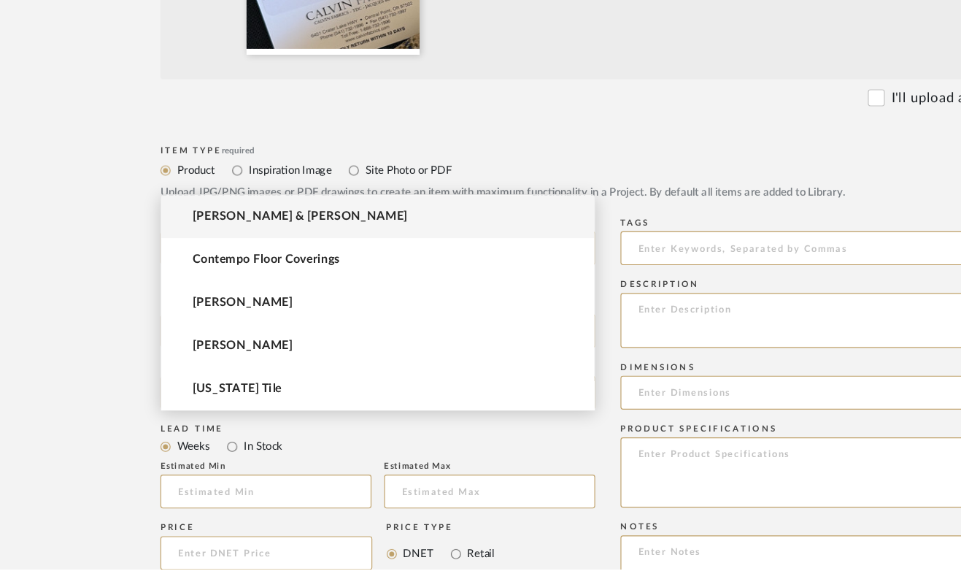
scroll to position [568, 0]
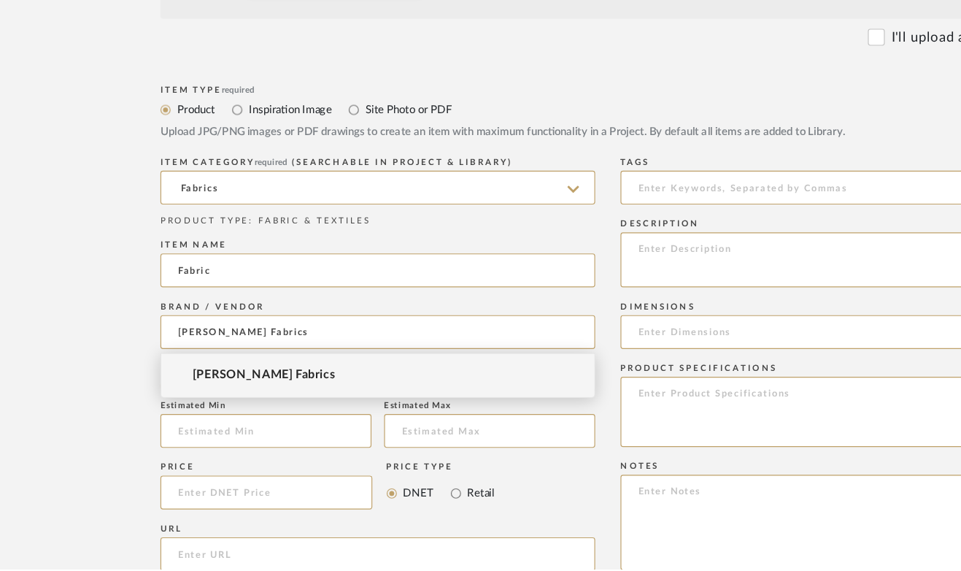
type input "[PERSON_NAME] Fabrics"
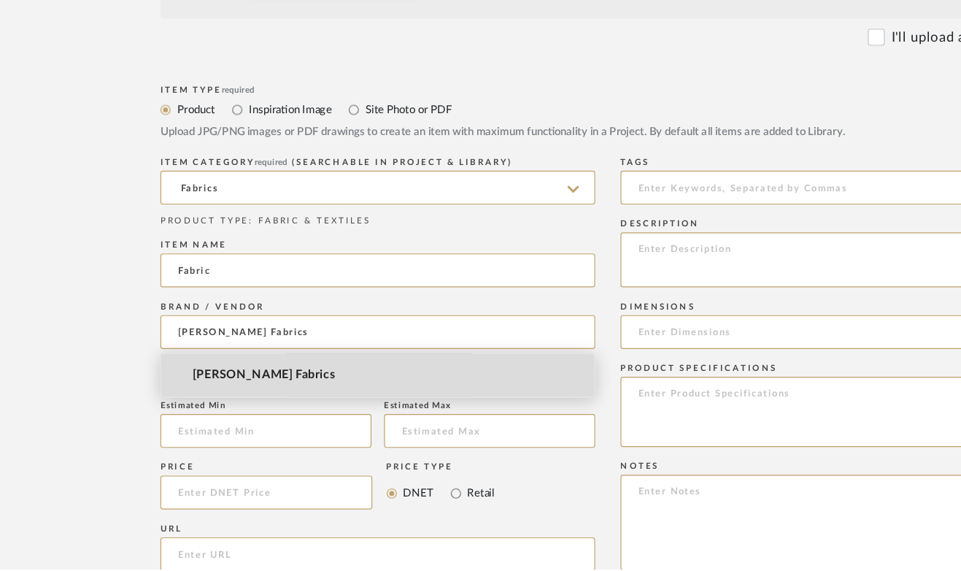
click at [301, 406] on mat-option "[PERSON_NAME] Fabrics" at bounding box center [326, 403] width 374 height 37
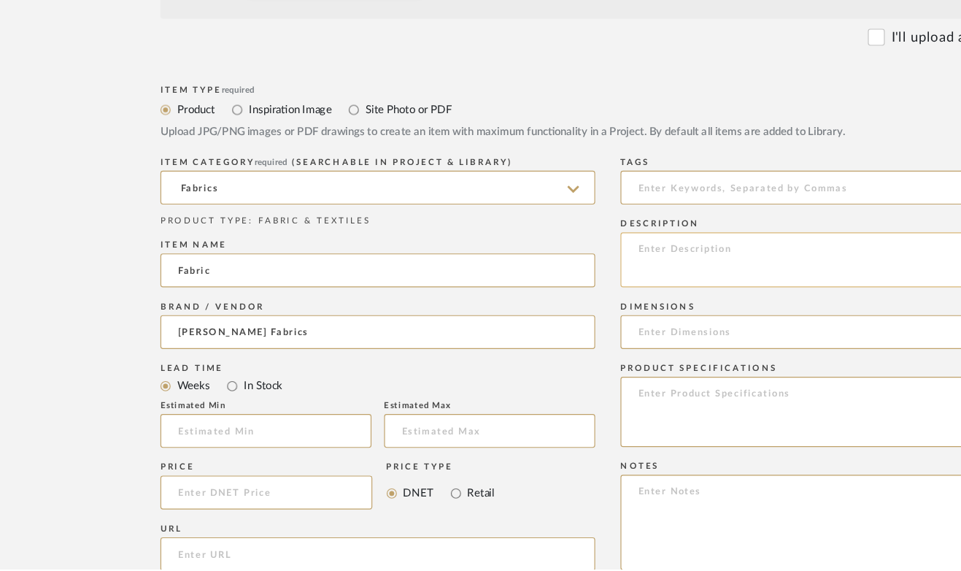
click at [572, 314] on textarea at bounding box center [724, 303] width 376 height 47
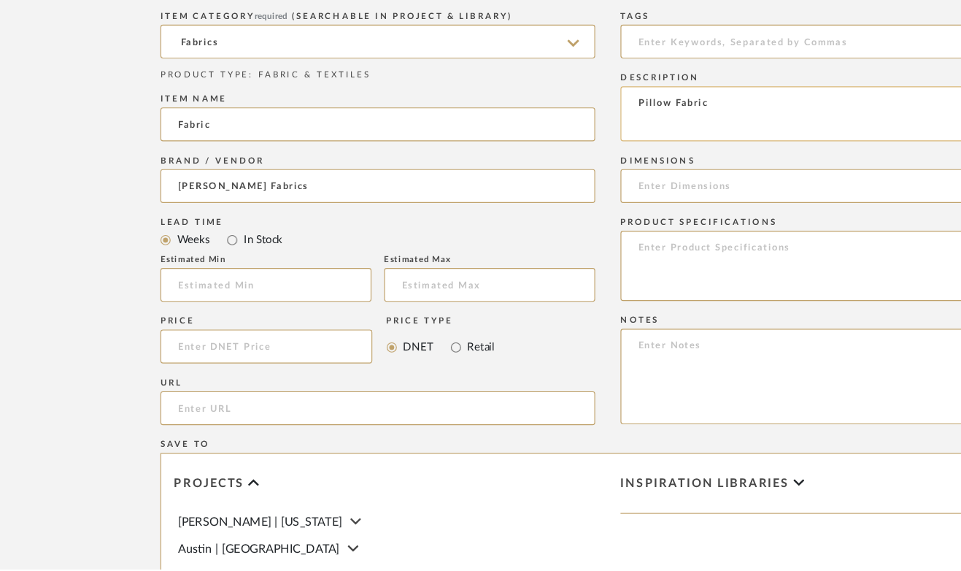
scroll to position [736, 0]
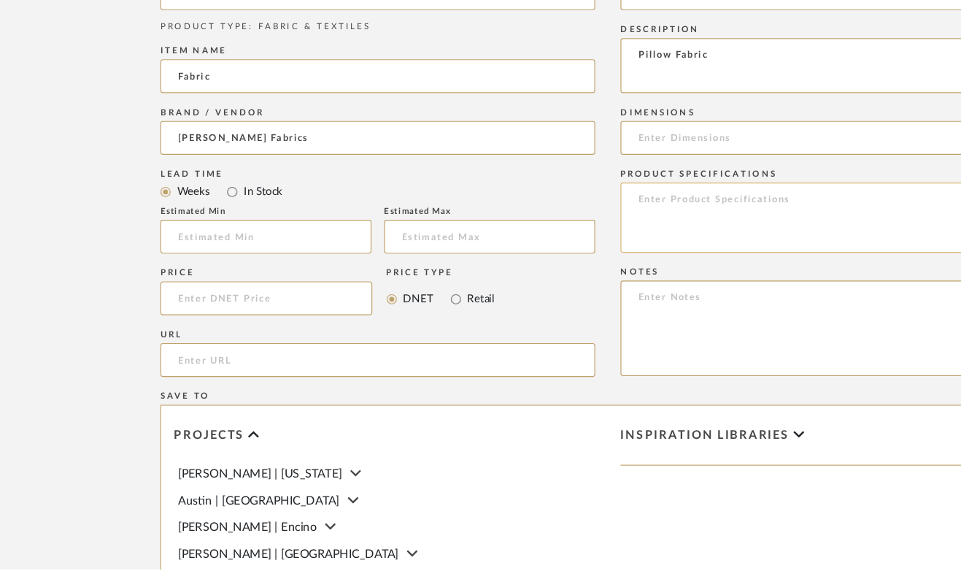
type textarea "Pillow Fabric"
click at [583, 254] on textarea at bounding box center [724, 266] width 376 height 61
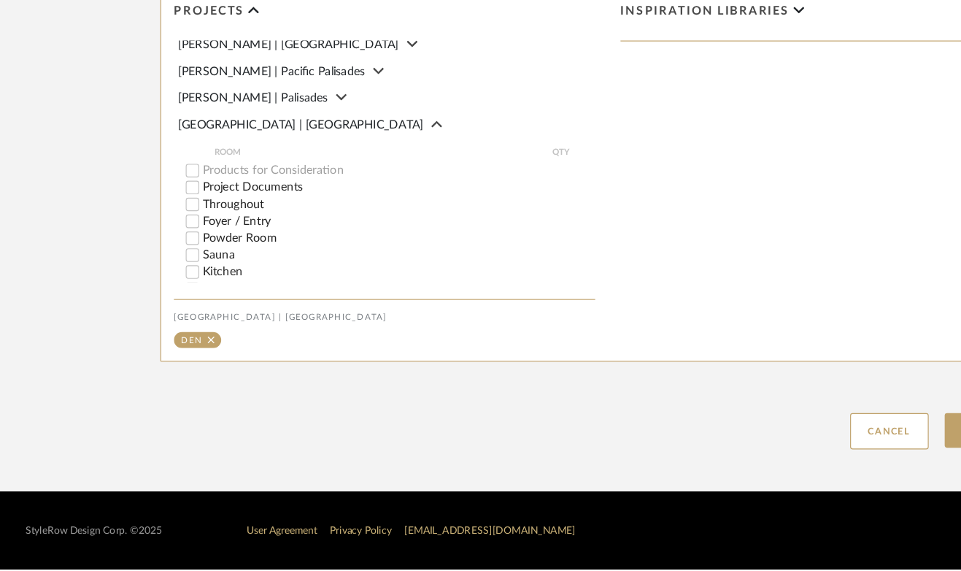
scroll to position [244, 0]
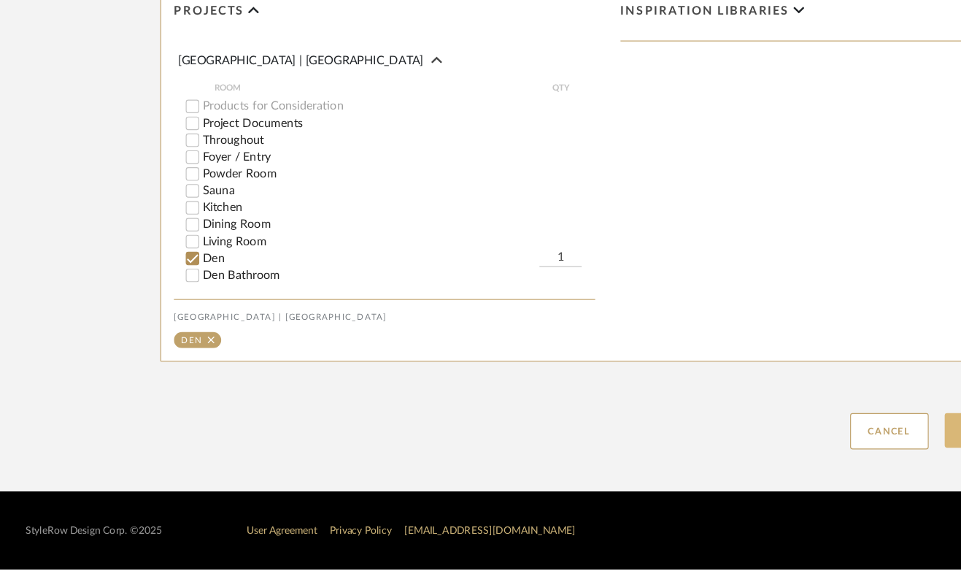
type textarea "HC3738 Monarch Velvet Cobalt"
click at [826, 446] on button "Upload Item" at bounding box center [865, 451] width 96 height 30
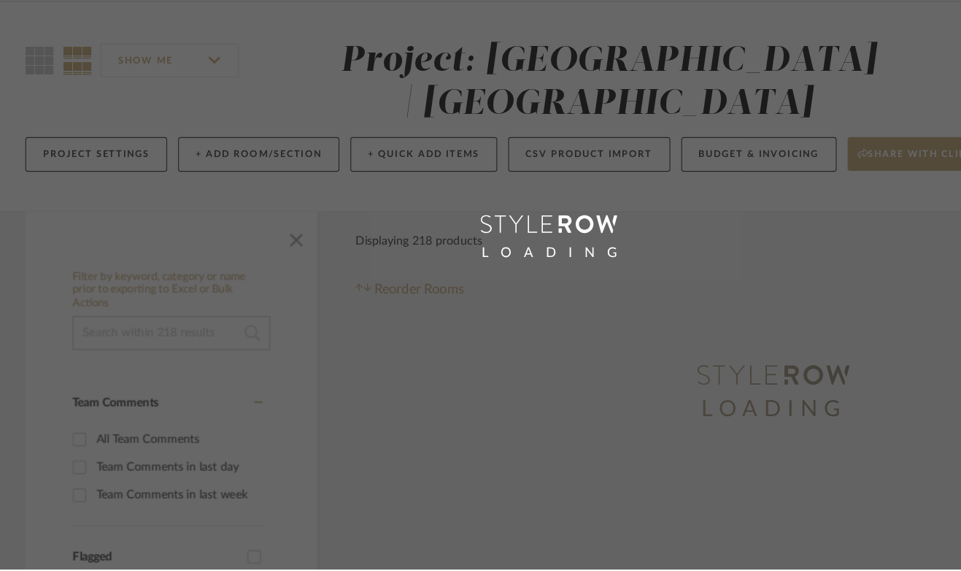
scroll to position [7, 0]
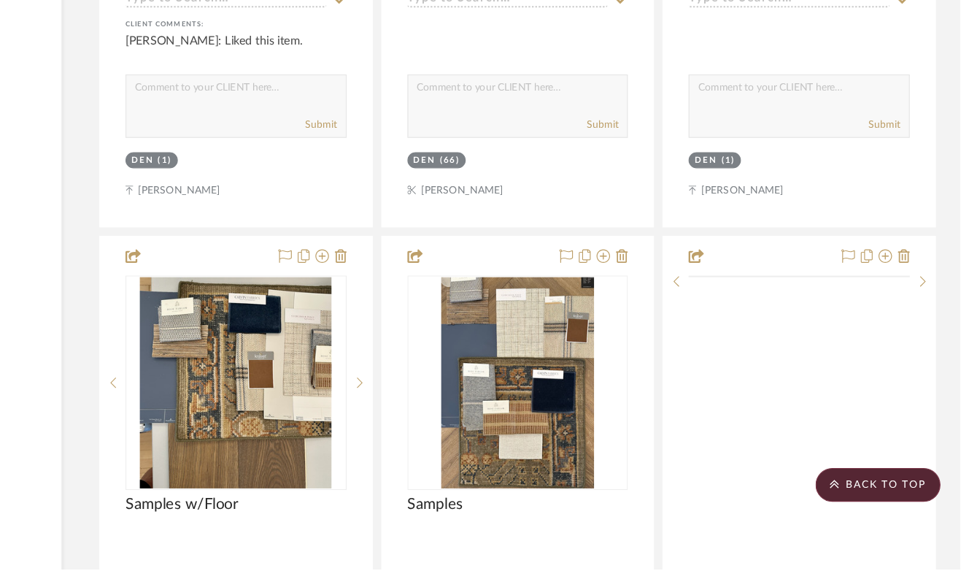
scroll to position [16068, 90]
